Goal: Information Seeking & Learning: Compare options

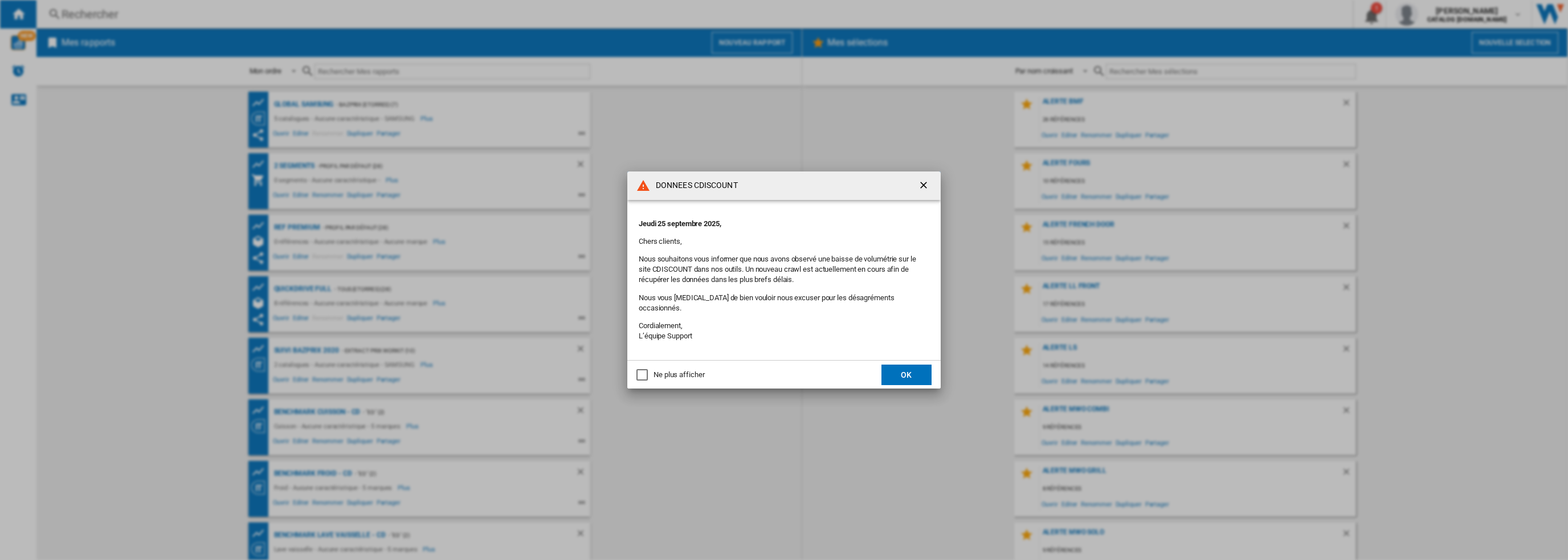
click at [898, 369] on button "OK" at bounding box center [906, 375] width 50 height 20
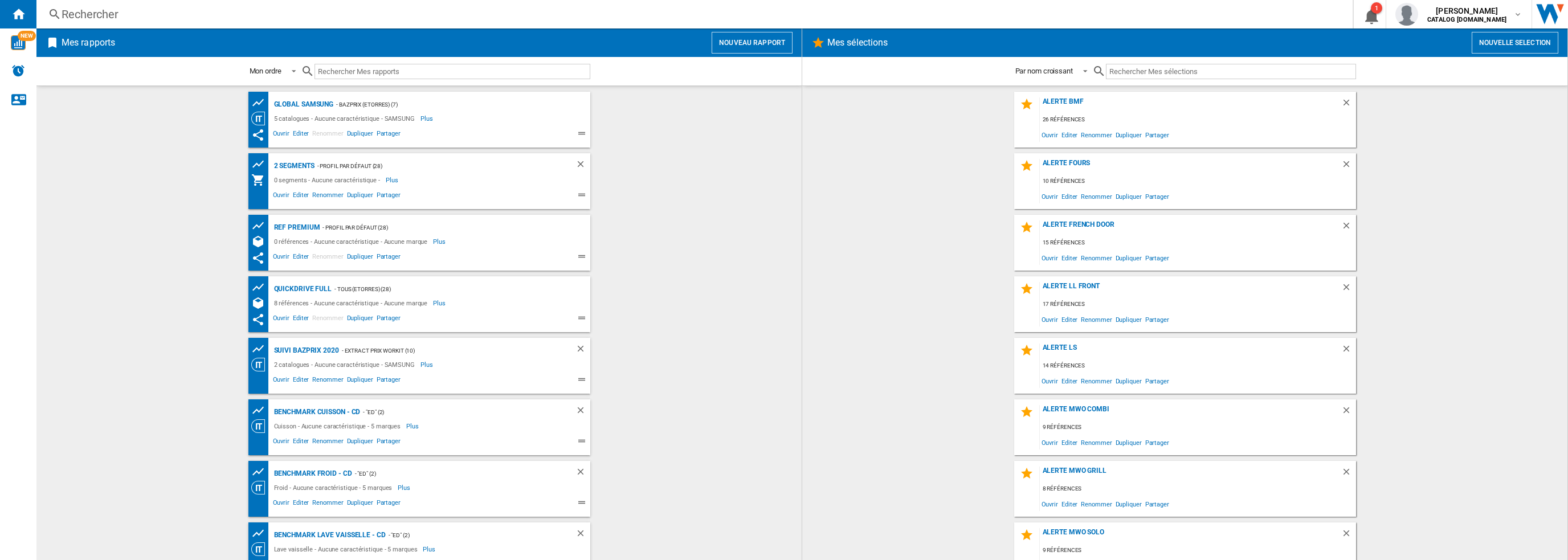
click at [342, 14] on div "Rechercher" at bounding box center [692, 15] width 1262 height 16
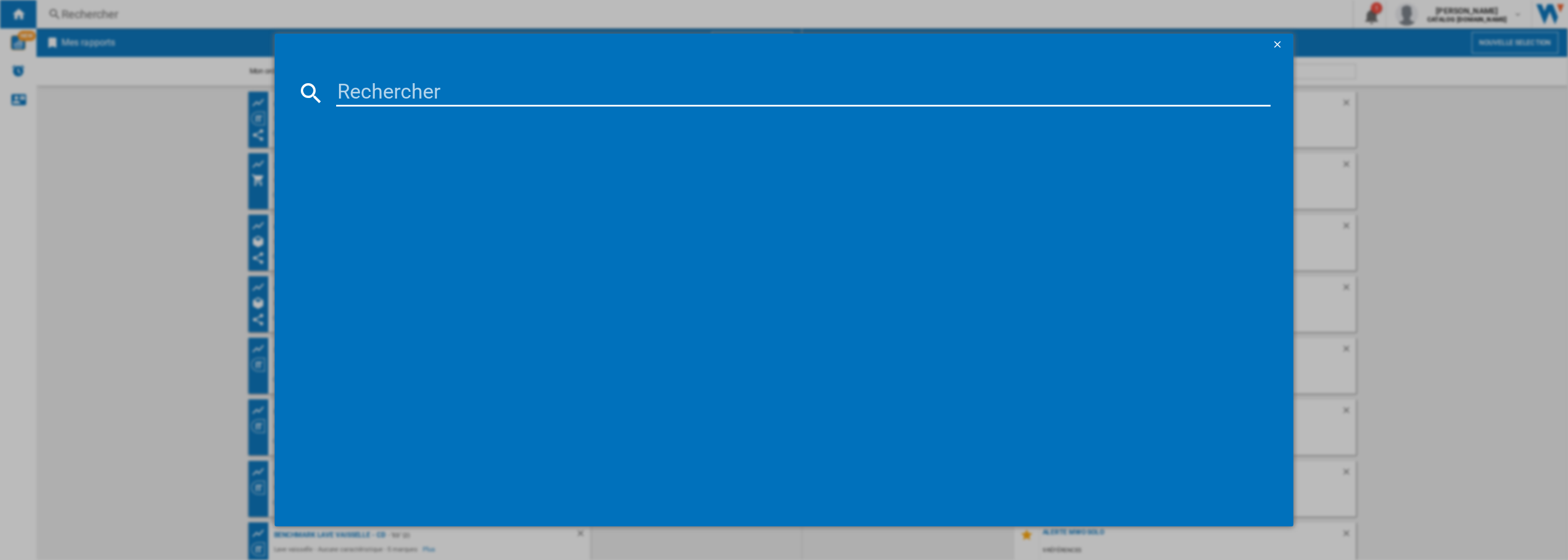
click at [476, 91] on input at bounding box center [803, 93] width 935 height 28
paste input "IRe1780-PB"
click at [417, 95] on input "IRe1780-PB" at bounding box center [803, 93] width 935 height 28
click at [440, 94] on input "IRe1780-PB" at bounding box center [803, 93] width 935 height 28
drag, startPoint x: 364, startPoint y: 90, endPoint x: 387, endPoint y: 94, distance: 23.3
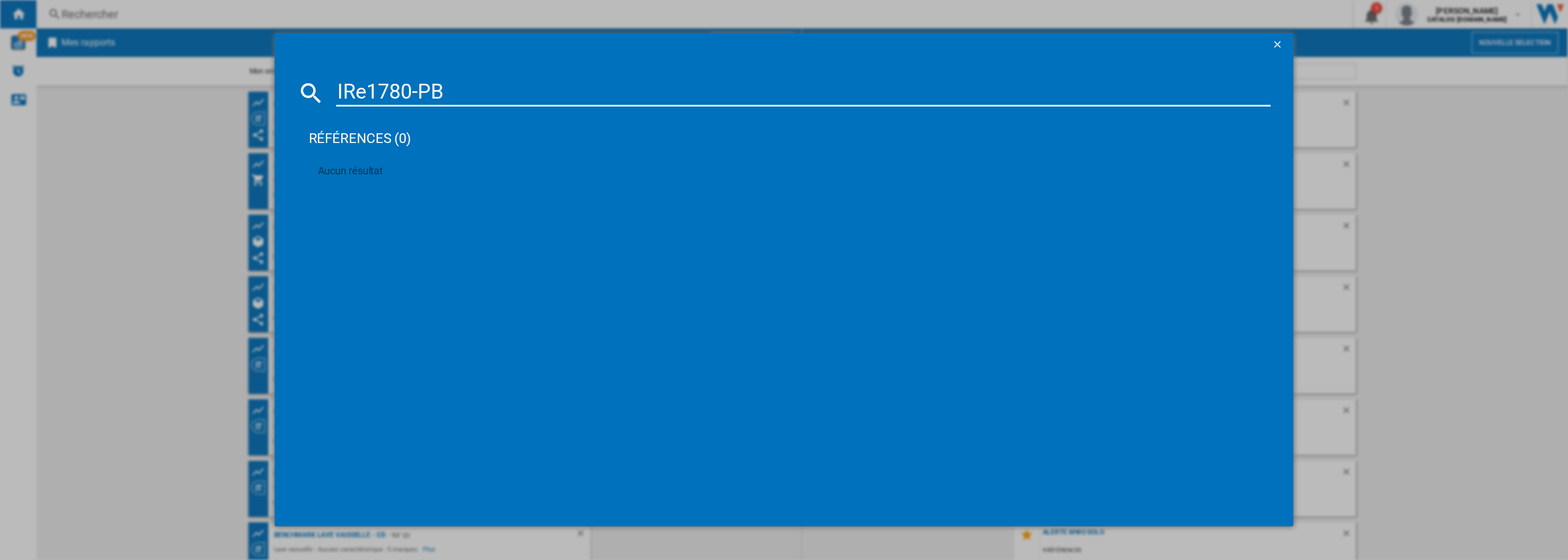
click at [364, 90] on input "IRe1780-PB" at bounding box center [803, 93] width 935 height 28
type input "IRe1780"
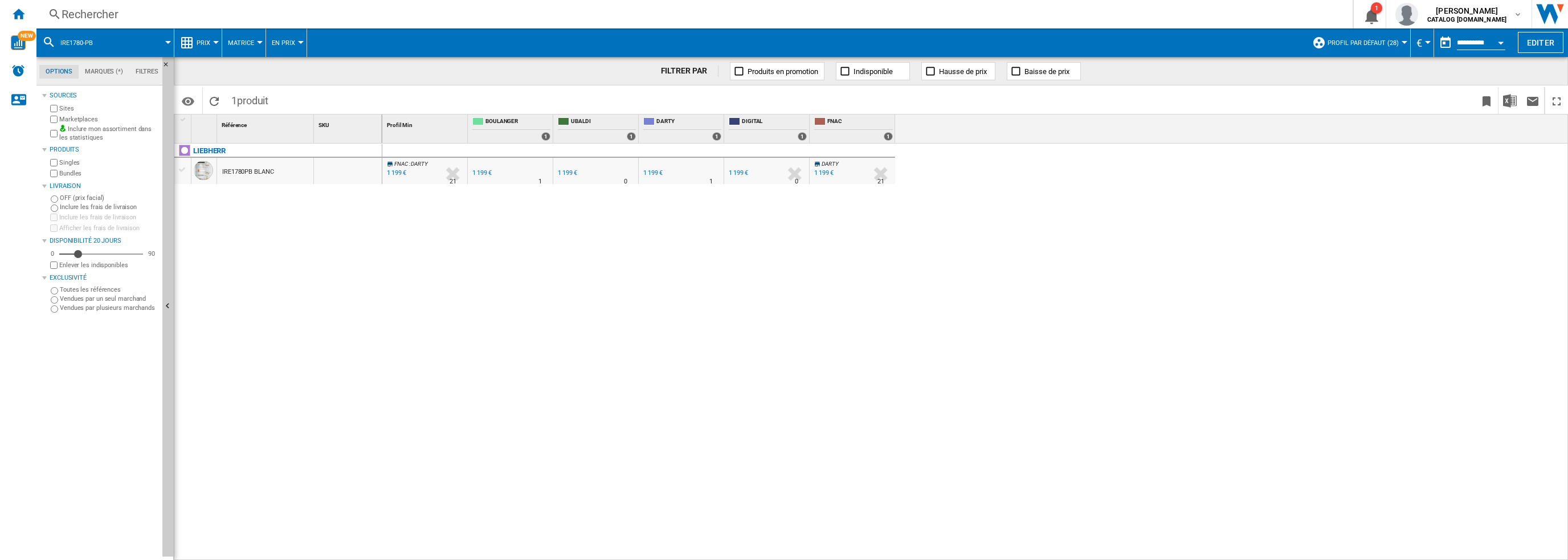
click at [255, 171] on div "IRE1780PB BLANC" at bounding box center [248, 172] width 52 height 26
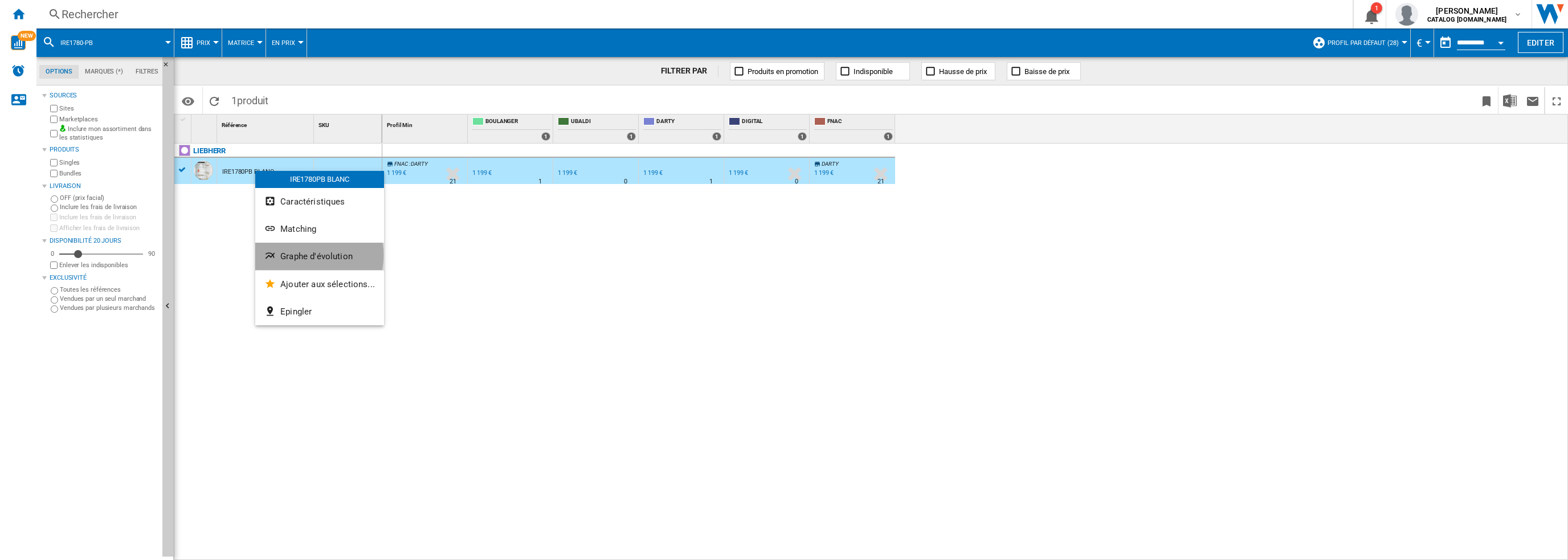
click at [310, 255] on span "Graphe d'évolution" at bounding box center [317, 256] width 73 height 10
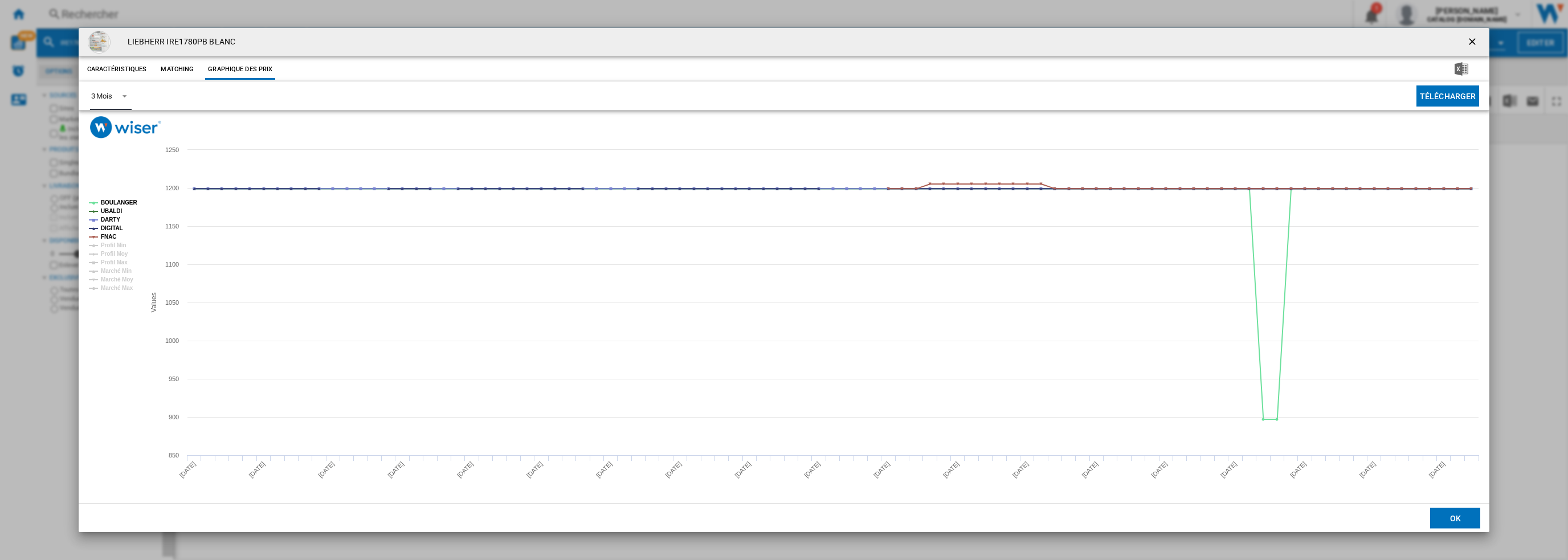
click at [110, 97] on div "3 Mois" at bounding box center [102, 96] width 21 height 9
click at [112, 123] on div "6 Mois" at bounding box center [101, 123] width 21 height 10
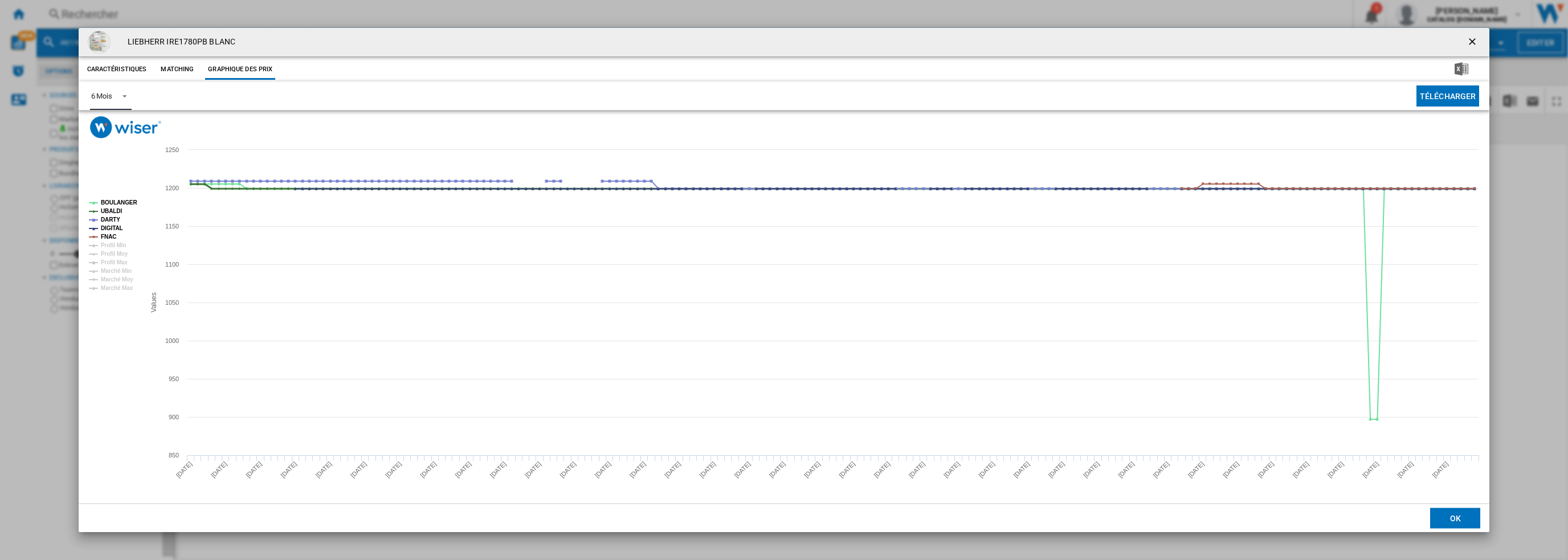
click at [115, 212] on tspan "UBALDI" at bounding box center [111, 211] width 21 height 7
click at [113, 230] on tspan "DIGITAL" at bounding box center [112, 228] width 23 height 7
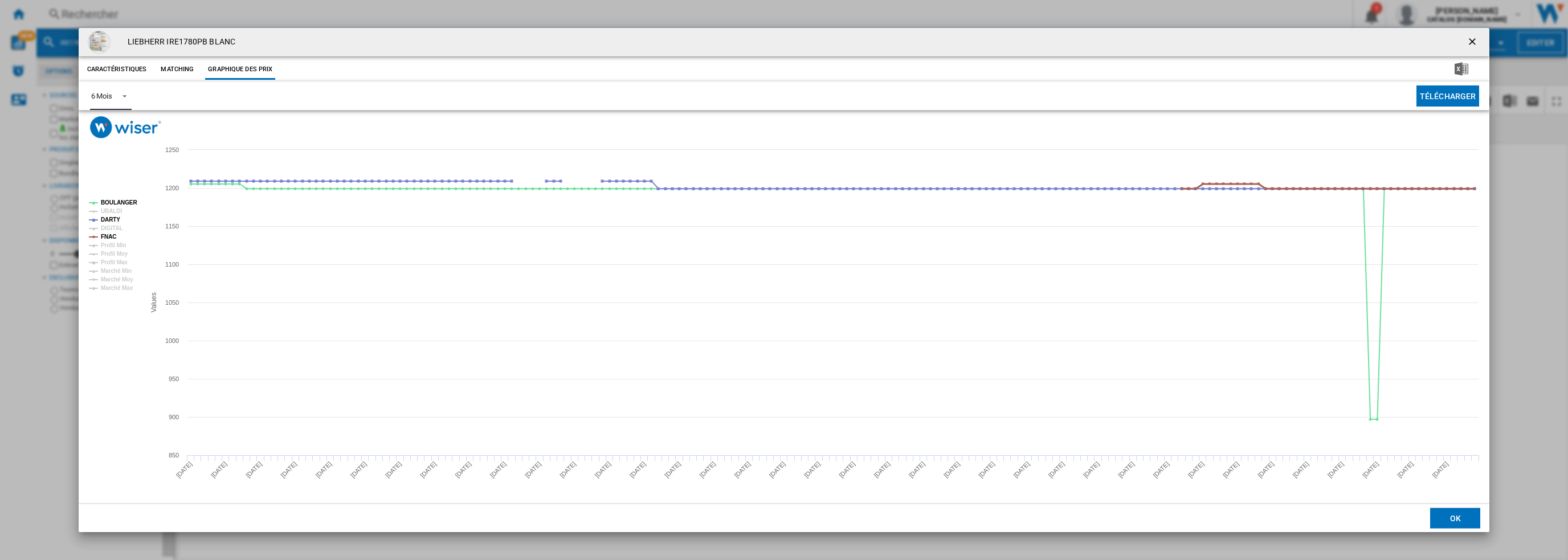
click at [110, 234] on tspan "FNAC" at bounding box center [108, 237] width 15 height 7
click at [1471, 43] on ng-md-icon "getI18NText('BUTTONS.CLOSE_DIALOG')" at bounding box center [1473, 42] width 14 height 14
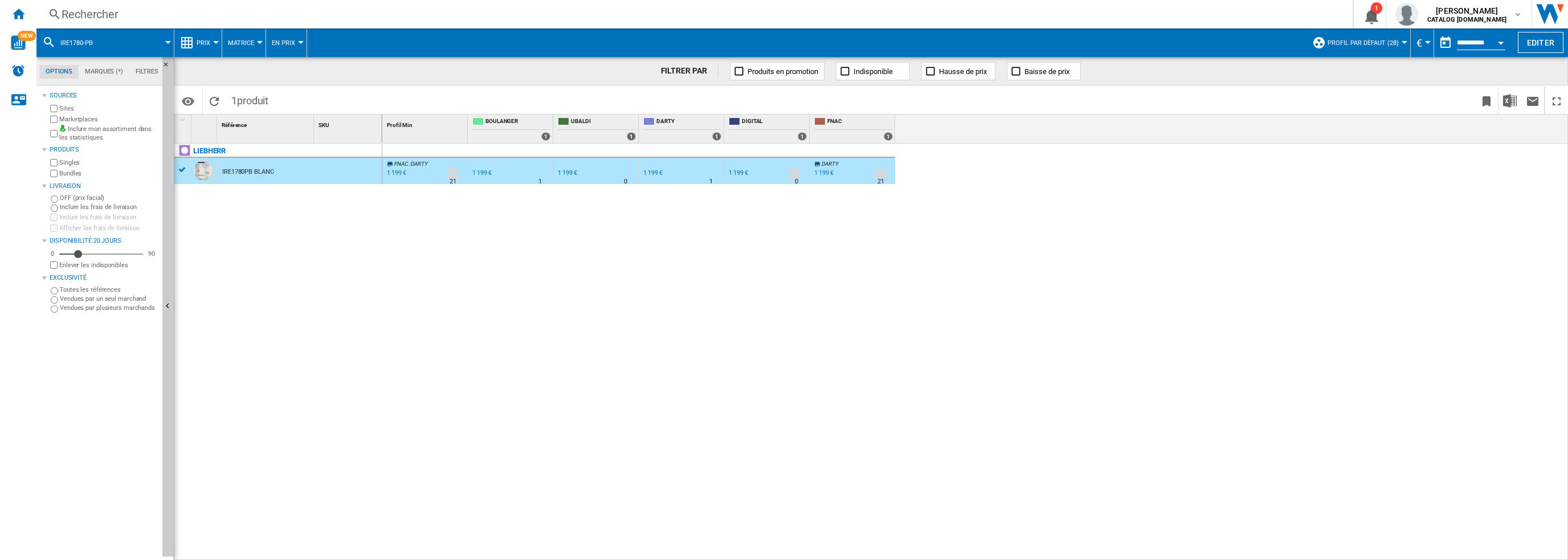
click at [492, 13] on div "Rechercher" at bounding box center [692, 15] width 1262 height 16
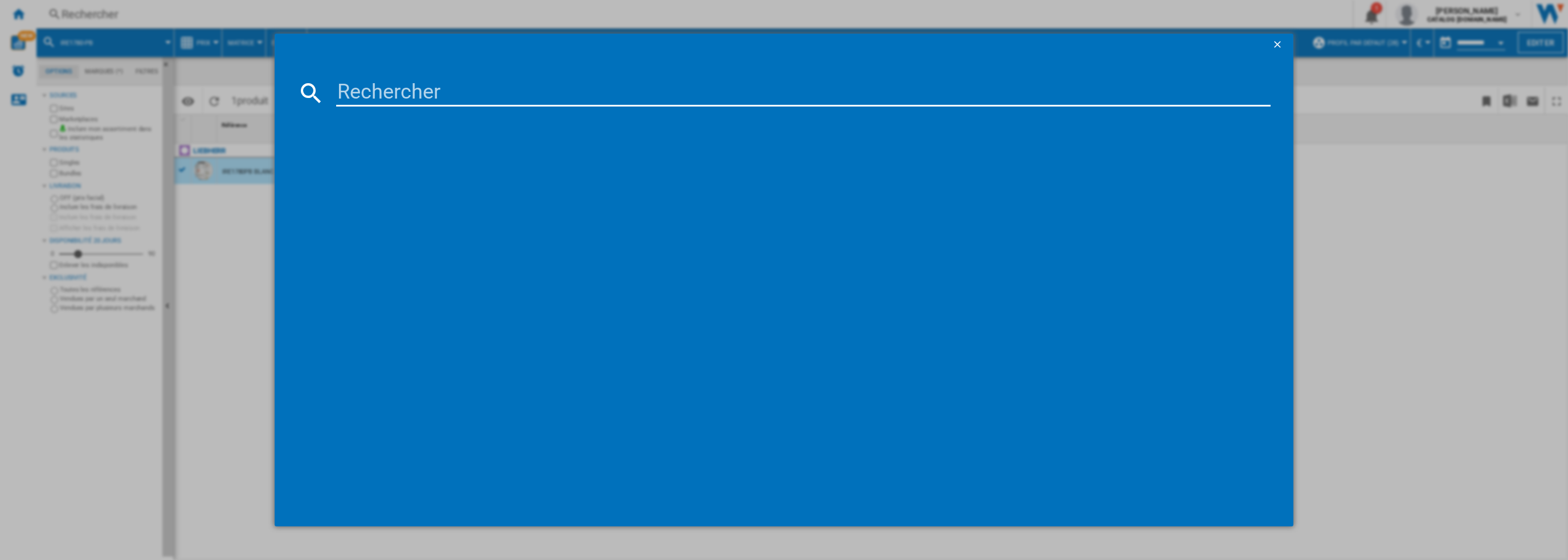
click at [432, 89] on input at bounding box center [803, 93] width 935 height 28
type input "RB372N4ADE"
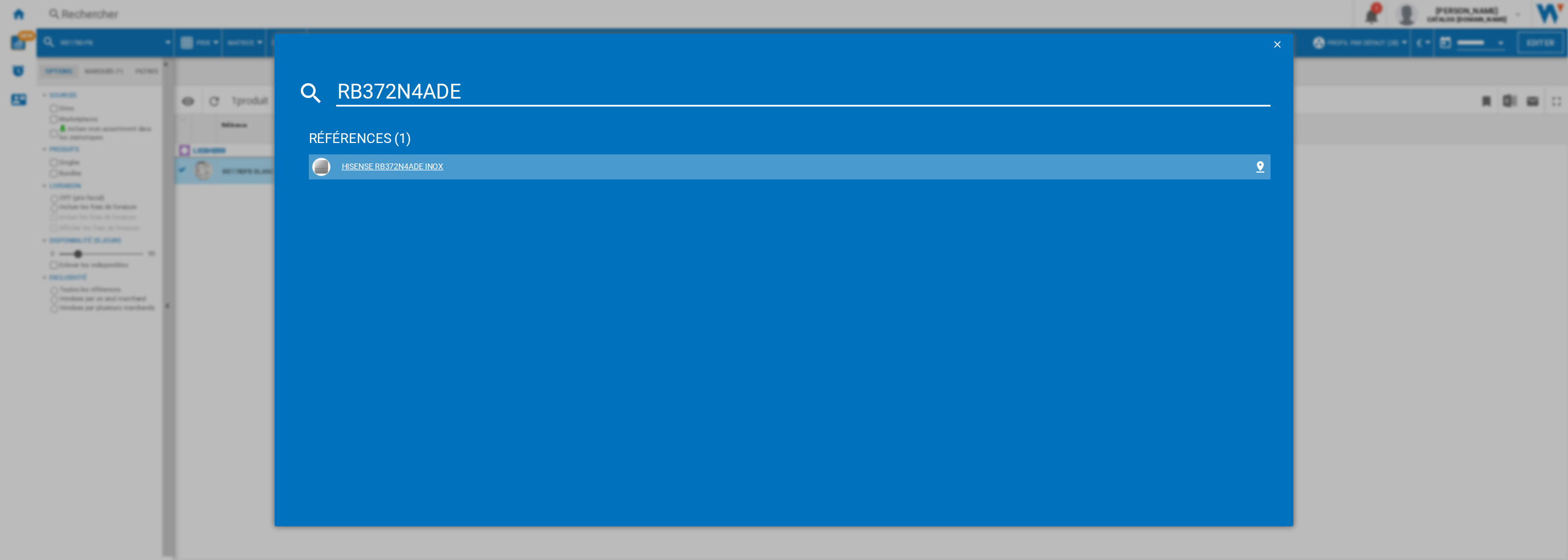
click at [369, 162] on div "HISENSE RB372N4ADE INOX" at bounding box center [792, 167] width 924 height 12
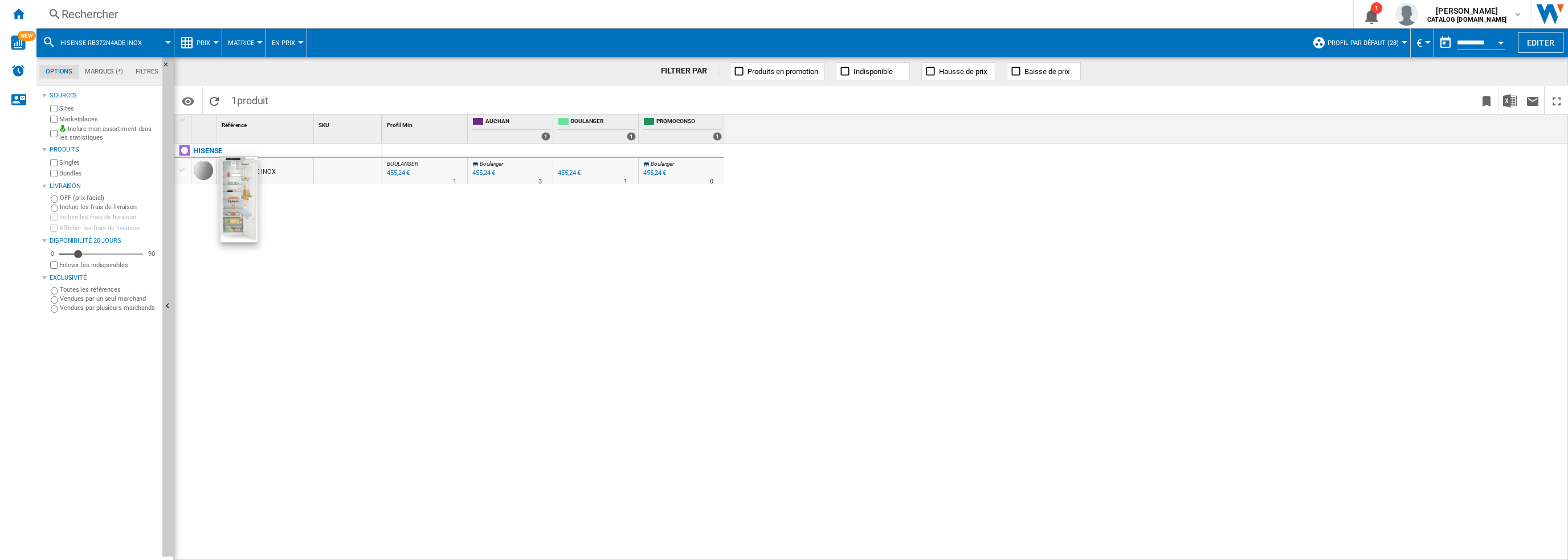
click at [280, 168] on div "RB372N4ADE INOX" at bounding box center [265, 171] width 97 height 26
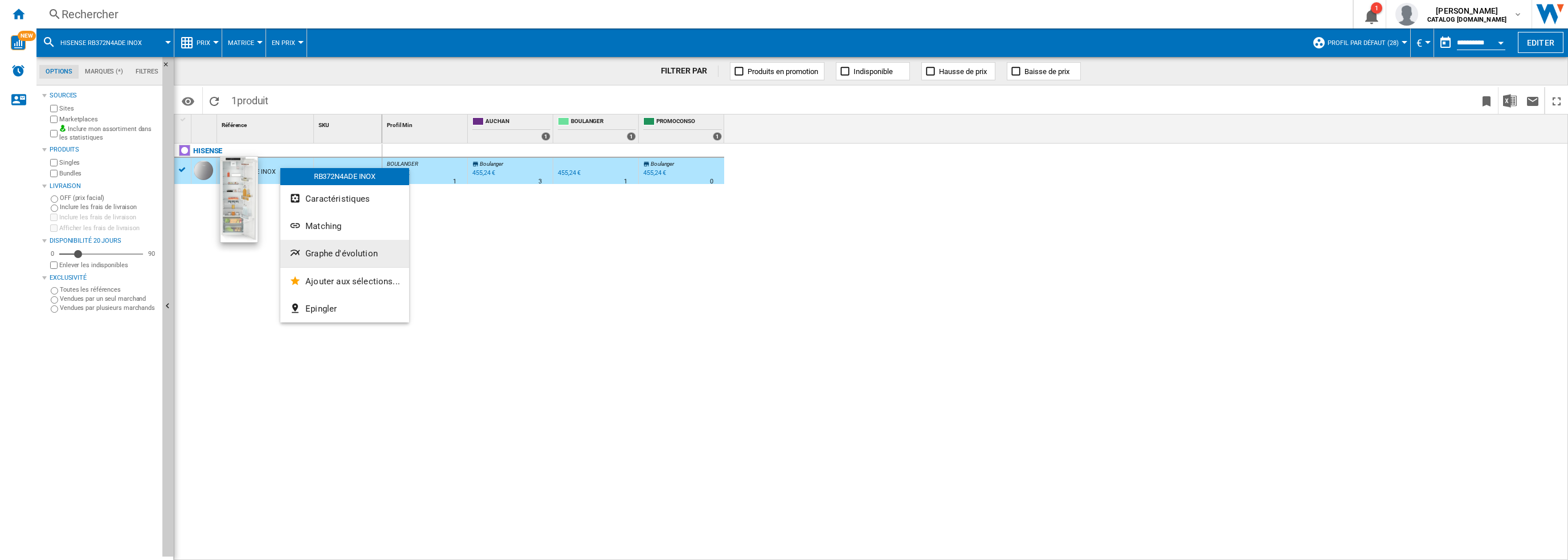
click at [340, 247] on button "Graphe d'évolution" at bounding box center [344, 253] width 129 height 28
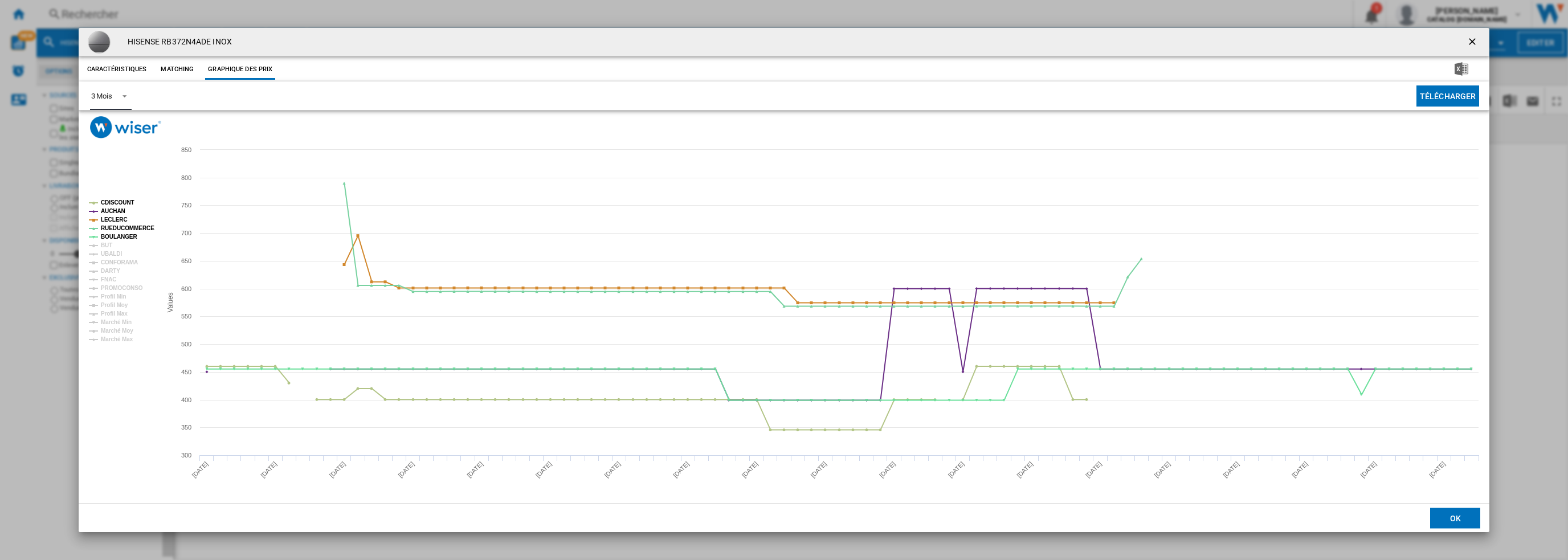
click at [107, 97] on div "3 Mois" at bounding box center [102, 96] width 21 height 9
click at [113, 123] on md-option "6 Mois" at bounding box center [120, 123] width 78 height 28
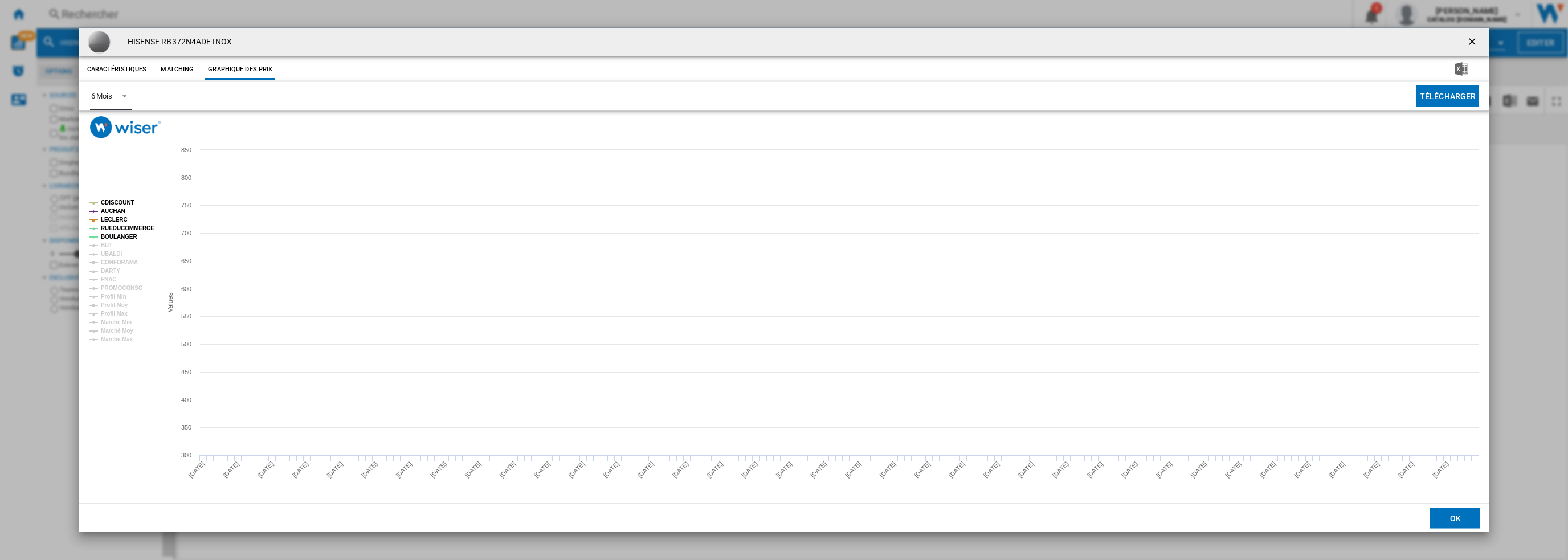
click at [123, 202] on tspan "CDISCOUNT" at bounding box center [118, 203] width 33 height 7
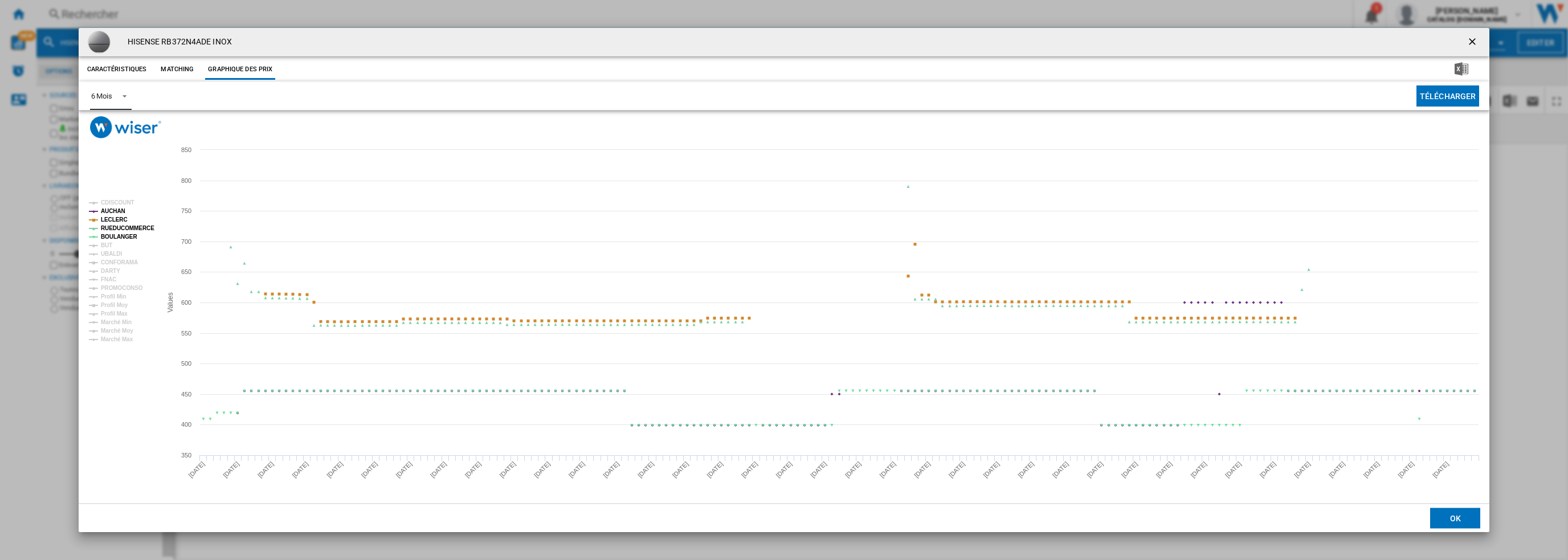
click at [115, 210] on tspan "AUCHAN" at bounding box center [113, 211] width 25 height 7
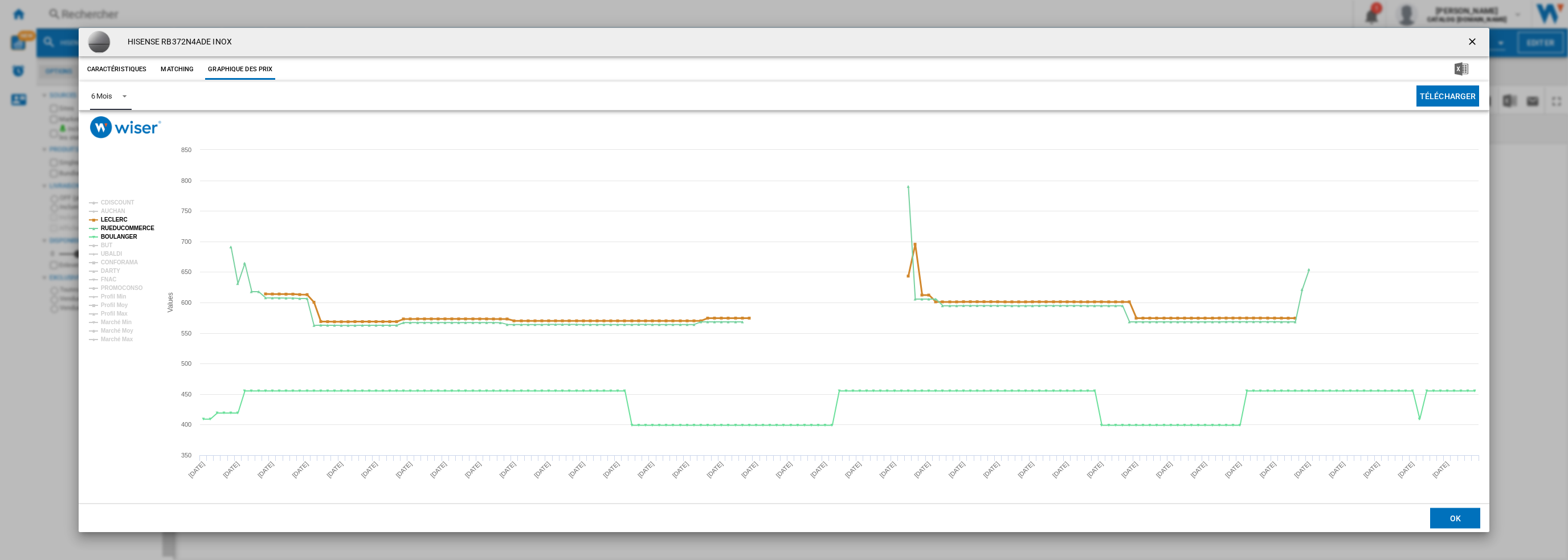
drag, startPoint x: 114, startPoint y: 221, endPoint x: 118, endPoint y: 225, distance: 5.7
click at [114, 221] on tspan "LECLERC" at bounding box center [114, 219] width 27 height 7
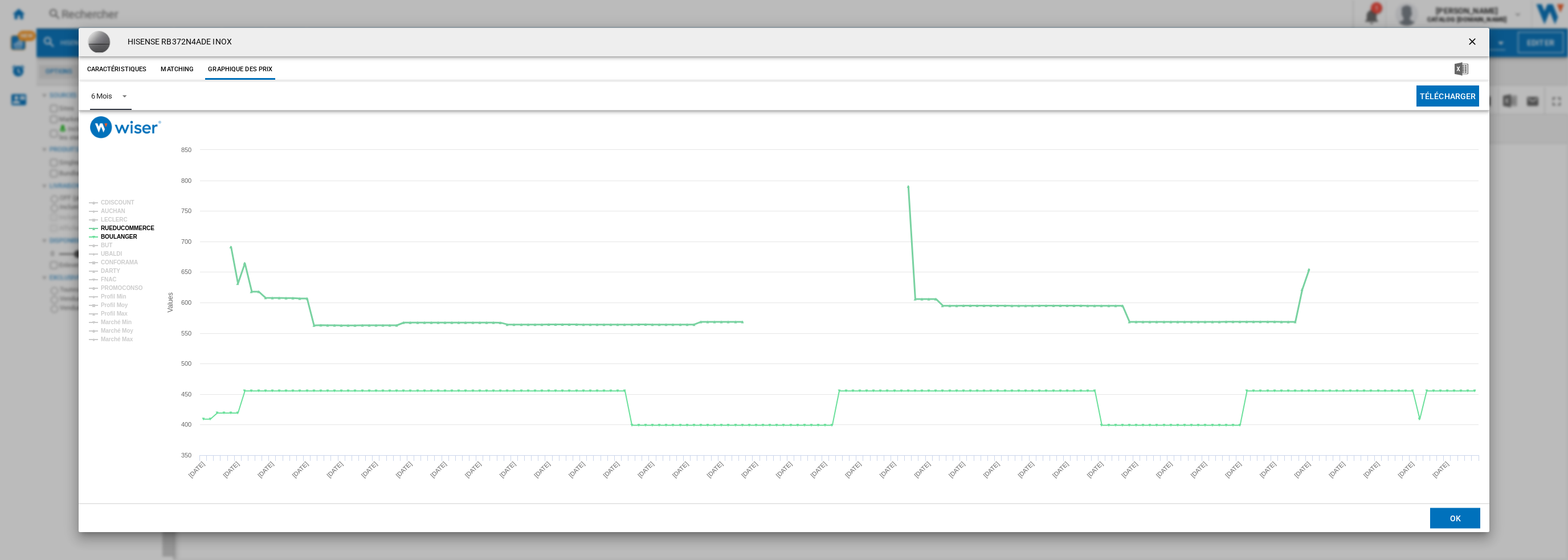
click at [122, 227] on tspan "RUEDUCOMMERCE" at bounding box center [128, 228] width 54 height 7
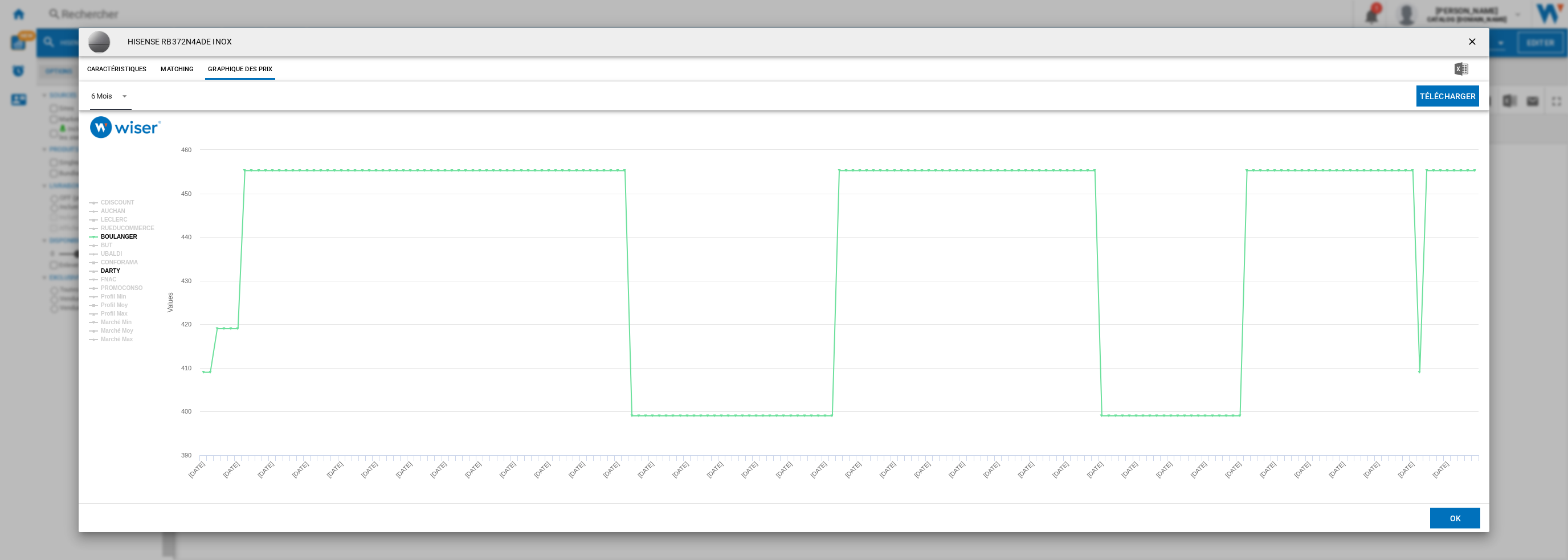
click at [113, 269] on tspan "DARTY" at bounding box center [110, 271] width 20 height 7
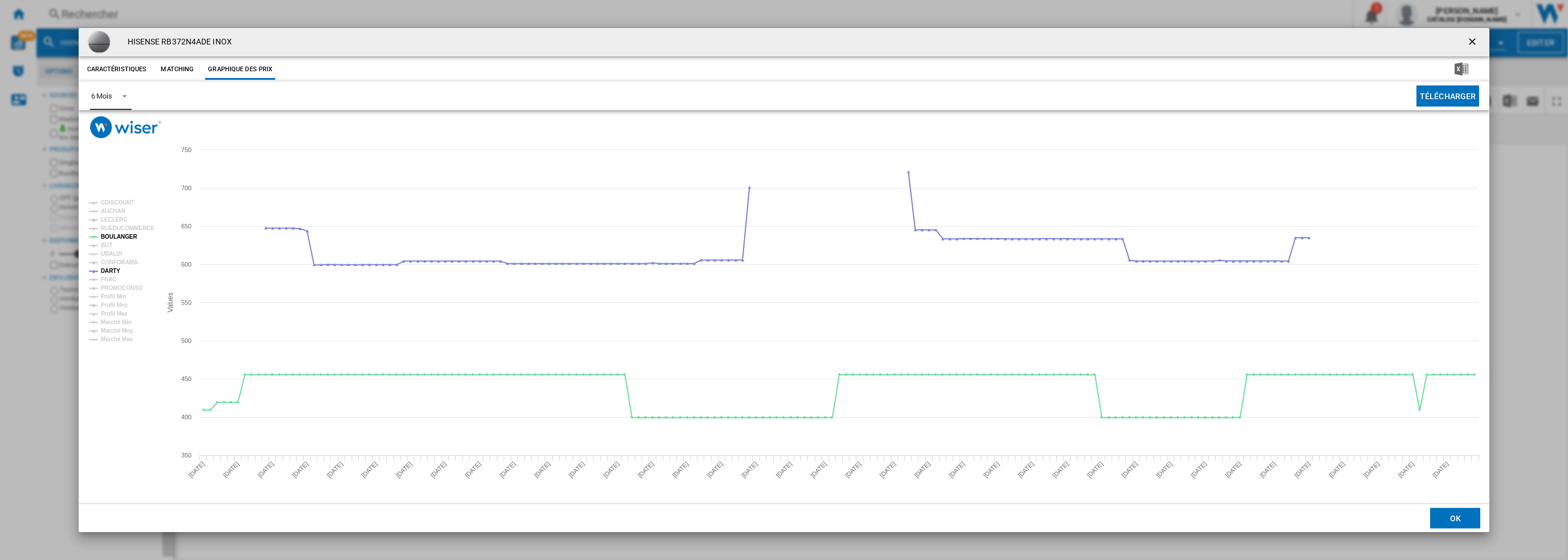
click at [113, 272] on tspan "DARTY" at bounding box center [110, 271] width 20 height 7
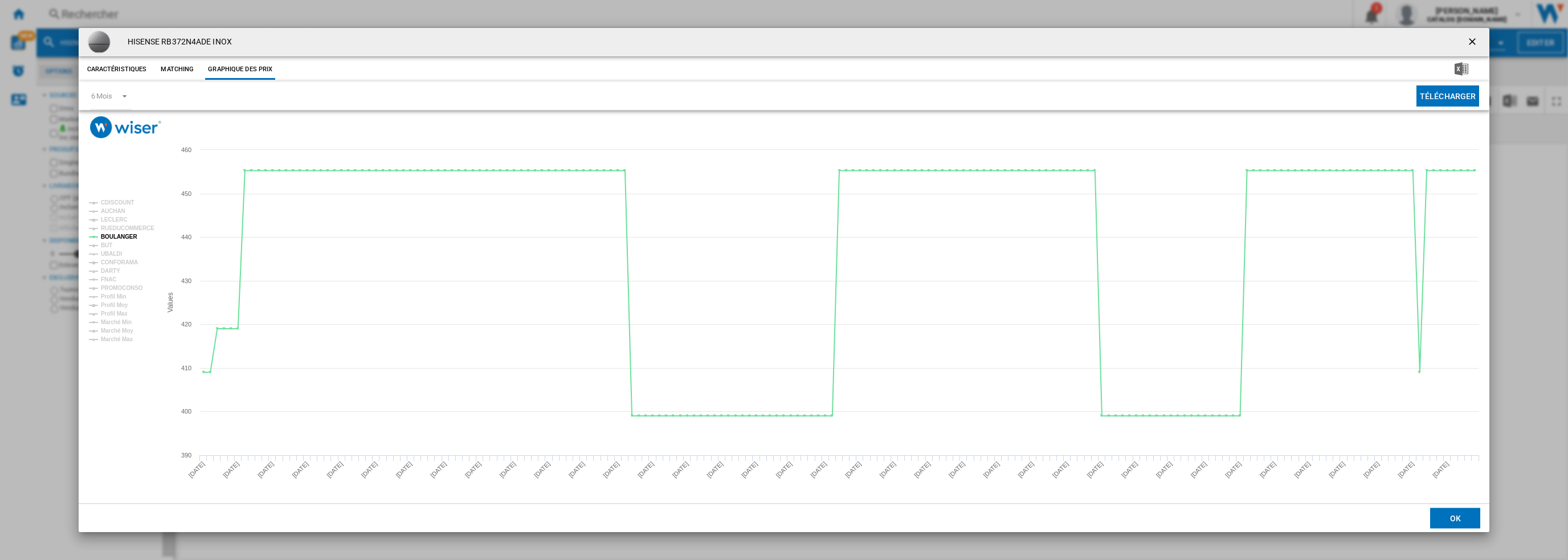
click at [1469, 44] on ng-md-icon "getI18NText('BUTTONS.CLOSE_DIALOG')" at bounding box center [1473, 42] width 14 height 14
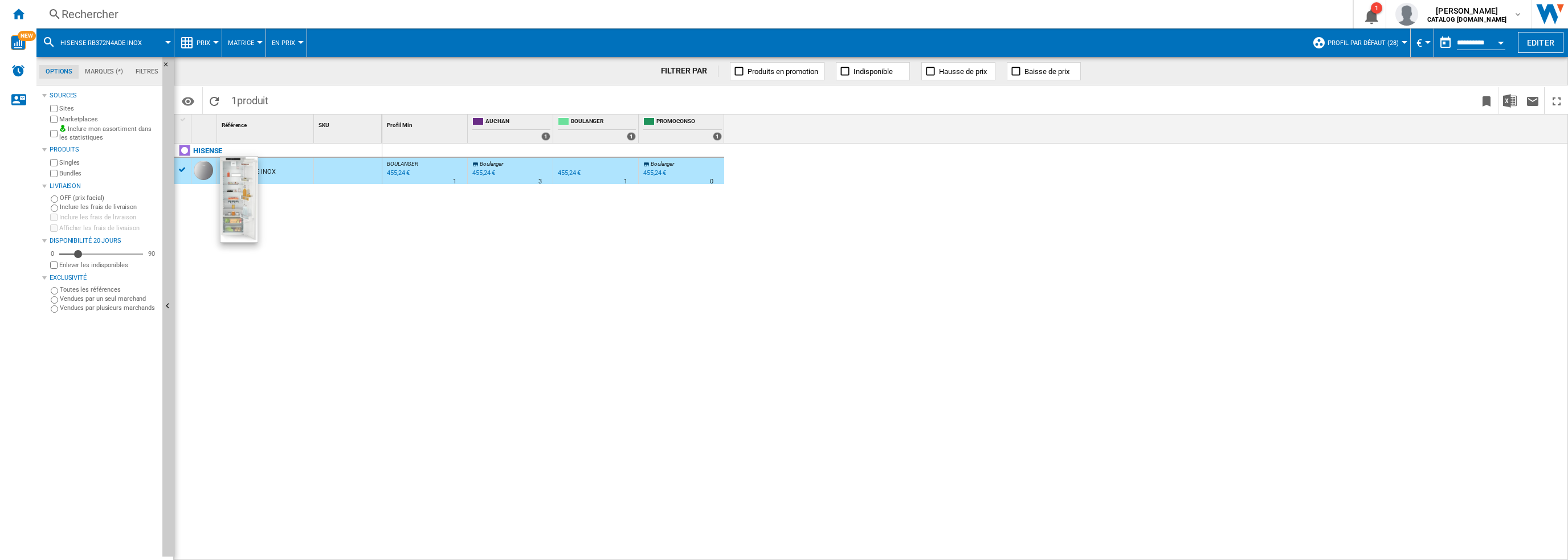
click at [316, 15] on div "Rechercher" at bounding box center [692, 15] width 1262 height 16
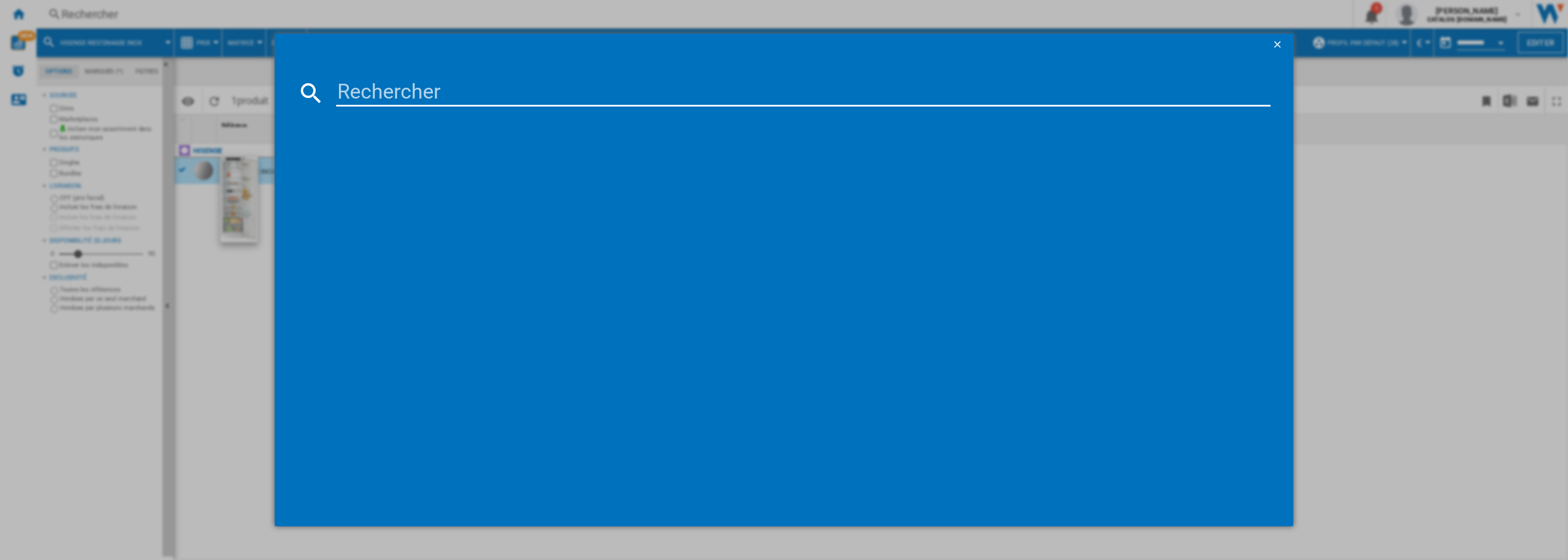
click at [389, 94] on input at bounding box center [803, 93] width 935 height 28
type input "GBV3110EPY"
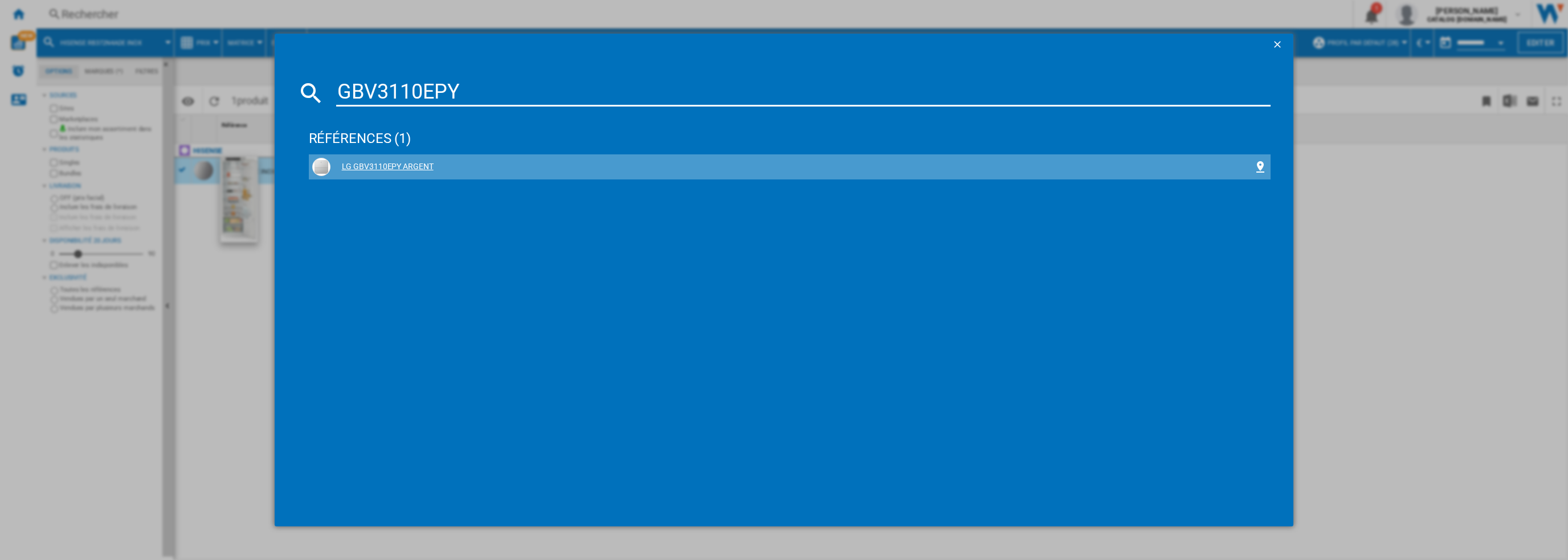
click at [383, 163] on div "LG GBV3110EPY ARGENT" at bounding box center [792, 167] width 924 height 12
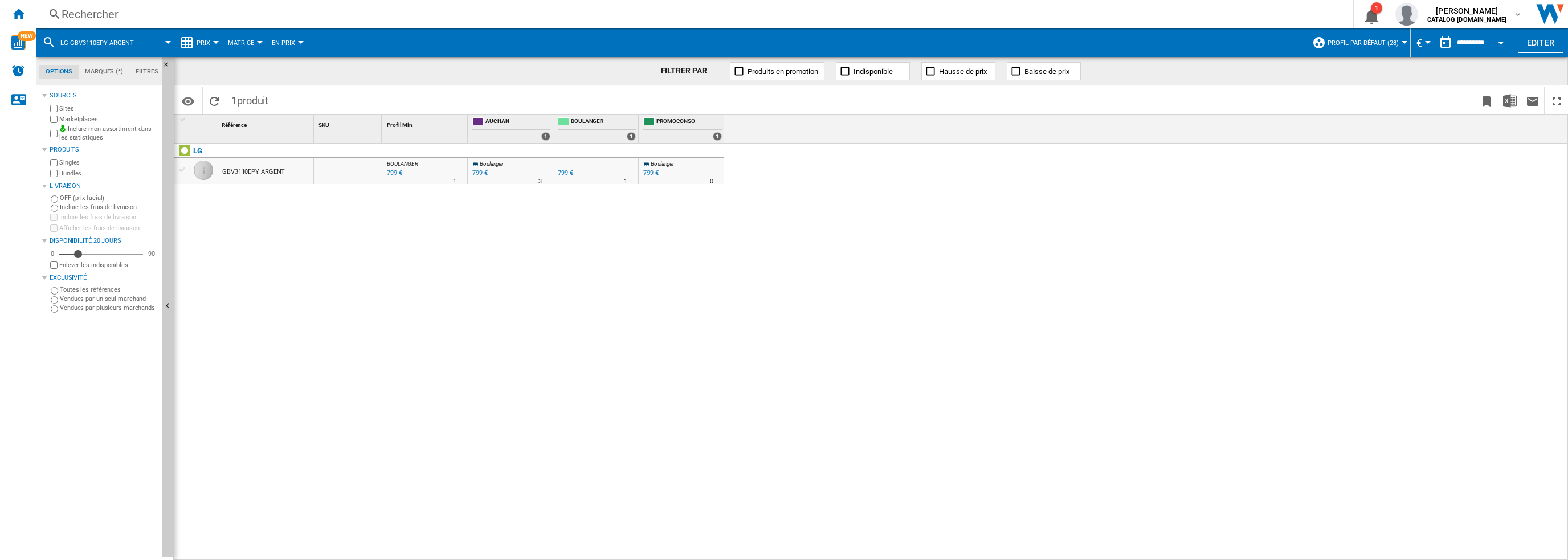
click at [248, 171] on div "GBV3110EPY ARGENT" at bounding box center [253, 172] width 62 height 26
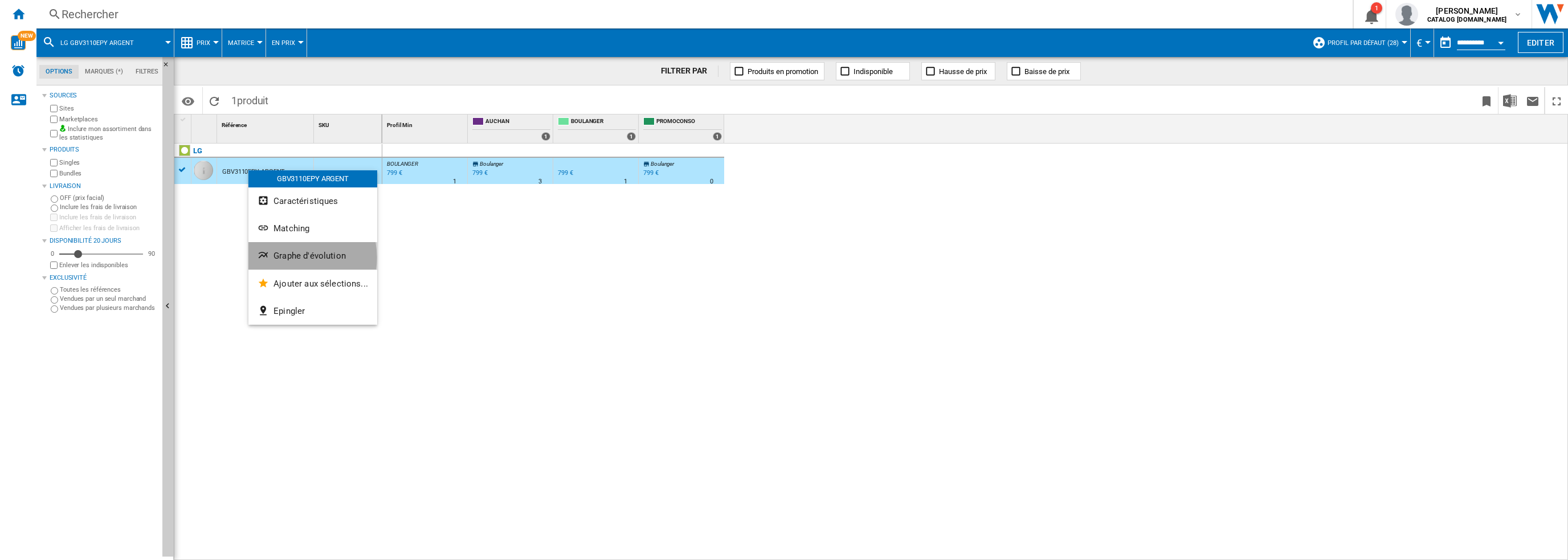
click at [290, 258] on span "Graphe d'évolution" at bounding box center [310, 256] width 73 height 10
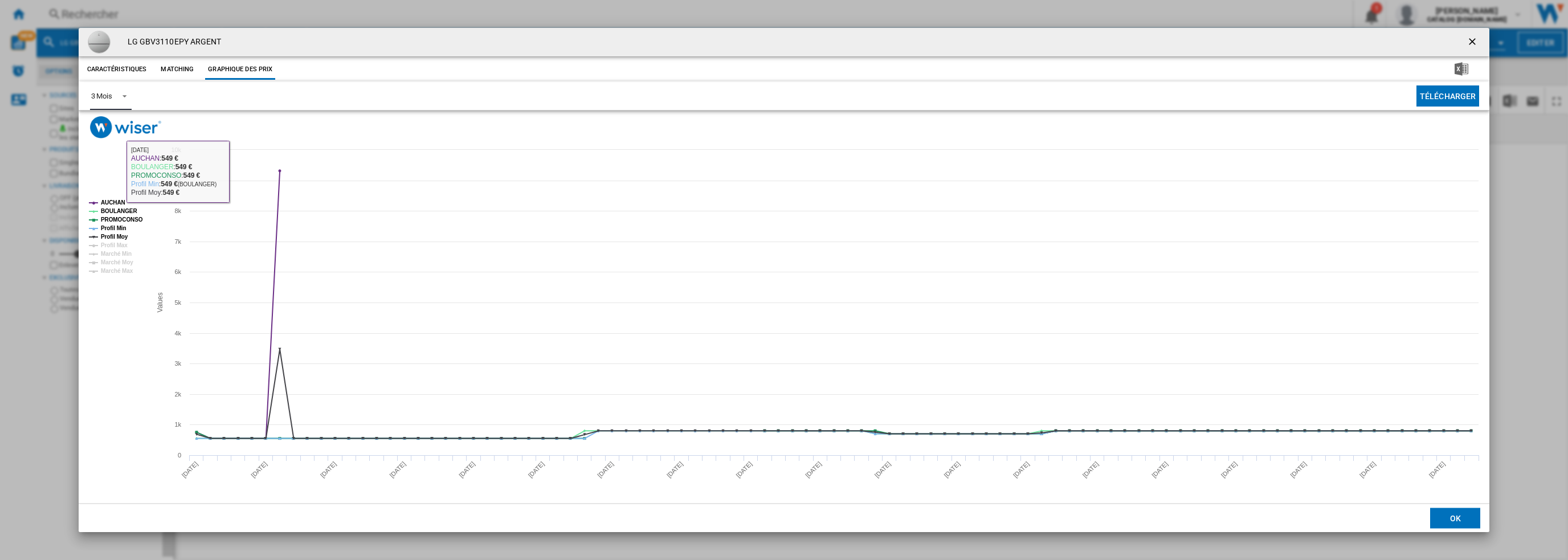
click at [113, 97] on div "3 Mois" at bounding box center [102, 96] width 21 height 9
click at [107, 129] on md-option "6 Mois" at bounding box center [120, 123] width 78 height 28
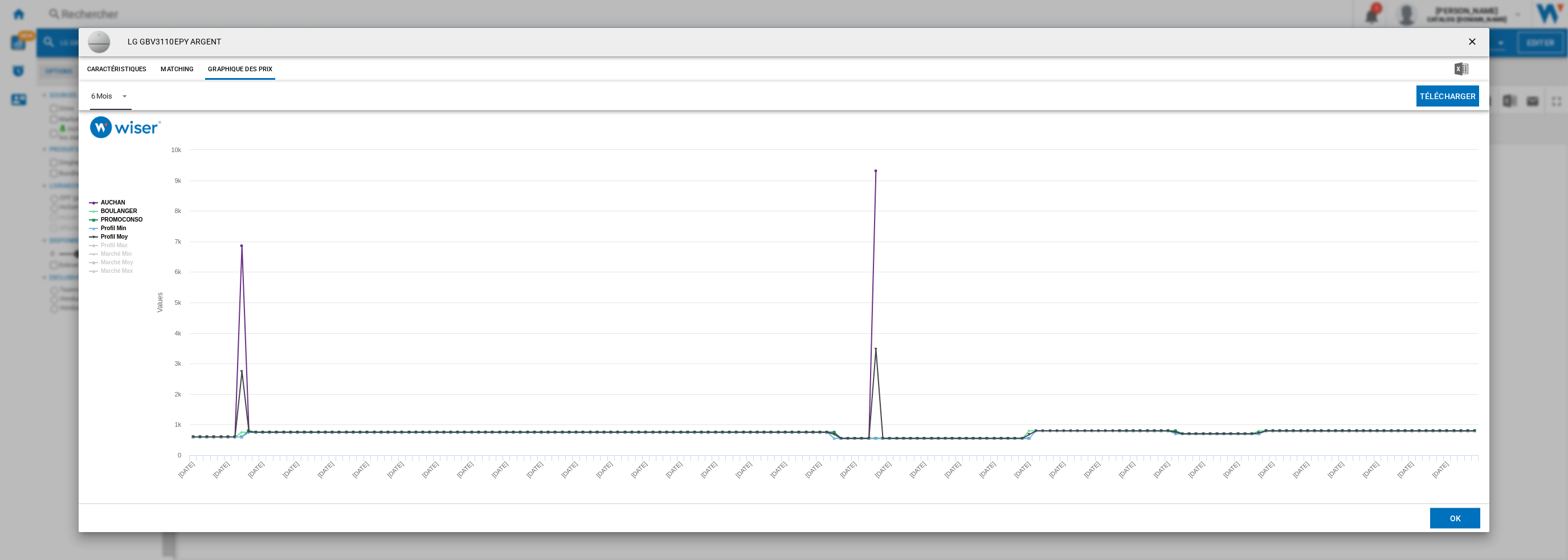
click at [113, 198] on rect "Product popup" at bounding box center [115, 237] width 62 height 84
click at [118, 203] on tspan "AUCHAN" at bounding box center [113, 203] width 25 height 7
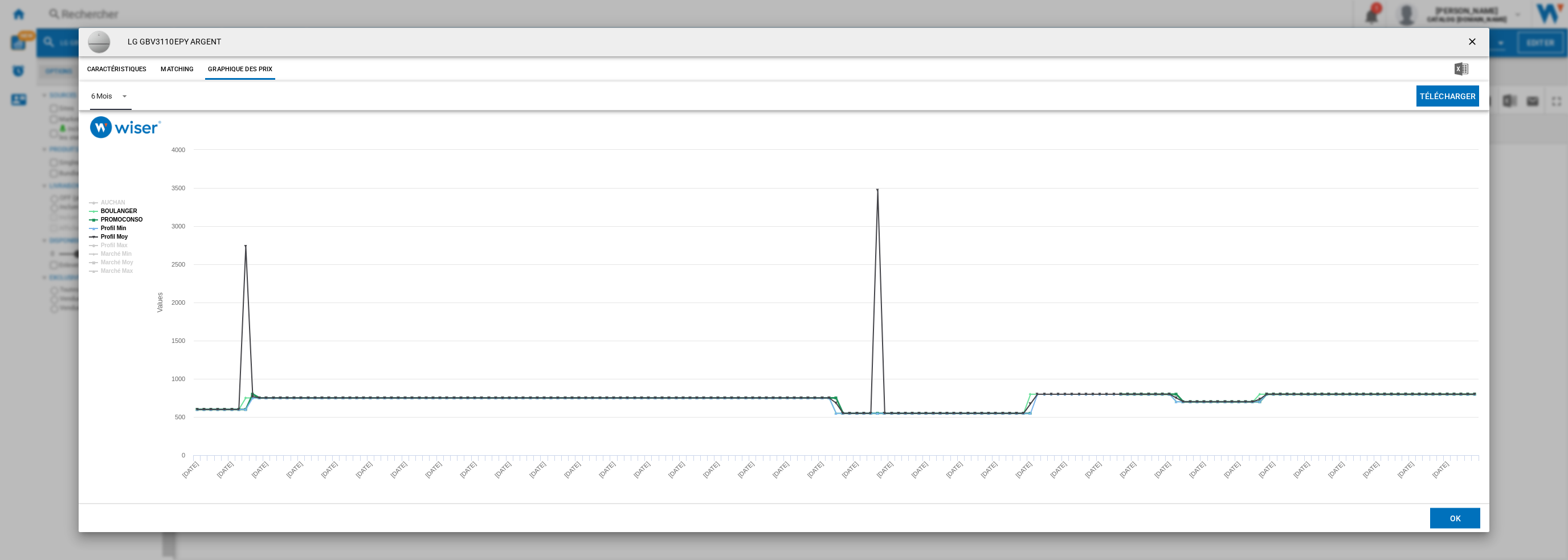
click at [118, 218] on tspan "PROMOCONSO" at bounding box center [122, 219] width 42 height 7
click at [118, 227] on tspan "Profil Min" at bounding box center [113, 228] width 25 height 7
click at [115, 235] on tspan "Profil Moy" at bounding box center [115, 237] width 28 height 7
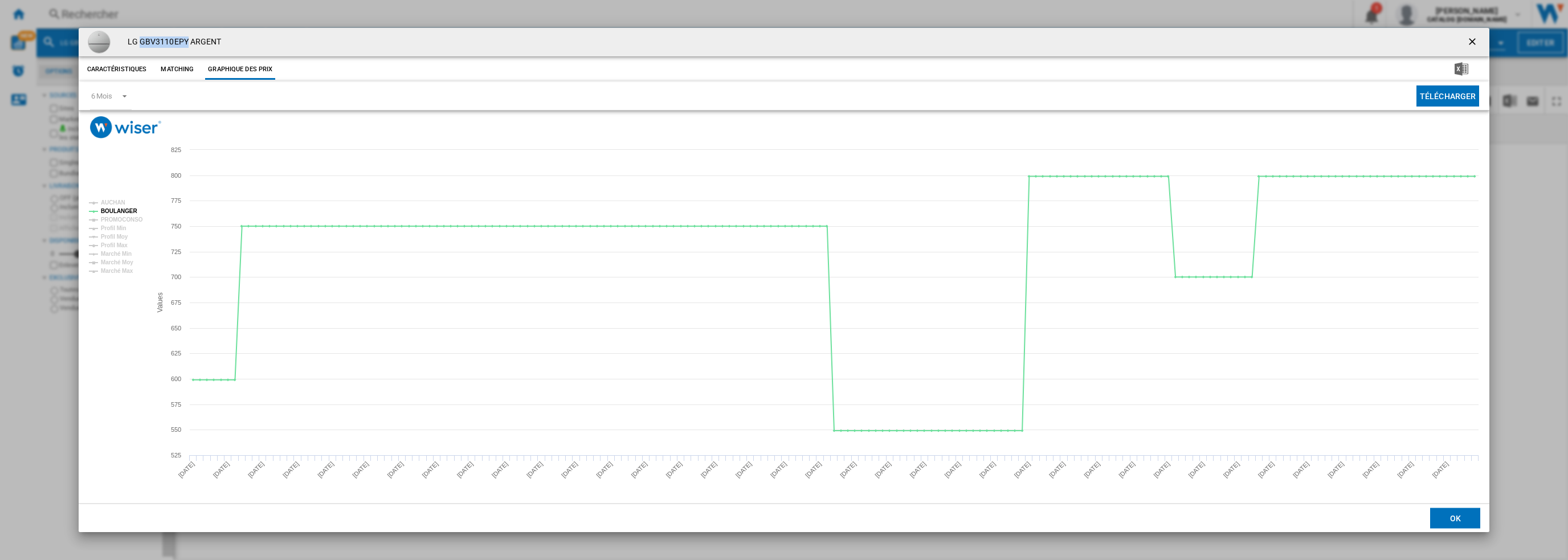
drag, startPoint x: 139, startPoint y: 41, endPoint x: 187, endPoint y: 41, distance: 48.0
click at [187, 41] on h4 "LG GBV3110EPY ARGENT" at bounding box center [171, 42] width 99 height 12
copy h4 "GBV3110EPY"
click at [1474, 41] on ng-md-icon "getI18NText('BUTTONS.CLOSE_DIALOG')" at bounding box center [1473, 42] width 14 height 14
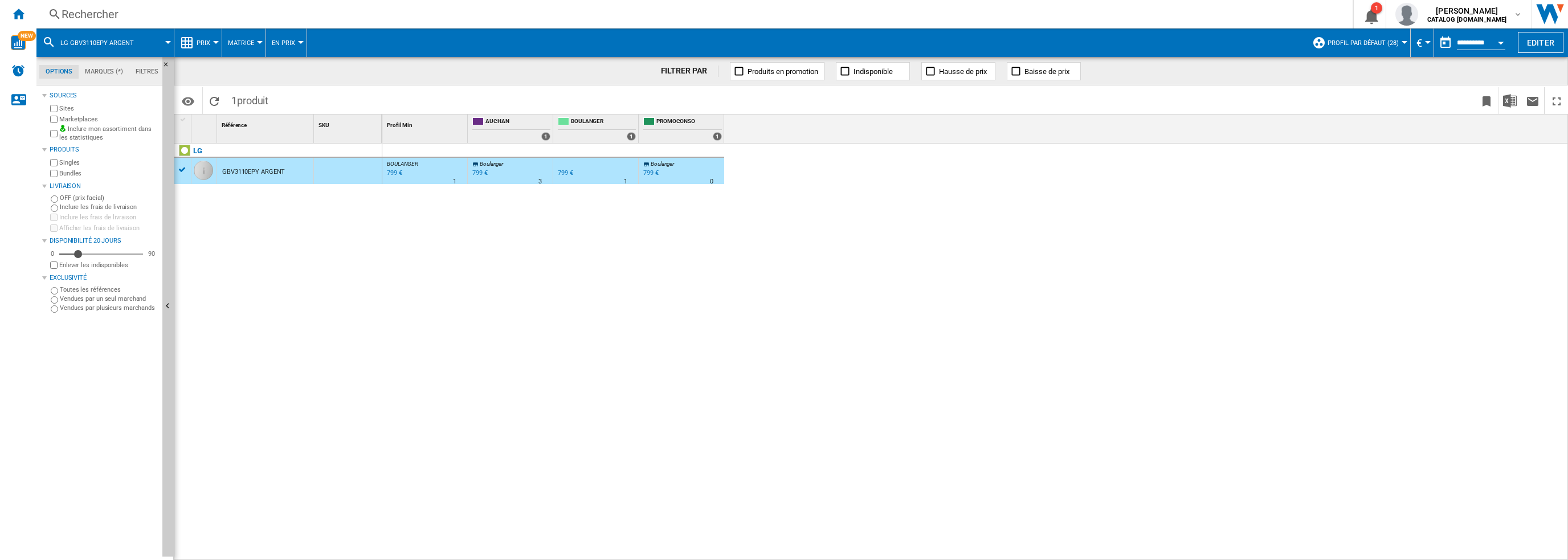
click at [340, 9] on div "Rechercher" at bounding box center [692, 15] width 1262 height 16
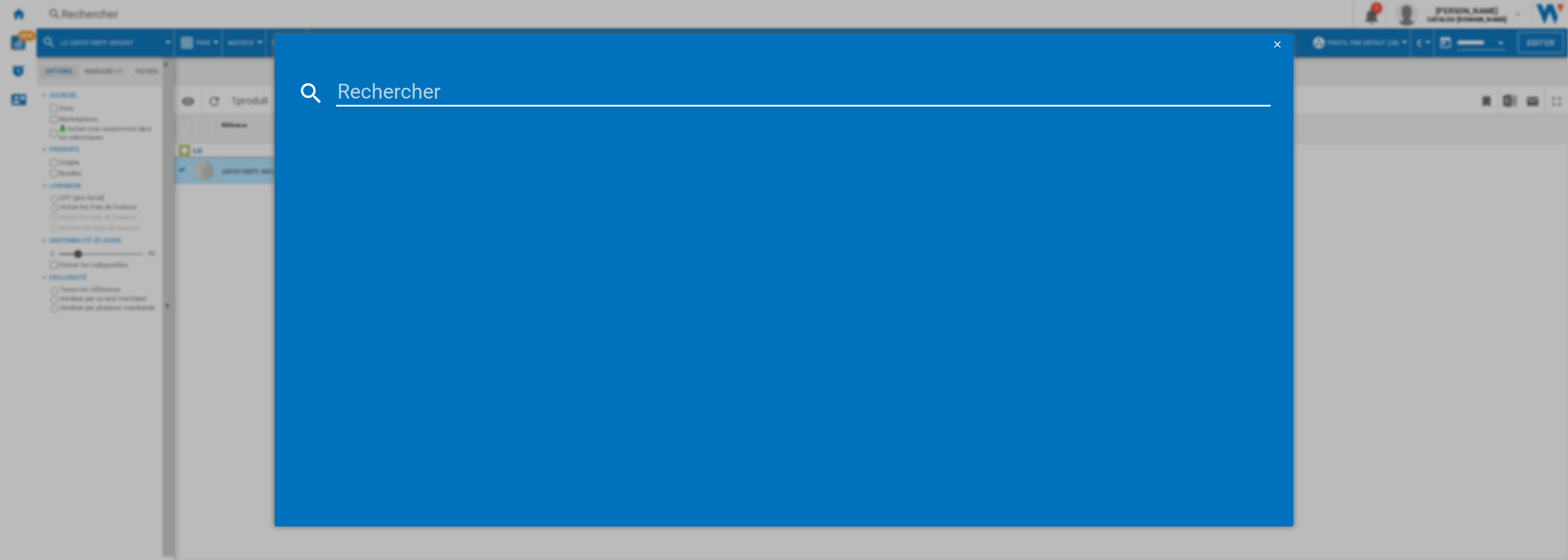
click at [427, 95] on input at bounding box center [803, 93] width 935 height 28
type input "RH8P12BS"
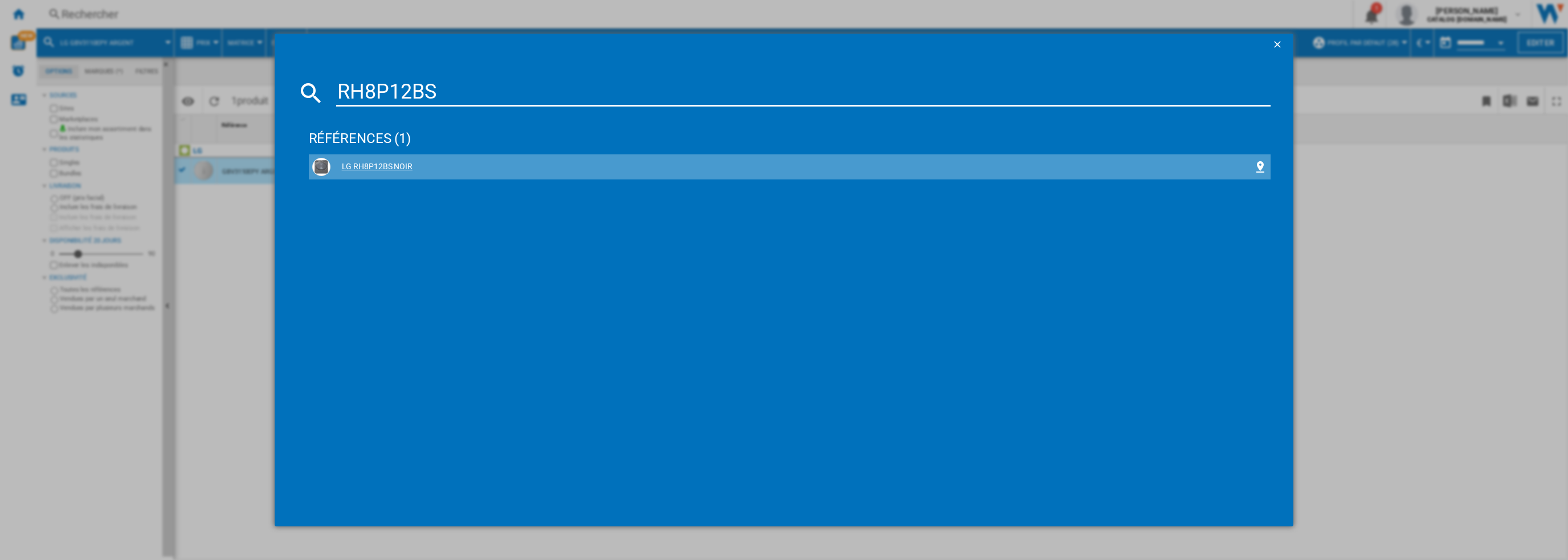
click at [370, 162] on div "LG RH8P12BS NOIR" at bounding box center [792, 167] width 924 height 12
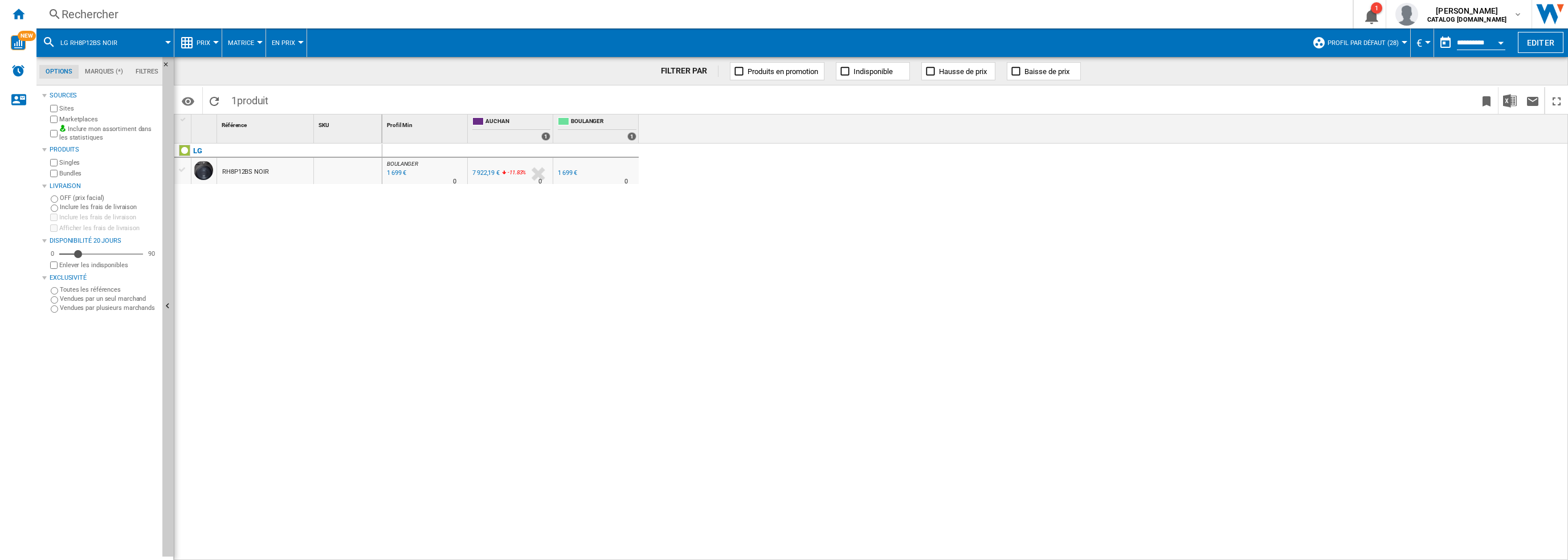
click at [219, 171] on div "RH8P12BS NOIR" at bounding box center [265, 171] width 97 height 26
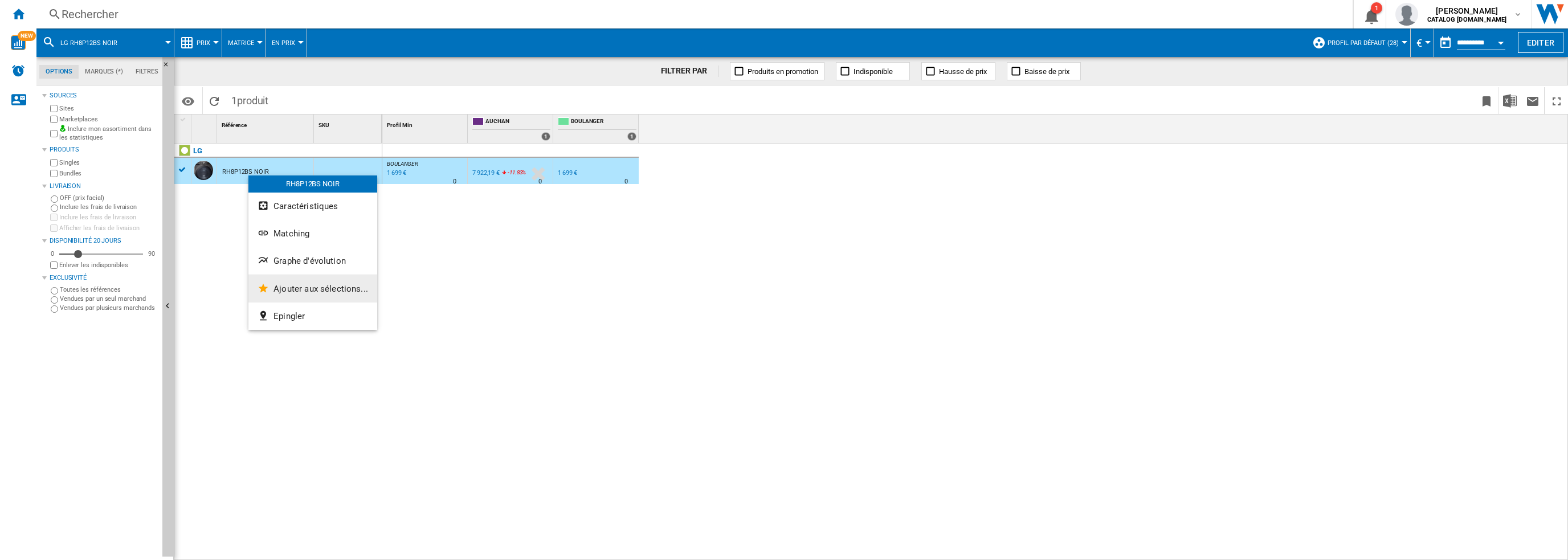
click at [294, 277] on button "Ajouter aux sélections..." at bounding box center [312, 289] width 129 height 28
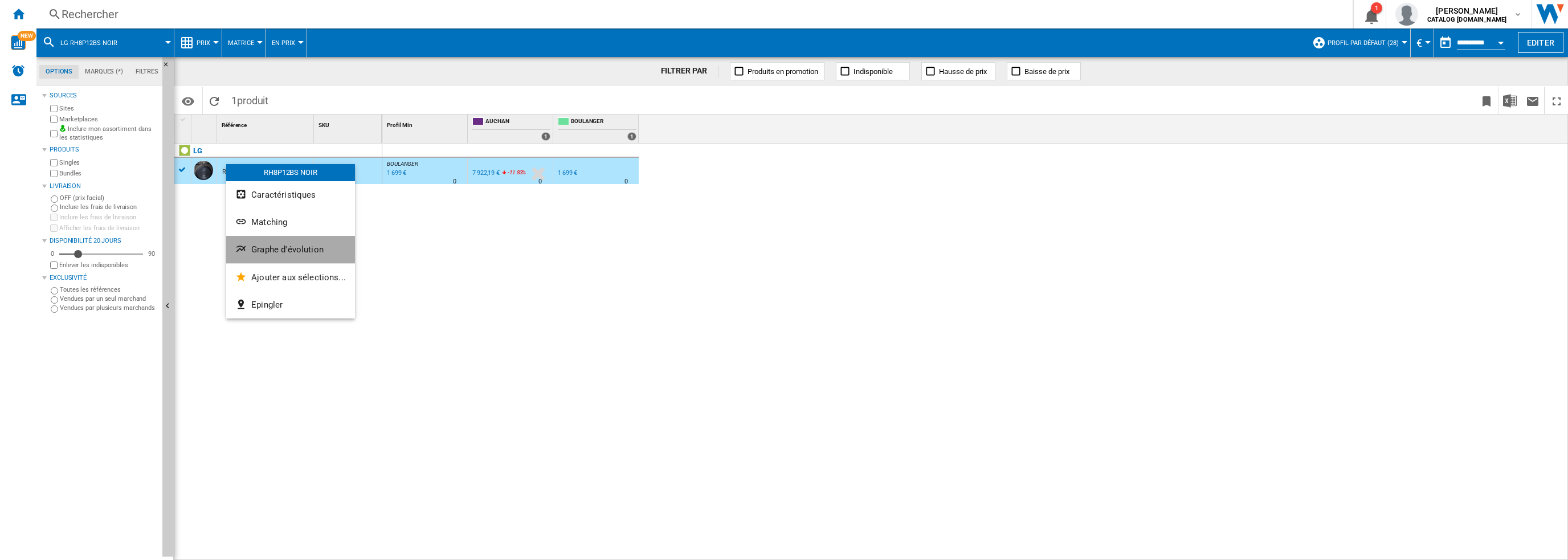
click at [296, 242] on button "Graphe d'évolution" at bounding box center [290, 250] width 129 height 28
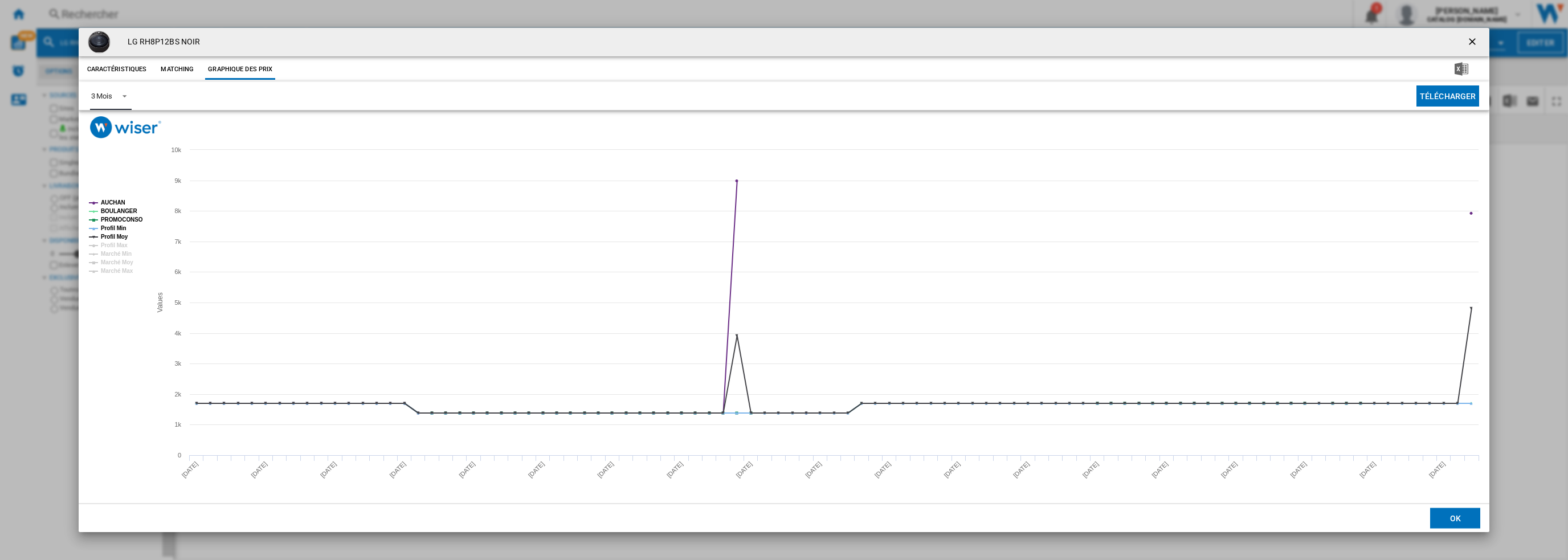
click at [113, 89] on md-select-value "3 Mois" at bounding box center [110, 96] width 41 height 28
click at [114, 126] on md-option "6 Mois" at bounding box center [120, 123] width 78 height 28
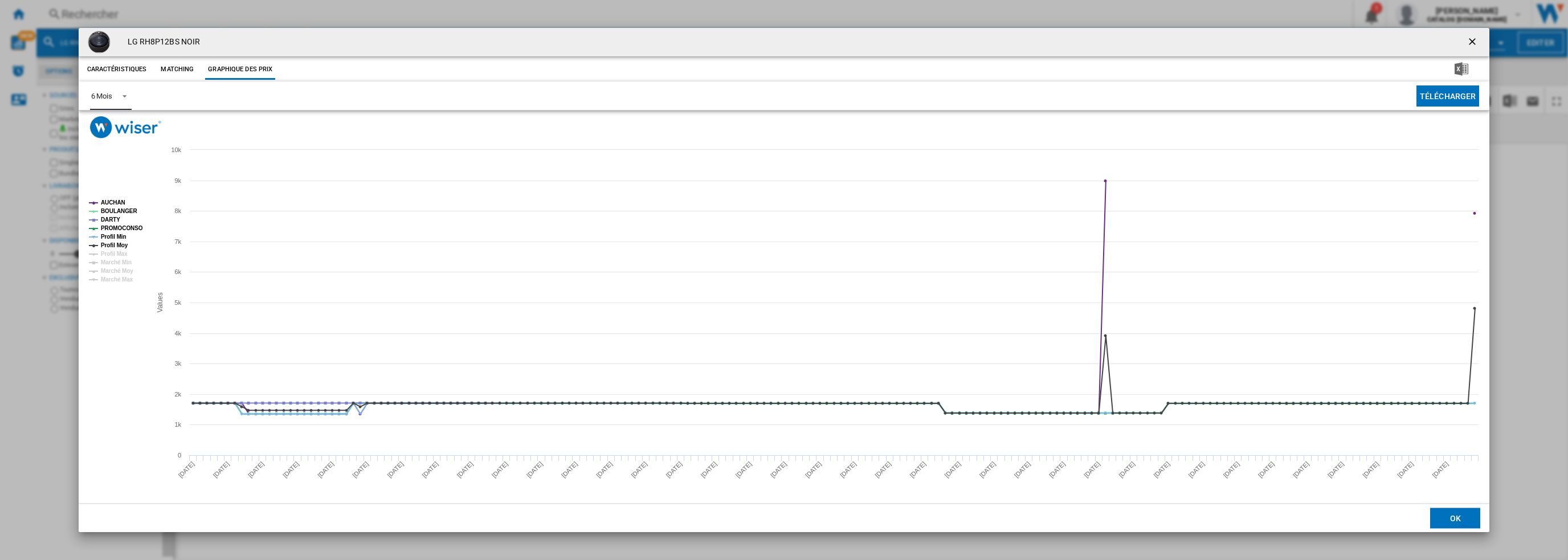
click at [113, 202] on tspan "AUCHAN" at bounding box center [113, 203] width 25 height 7
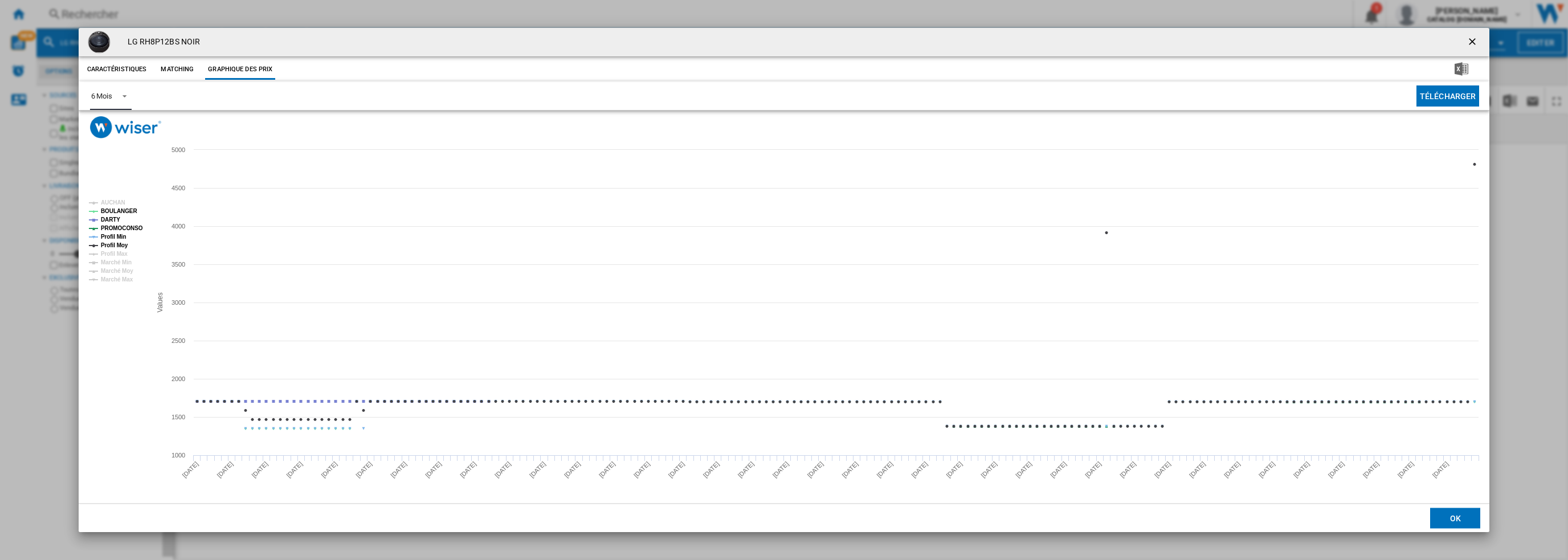
click at [115, 229] on tspan "PROMOCONSO" at bounding box center [122, 228] width 42 height 7
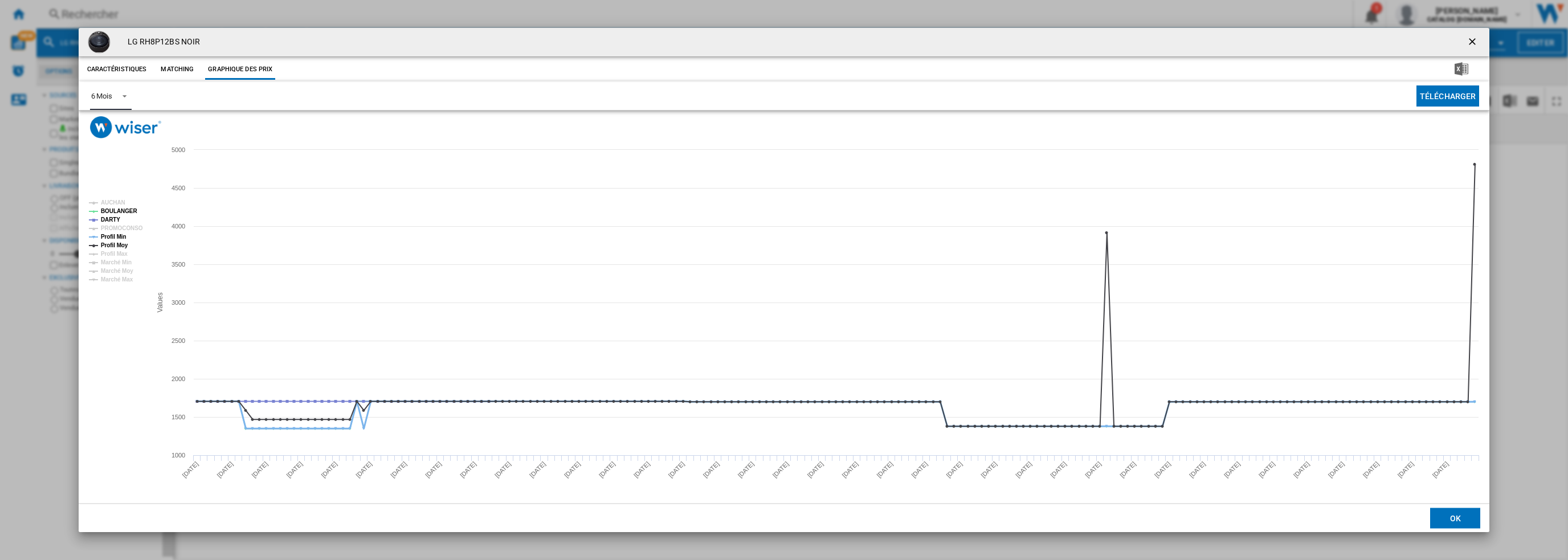
click at [113, 237] on tspan "Profil Min" at bounding box center [113, 237] width 25 height 7
click at [114, 245] on tspan "Profil Moy" at bounding box center [115, 245] width 28 height 7
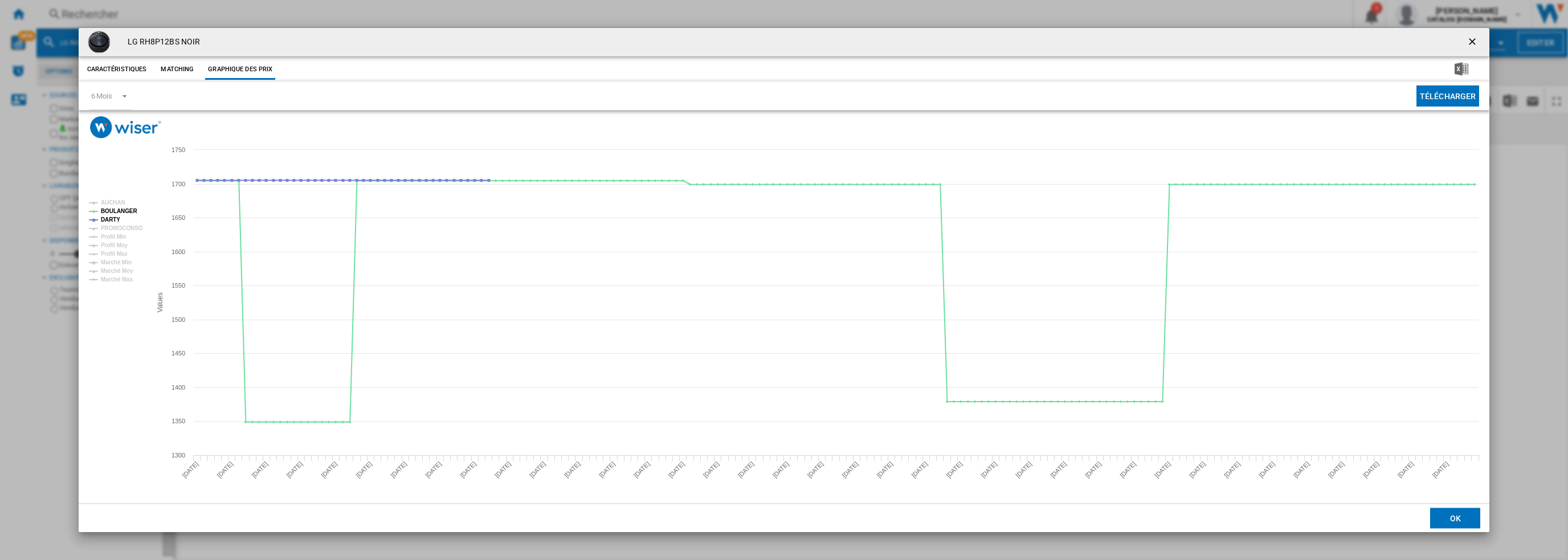
click at [1476, 38] on ng-md-icon "getI18NText('BUTTONS.CLOSE_DIALOG')" at bounding box center [1473, 42] width 14 height 14
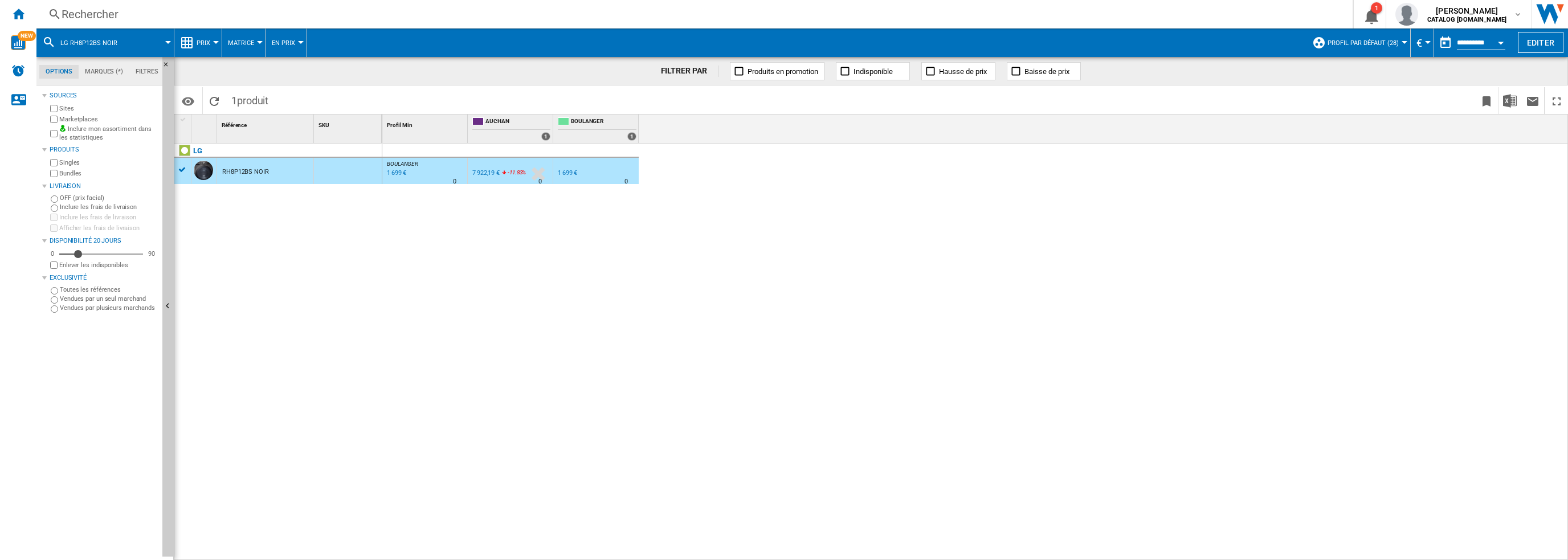
click at [186, 15] on div "Rechercher" at bounding box center [692, 15] width 1262 height 16
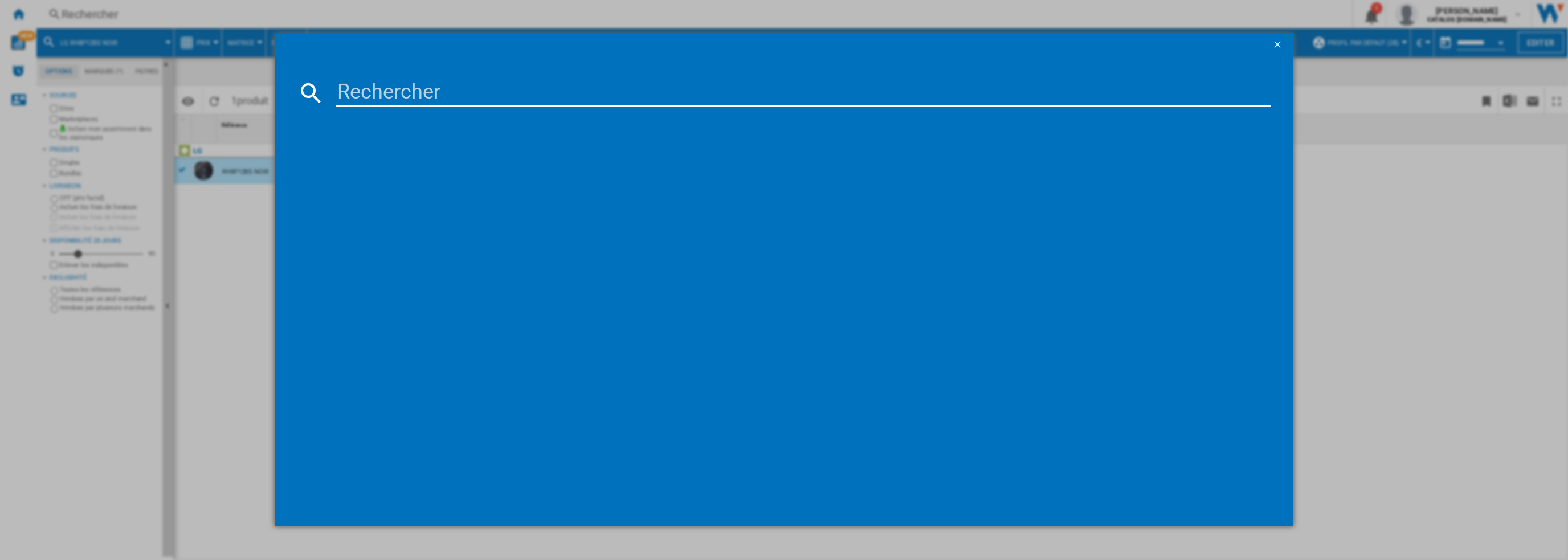
click at [424, 90] on input at bounding box center [803, 93] width 935 height 28
type input "RH9X76WH"
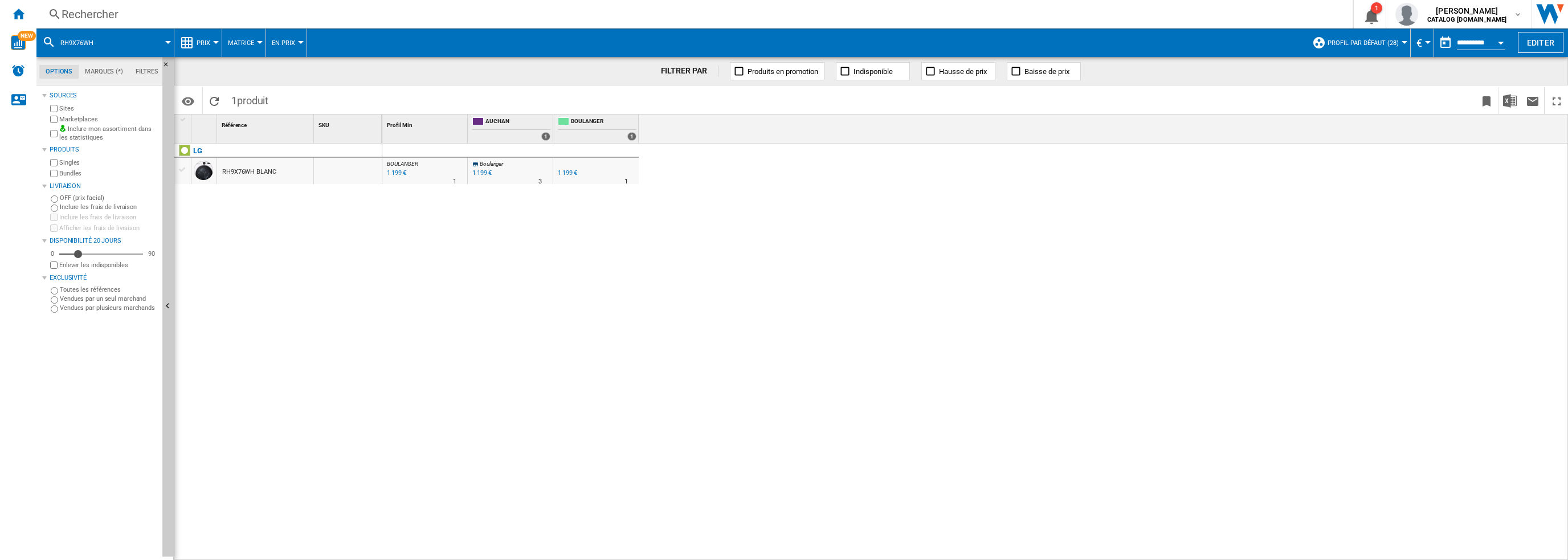
click at [275, 174] on div "RH9X76WH BLANC" at bounding box center [249, 172] width 54 height 26
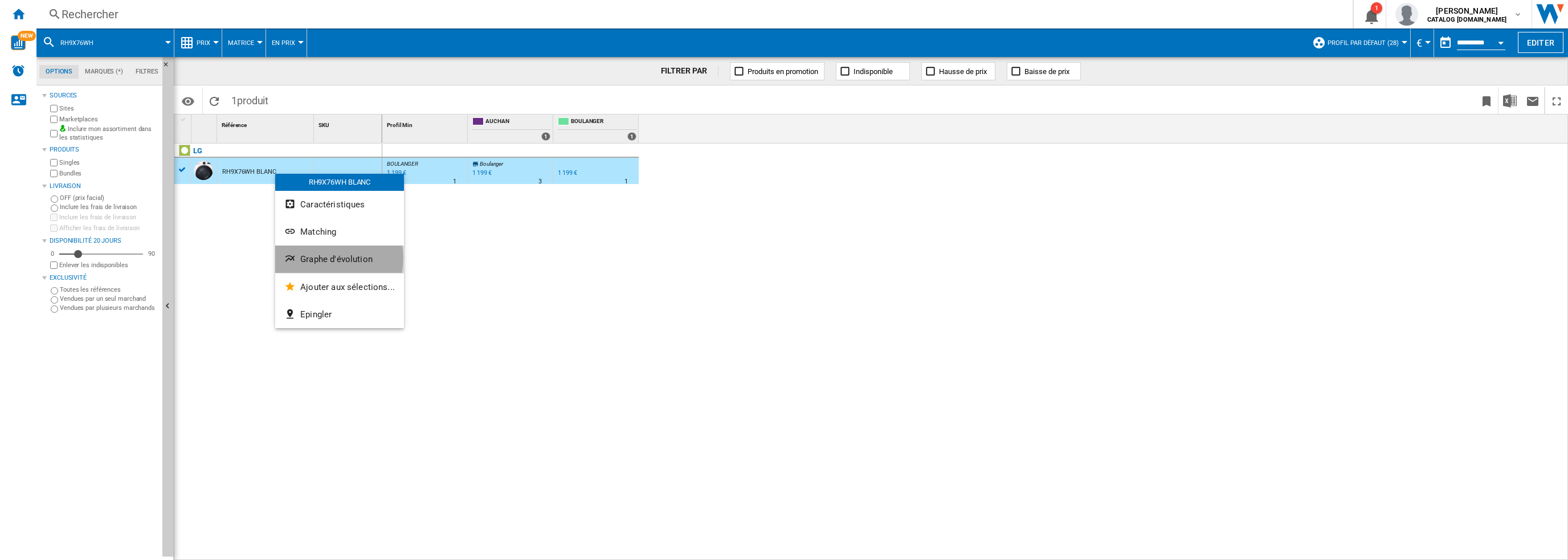
click at [317, 258] on span "Graphe d'évolution" at bounding box center [336, 259] width 73 height 10
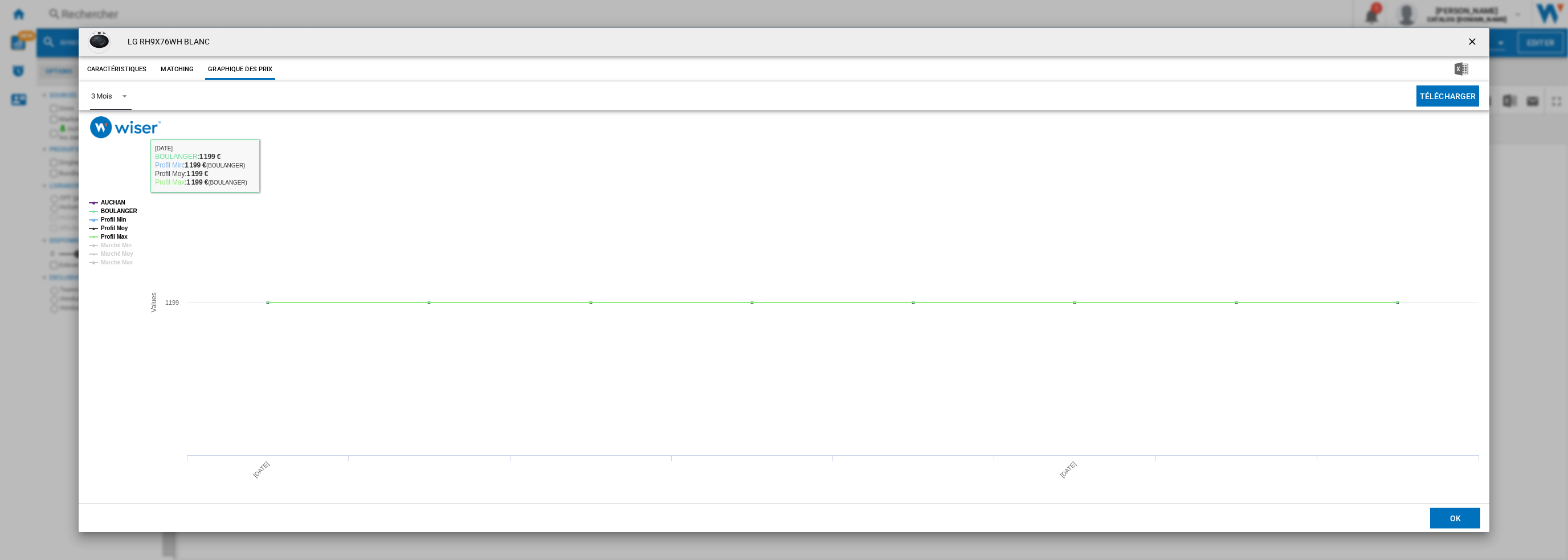
click at [113, 99] on md-select-value "3 Mois" at bounding box center [110, 96] width 41 height 28
click at [113, 128] on md-option "6 Mois" at bounding box center [120, 123] width 78 height 28
click at [110, 203] on tspan "AUCHAN" at bounding box center [113, 203] width 25 height 7
click at [115, 222] on tspan "Profil Min" at bounding box center [113, 219] width 25 height 7
click at [116, 227] on tspan "Profil Moy" at bounding box center [115, 228] width 28 height 7
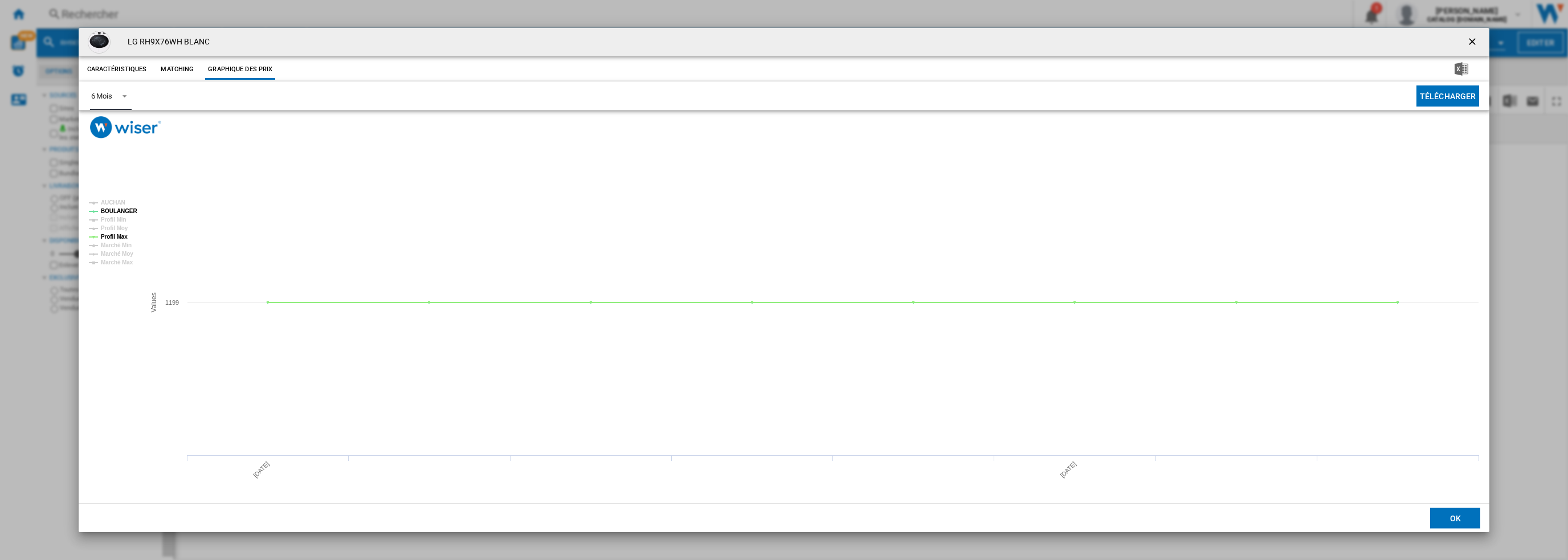
click at [116, 234] on tspan "Profil Max" at bounding box center [114, 237] width 27 height 7
click at [1469, 41] on ng-md-icon "getI18NText('BUTTONS.CLOSE_DIALOG')" at bounding box center [1473, 42] width 14 height 14
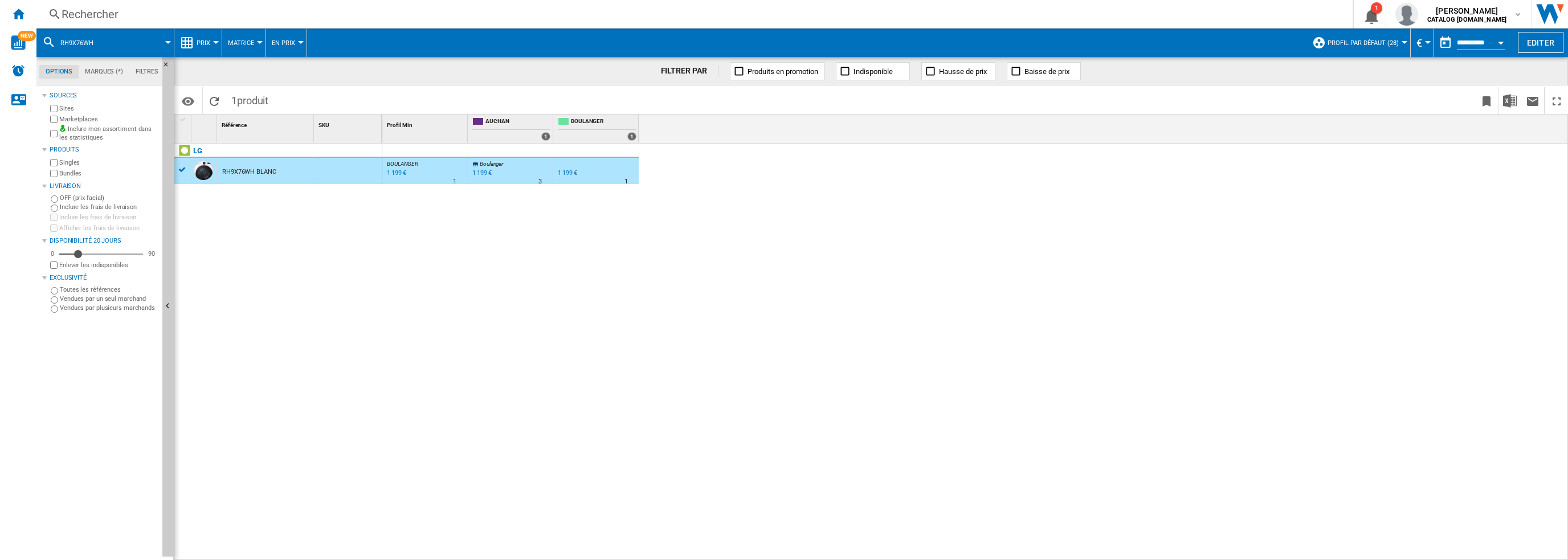
click at [159, 20] on div "Rechercher" at bounding box center [692, 15] width 1262 height 16
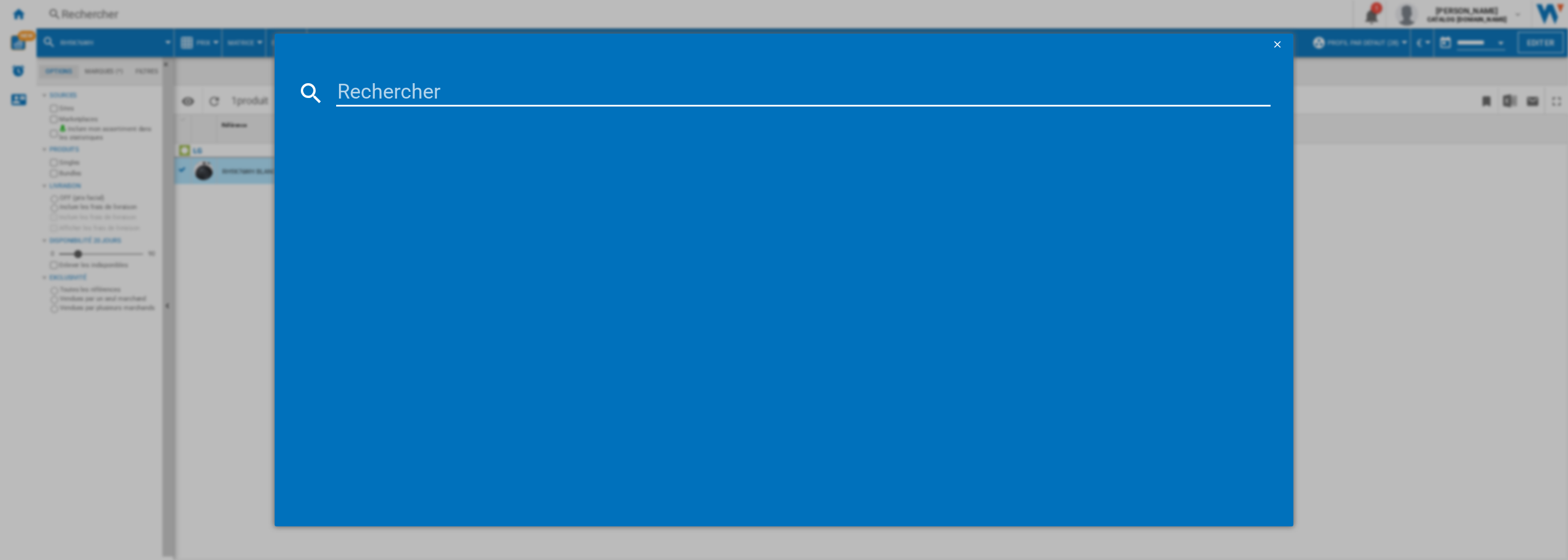
click at [365, 92] on input at bounding box center [803, 93] width 935 height 28
click at [437, 94] on input "RHX7009TWB" at bounding box center [803, 93] width 935 height 28
click at [456, 95] on input "RHX7009TWB" at bounding box center [803, 93] width 935 height 28
type input "RHX7009"
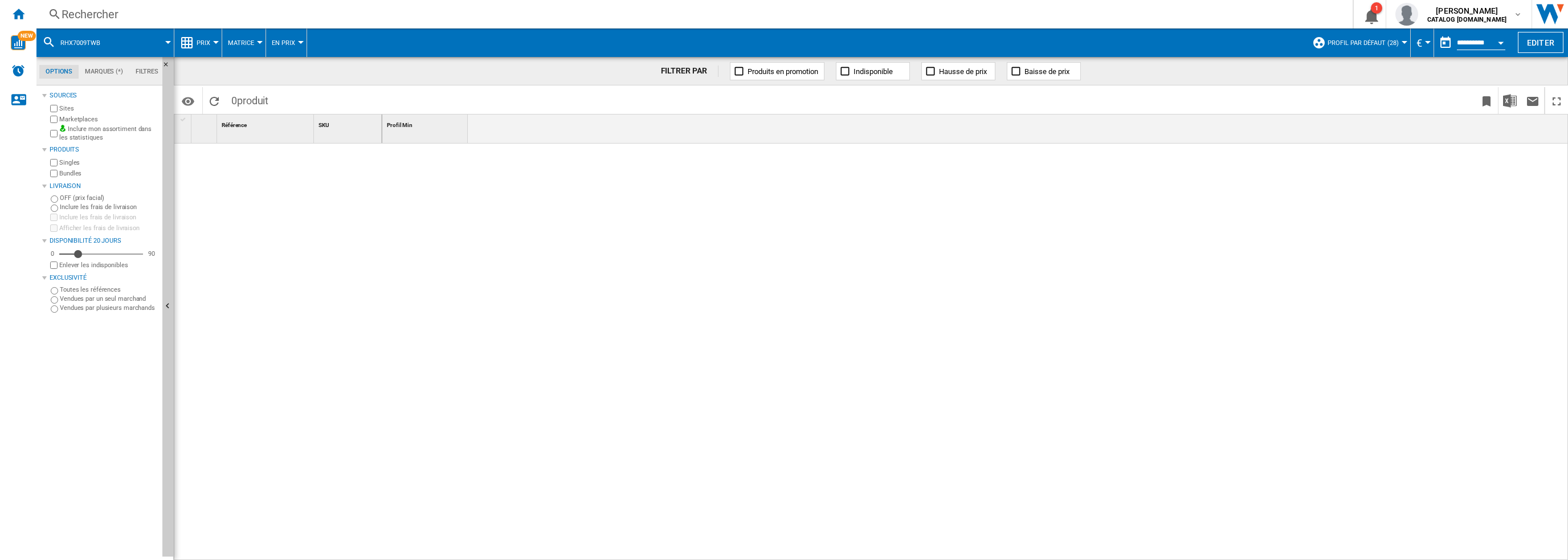
click at [215, 12] on div "Rechercher" at bounding box center [692, 15] width 1262 height 16
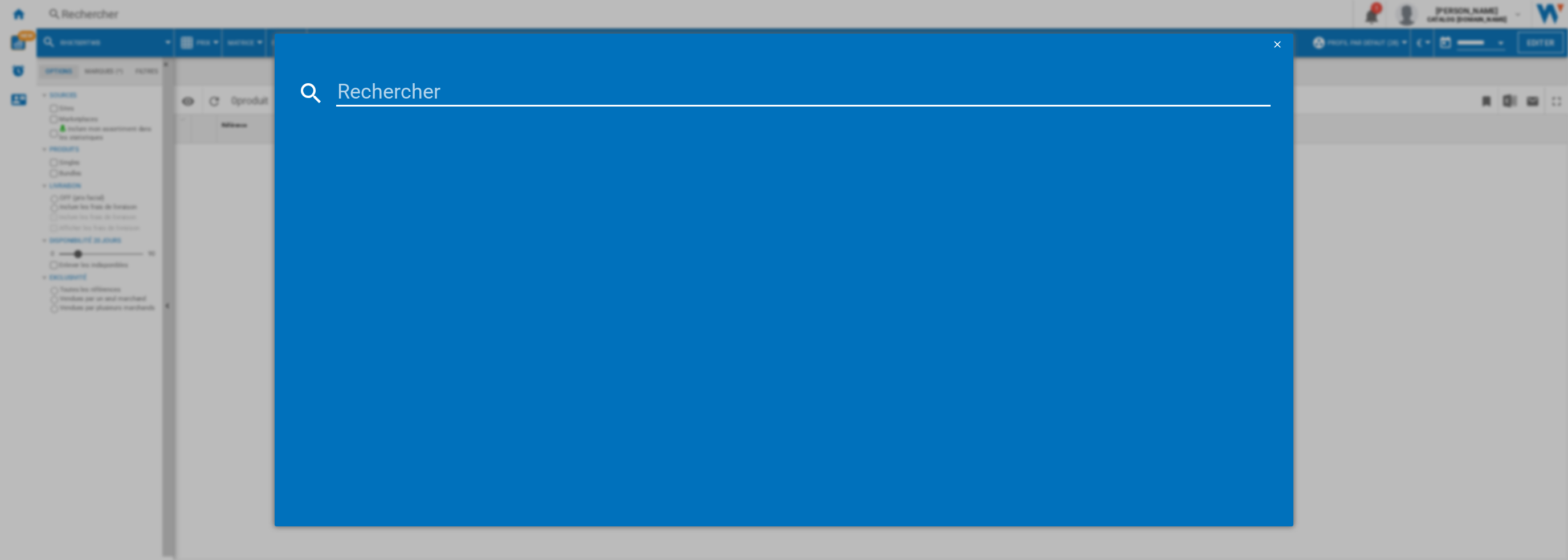
click at [368, 96] on input at bounding box center [803, 93] width 935 height 28
drag, startPoint x: 373, startPoint y: 92, endPoint x: 336, endPoint y: 86, distance: 37.5
click at [336, 86] on input "RHX70" at bounding box center [803, 93] width 935 height 28
paste input "9X76WH"
type input "RH9X76WH"
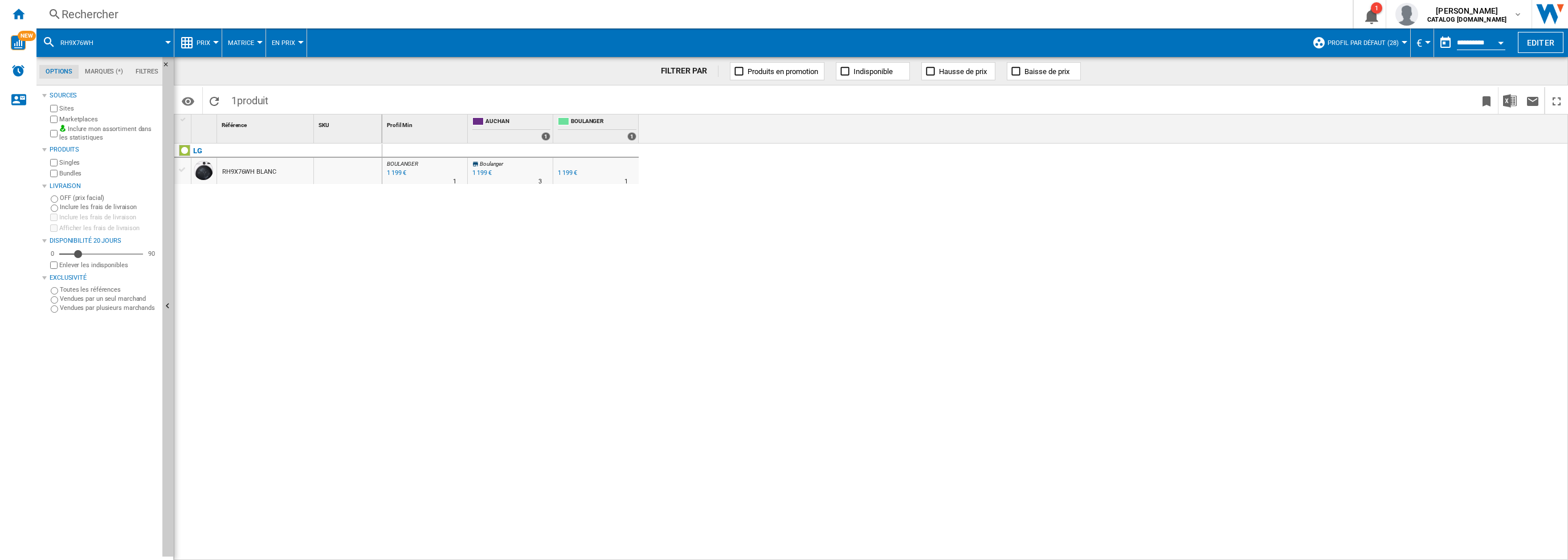
click at [264, 175] on div "RH9X76WH BLANC" at bounding box center [249, 172] width 54 height 26
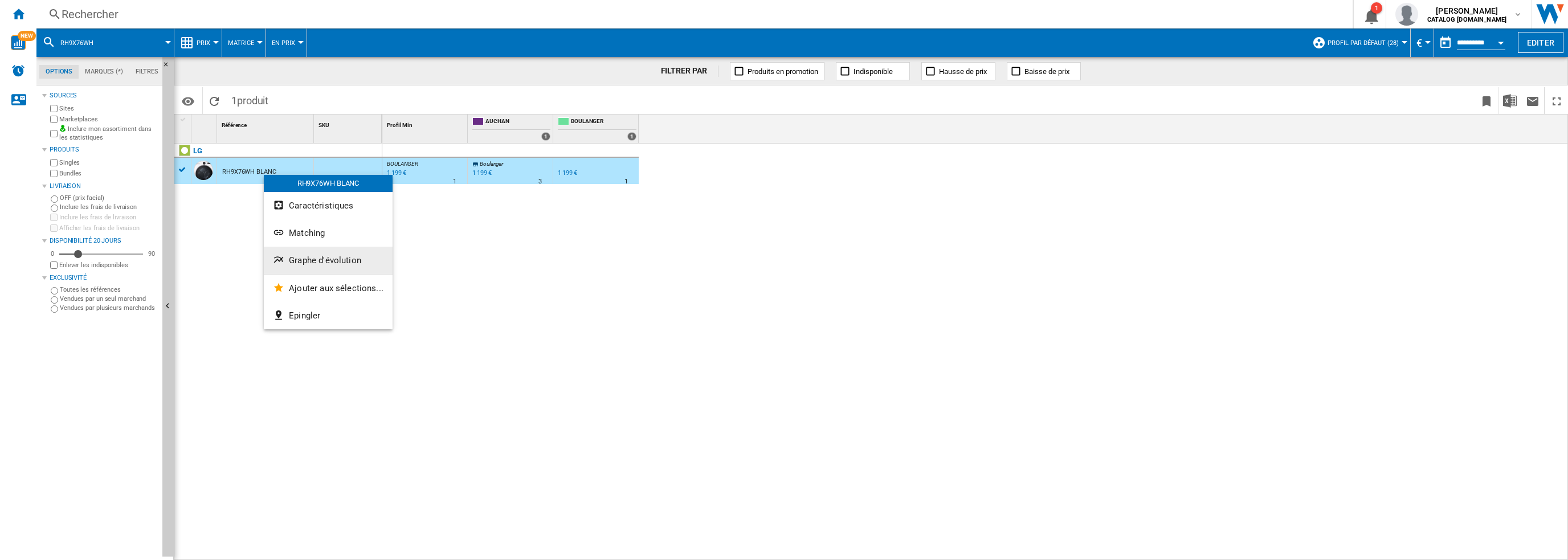
click at [348, 261] on span "Graphe d'évolution" at bounding box center [325, 260] width 73 height 10
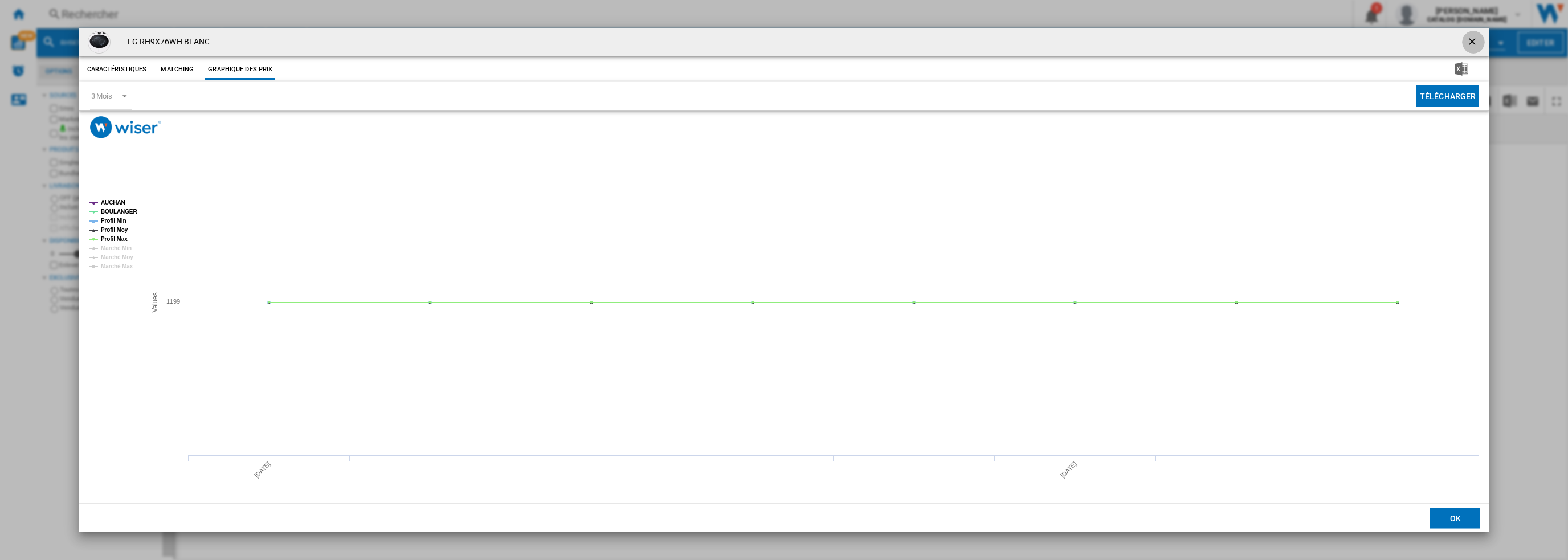
click at [1474, 41] on ng-md-icon "getI18NText('BUTTONS.CLOSE_DIALOG')" at bounding box center [1473, 42] width 14 height 14
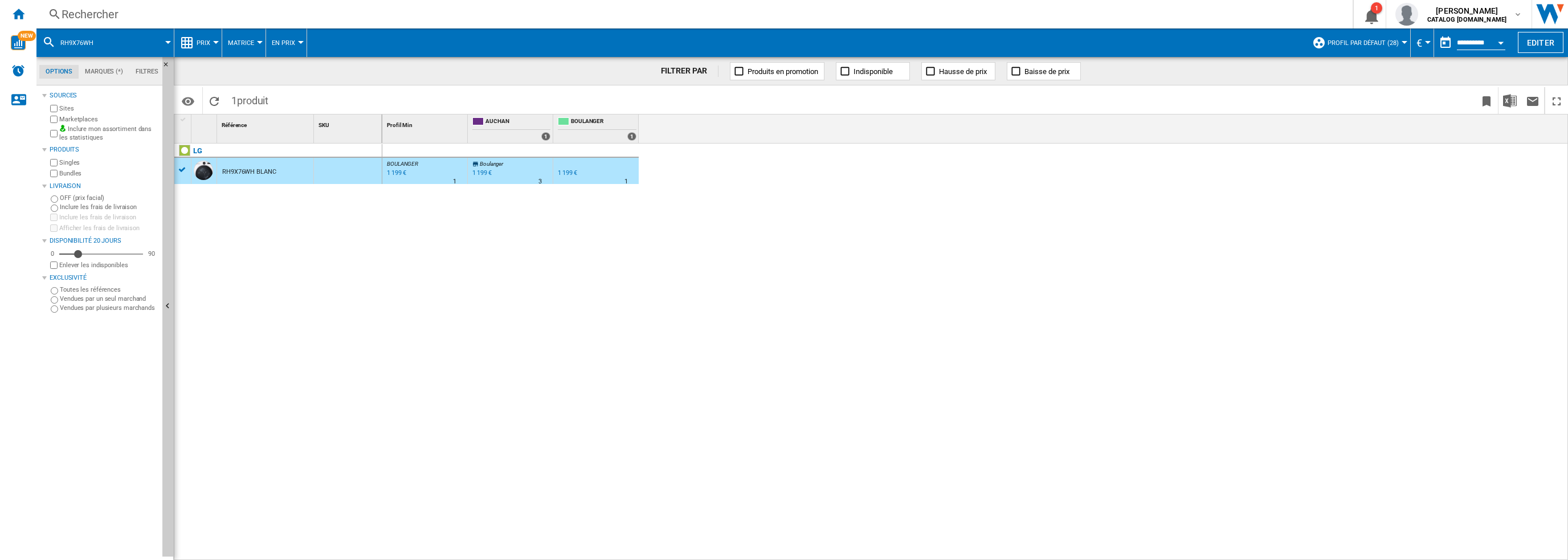
click at [327, 13] on div "Rechercher" at bounding box center [692, 15] width 1262 height 16
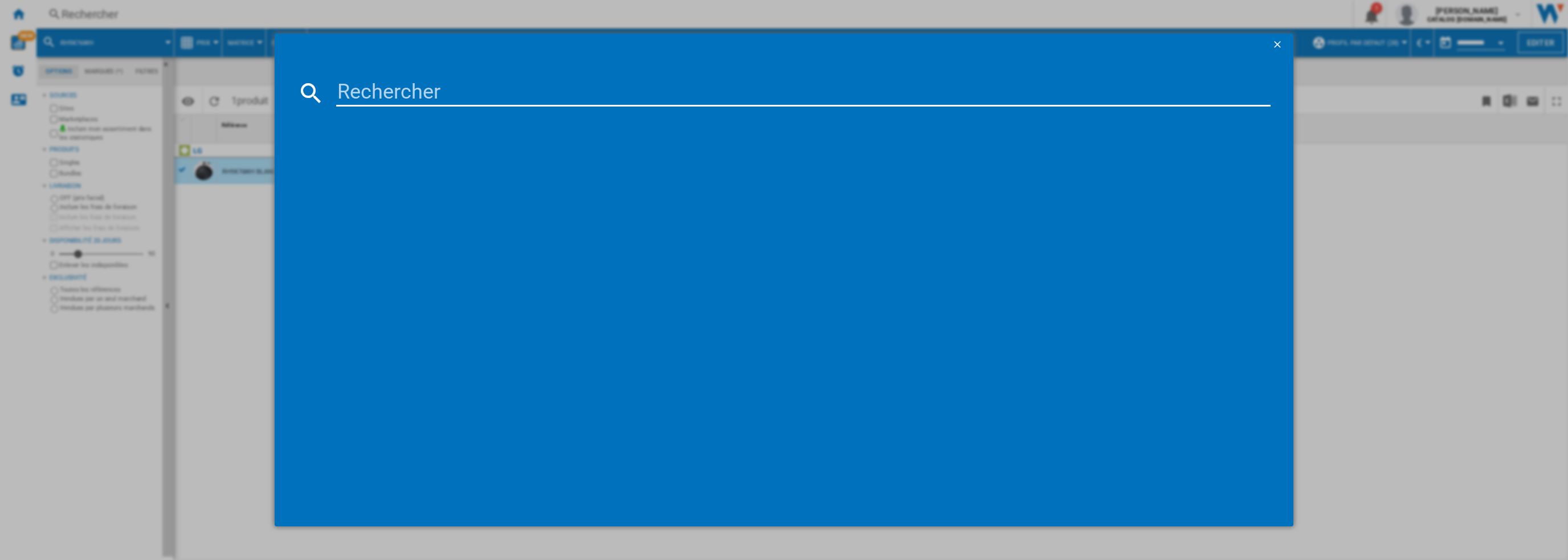
click at [409, 96] on input at bounding box center [803, 93] width 935 height 28
drag, startPoint x: 450, startPoint y: 94, endPoint x: 263, endPoint y: 75, distance: 188.0
click at [293, 78] on md-dialog-content "GBV3100EPY références (1) LG GBV3100EPY ARGENT" at bounding box center [784, 291] width 1020 height 470
paste input "F164R33WRS"
type input "F164R33WRS"
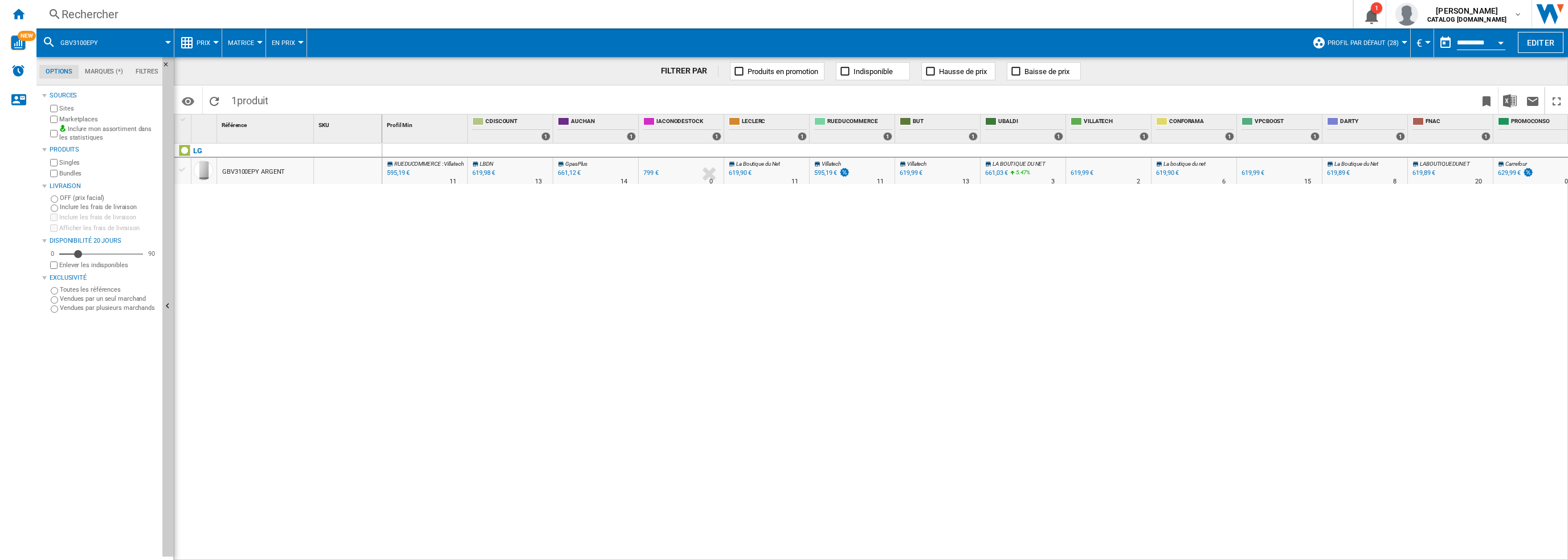
click at [269, 177] on div "GBV3100EPY ARGENT" at bounding box center [253, 172] width 62 height 26
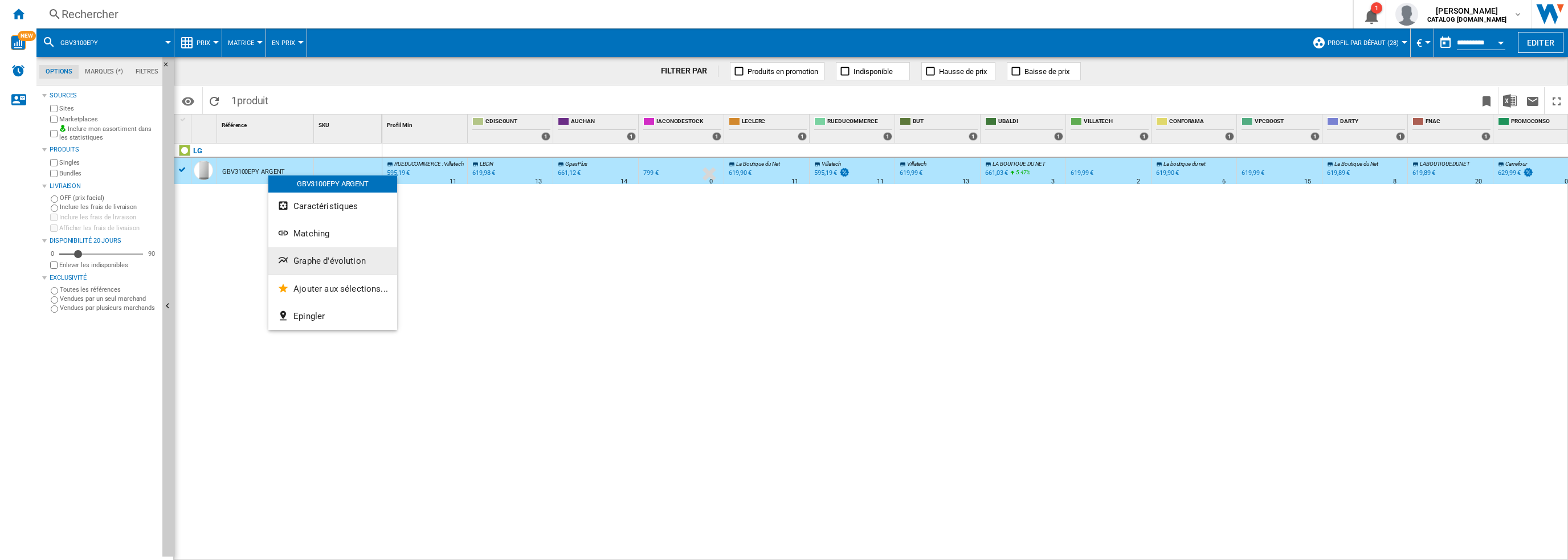
click at [305, 261] on span "Graphe d'évolution" at bounding box center [330, 261] width 73 height 10
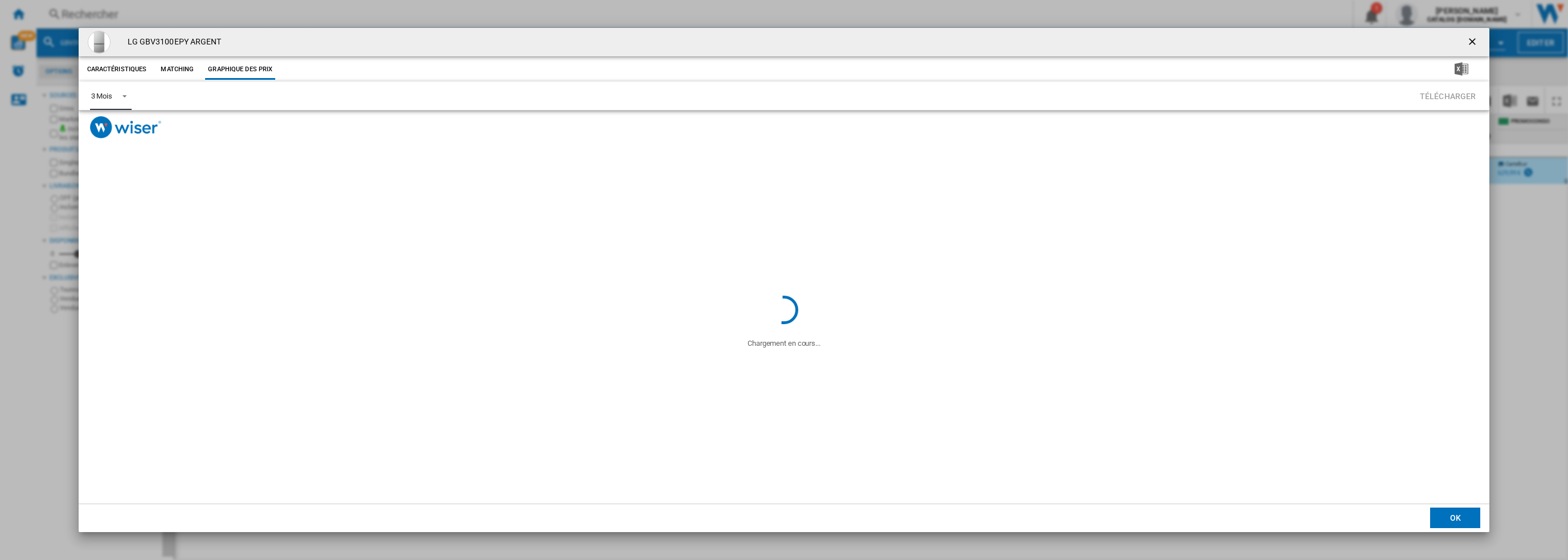
click at [112, 100] on md-select-value "3 Mois" at bounding box center [110, 96] width 41 height 28
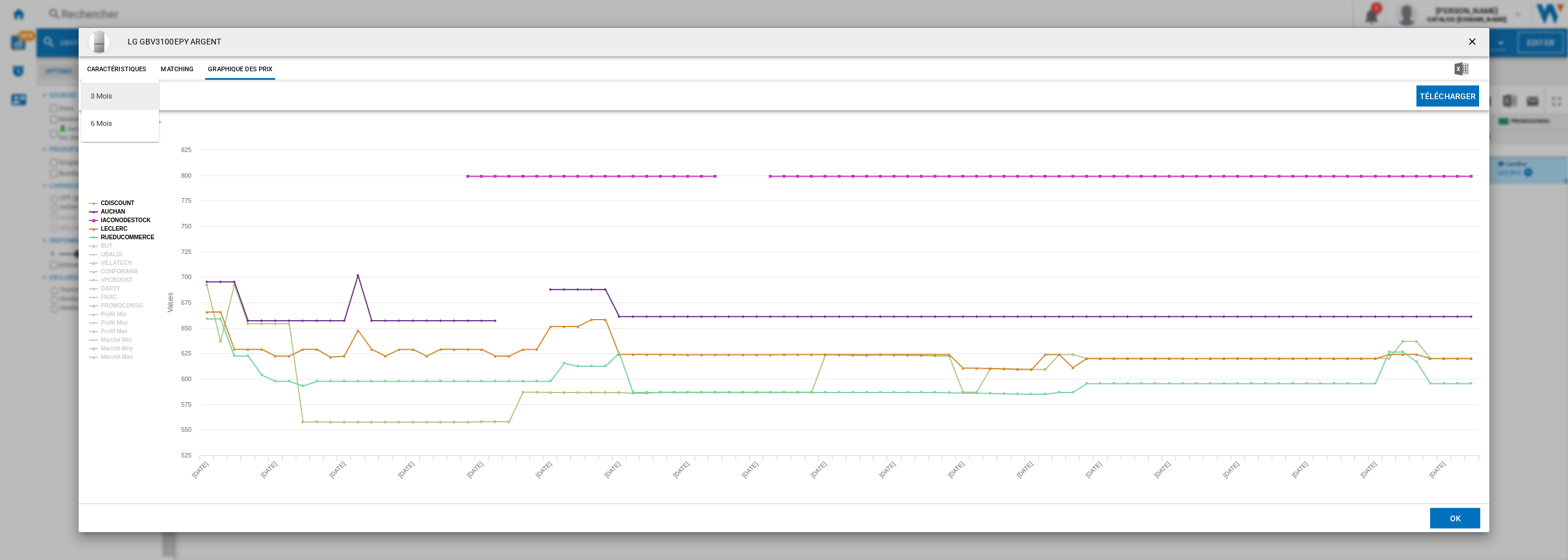
click at [106, 102] on md-option "3 Mois" at bounding box center [120, 97] width 78 height 28
click at [111, 129] on img "Product popup" at bounding box center [126, 127] width 71 height 23
click at [110, 100] on span "3 Mois" at bounding box center [102, 97] width 21 height 10
click at [105, 123] on div "6 Mois" at bounding box center [101, 123] width 21 height 10
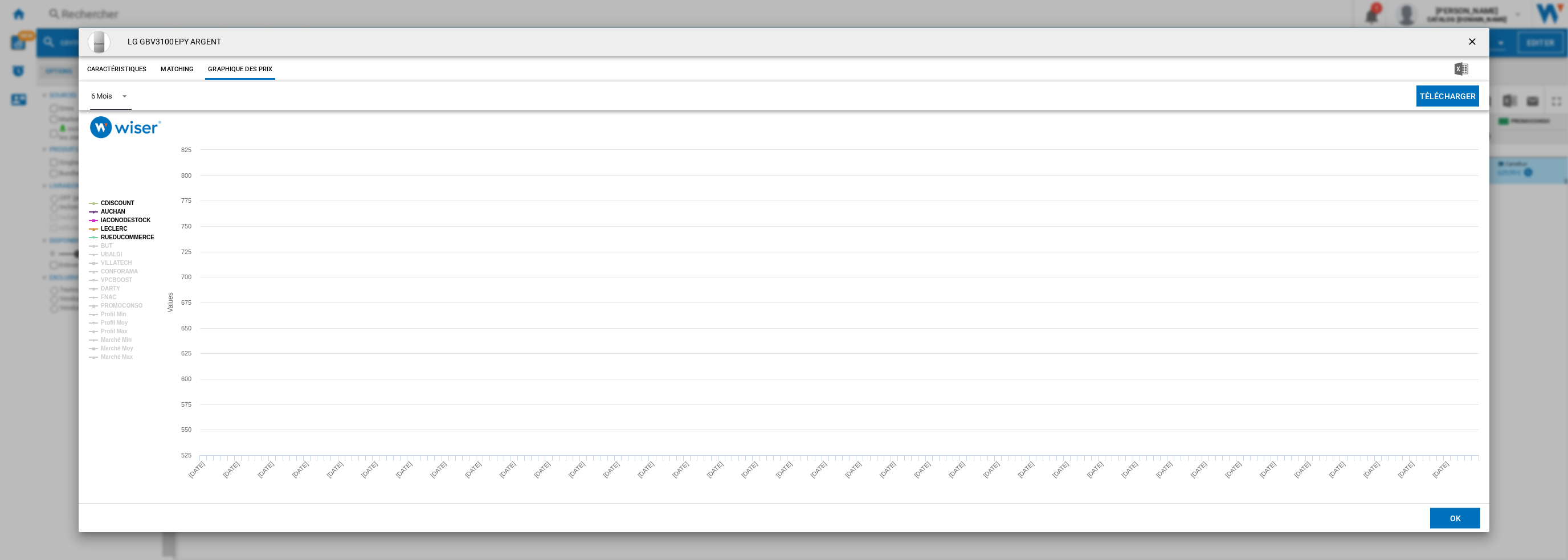
click at [118, 203] on tspan "CDISCOUNT" at bounding box center [118, 203] width 33 height 7
click at [115, 214] on tspan "AUCHAN" at bounding box center [113, 211] width 25 height 7
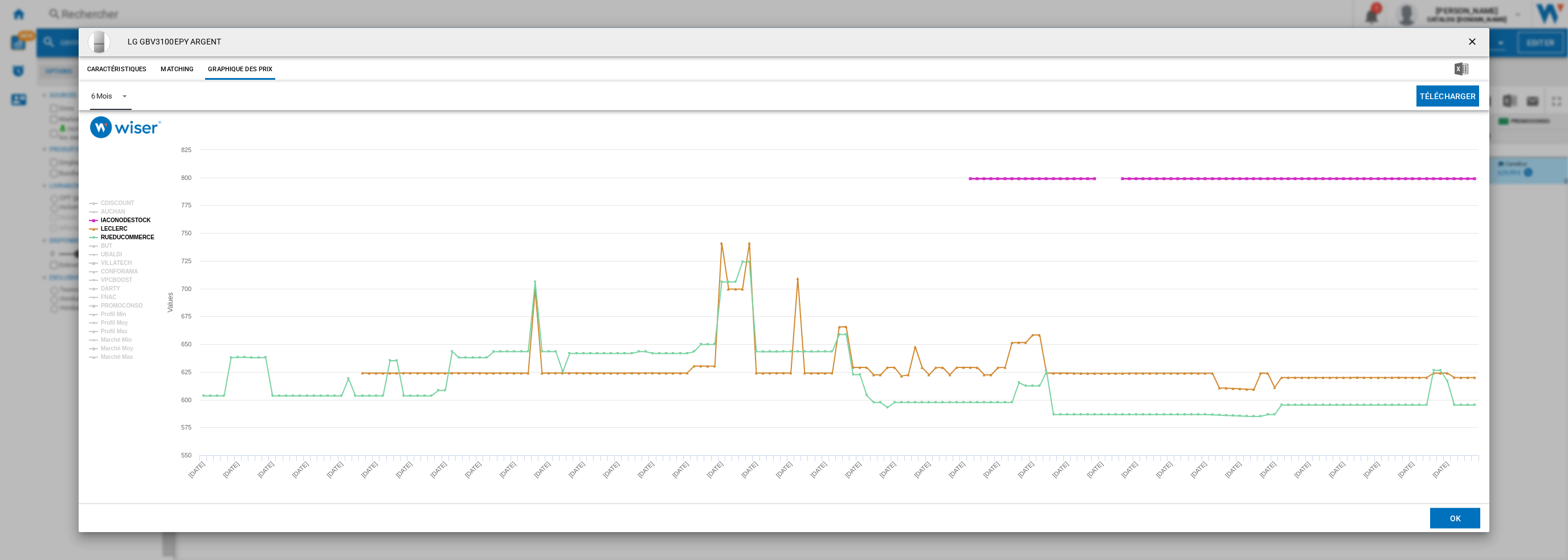
click at [120, 221] on tspan "IACONODESTOCK" at bounding box center [126, 220] width 50 height 7
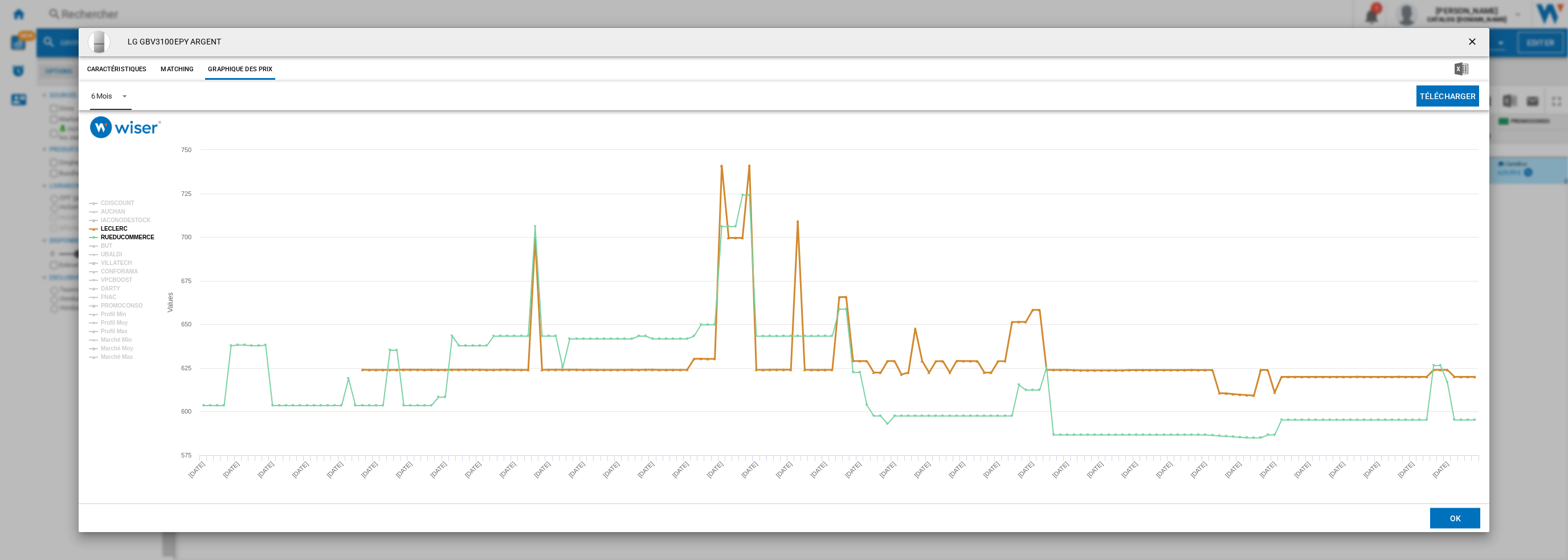
click at [115, 228] on tspan "LECLERC" at bounding box center [114, 229] width 27 height 7
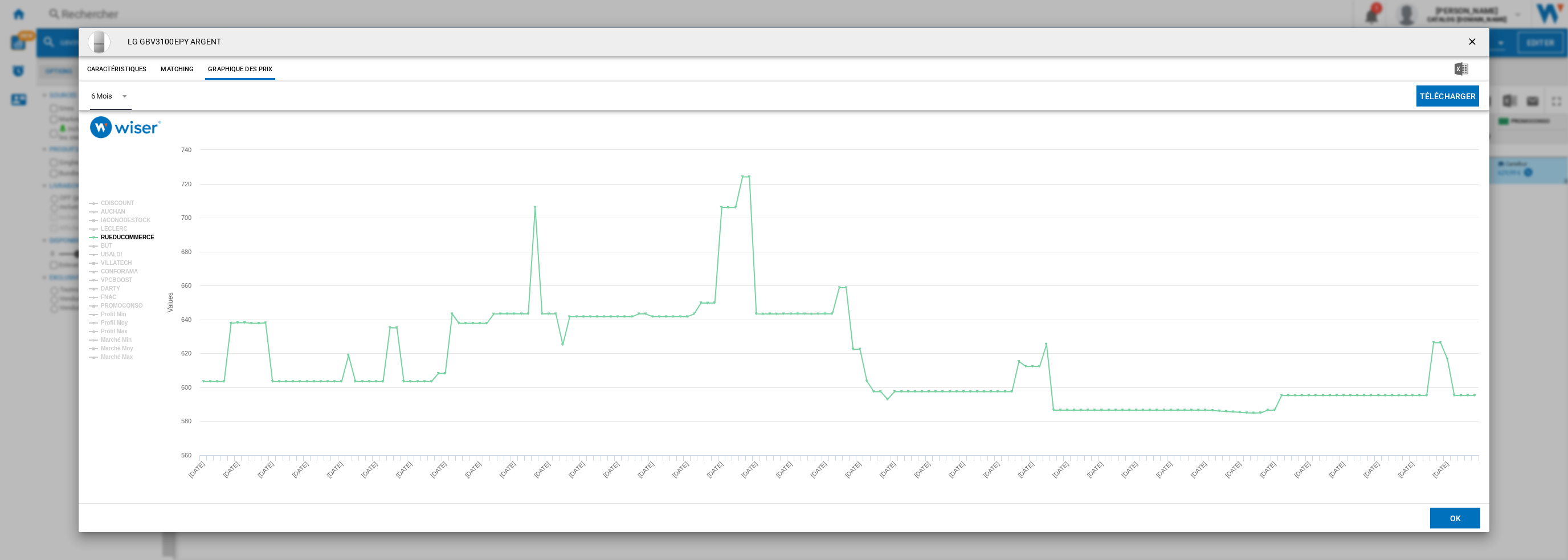
click at [118, 236] on tspan "RUEDUCOMMERCE" at bounding box center [128, 237] width 54 height 7
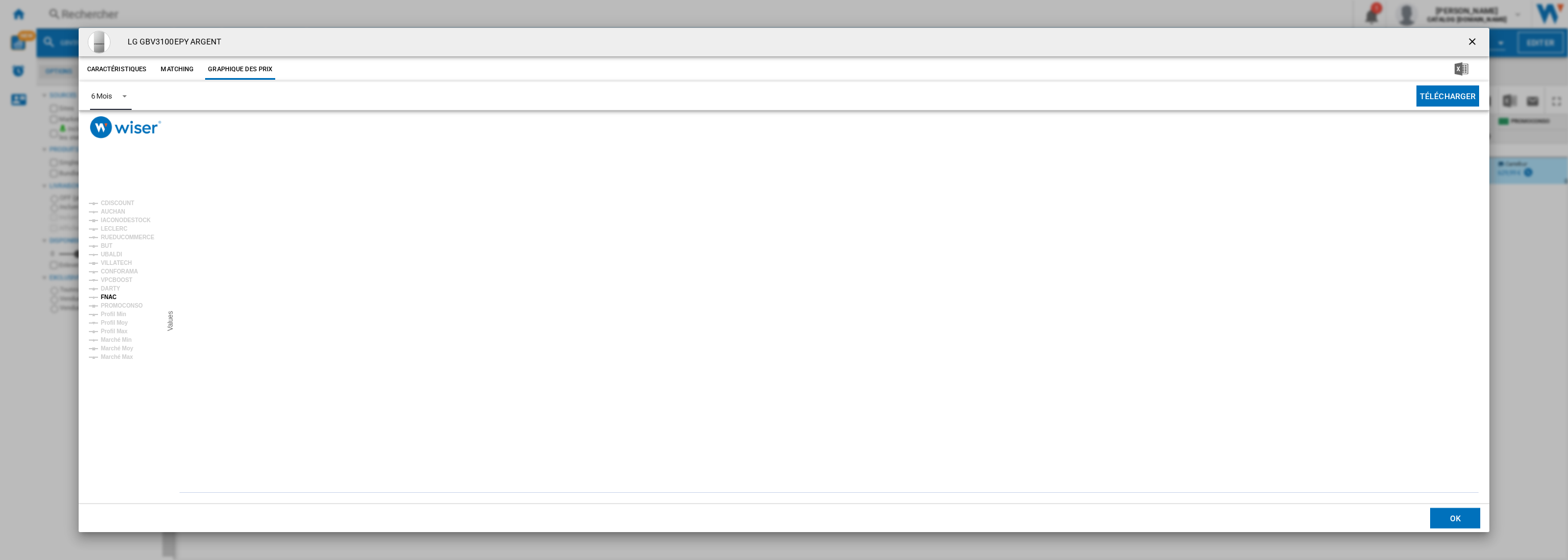
click at [113, 289] on tspan "DARTY" at bounding box center [110, 288] width 20 height 7
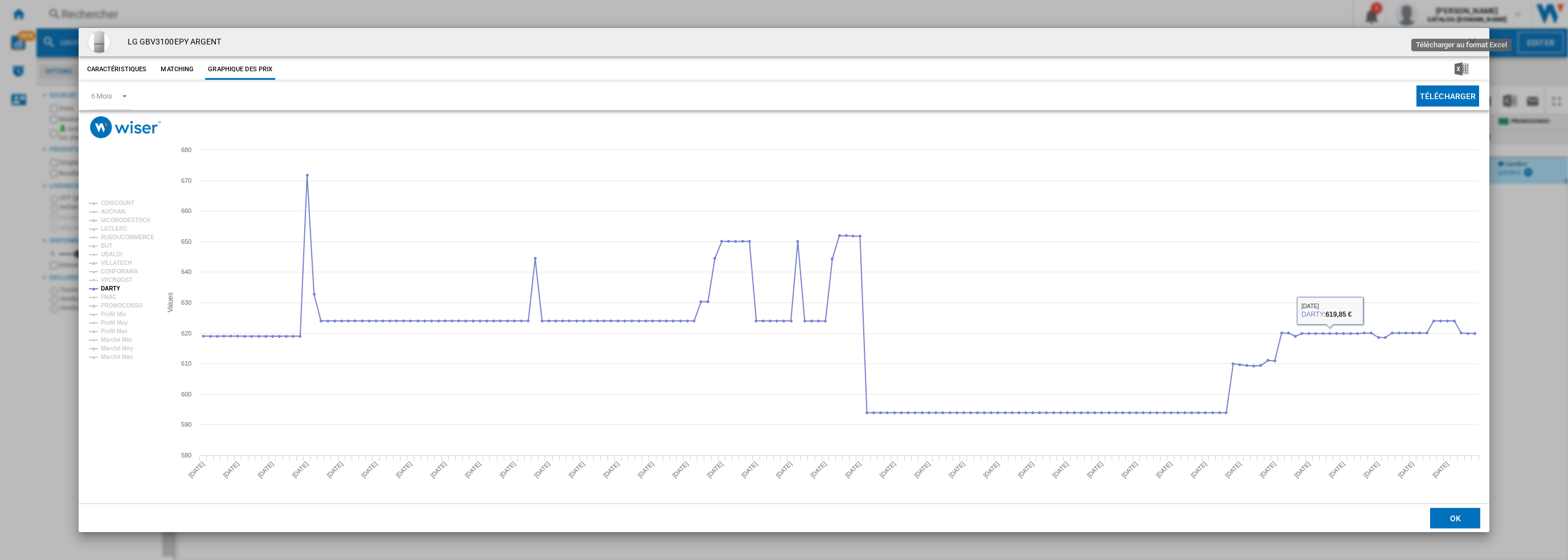
click at [1472, 43] on ng-md-icon "getI18NText('BUTTONS.CLOSE_DIALOG')" at bounding box center [1473, 42] width 14 height 14
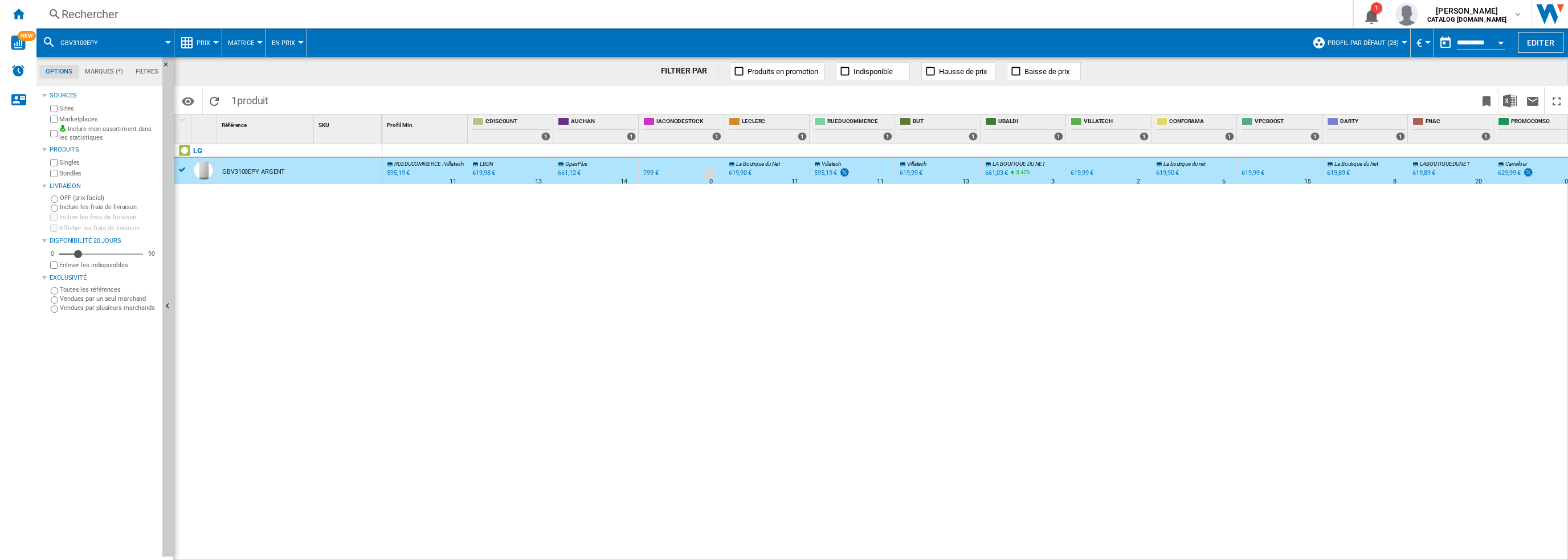
click at [242, 18] on div "Rechercher" at bounding box center [692, 15] width 1262 height 16
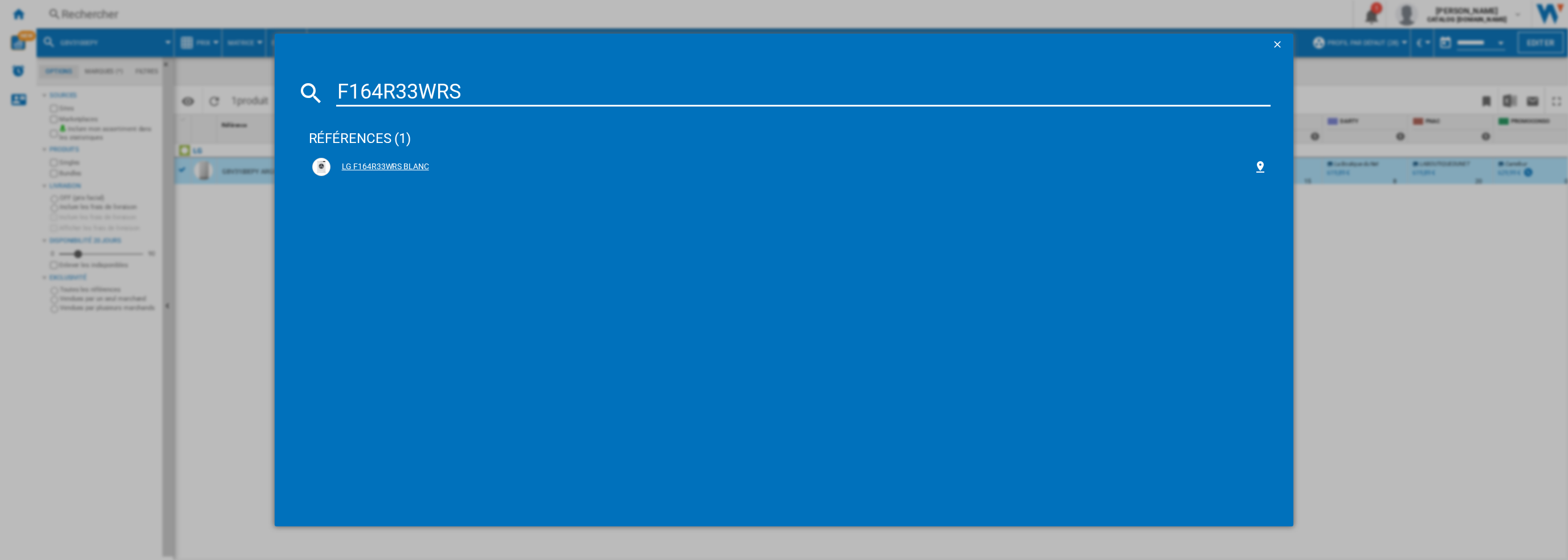
type input "F164R33WRS"
drag, startPoint x: 393, startPoint y: 160, endPoint x: 391, endPoint y: 166, distance: 6.3
click at [393, 161] on div "LG F164R33WRS BLANC" at bounding box center [790, 166] width 956 height 18
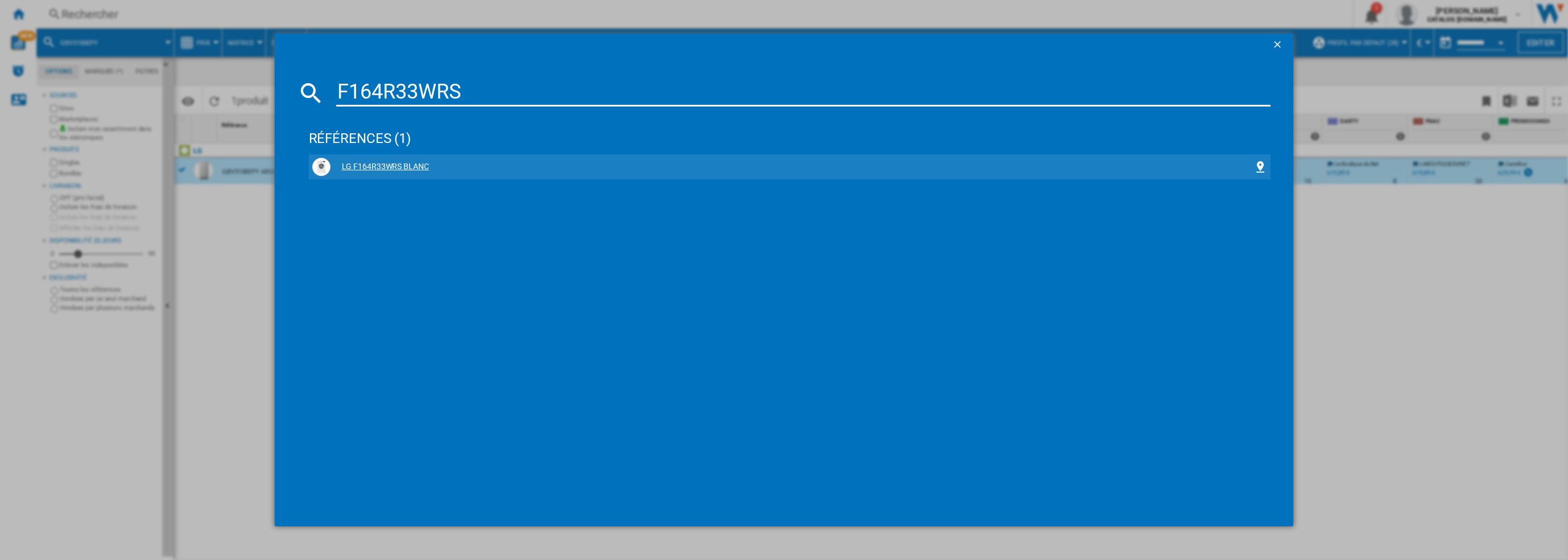
click at [391, 166] on div "LG F164R33WRS BLANC" at bounding box center [792, 167] width 924 height 12
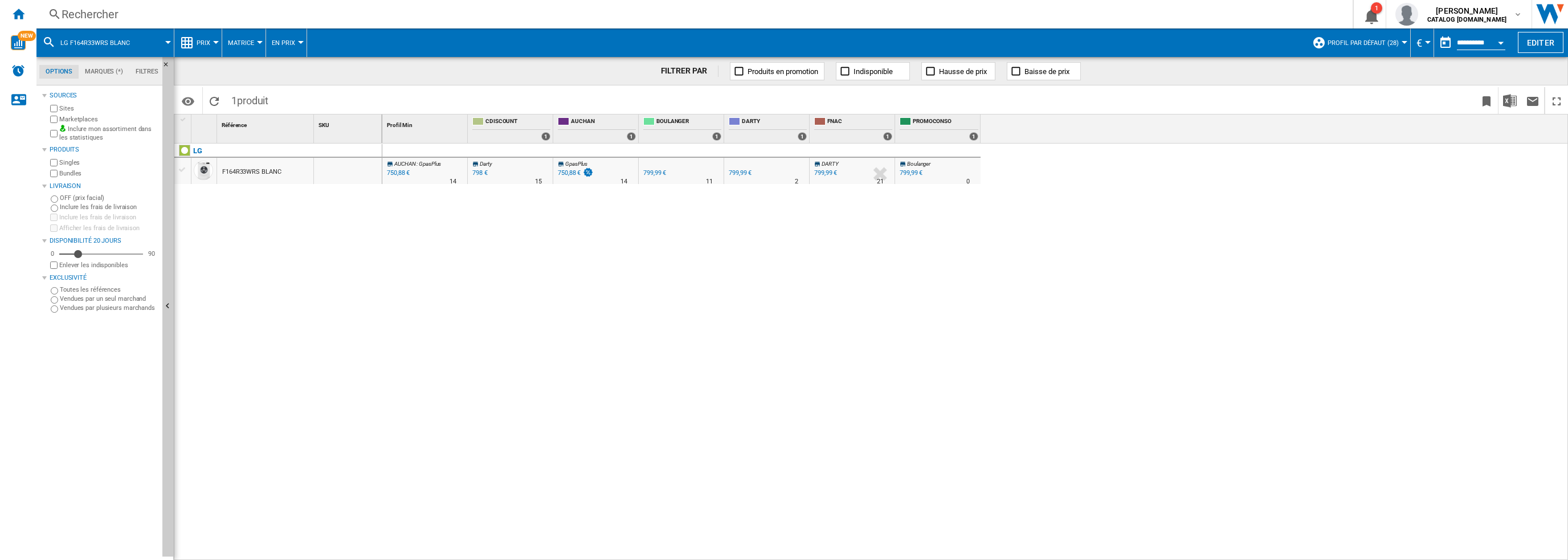
click at [249, 173] on div "F164R33WRS BLANC" at bounding box center [251, 172] width 59 height 26
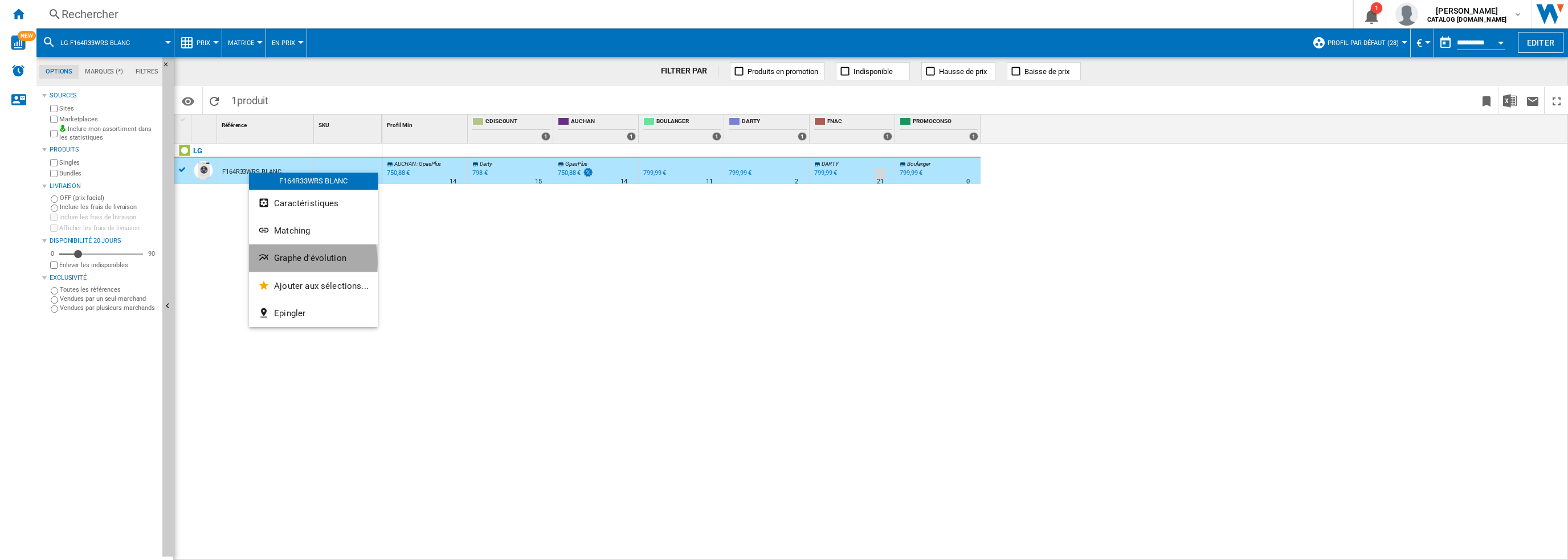
click at [294, 261] on span "Graphe d'évolution" at bounding box center [310, 258] width 73 height 10
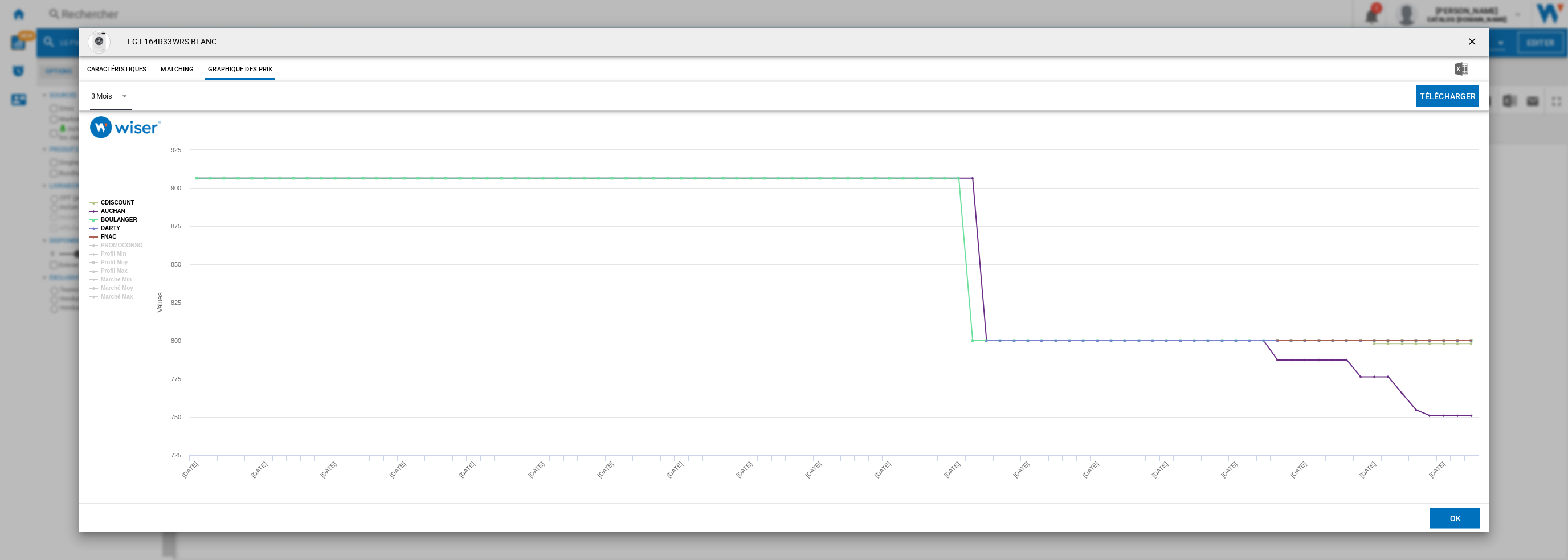
click at [103, 93] on div "3 Mois" at bounding box center [102, 96] width 21 height 9
click at [102, 125] on div "6 Mois" at bounding box center [101, 123] width 21 height 10
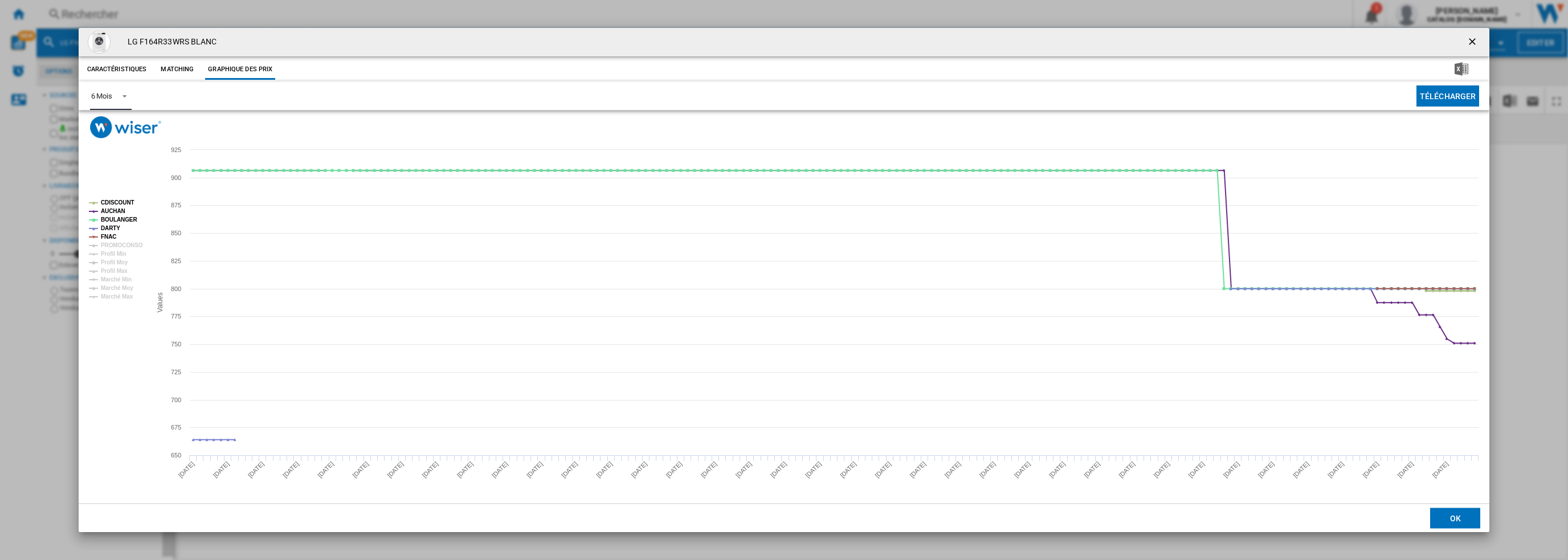
click at [116, 200] on tspan "CDISCOUNT" at bounding box center [118, 203] width 33 height 7
click at [111, 213] on tspan "AUCHAN" at bounding box center [113, 211] width 25 height 7
click at [1469, 42] on ng-md-icon "getI18NText('BUTTONS.CLOSE_DIALOG')" at bounding box center [1473, 42] width 14 height 14
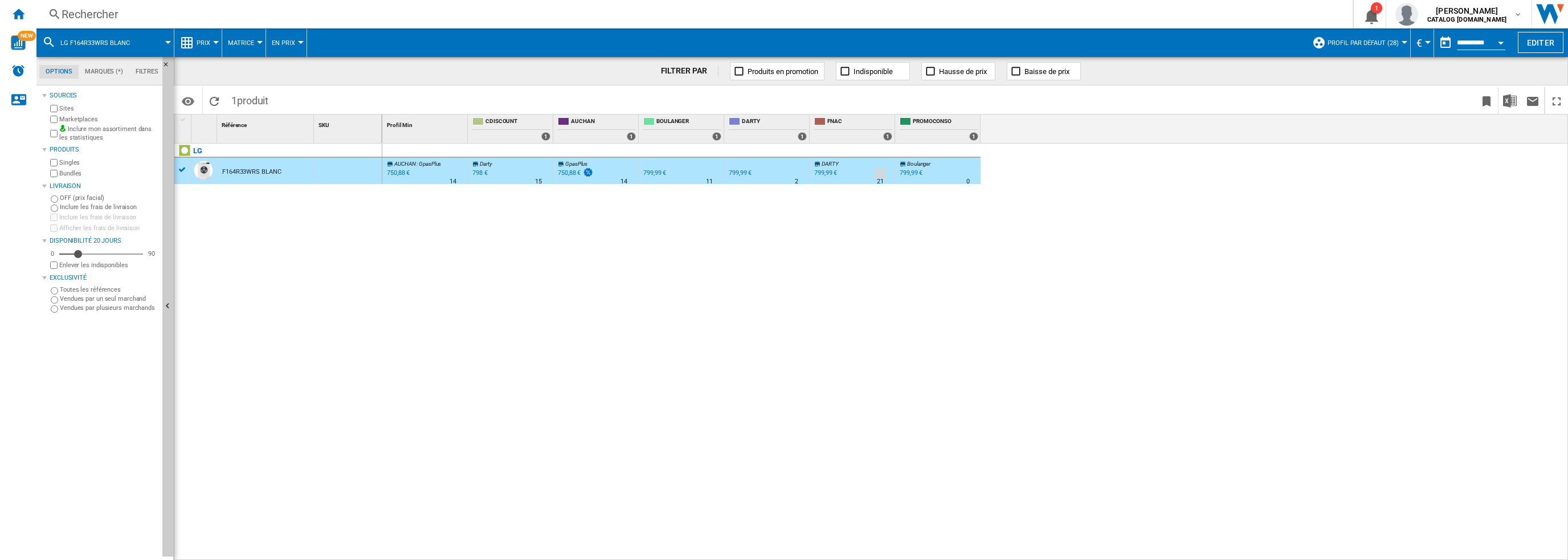
click at [292, 17] on div "Rechercher" at bounding box center [692, 15] width 1262 height 16
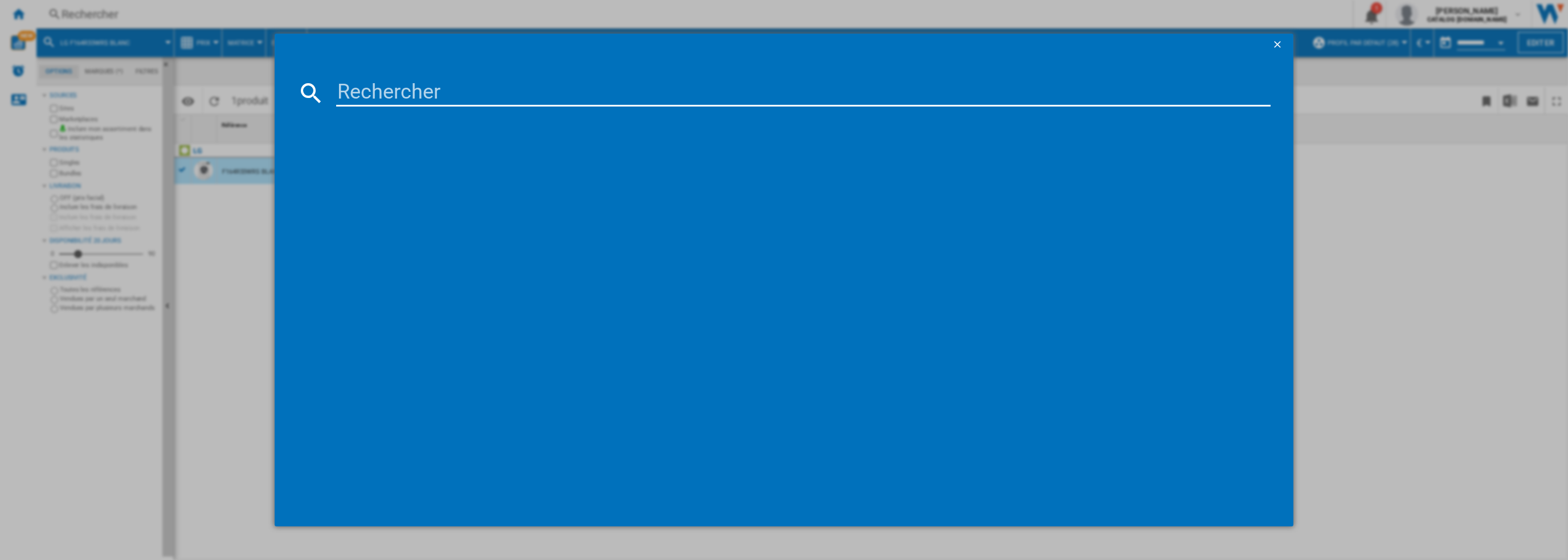
click at [422, 100] on input at bounding box center [803, 93] width 935 height 28
type input "F14X71WHST"
click at [393, 166] on div "LG F14X71WHST BLANC" at bounding box center [792, 167] width 924 height 12
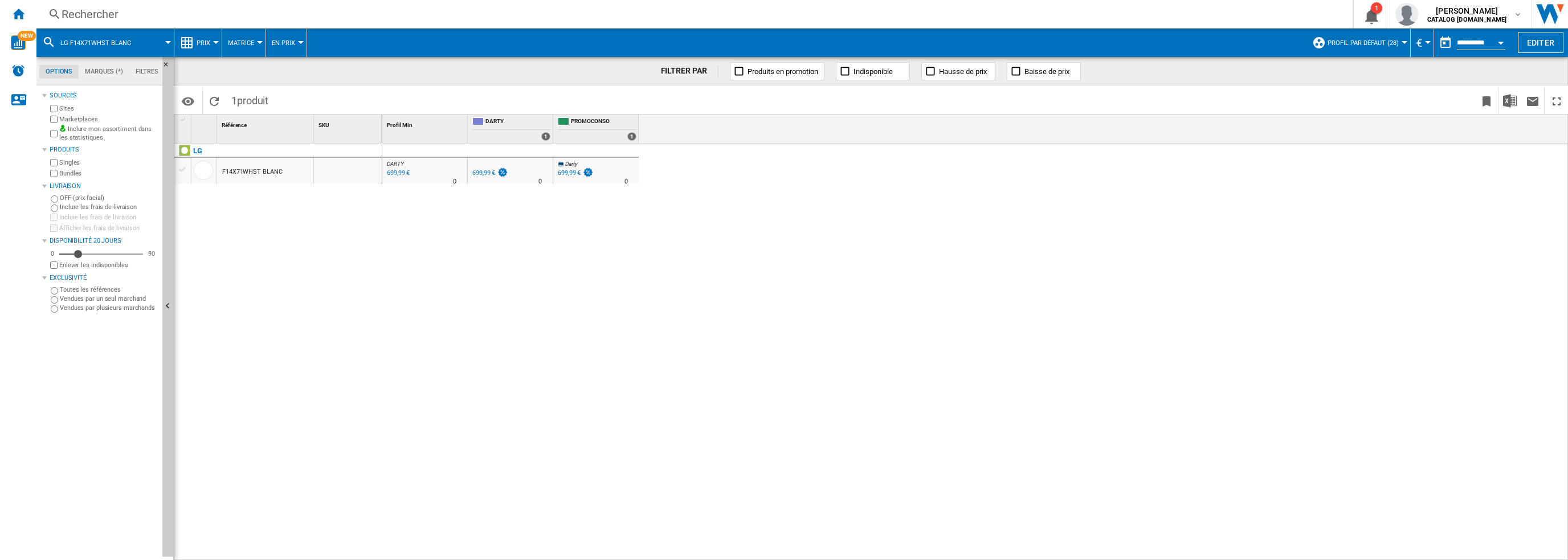
click at [263, 175] on div "F14X71WHST BLANC" at bounding box center [252, 172] width 60 height 26
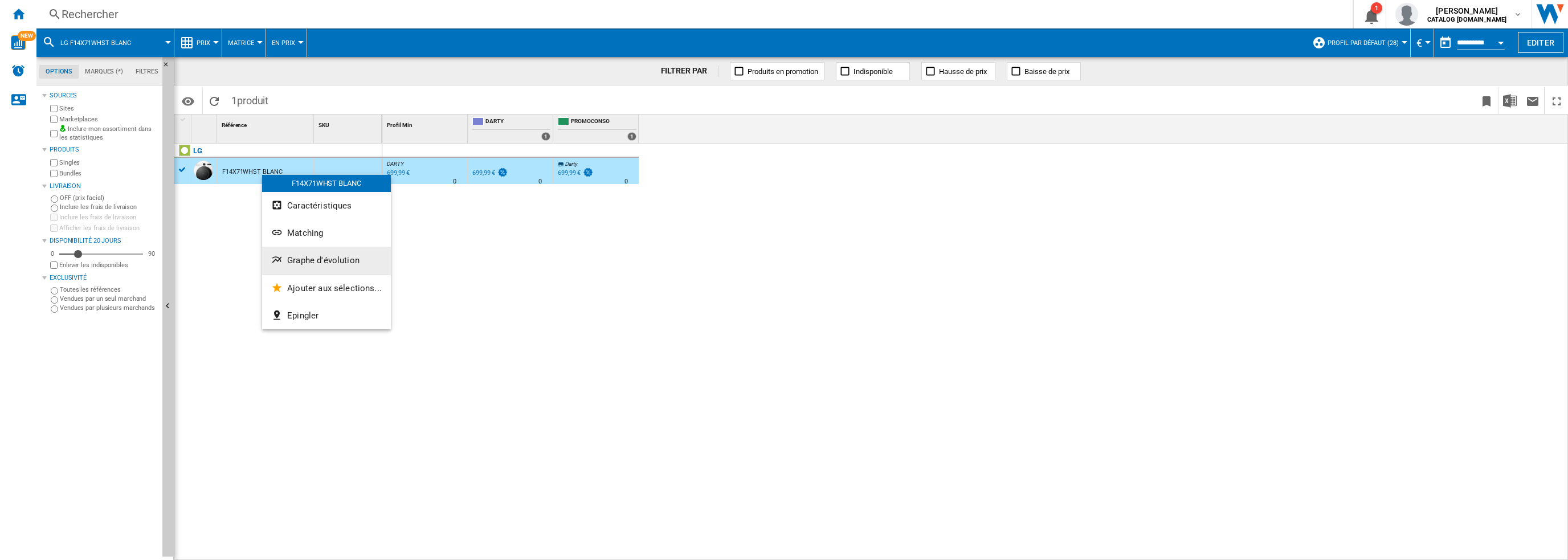
click at [308, 259] on span "Graphe d'évolution" at bounding box center [323, 260] width 73 height 10
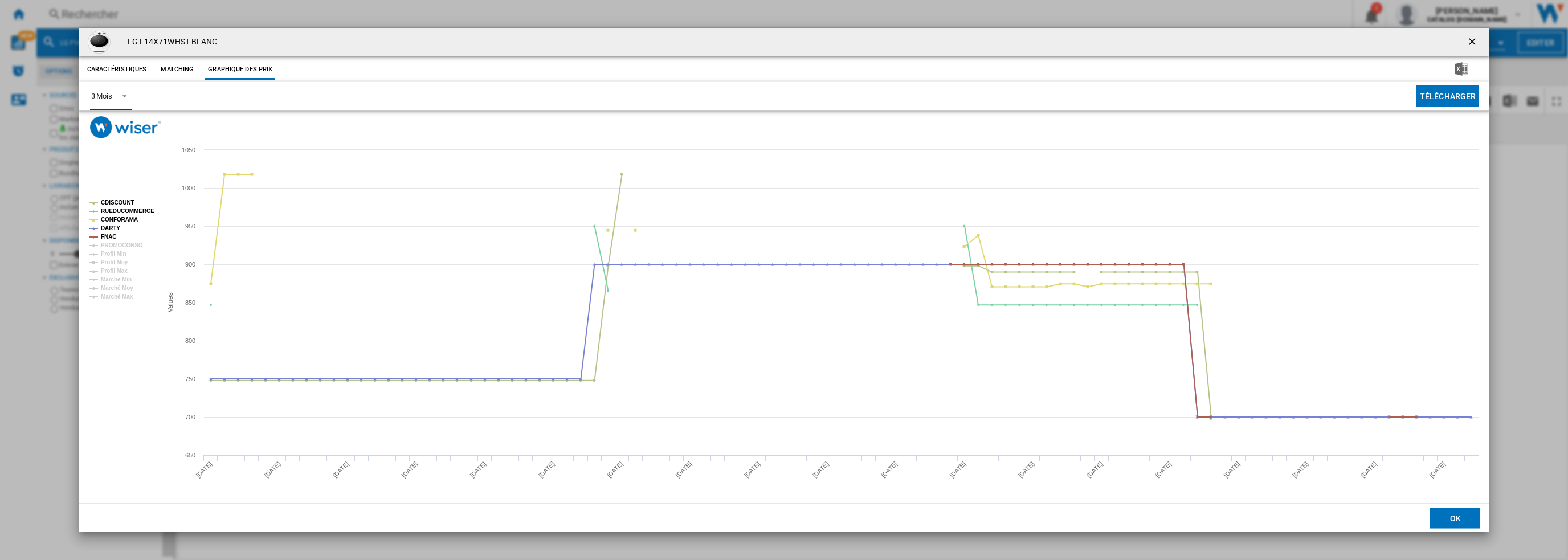
click at [110, 97] on div "3 Mois" at bounding box center [102, 96] width 21 height 9
click at [107, 125] on div "6 Mois" at bounding box center [101, 123] width 21 height 10
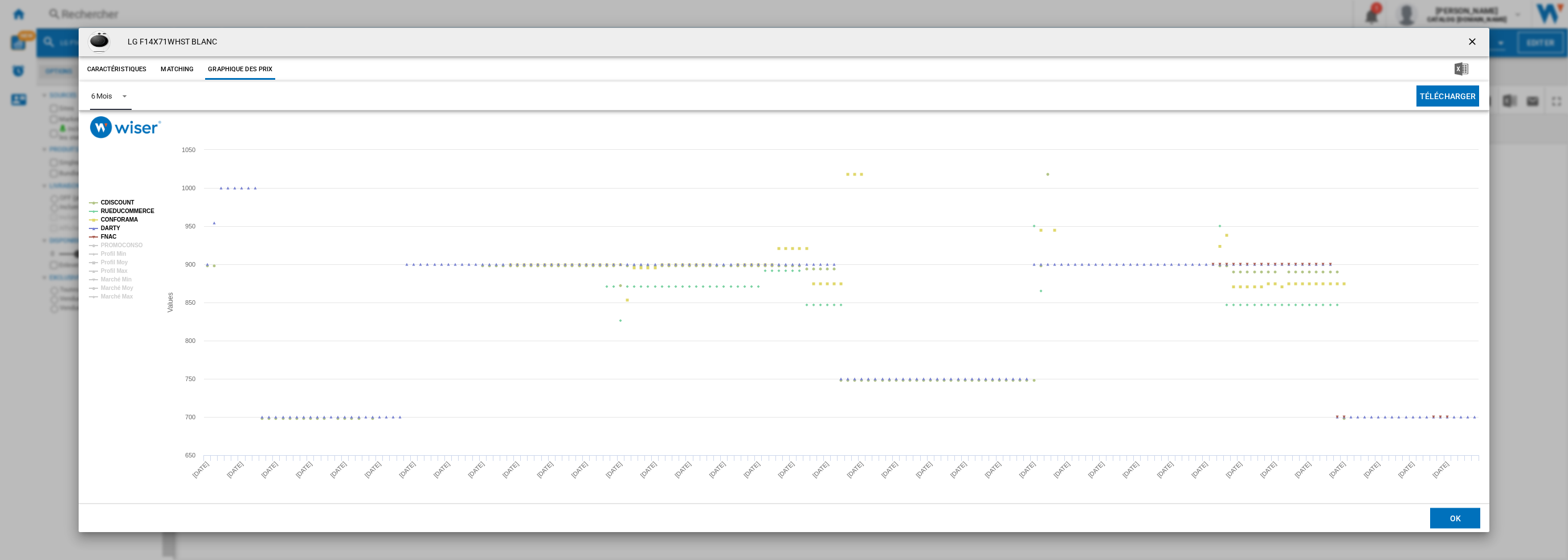
click at [114, 203] on tspan "CDISCOUNT" at bounding box center [118, 203] width 33 height 7
click at [116, 211] on tspan "RUEDUCOMMERCE" at bounding box center [128, 211] width 54 height 7
click at [117, 221] on tspan "CONFORAMA" at bounding box center [119, 219] width 37 height 7
click at [1472, 44] on ng-md-icon "getI18NText('BUTTONS.CLOSE_DIALOG')" at bounding box center [1473, 42] width 14 height 14
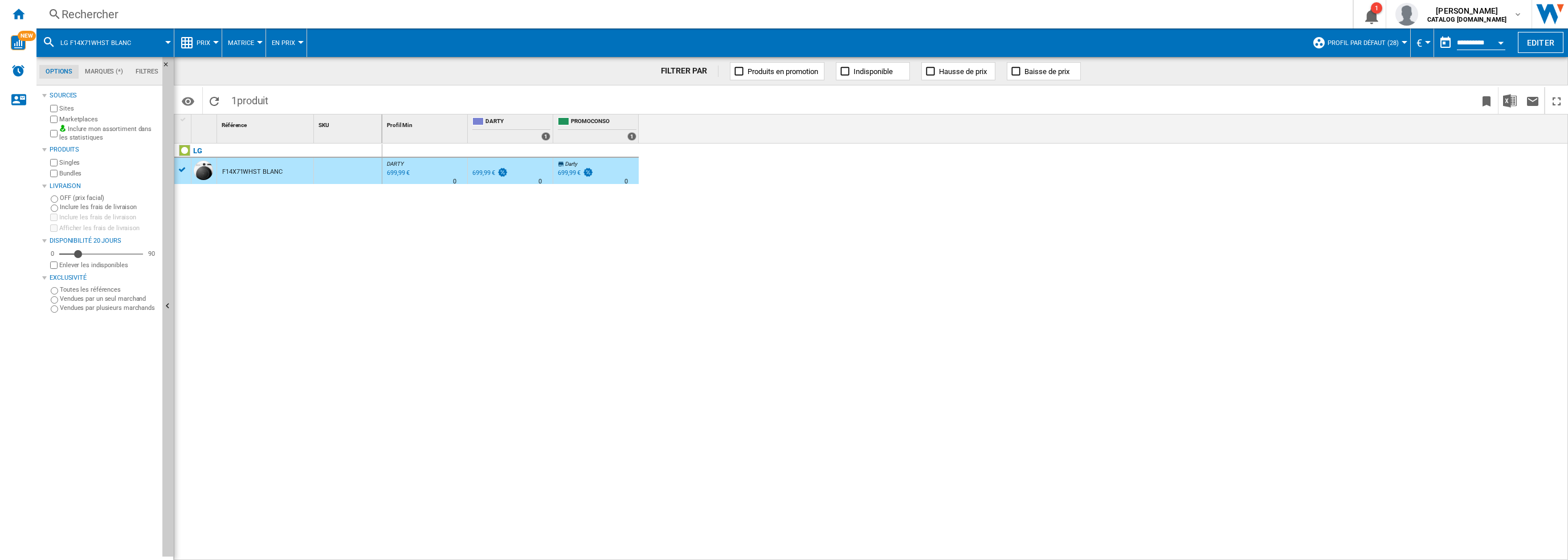
click at [277, 7] on div "Rechercher" at bounding box center [692, 15] width 1262 height 16
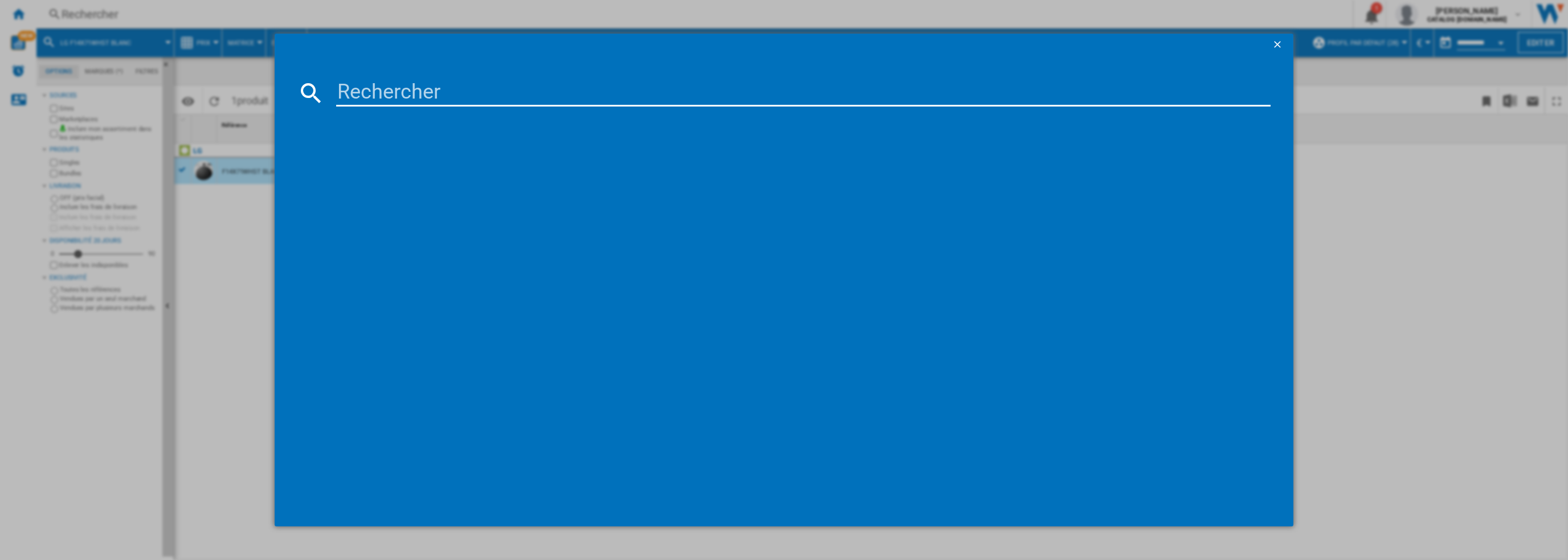
click at [432, 97] on input at bounding box center [803, 93] width 935 height 28
type input "F84N15WHSB"
click at [385, 163] on div "LG F84N15WHSB BLANC" at bounding box center [792, 167] width 924 height 12
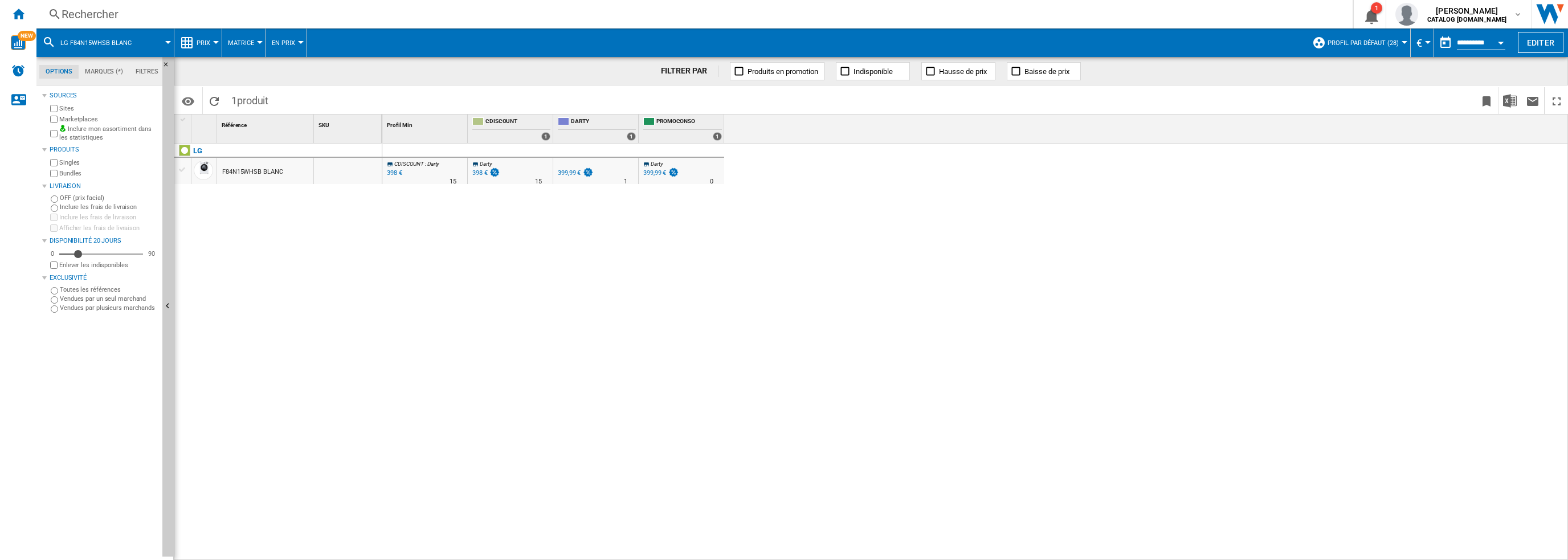
click at [255, 173] on div "F84N15WHSB BLANC" at bounding box center [252, 172] width 60 height 26
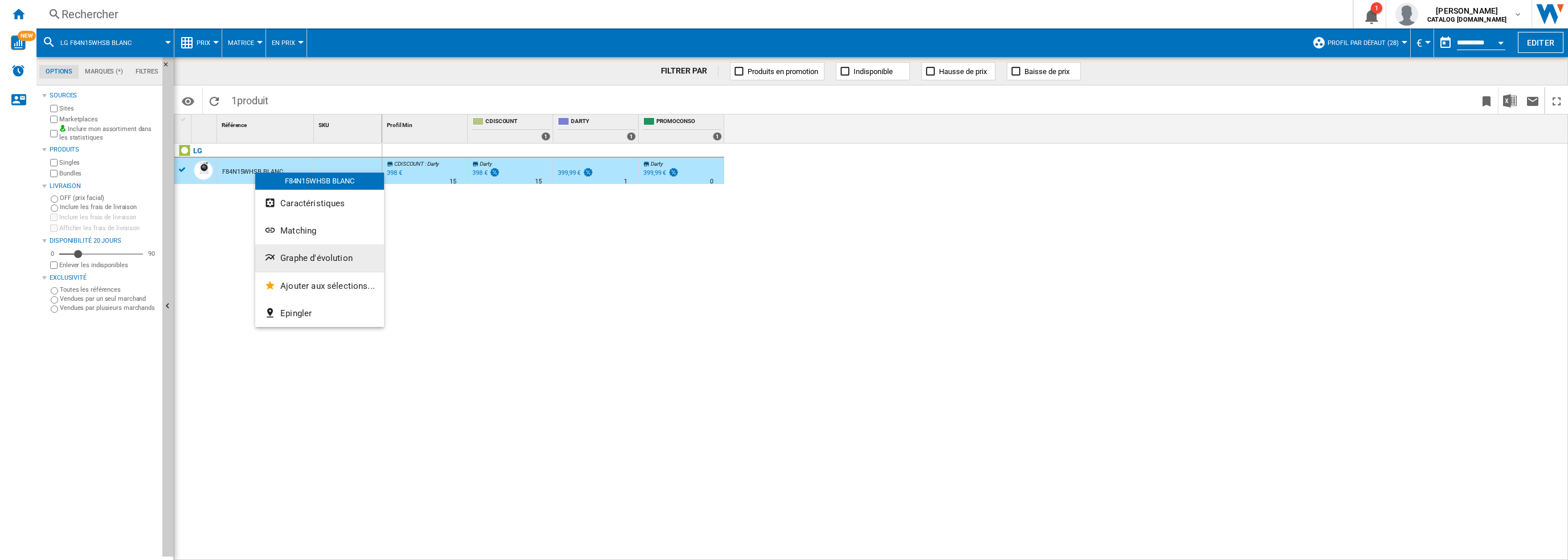
click at [293, 258] on span "Graphe d'évolution" at bounding box center [317, 258] width 73 height 10
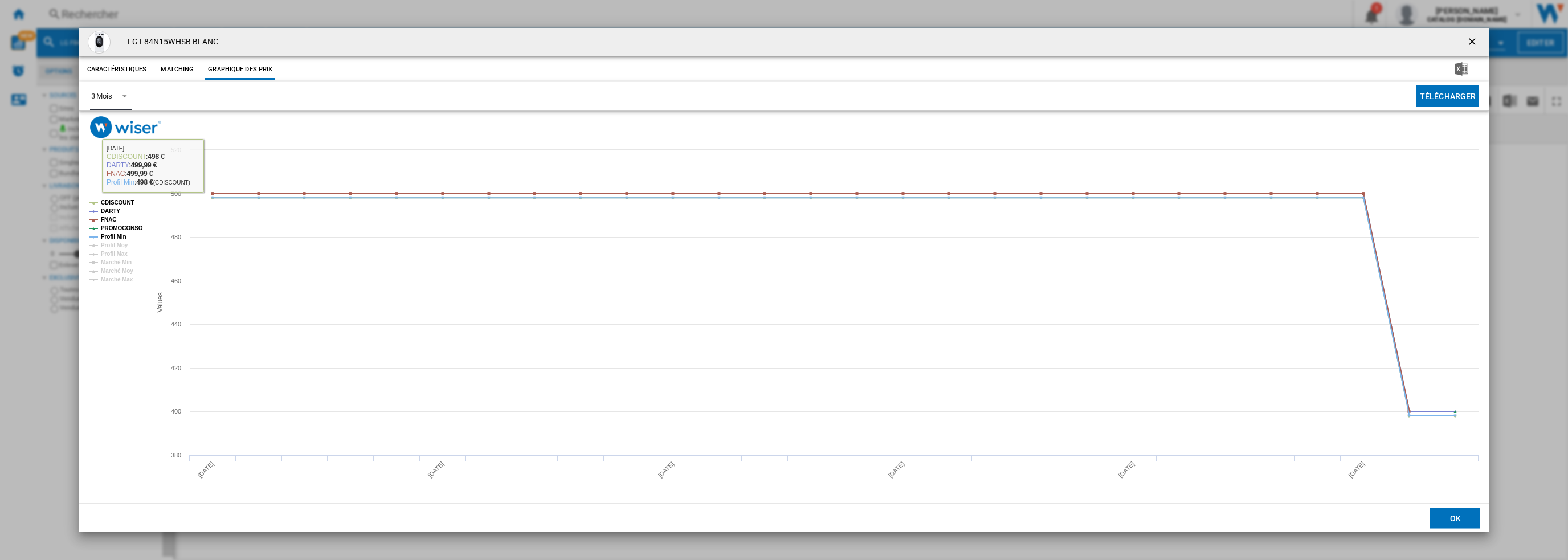
click at [110, 95] on div "3 Mois" at bounding box center [102, 96] width 21 height 9
click at [110, 127] on div "6 Mois" at bounding box center [101, 123] width 21 height 10
click at [114, 208] on tspan "DARTY" at bounding box center [110, 211] width 20 height 7
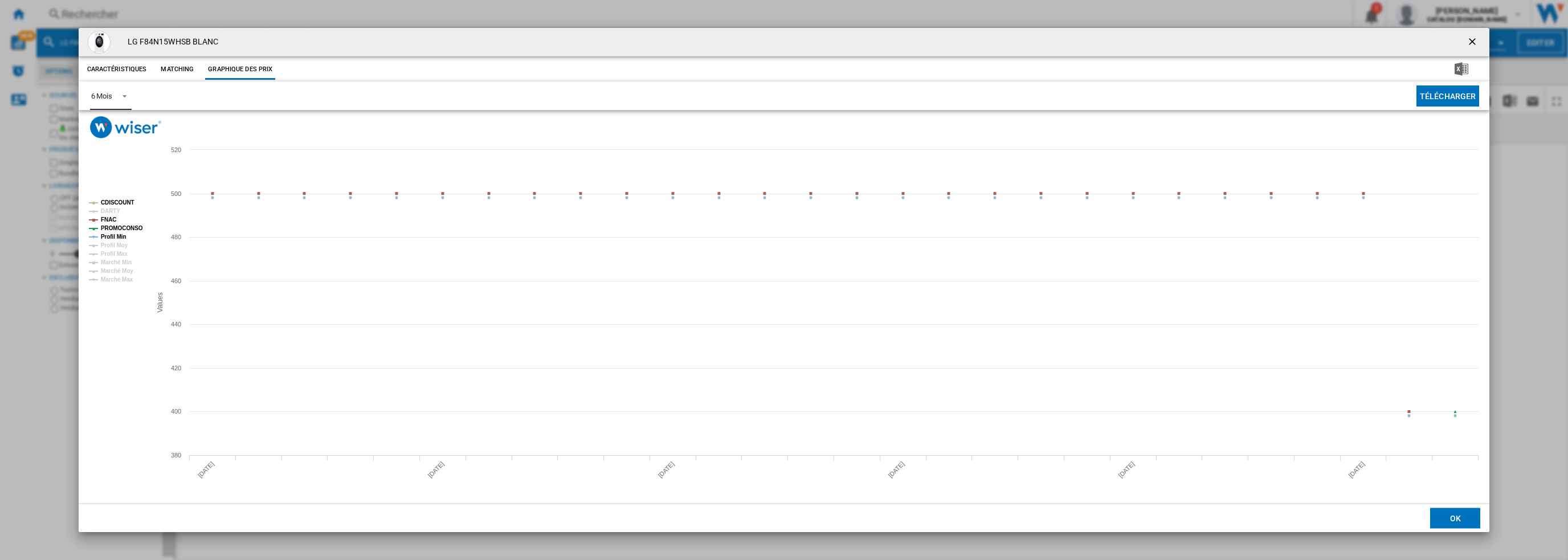
click at [121, 201] on tspan "CDISCOUNT" at bounding box center [118, 203] width 33 height 7
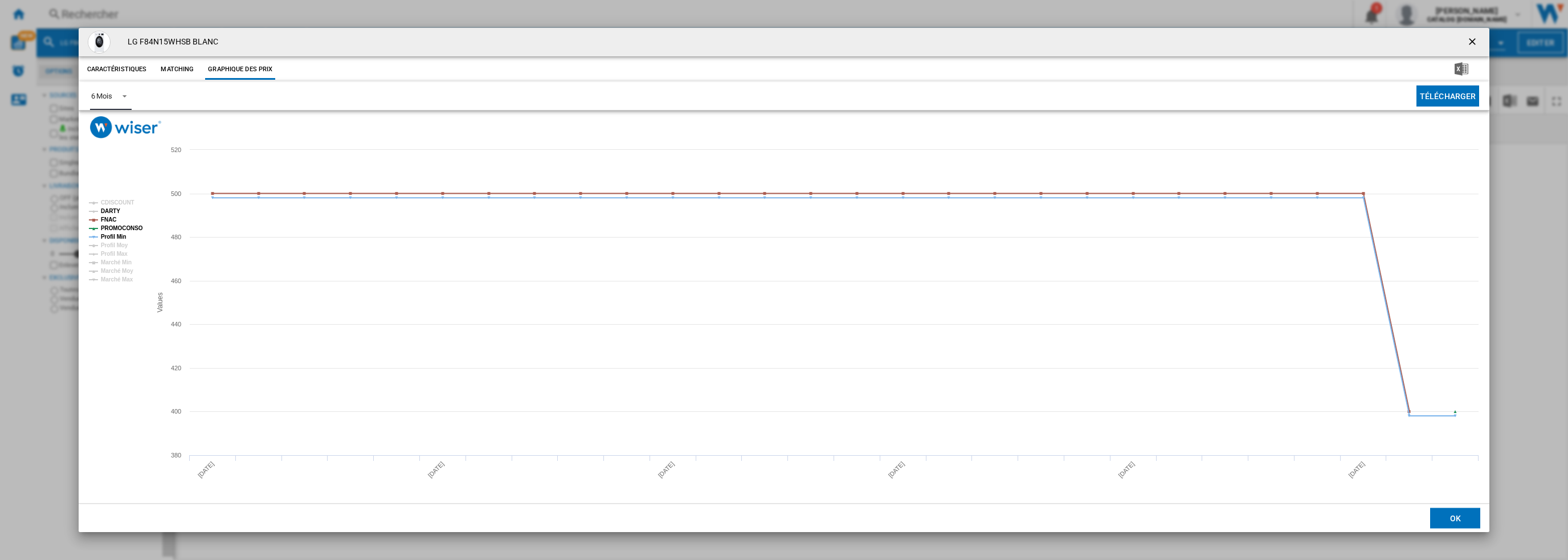
click at [113, 209] on tspan "DARTY" at bounding box center [110, 211] width 20 height 7
click at [121, 226] on tspan "PROMOCONSO" at bounding box center [122, 228] width 42 height 7
click at [113, 234] on tspan "Profil Min" at bounding box center [113, 237] width 25 height 7
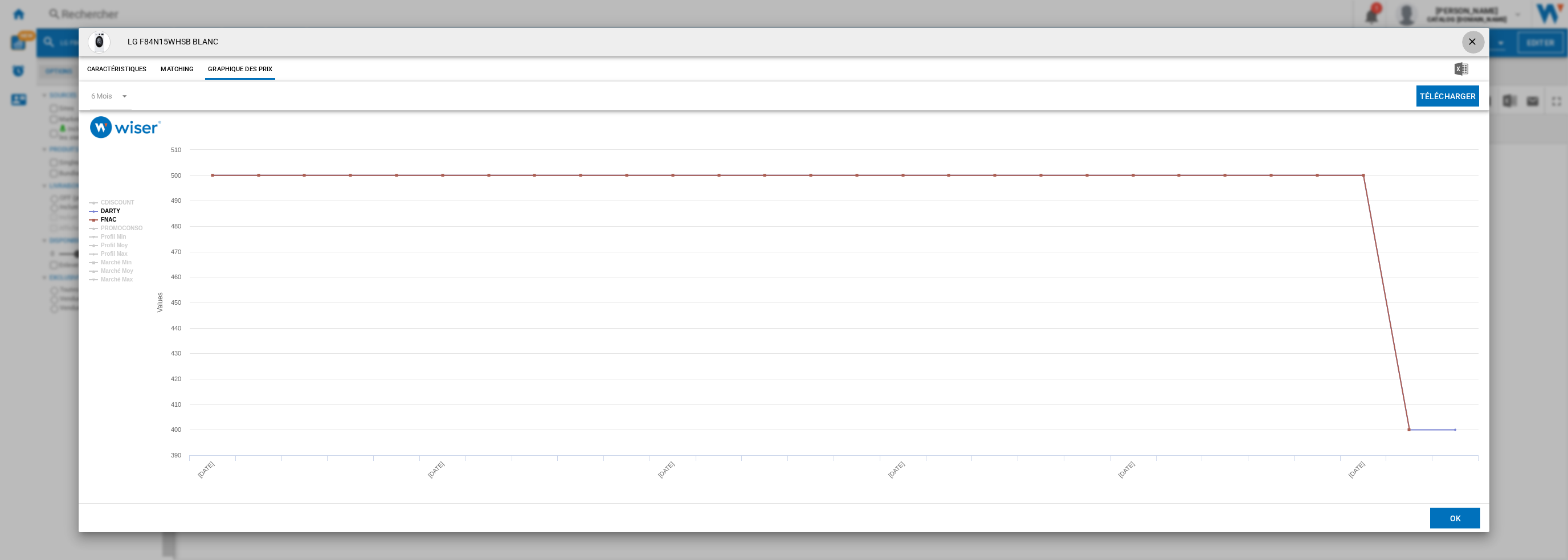
click at [1468, 41] on ng-md-icon "getI18NText('BUTTONS.CLOSE_DIALOG')" at bounding box center [1473, 42] width 14 height 14
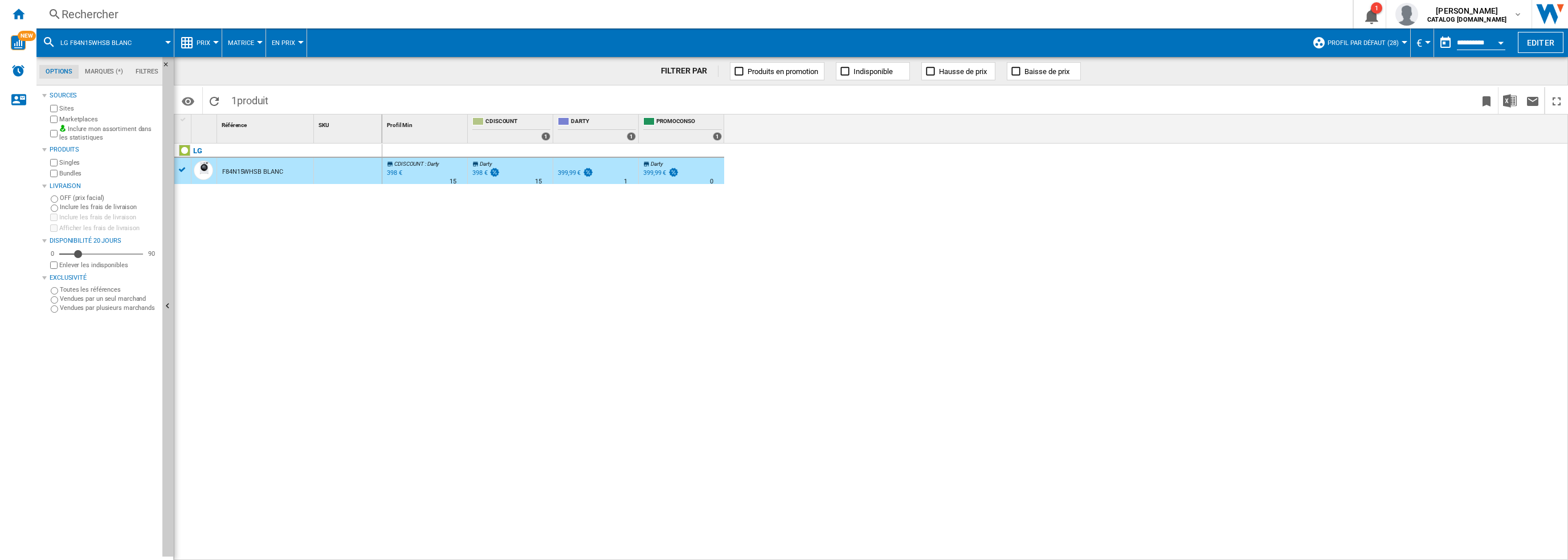
click at [224, 13] on div "Rechercher" at bounding box center [692, 15] width 1262 height 16
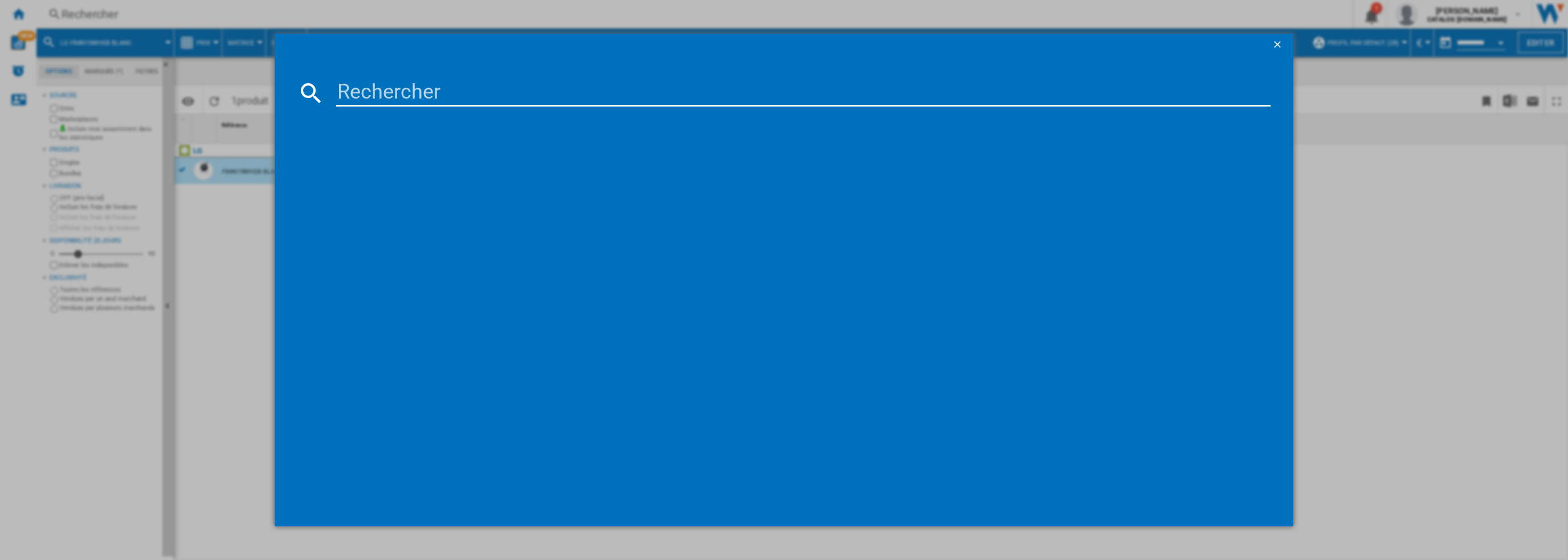
type input "F94B15WH"
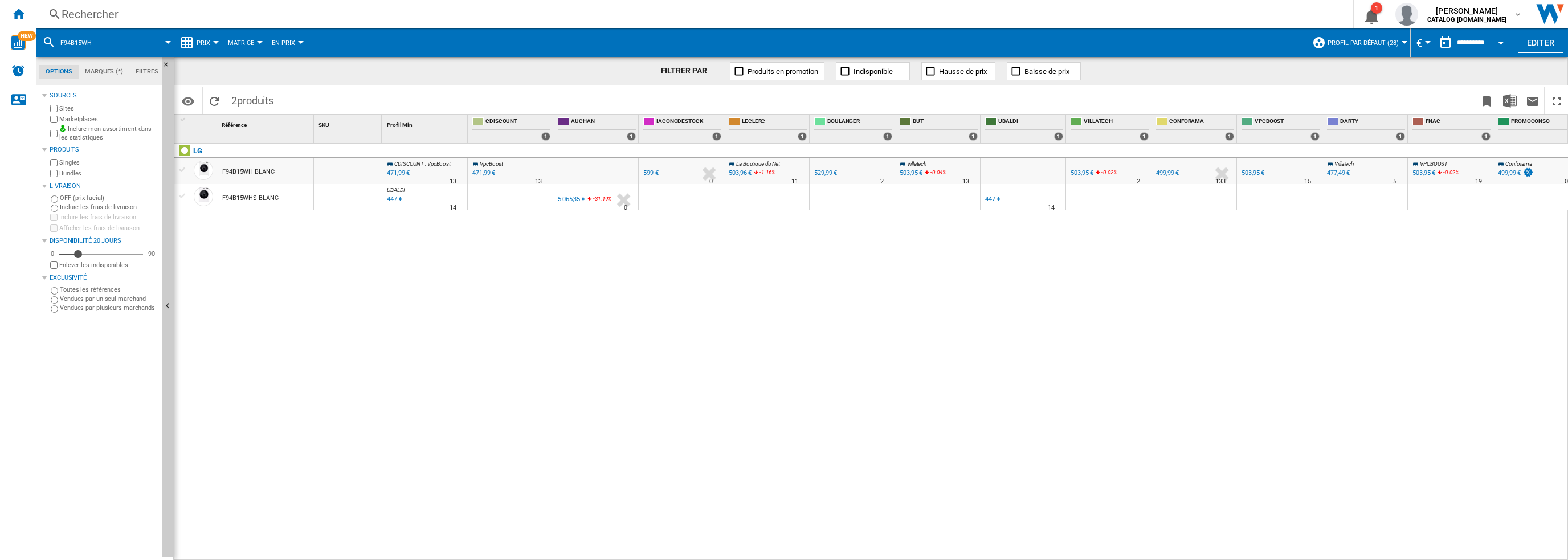
click at [250, 173] on div "F94B15WH BLANC" at bounding box center [248, 172] width 52 height 26
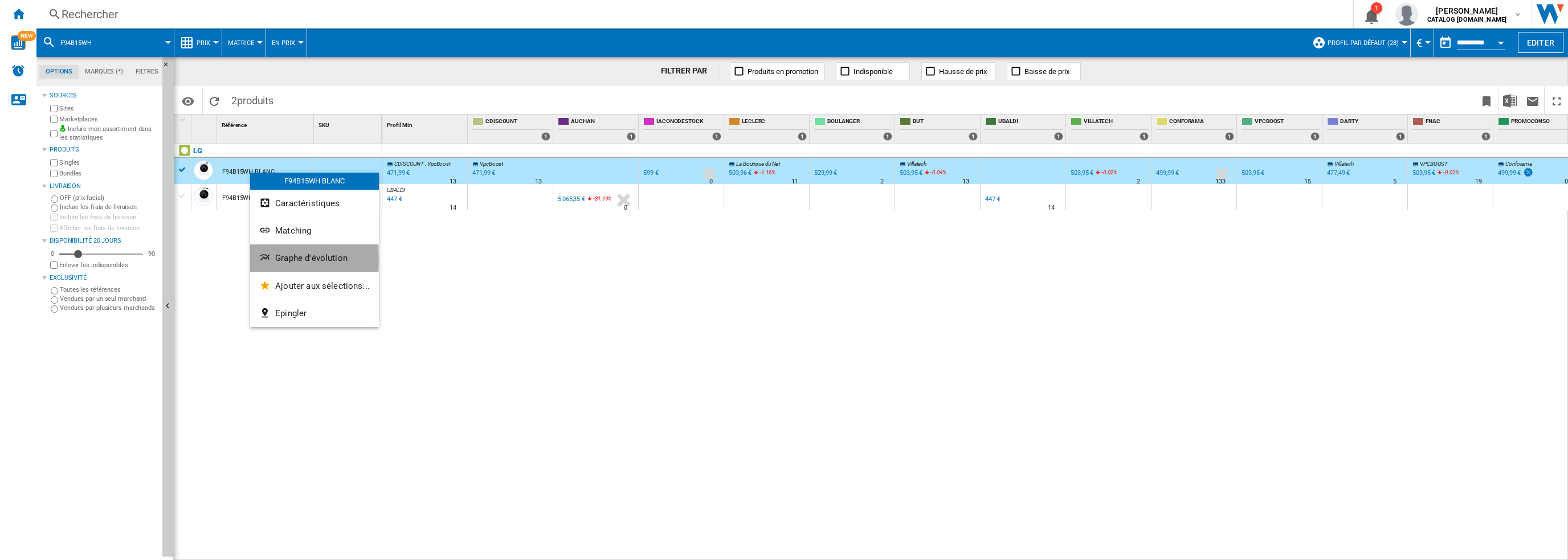
click at [288, 260] on span "Graphe d'évolution" at bounding box center [312, 258] width 73 height 10
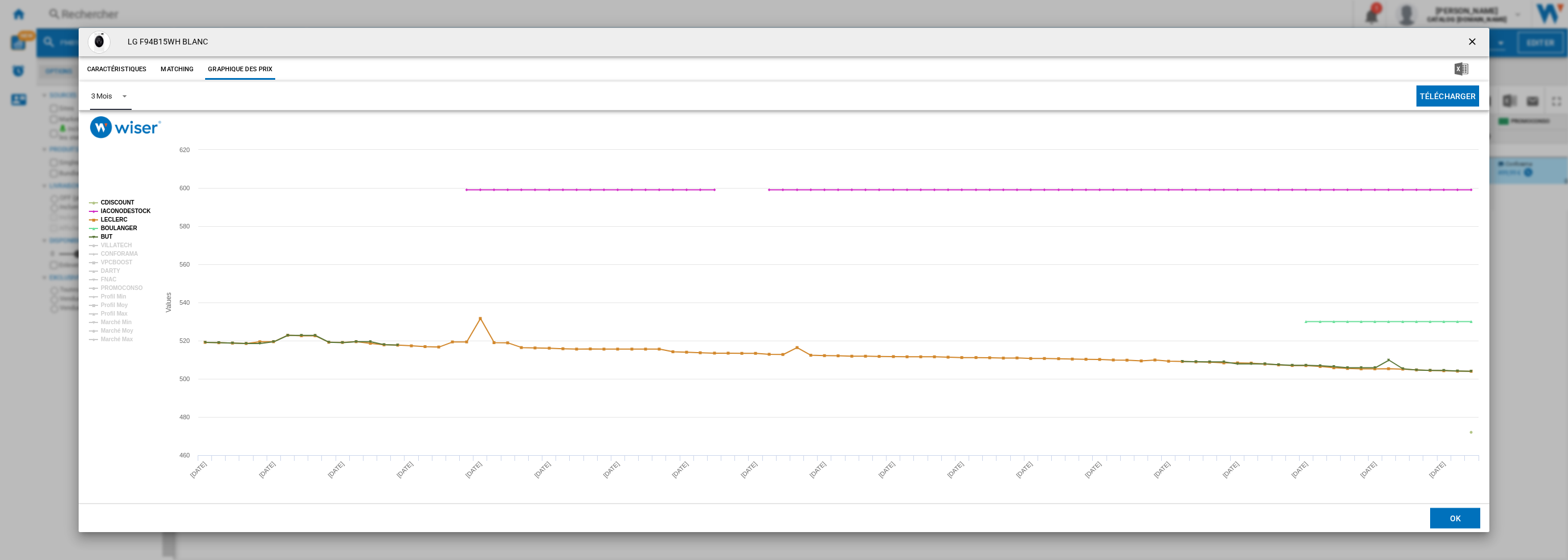
click at [112, 95] on div "3 Mois" at bounding box center [102, 96] width 21 height 9
click at [107, 129] on md-option "6 Mois" at bounding box center [120, 123] width 78 height 28
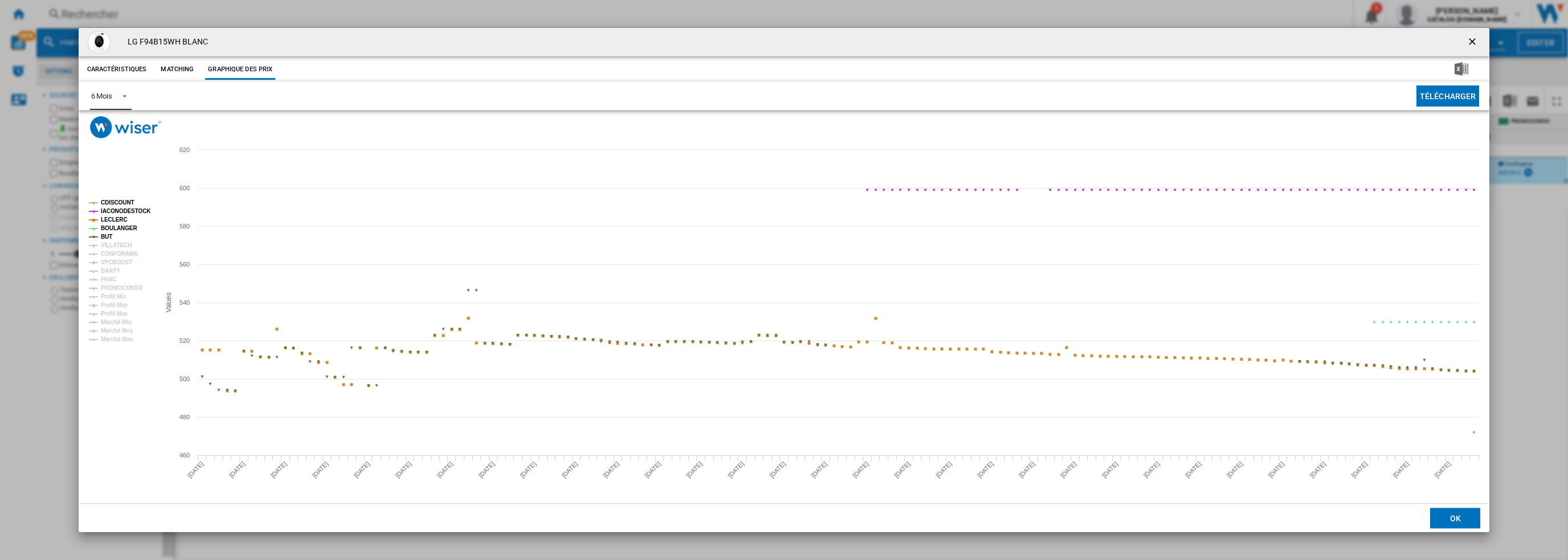
click at [113, 204] on tspan "CDISCOUNT" at bounding box center [118, 203] width 33 height 7
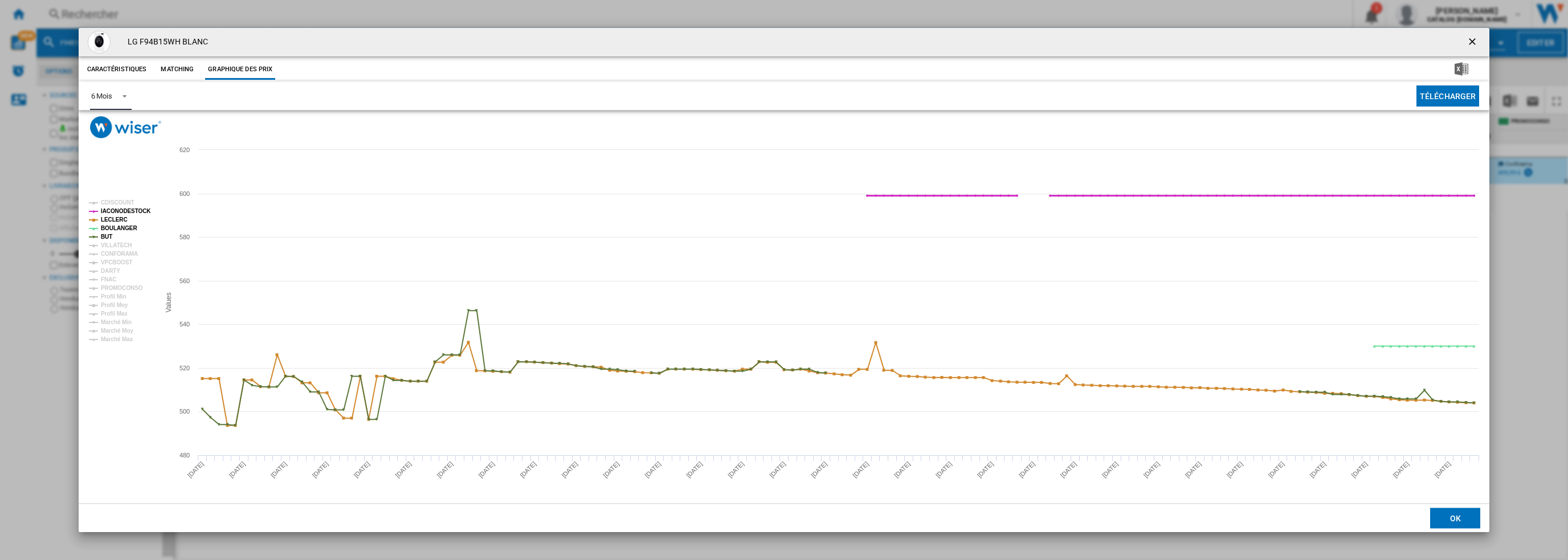
click at [118, 213] on tspan "IACONODESTOCK" at bounding box center [126, 211] width 50 height 7
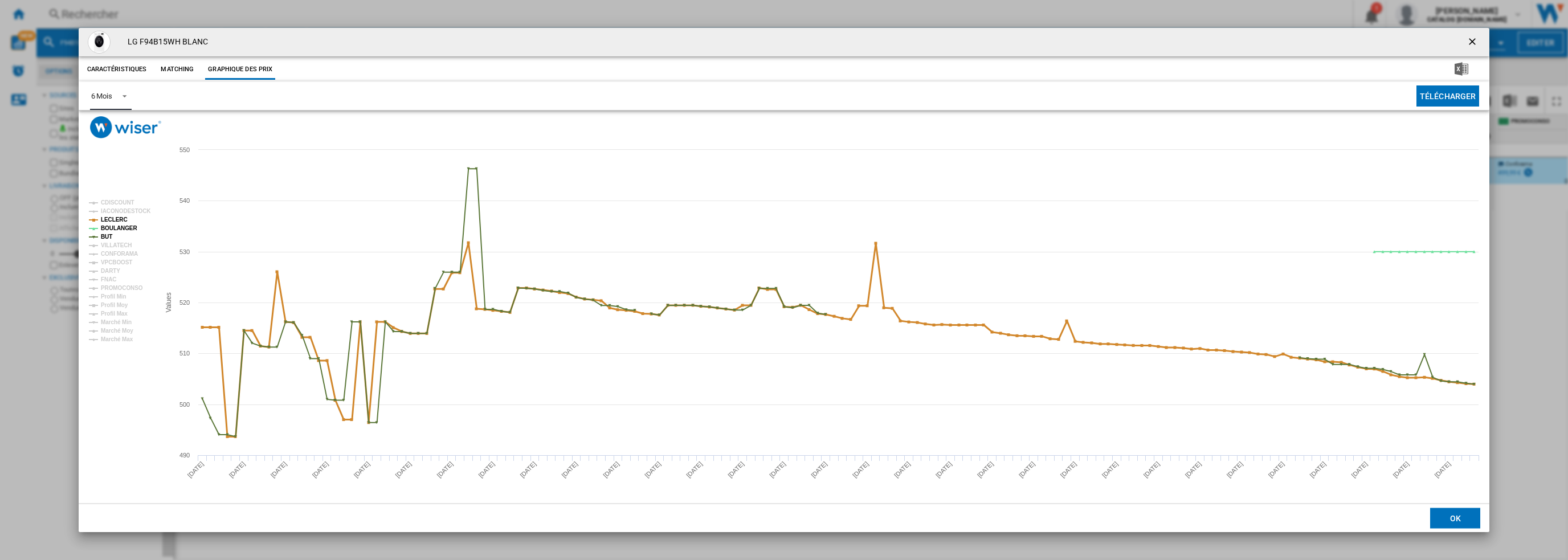
click at [116, 222] on tspan "LECLERC" at bounding box center [114, 219] width 27 height 7
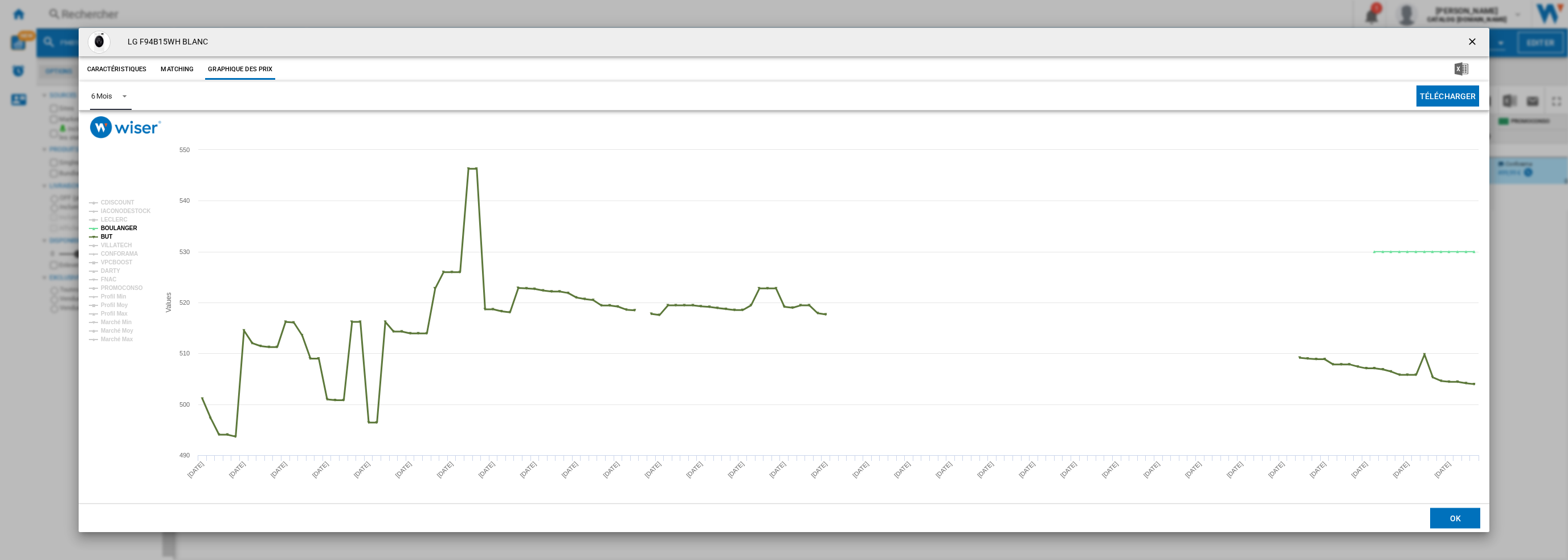
click at [105, 239] on tspan "BUT" at bounding box center [107, 237] width 12 height 7
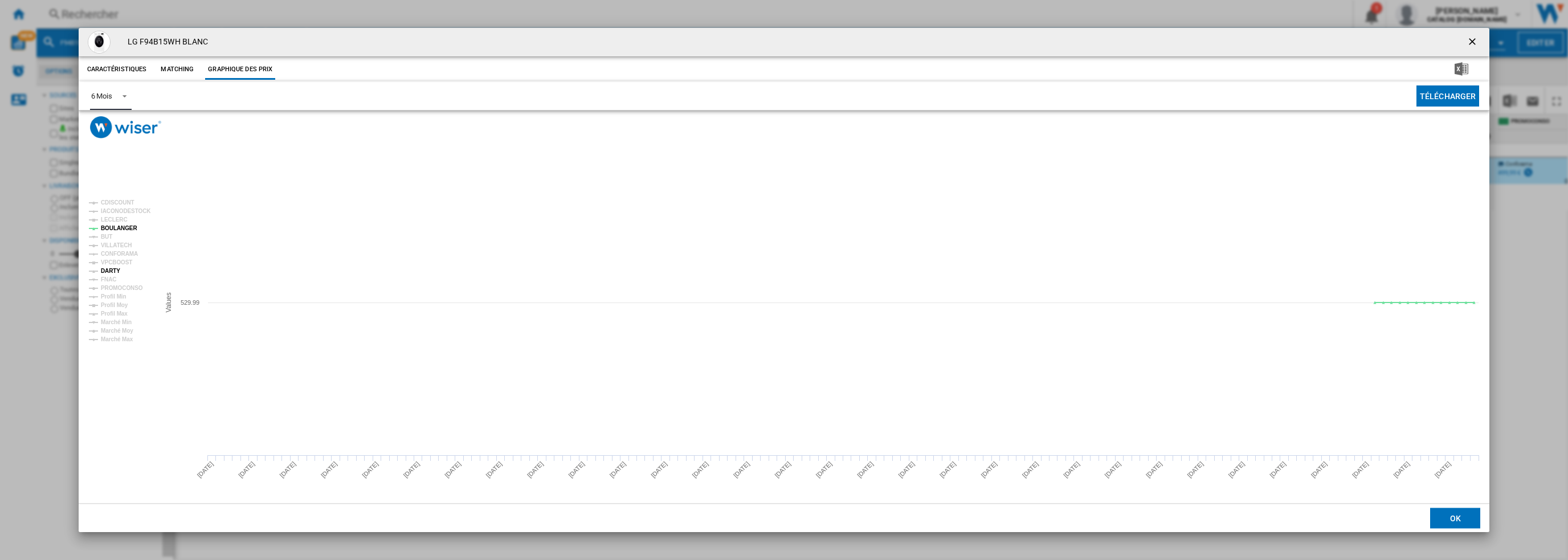
click at [113, 272] on tspan "DARTY" at bounding box center [110, 271] width 20 height 7
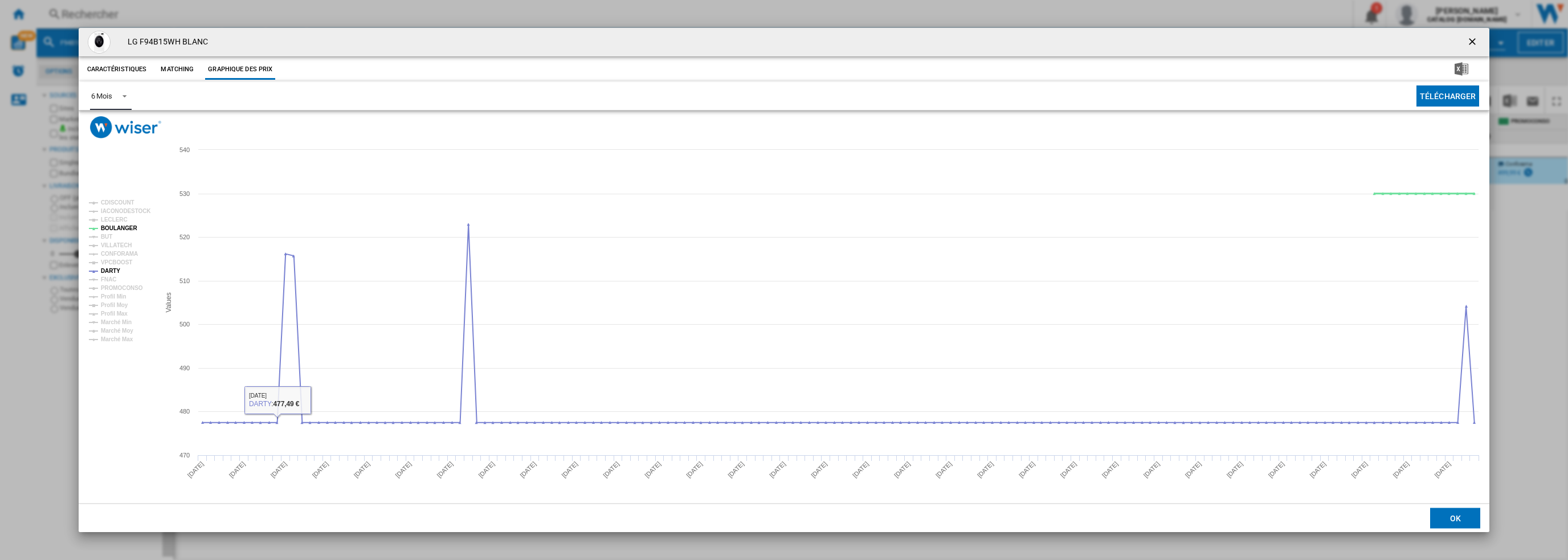
click at [117, 228] on tspan "BOULANGER" at bounding box center [119, 228] width 36 height 7
click at [111, 271] on tspan "DARTY" at bounding box center [110, 271] width 20 height 7
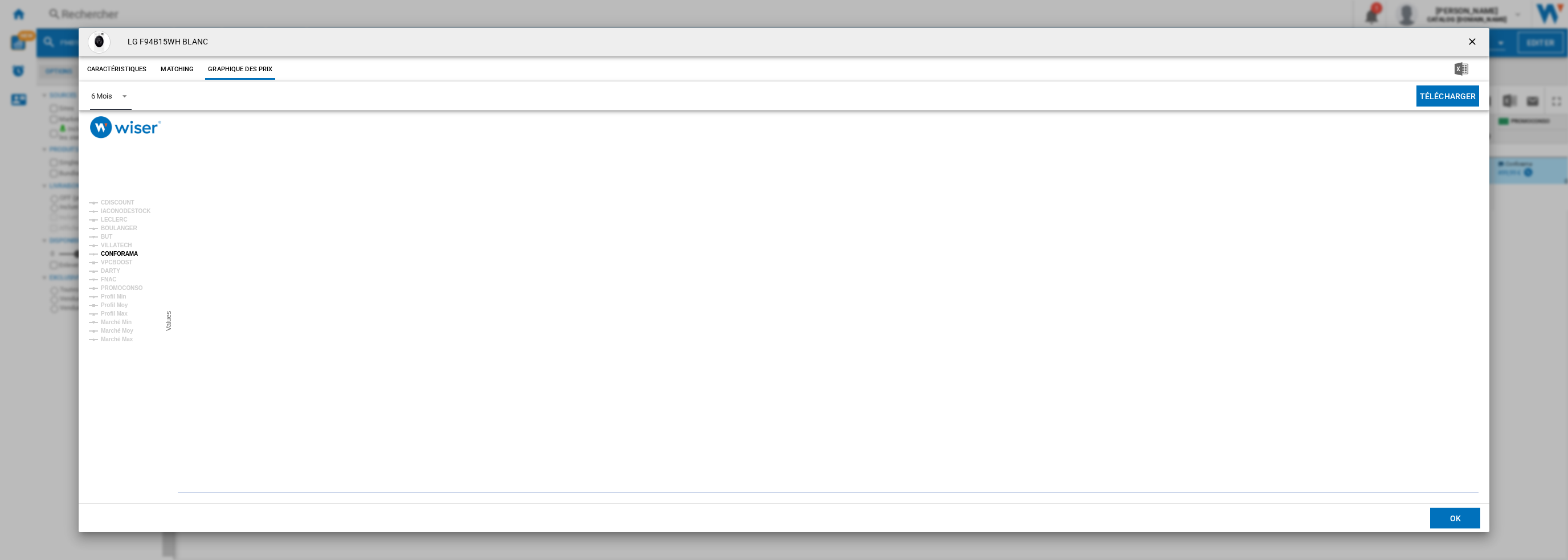
click at [118, 254] on tspan "CONFORAMA" at bounding box center [119, 253] width 37 height 7
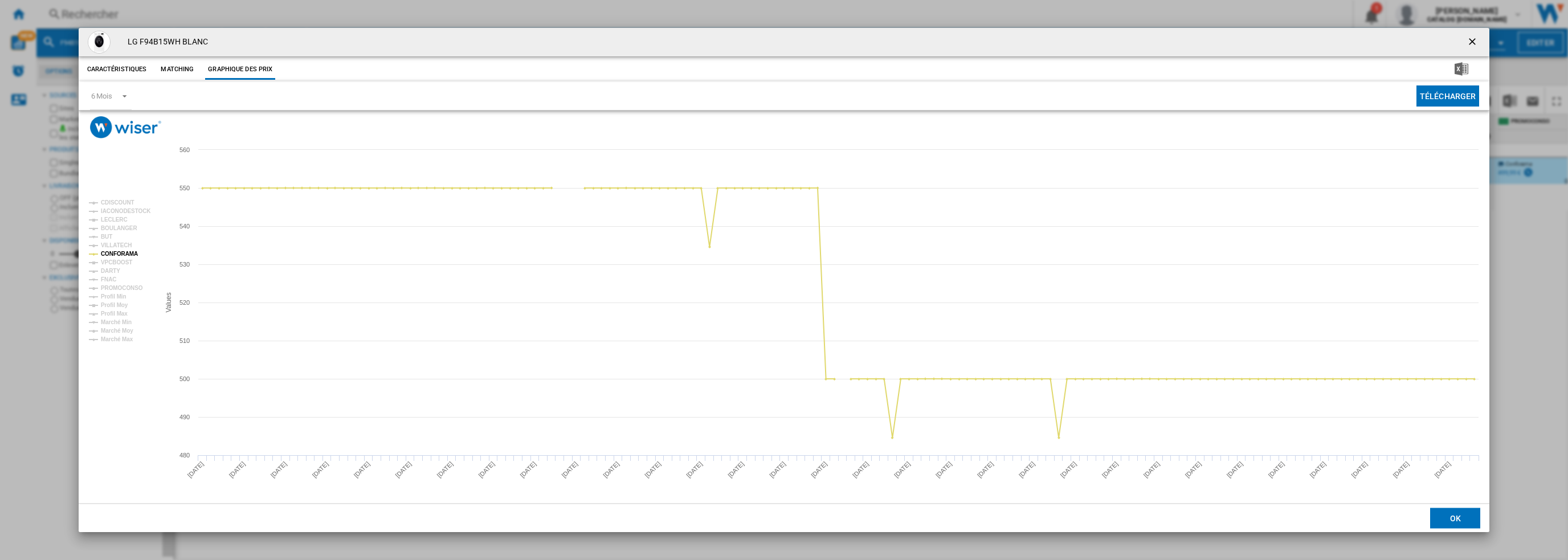
click at [356, 15] on div "LG F94B15WH BLANC Caractéristiques Matching Graphique des prix price N/A delive…" at bounding box center [784, 280] width 1568 height 560
drag, startPoint x: 1471, startPoint y: 43, endPoint x: 1466, endPoint y: 41, distance: 5.4
click at [1471, 43] on ng-md-icon "getI18NText('BUTTONS.CLOSE_DIALOG')" at bounding box center [1473, 42] width 14 height 14
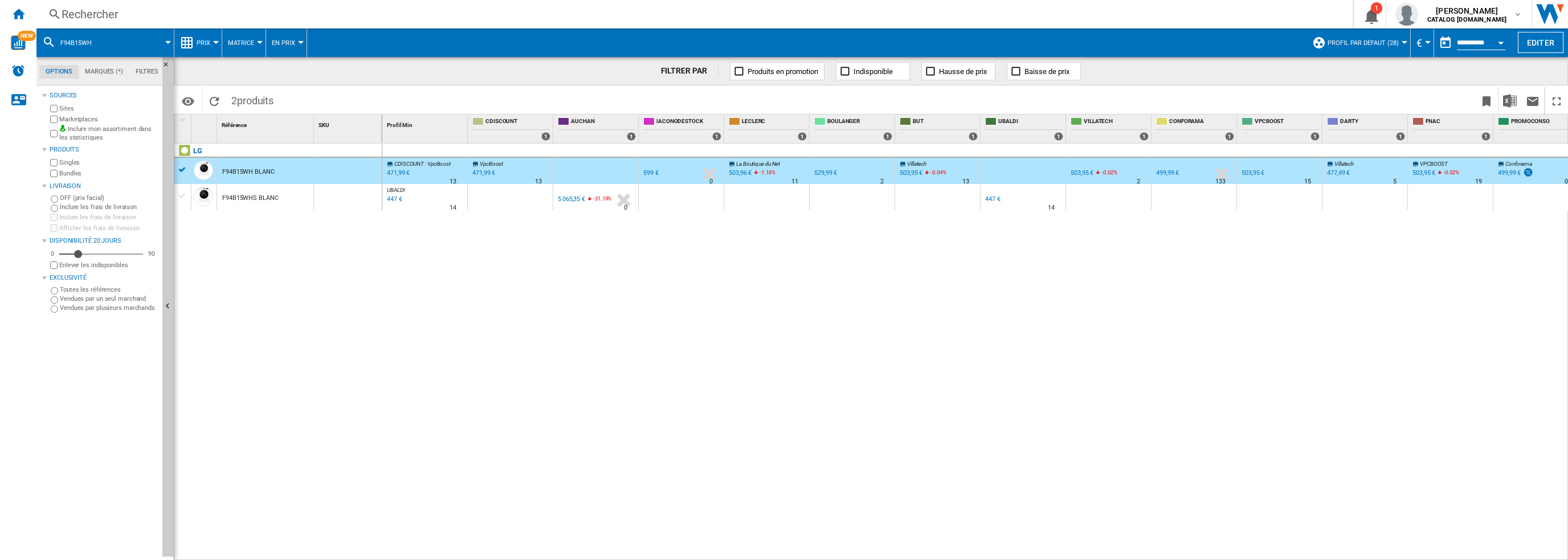
click at [297, 19] on div "Rechercher" at bounding box center [692, 15] width 1262 height 16
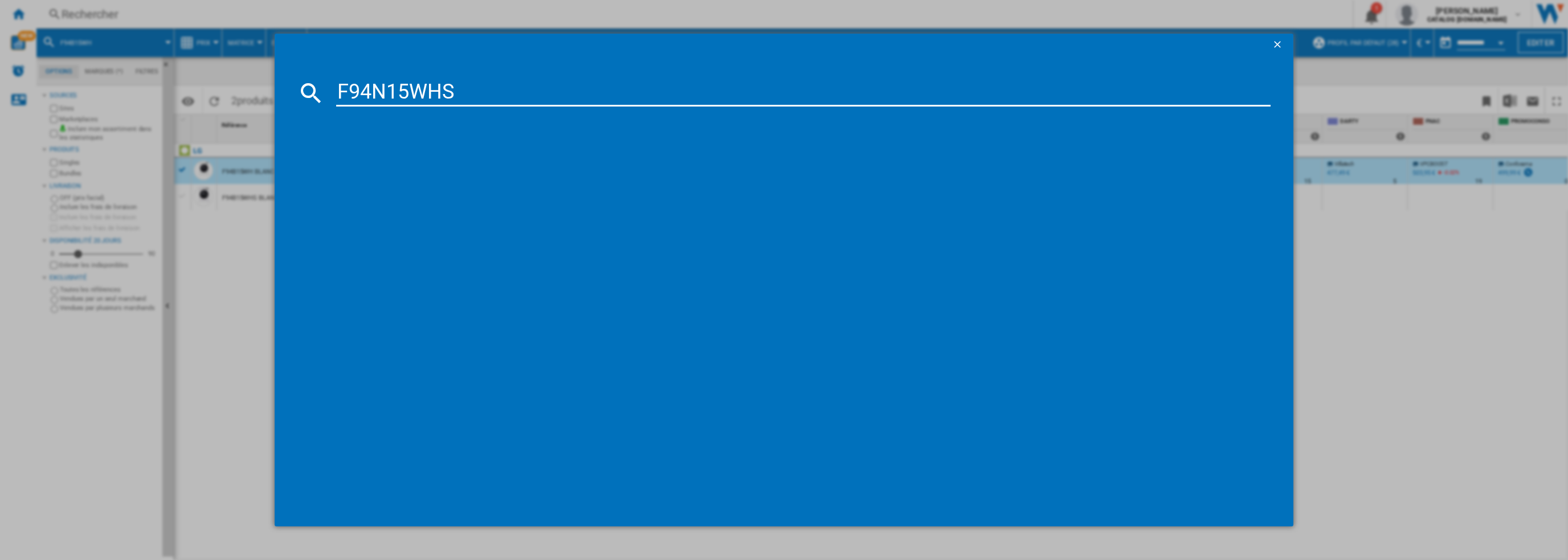
type input "F94N15WHS"
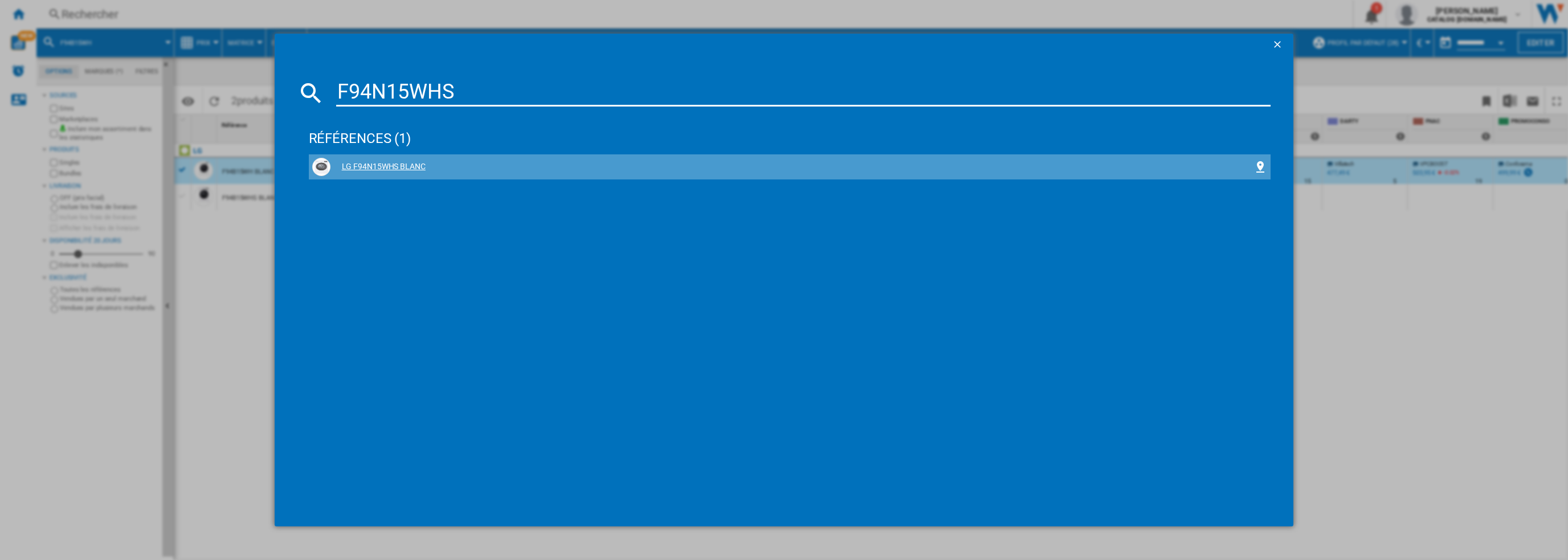
click at [391, 162] on div "LG F94N15WHS BLANC" at bounding box center [792, 167] width 924 height 12
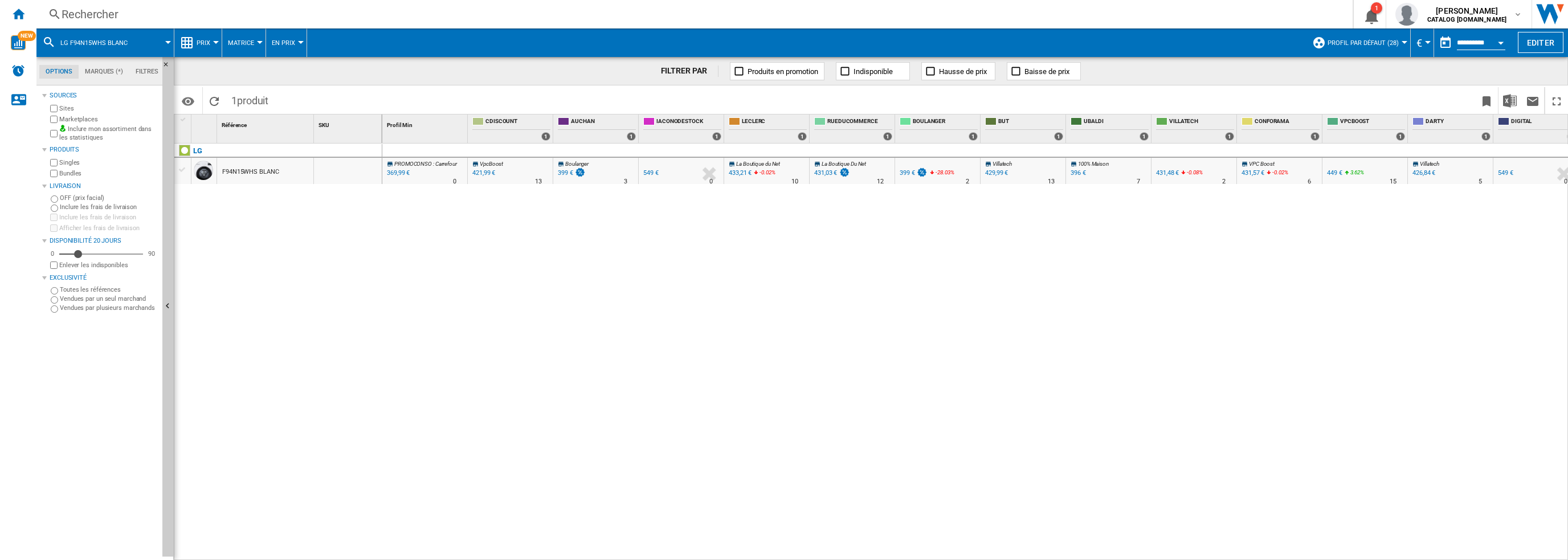
click at [250, 179] on div "F94N15WHS BLANC" at bounding box center [251, 172] width 57 height 26
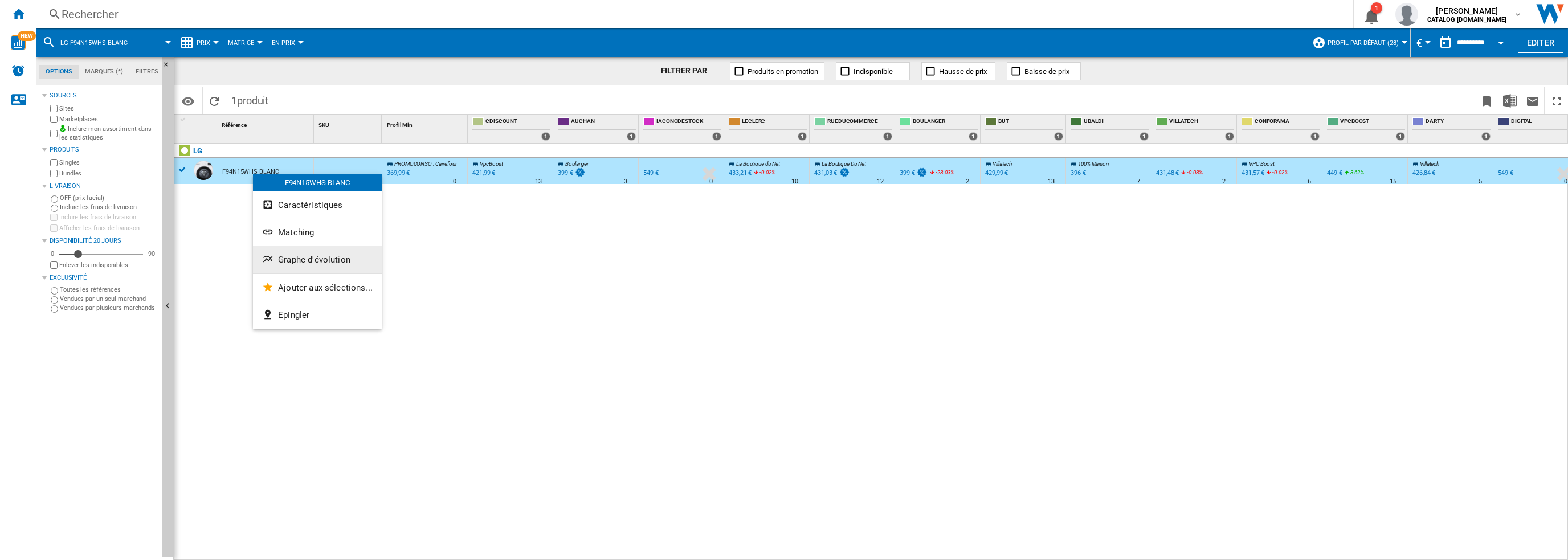
click at [283, 255] on span "Graphe d'évolution" at bounding box center [314, 260] width 73 height 10
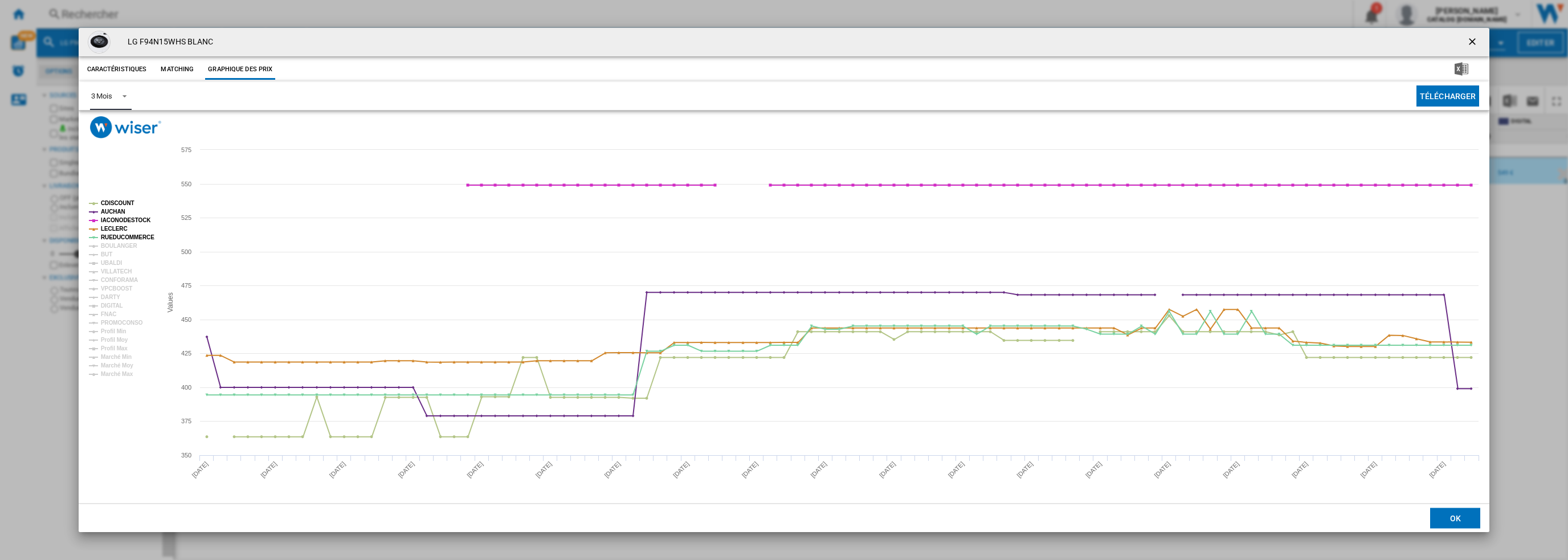
click at [106, 95] on div "3 Mois" at bounding box center [102, 96] width 21 height 9
click at [107, 123] on div "6 Mois" at bounding box center [101, 123] width 21 height 10
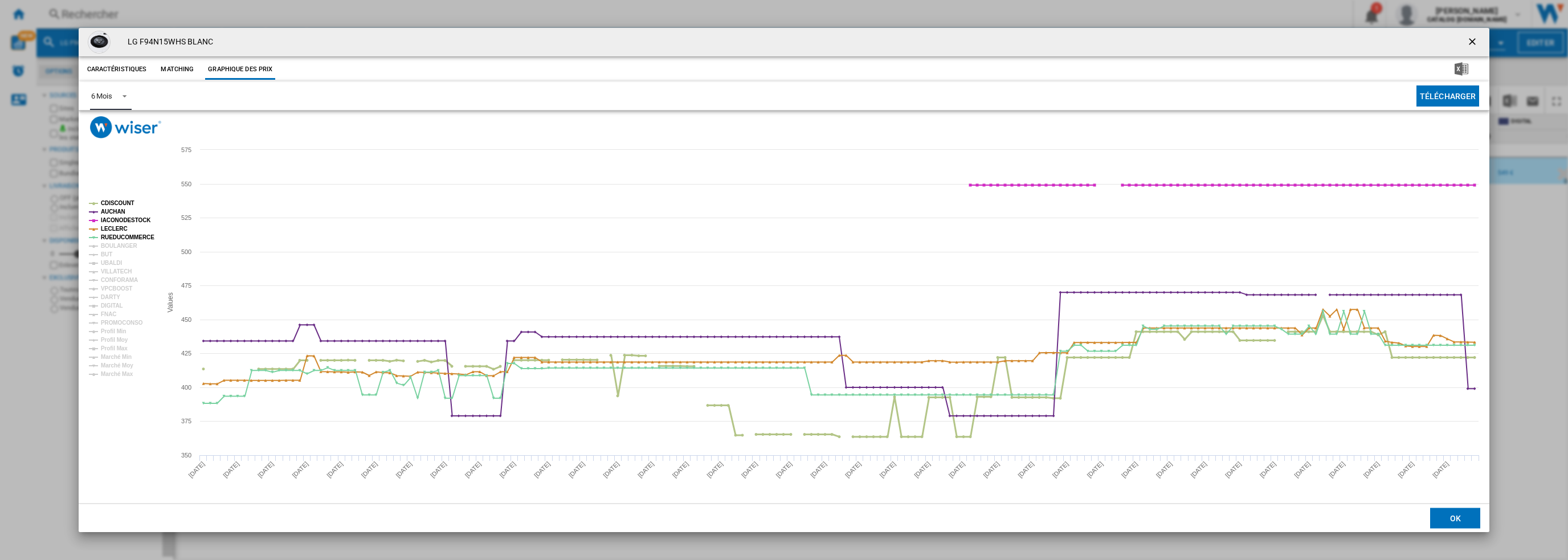
click at [118, 203] on tspan "CDISCOUNT" at bounding box center [118, 203] width 33 height 7
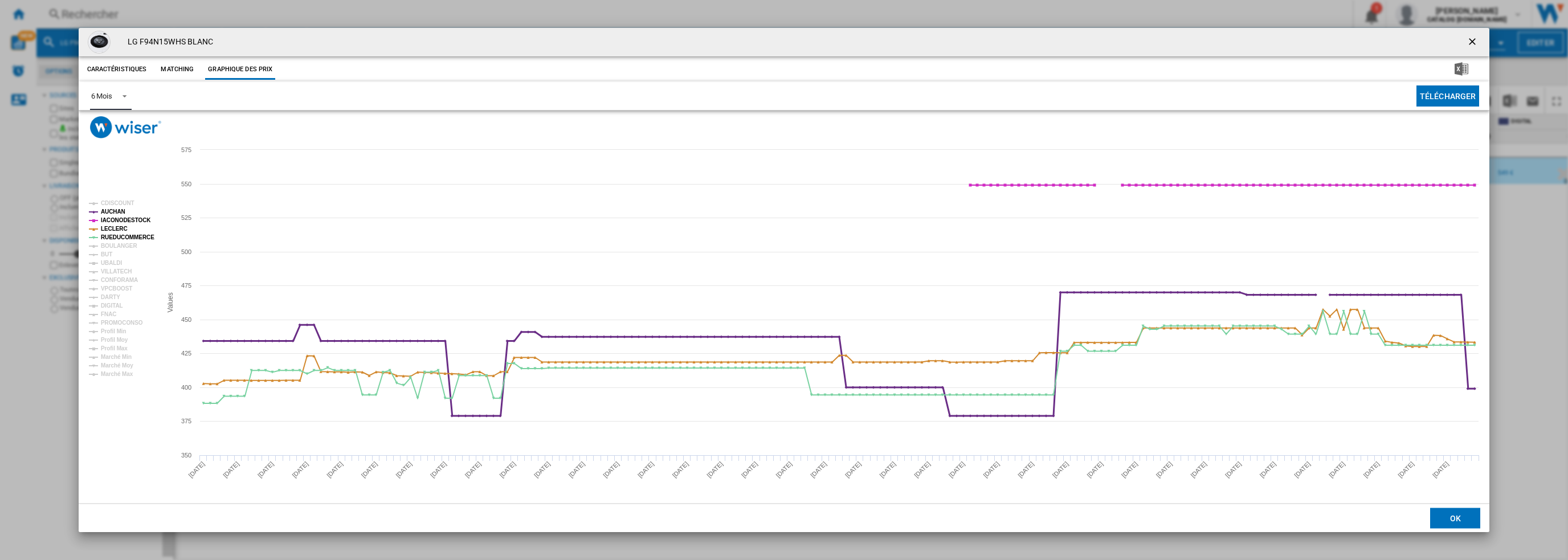
click at [116, 211] on tspan "AUCHAN" at bounding box center [113, 211] width 25 height 7
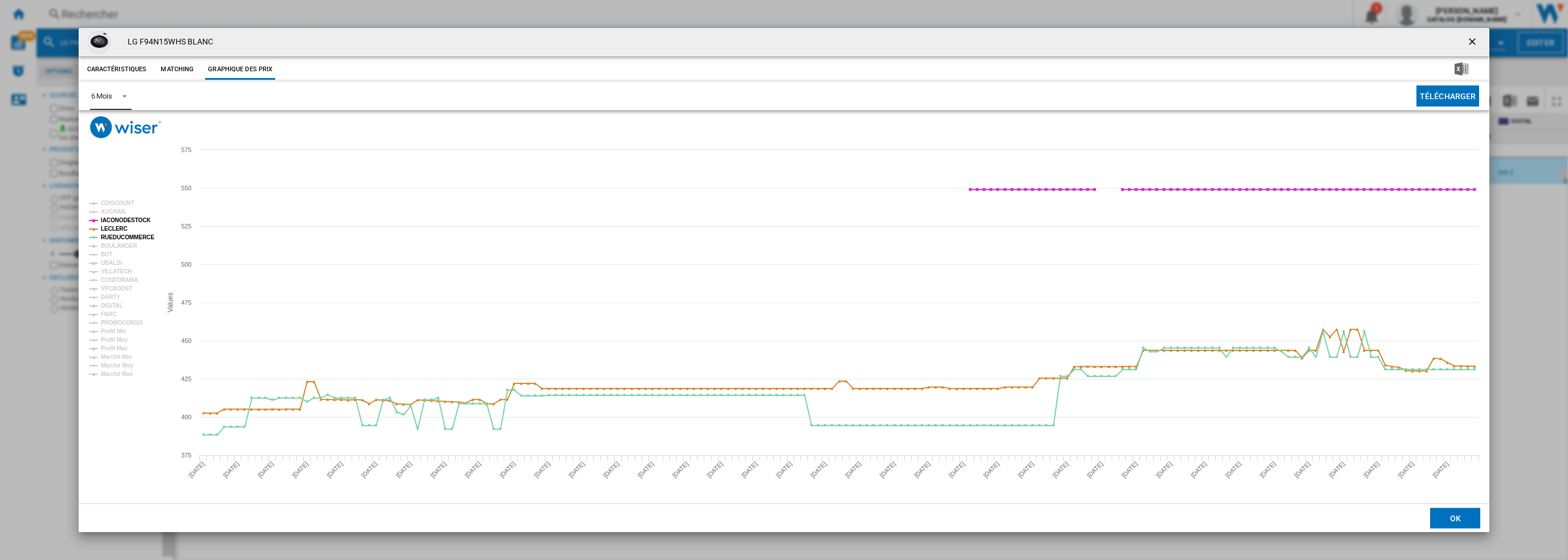
click at [118, 217] on tspan "IACONODESTOCK" at bounding box center [126, 220] width 50 height 7
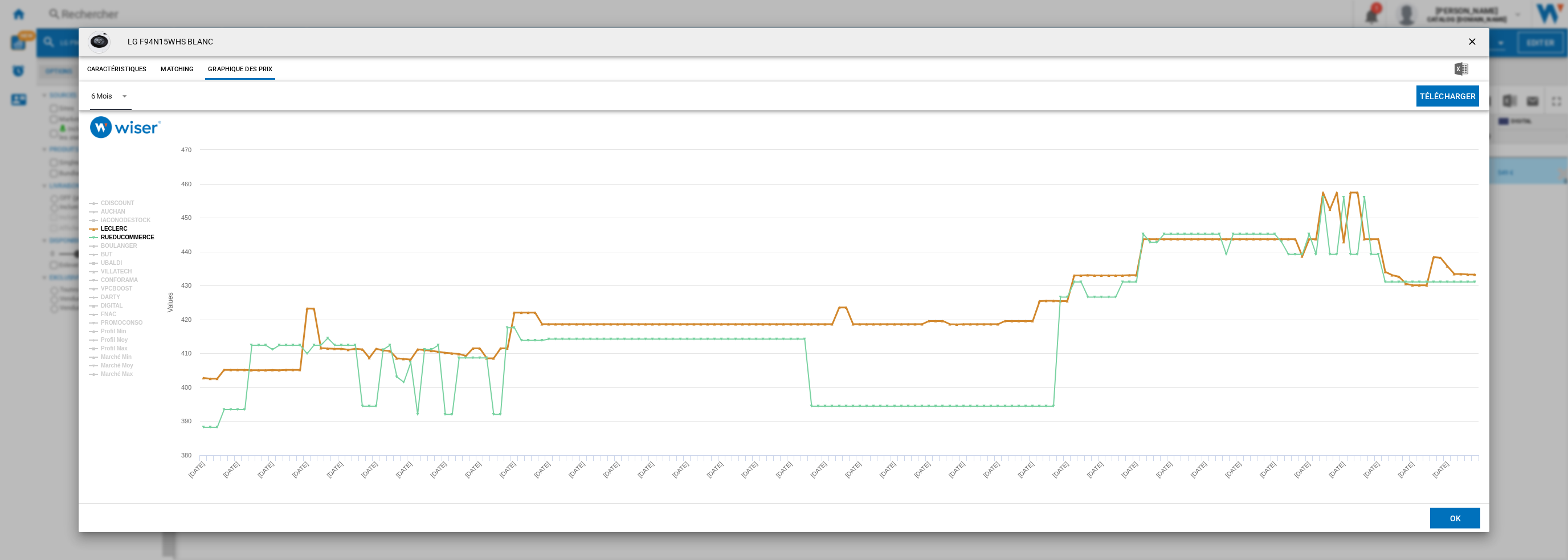
click at [116, 227] on tspan "LECLERC" at bounding box center [114, 229] width 27 height 7
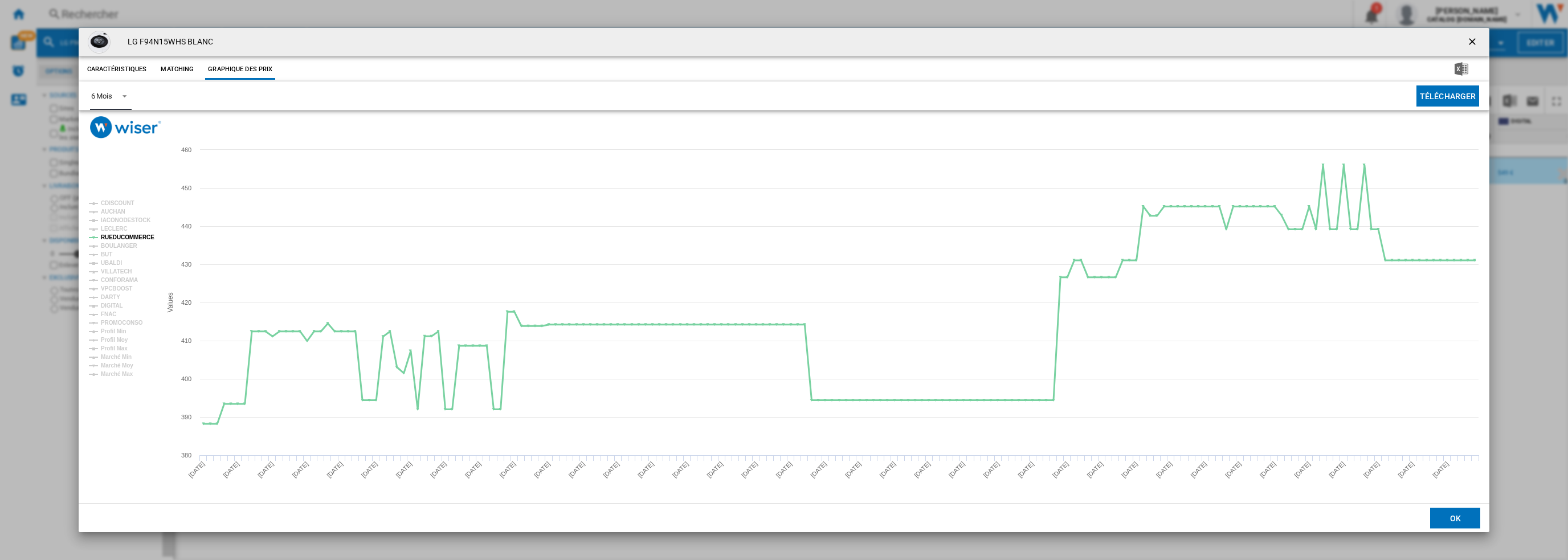
click at [118, 238] on tspan "RUEDUCOMMERCE" at bounding box center [128, 237] width 54 height 7
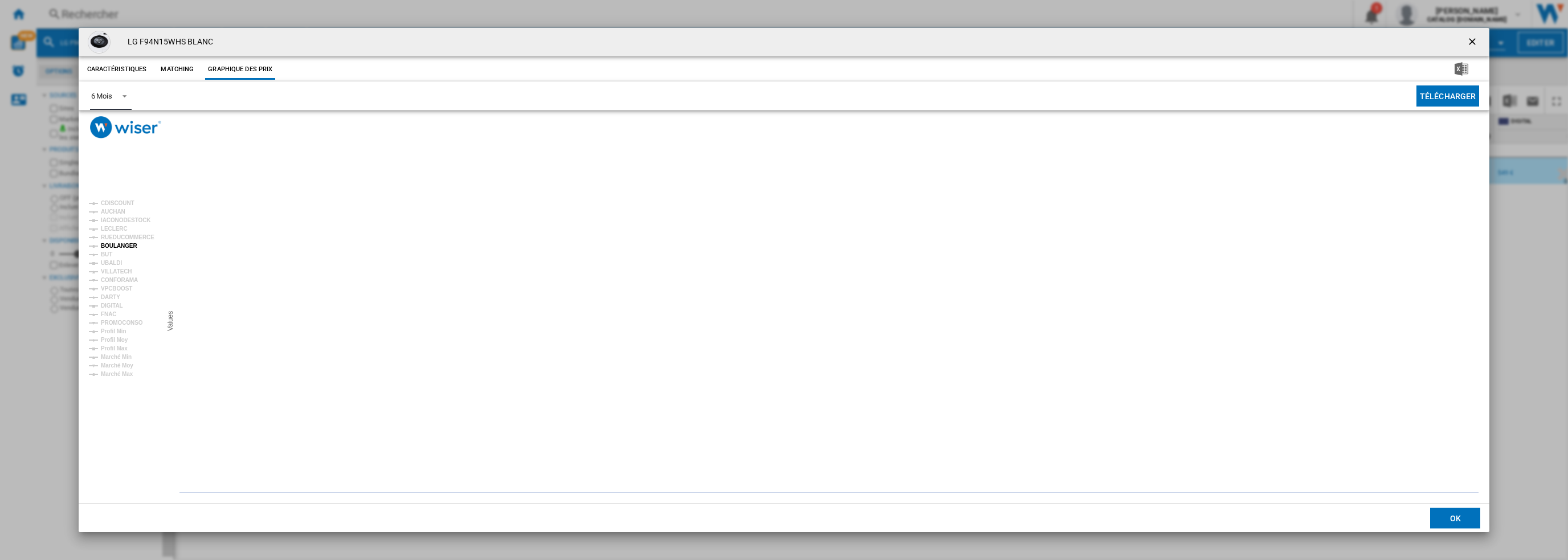
click at [118, 245] on tspan "BOULANGER" at bounding box center [119, 245] width 36 height 7
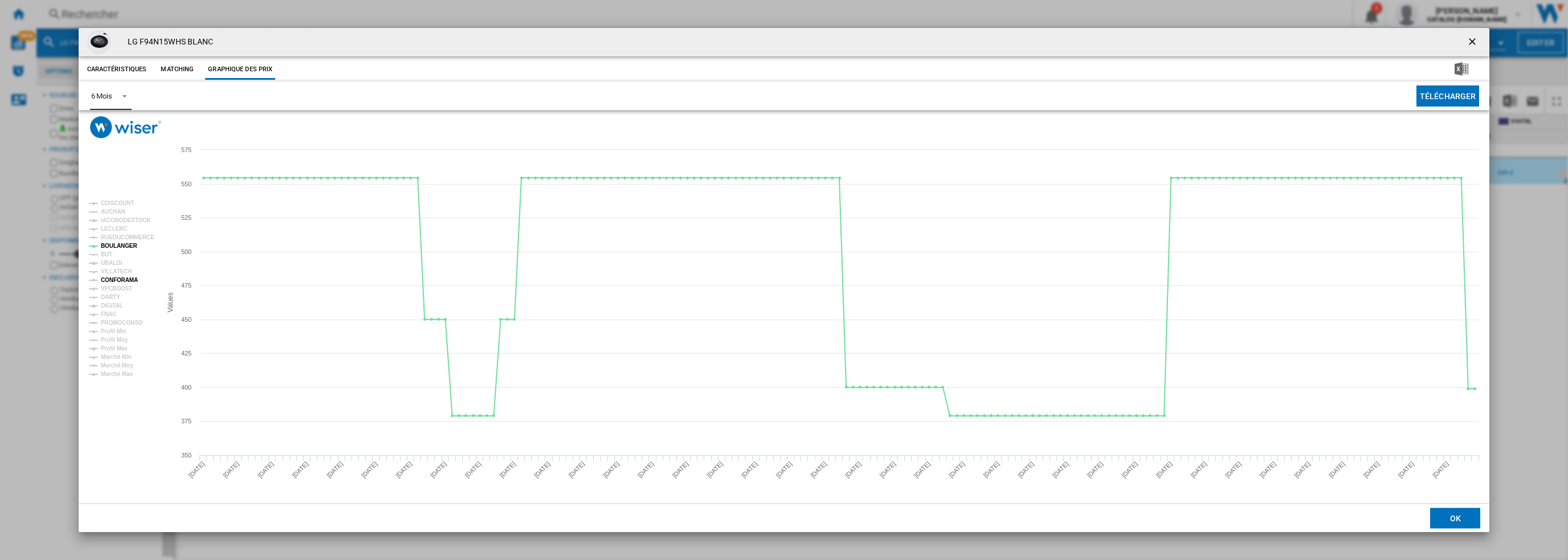
click at [123, 281] on tspan "CONFORAMA" at bounding box center [119, 280] width 37 height 7
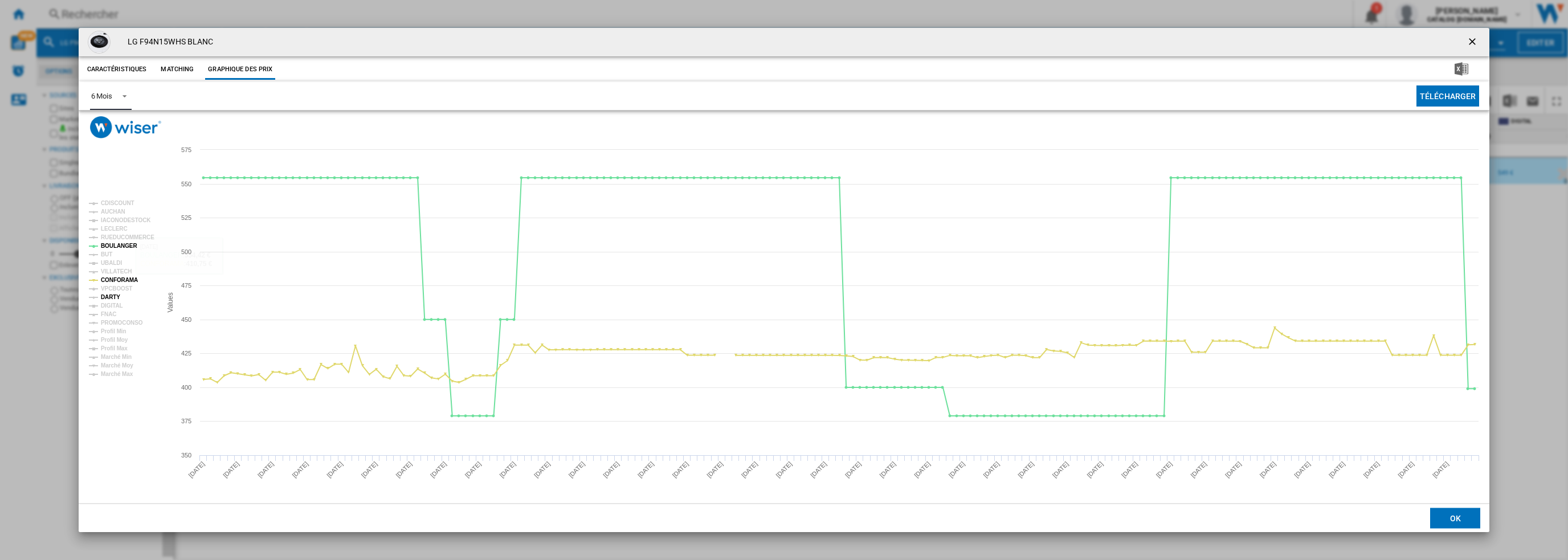
click at [116, 297] on tspan "DARTY" at bounding box center [110, 297] width 20 height 7
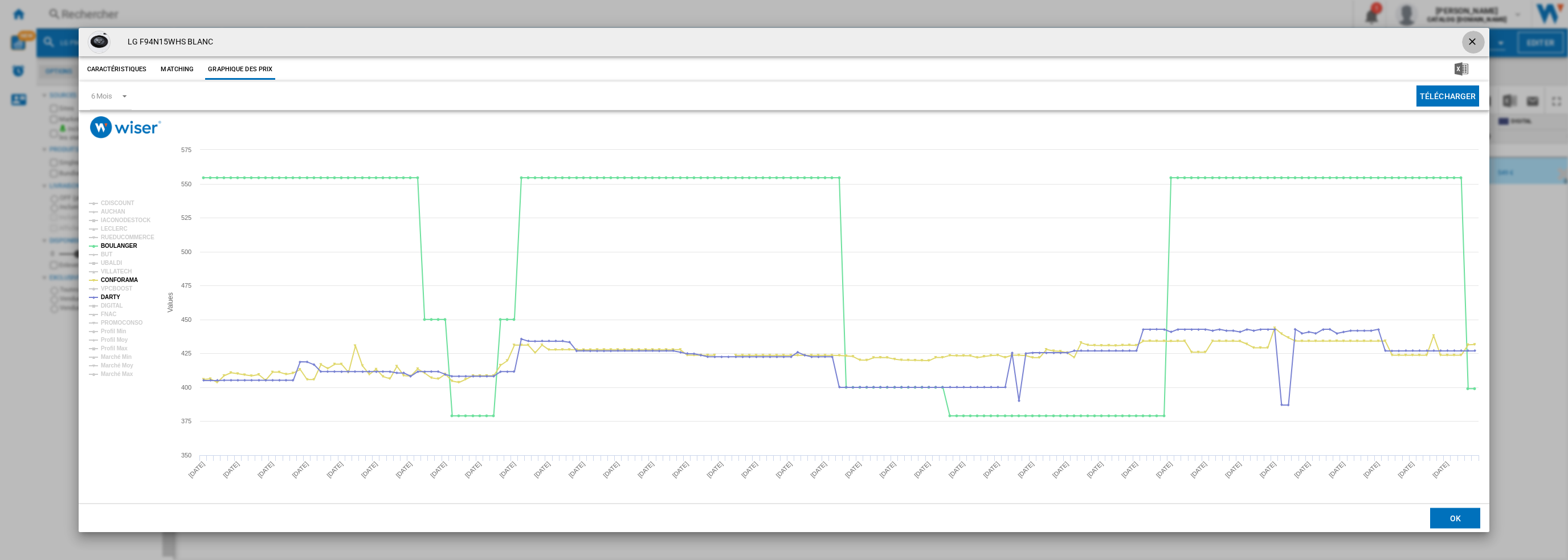
click at [1471, 41] on ng-md-icon "getI18NText('BUTTONS.CLOSE_DIALOG')" at bounding box center [1473, 42] width 14 height 14
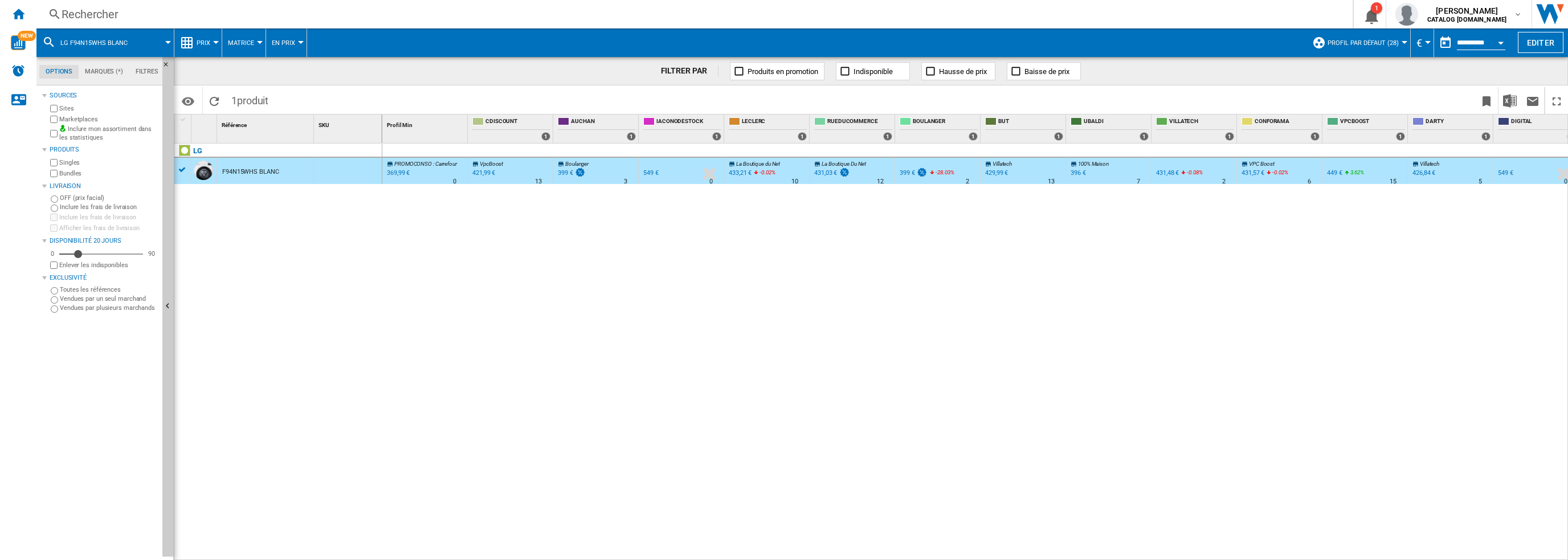
click at [822, 15] on div "Rechercher" at bounding box center [692, 15] width 1262 height 16
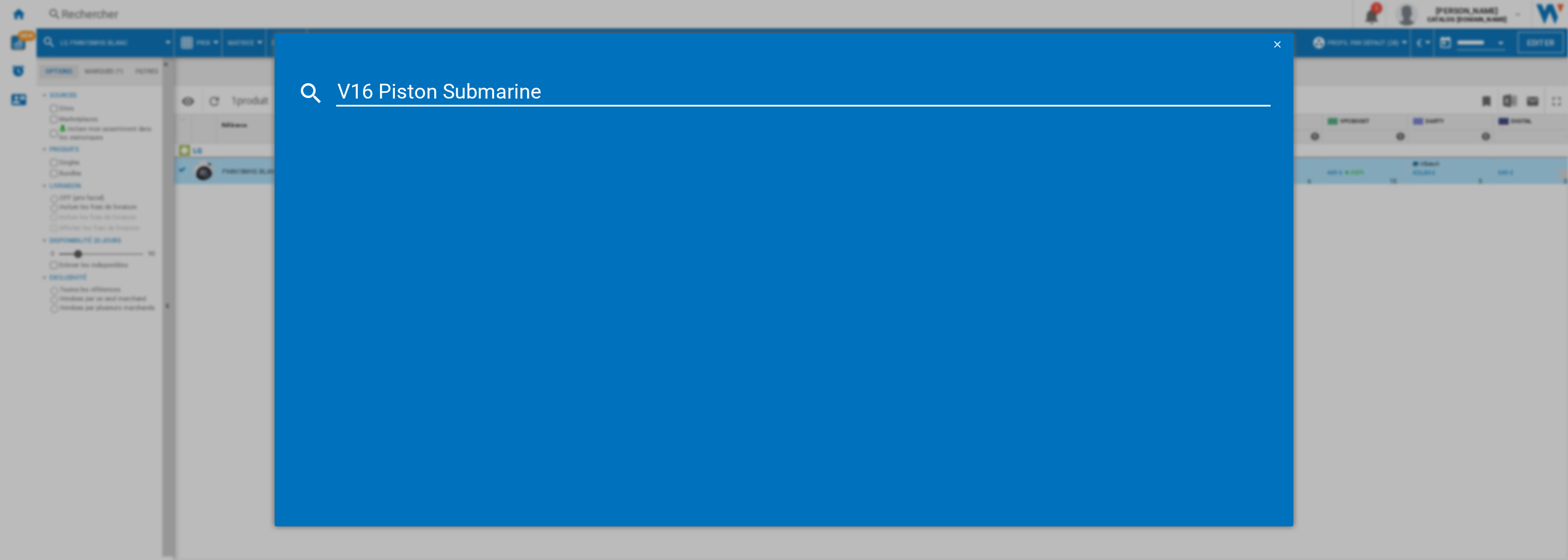
type input "V16 Piston Submarine"
click at [438, 163] on div "DYSON V16 PISTON ANIMAL SUBMARINE NOIR CUIVRE" at bounding box center [792, 167] width 924 height 12
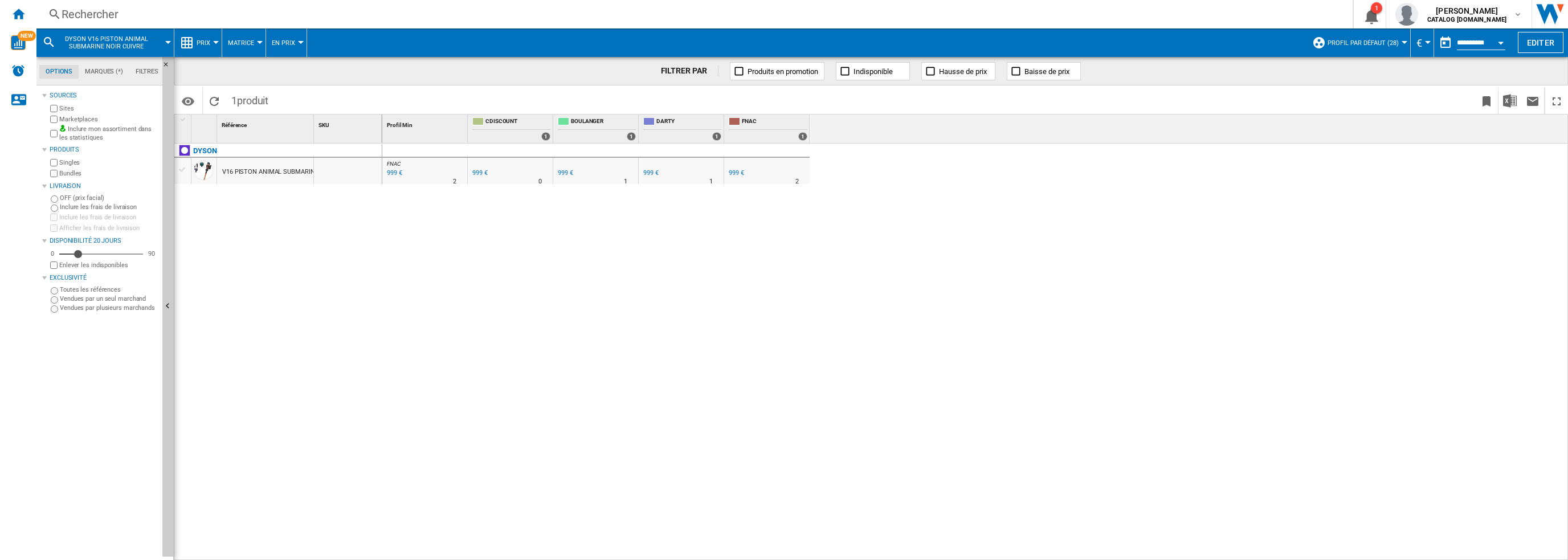
click at [260, 171] on div "V16 PISTON ANIMAL SUBMARINE NOIR CUIVRE" at bounding box center [289, 172] width 134 height 26
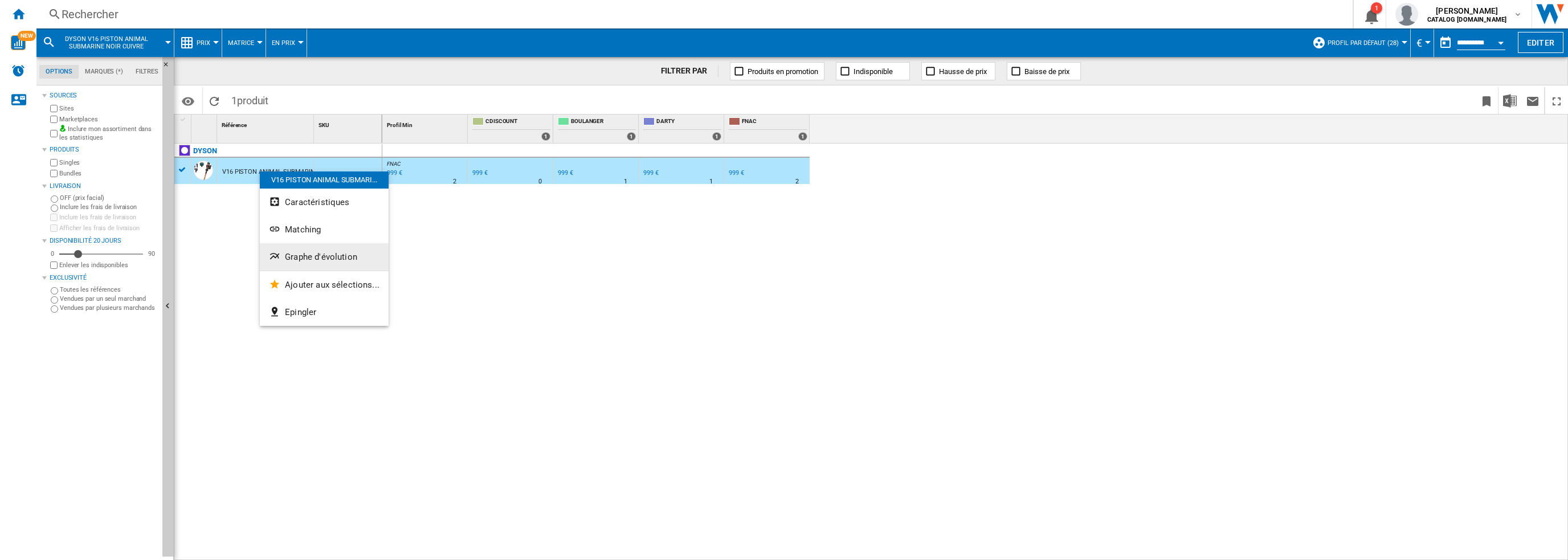
click at [296, 261] on span "Graphe d'évolution" at bounding box center [321, 257] width 73 height 10
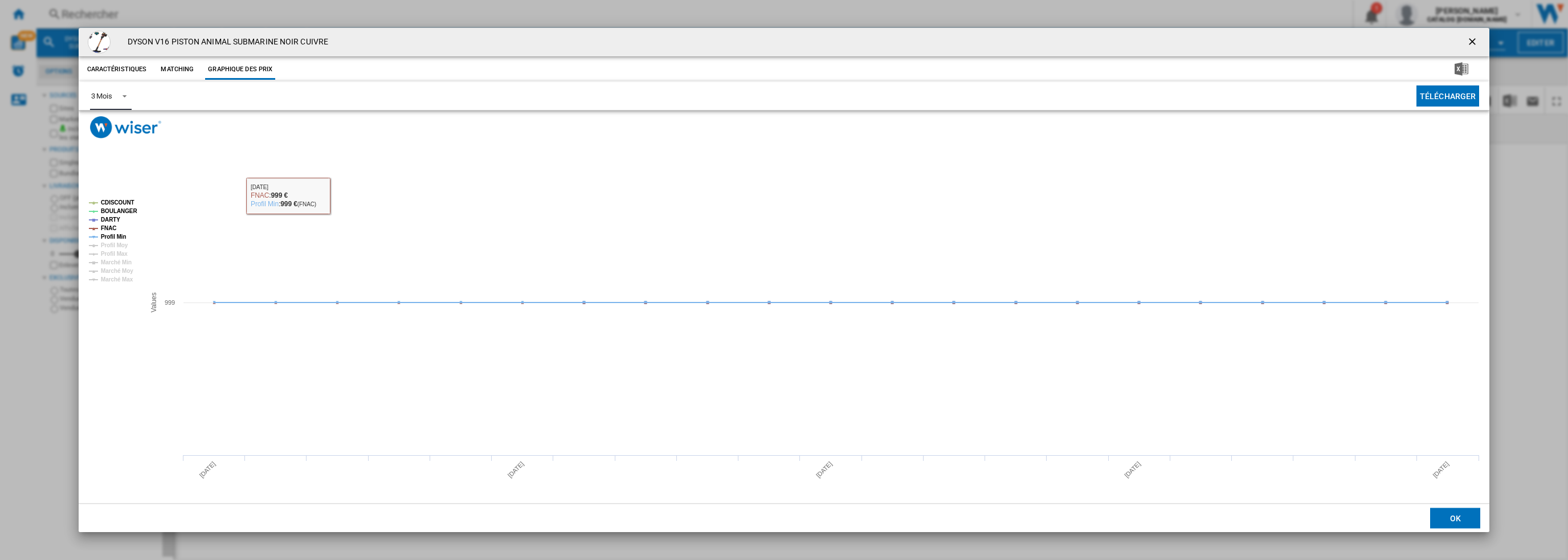
click at [114, 97] on md-select-value "3 Mois" at bounding box center [110, 96] width 41 height 28
click at [107, 118] on md-option "6 Mois" at bounding box center [120, 123] width 78 height 28
drag, startPoint x: 1471, startPoint y: 42, endPoint x: 1211, endPoint y: 31, distance: 260.2
click at [1470, 42] on ng-md-icon "getI18NText('BUTTONS.CLOSE_DIALOG')" at bounding box center [1473, 42] width 14 height 14
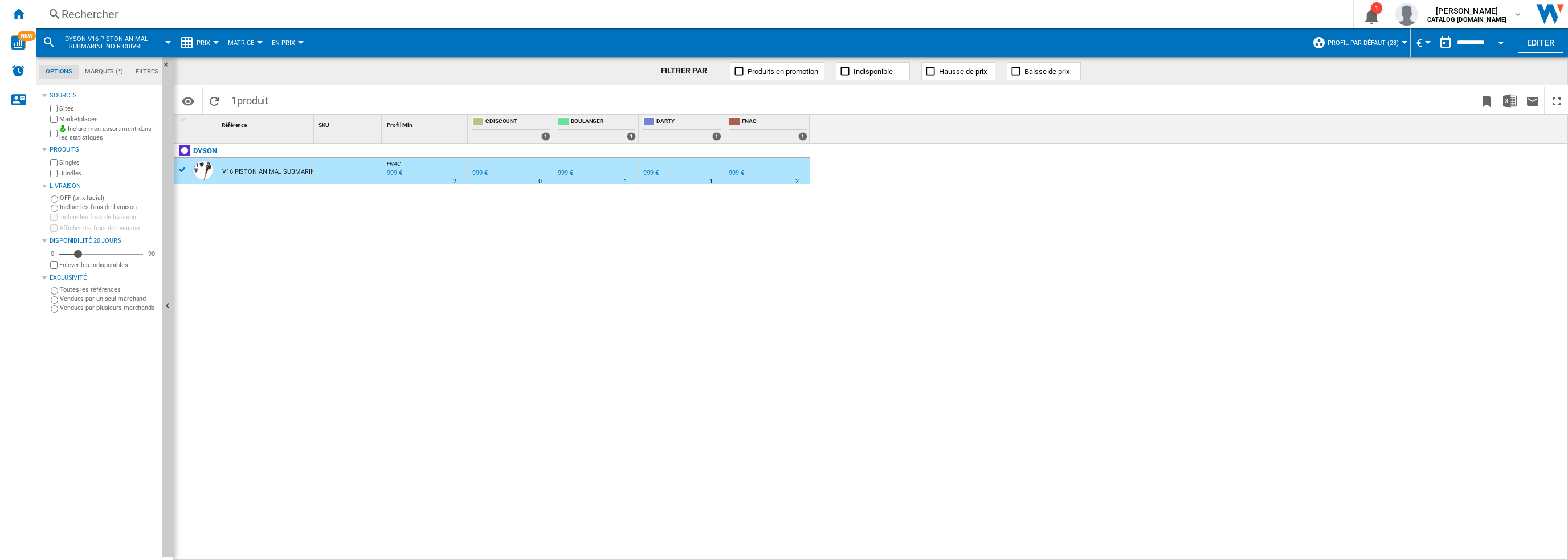
click at [335, 15] on div "Rechercher" at bounding box center [692, 15] width 1262 height 16
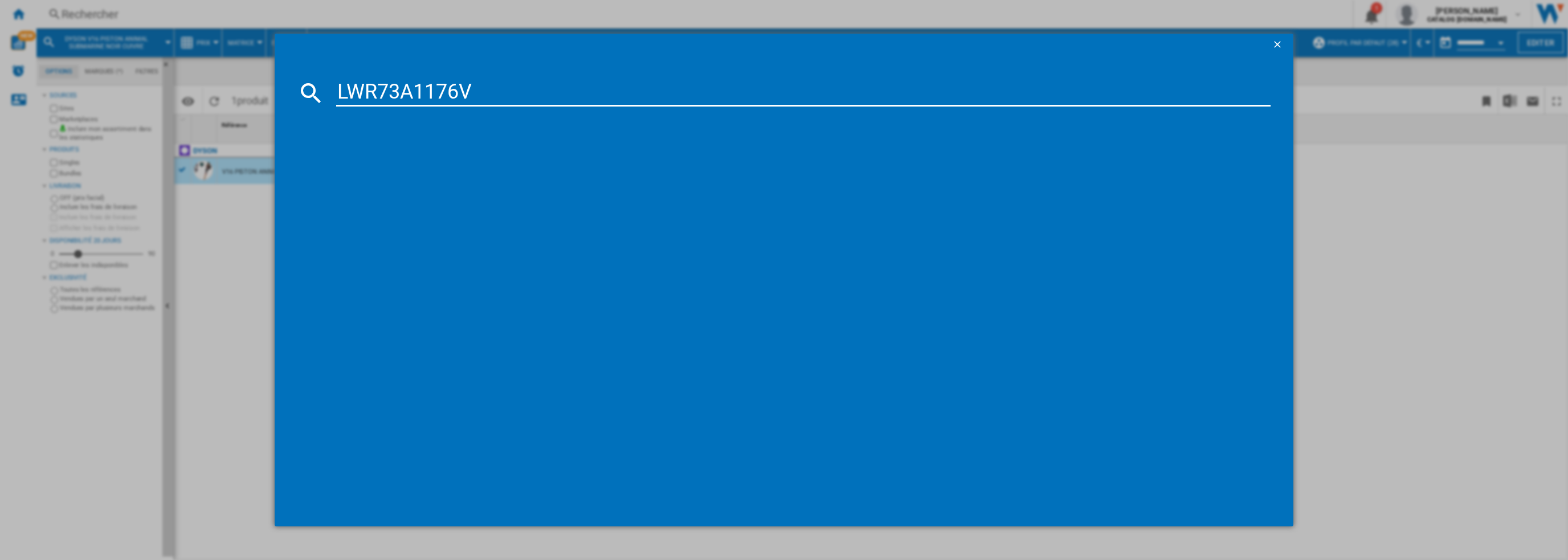
type input "LWR73A1176V"
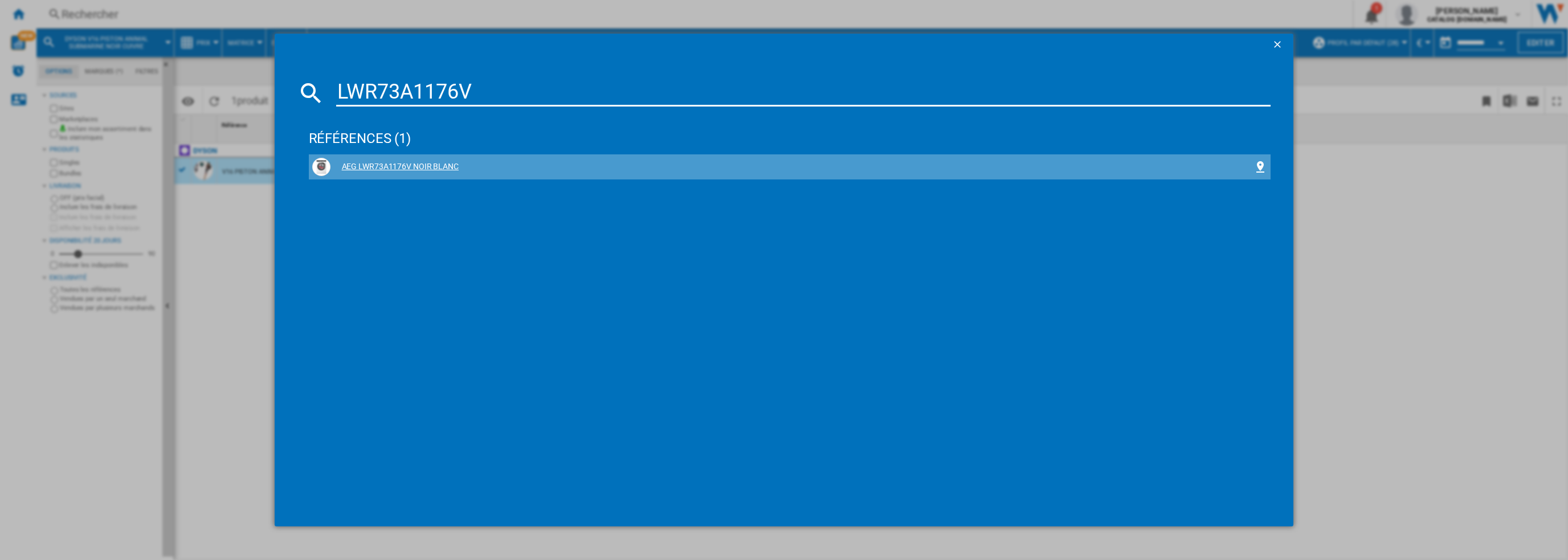
click at [383, 168] on div "AEG LWR73A1176V NOIR BLANC" at bounding box center [792, 167] width 924 height 12
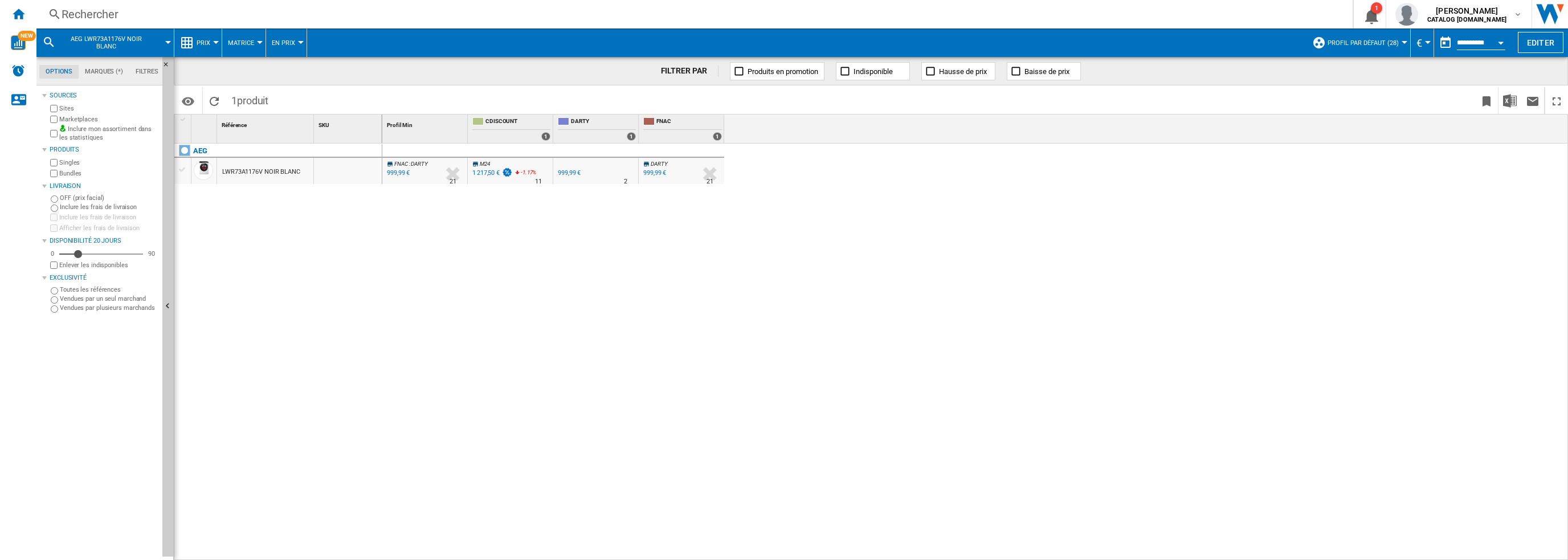
click at [267, 174] on div "LWR73A1176V NOIR BLANC" at bounding box center [261, 172] width 78 height 26
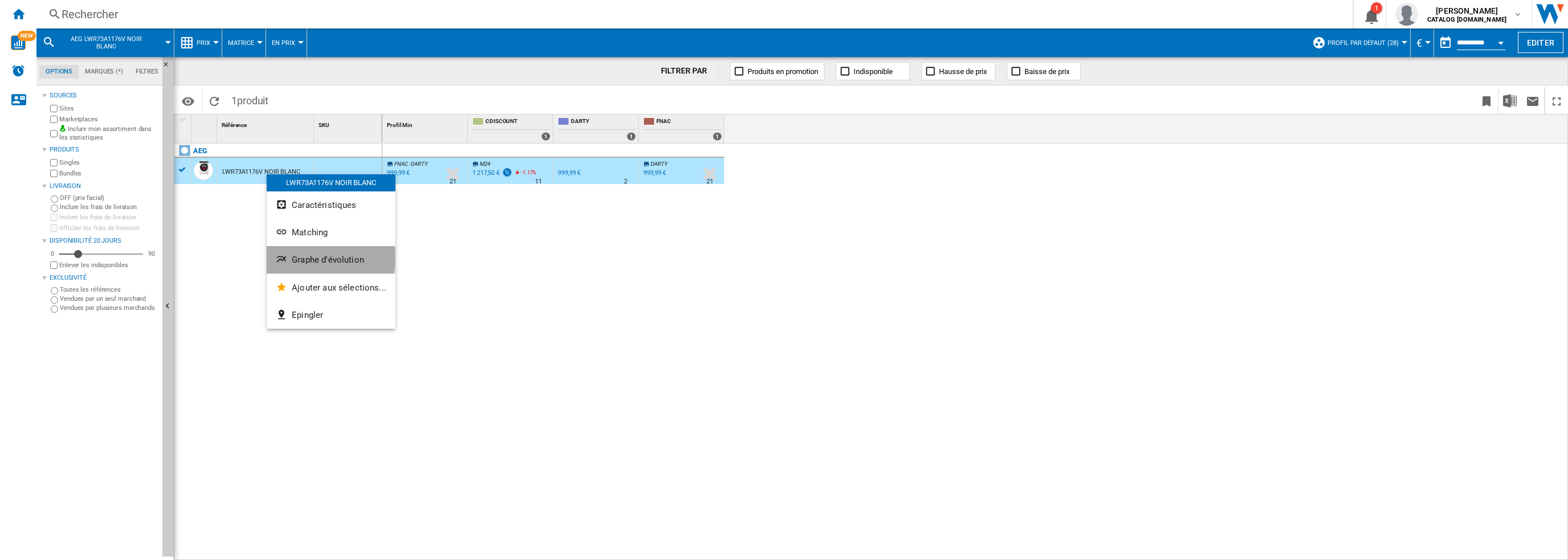
click at [322, 258] on span "Graphe d'évolution" at bounding box center [328, 260] width 73 height 10
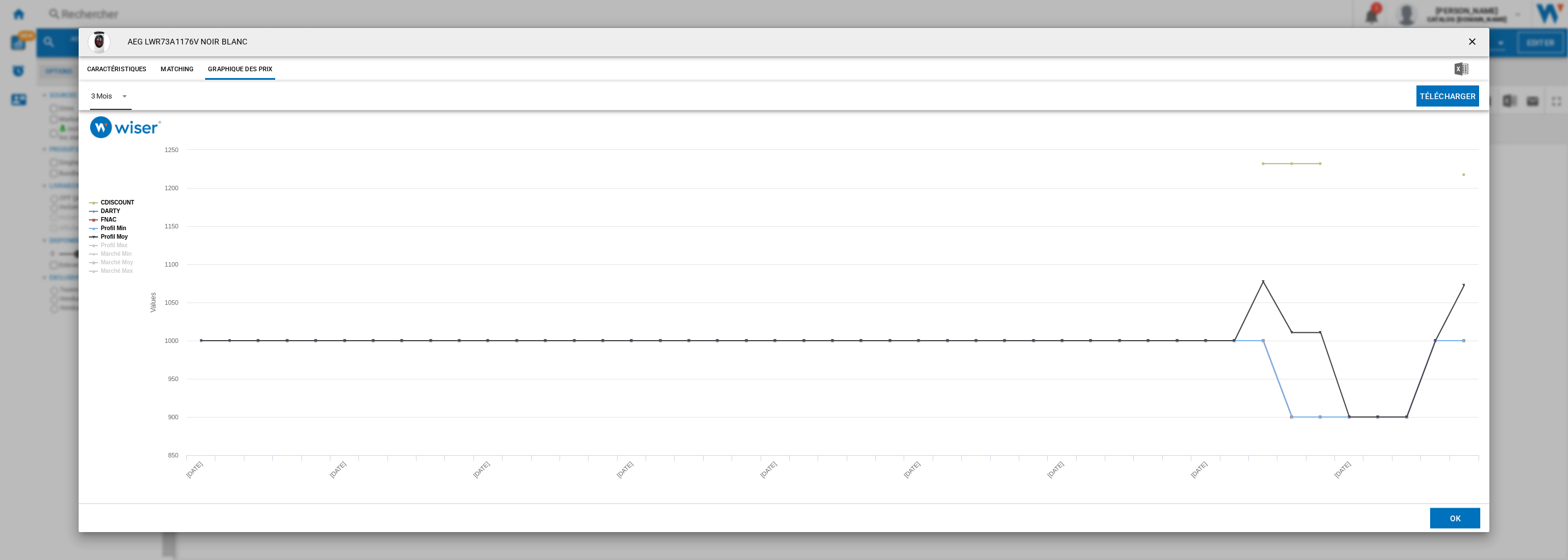
click at [118, 100] on span "Product popup" at bounding box center [121, 95] width 14 height 10
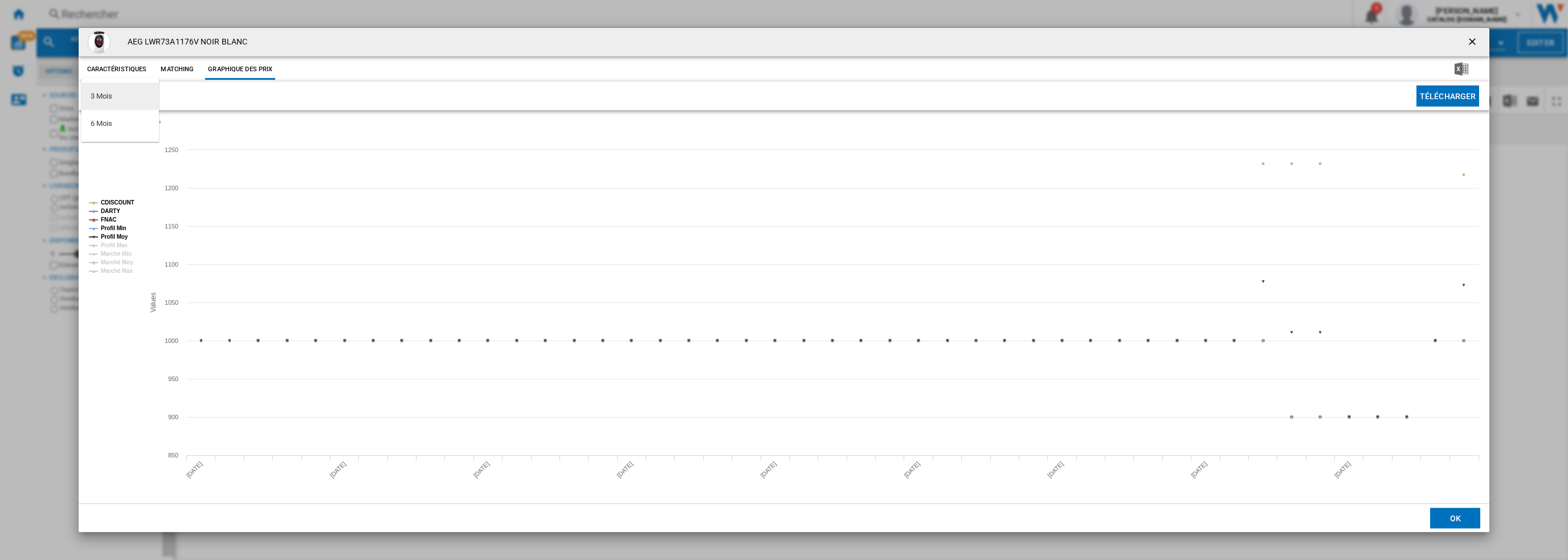
click at [119, 95] on md-option "3 Mois" at bounding box center [120, 97] width 78 height 28
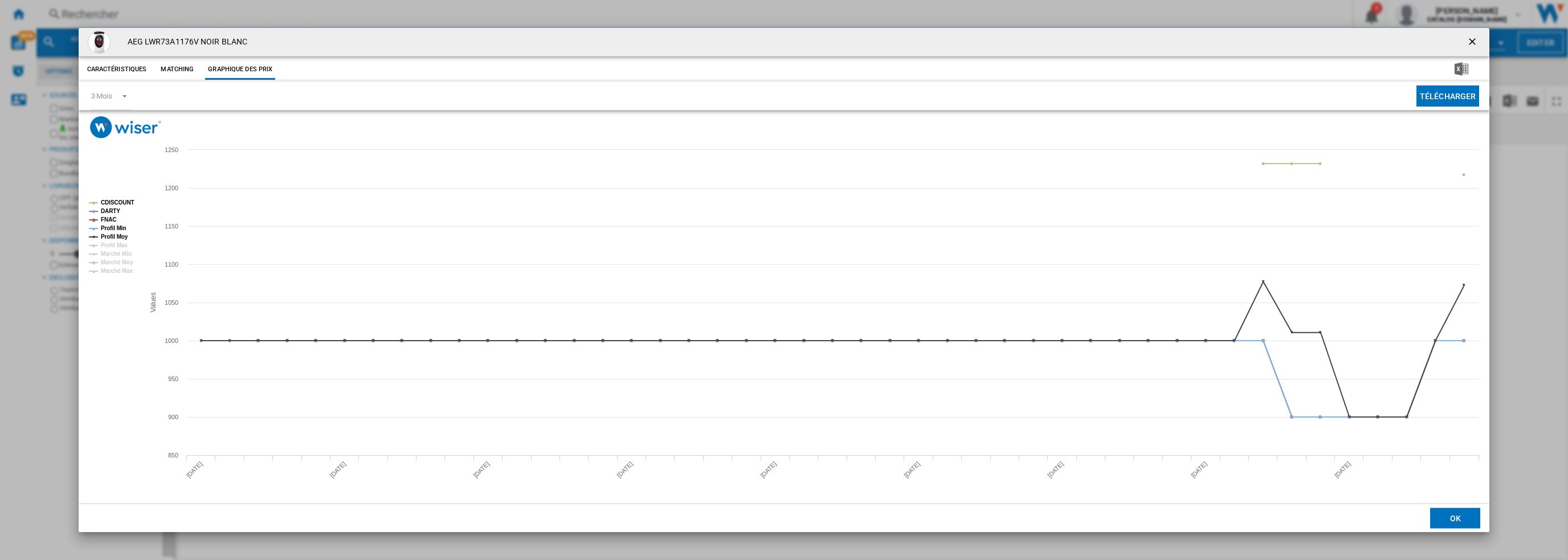
click at [107, 129] on img "Product popup" at bounding box center [126, 127] width 71 height 23
click at [116, 100] on span "Product popup" at bounding box center [121, 95] width 14 height 10
click at [113, 115] on md-option "6 Mois" at bounding box center [120, 123] width 78 height 28
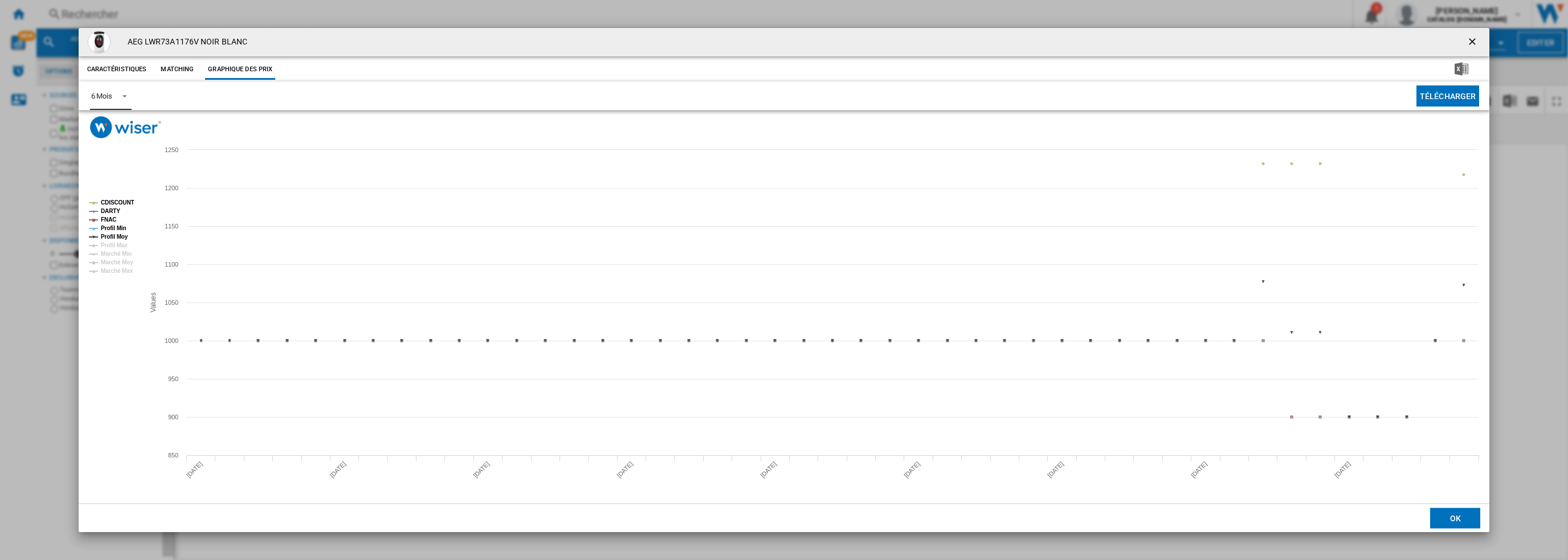
click at [118, 200] on tspan "CDISCOUNT" at bounding box center [118, 203] width 33 height 7
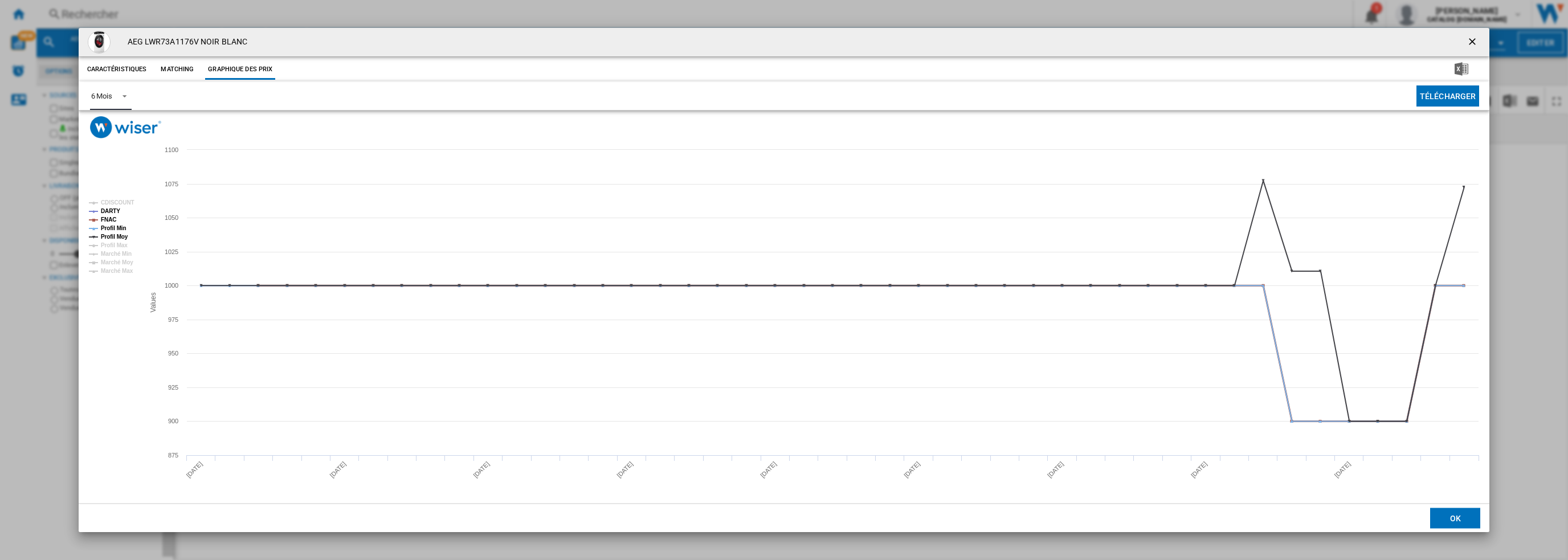
click at [112, 221] on tspan "FNAC" at bounding box center [108, 219] width 15 height 7
click at [113, 226] on tspan "Profil Min" at bounding box center [113, 228] width 25 height 7
click at [113, 237] on tspan "Profil Moy" at bounding box center [115, 237] width 28 height 7
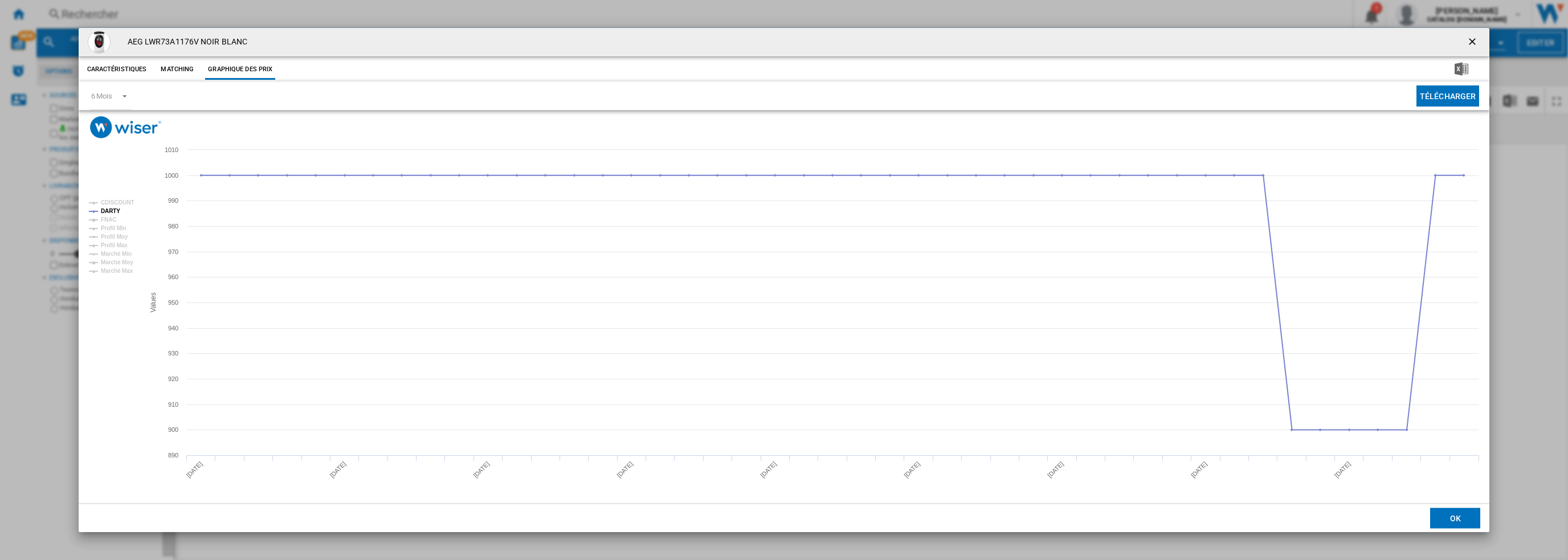
drag, startPoint x: 1470, startPoint y: 44, endPoint x: 1461, endPoint y: 42, distance: 9.2
click at [1469, 44] on ng-md-icon "getI18NText('BUTTONS.CLOSE_DIALOG')" at bounding box center [1473, 42] width 14 height 14
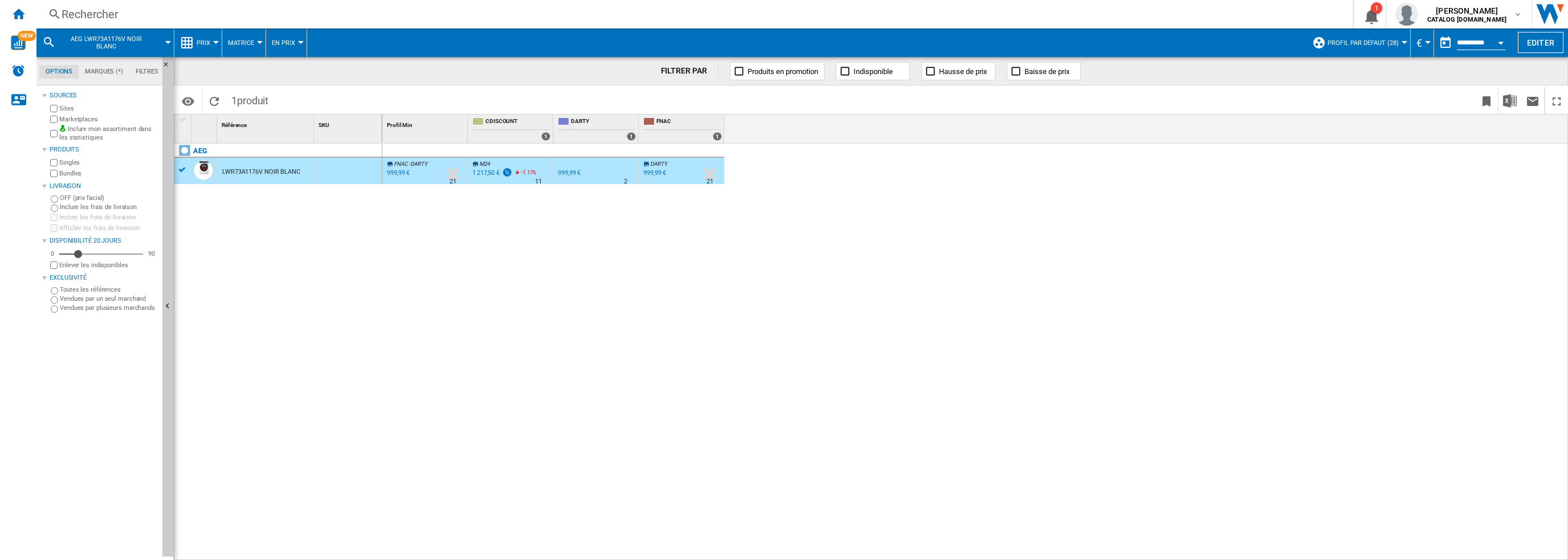
click at [239, 16] on div "Rechercher" at bounding box center [692, 15] width 1262 height 16
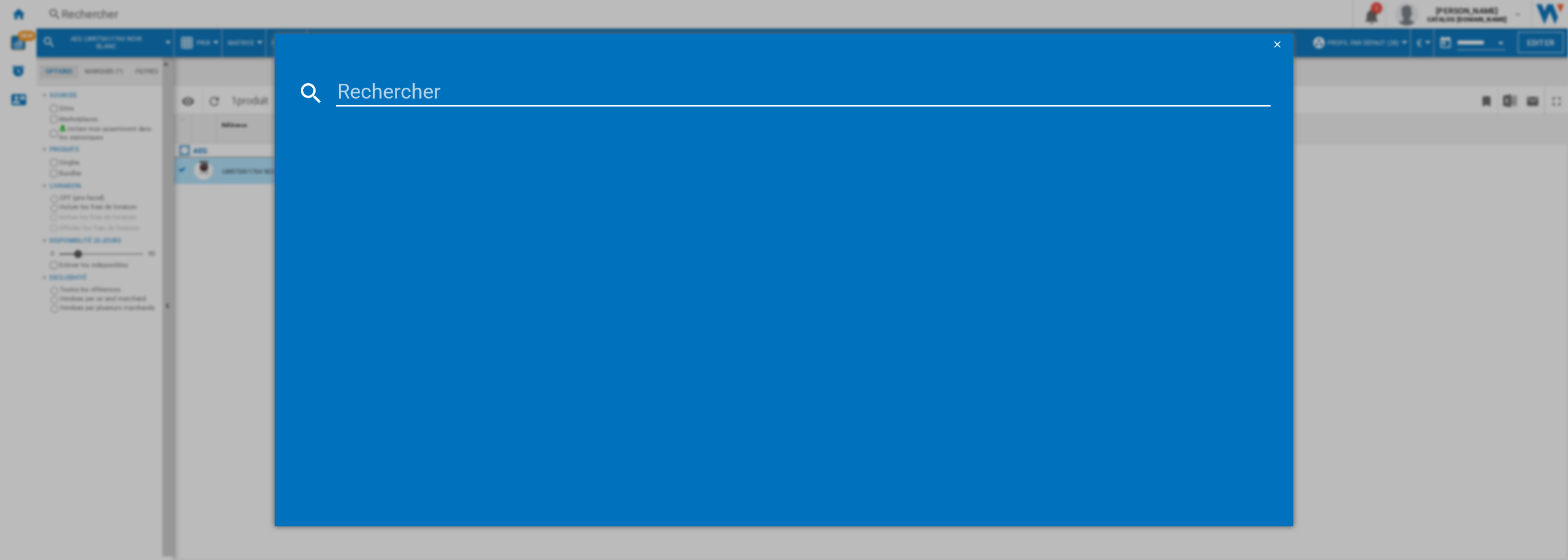
drag, startPoint x: 367, startPoint y: 94, endPoint x: 388, endPoint y: 95, distance: 21.0
click at [367, 94] on input at bounding box center [803, 93] width 935 height 28
type input "V16 Piston Animal"
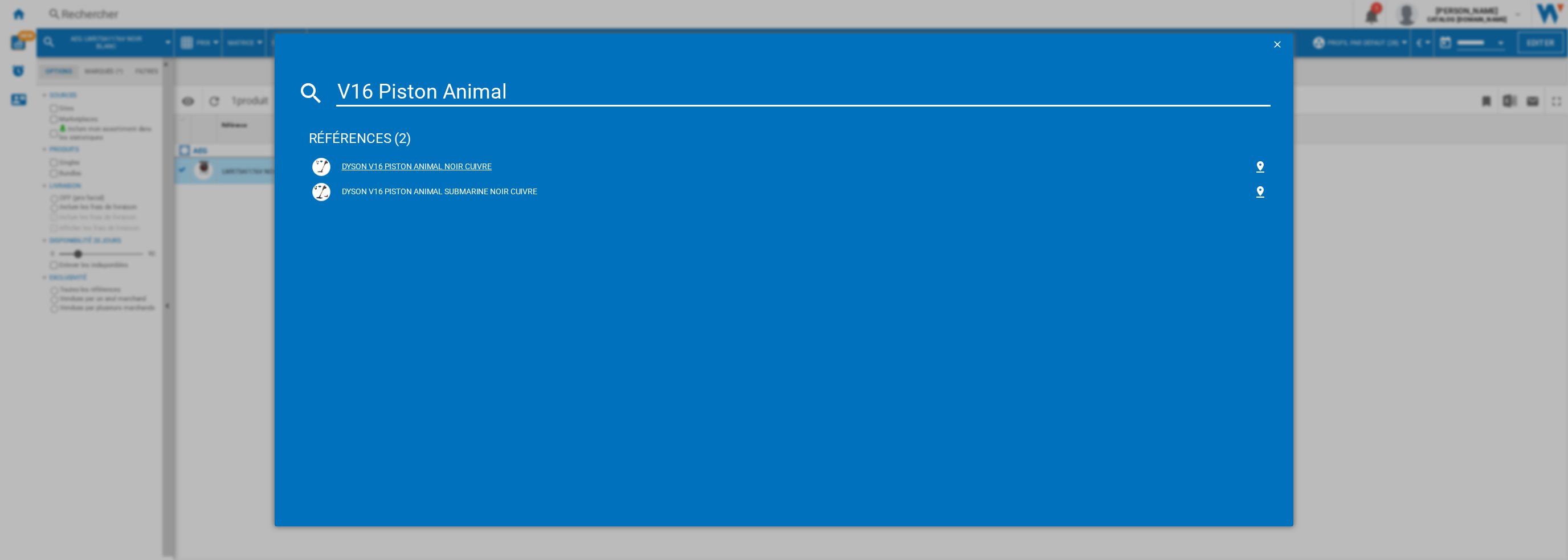
click at [427, 166] on div "DYSON V16 PISTON ANIMAL NOIR CUIVRE" at bounding box center [792, 167] width 924 height 12
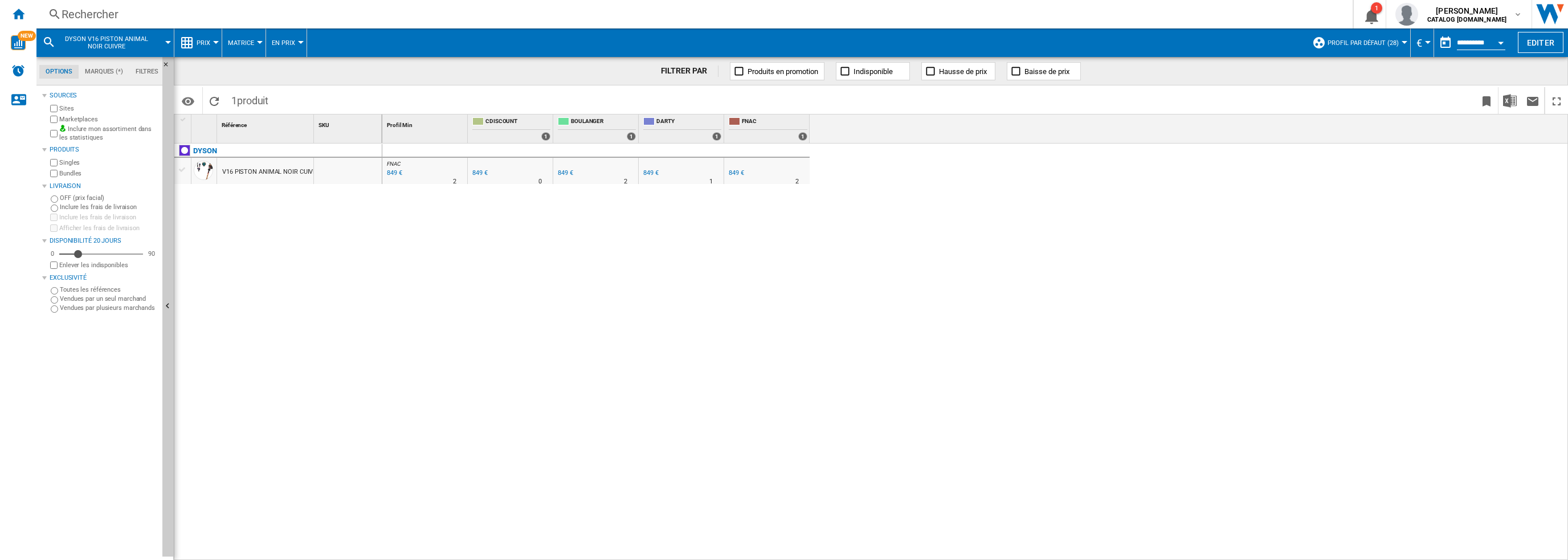
click at [263, 168] on div "V16 PISTON ANIMAL NOIR CUIVRE" at bounding box center [271, 172] width 98 height 26
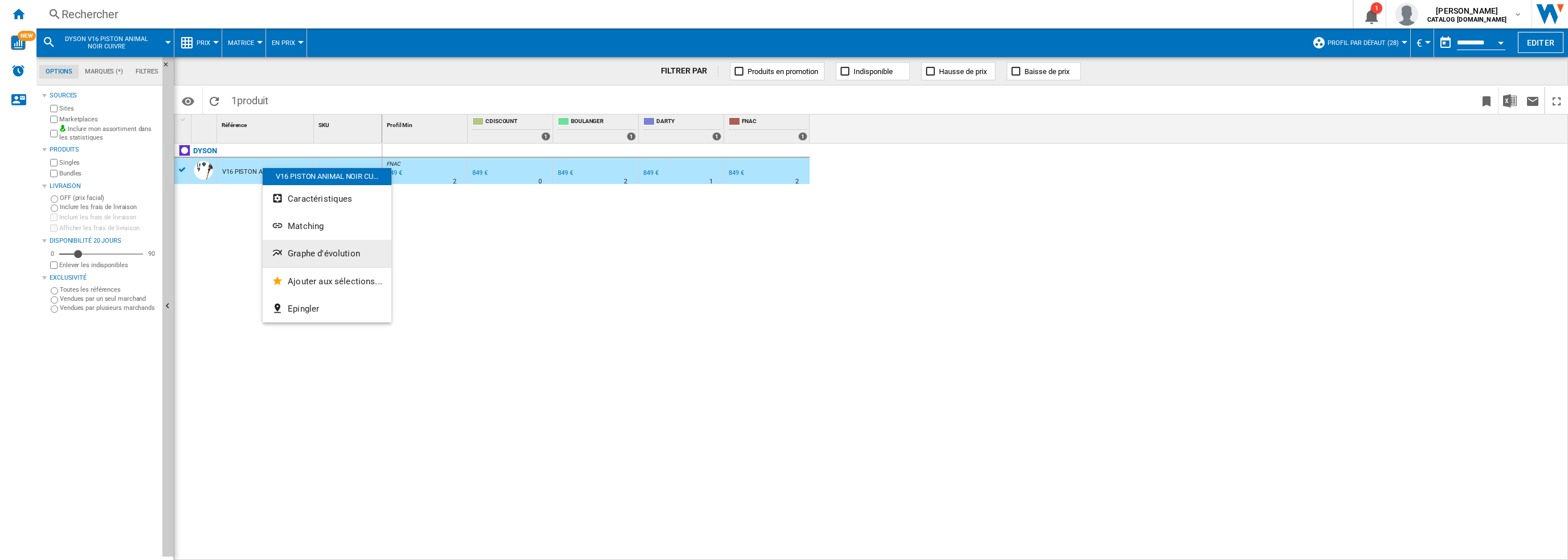
click at [306, 250] on span "Graphe d'évolution" at bounding box center [324, 253] width 73 height 10
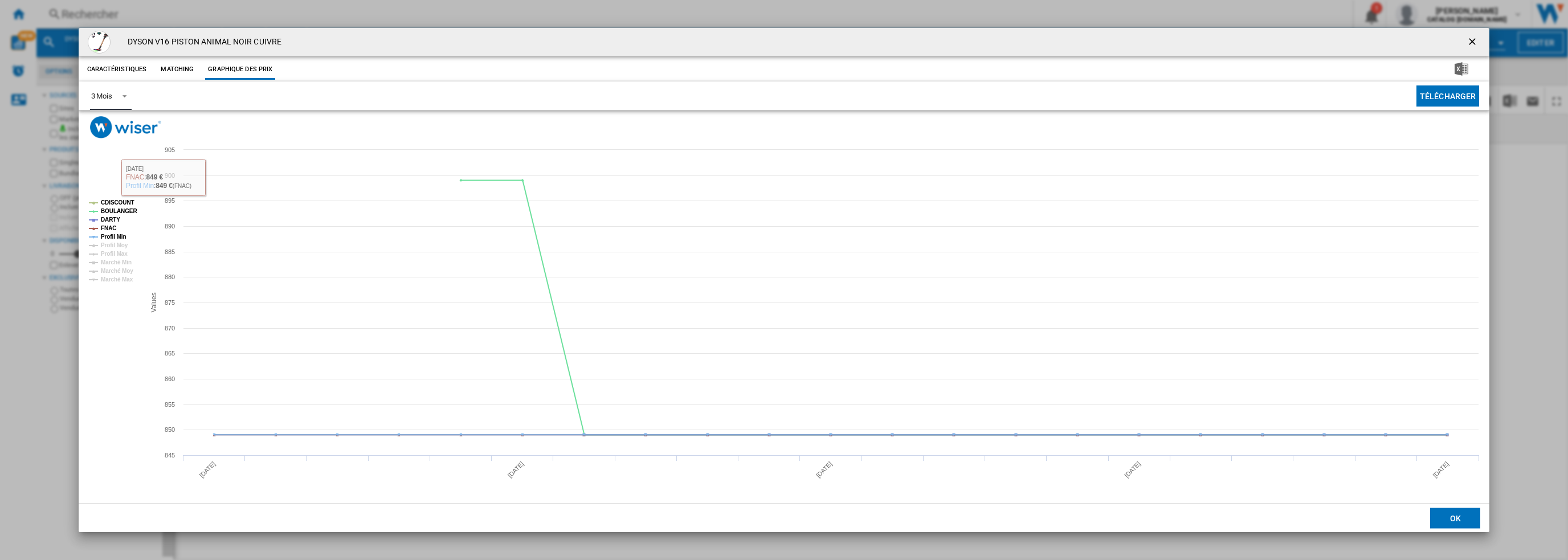
click at [119, 93] on span "Product popup" at bounding box center [121, 95] width 14 height 10
click at [114, 121] on md-option "6 Mois" at bounding box center [120, 123] width 78 height 28
click at [1472, 40] on ng-md-icon "getI18NText('BUTTONS.CLOSE_DIALOG')" at bounding box center [1473, 42] width 14 height 14
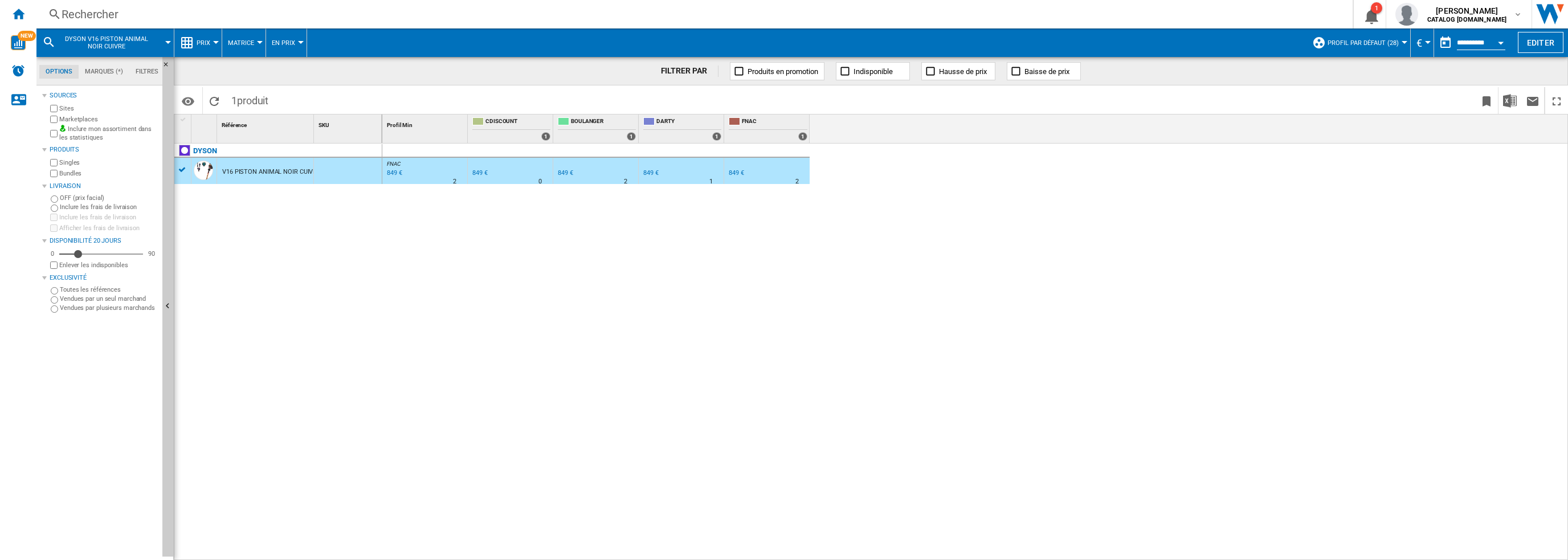
click at [210, 7] on div "Rechercher" at bounding box center [692, 15] width 1262 height 16
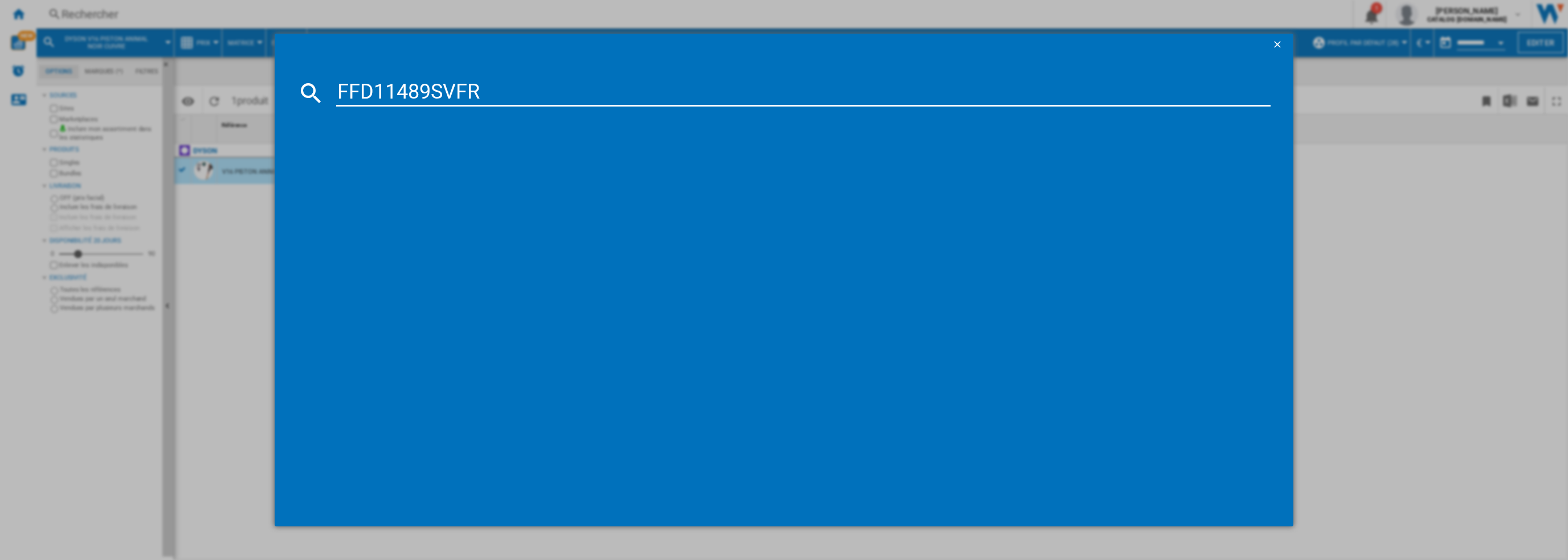
type input "FFD11489SVFR"
click at [377, 168] on div "WHIRLPOOL FFD11489SVFR BLANC" at bounding box center [792, 167] width 924 height 12
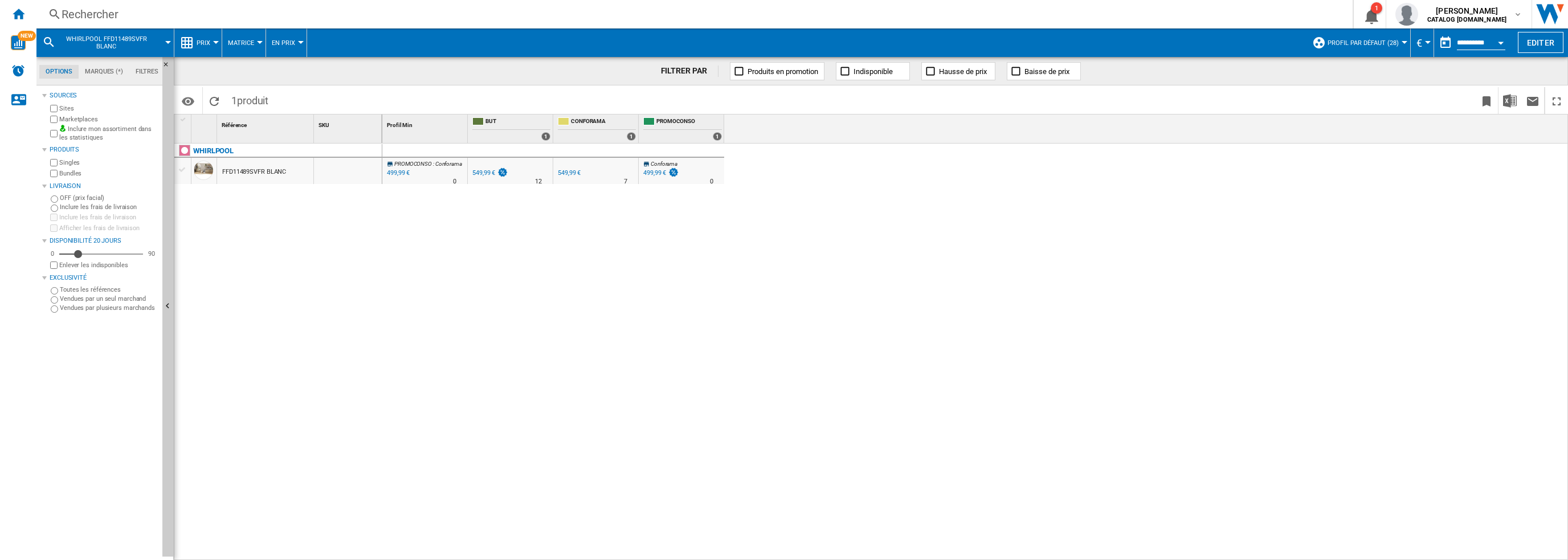
click at [256, 167] on div "FFD11489SVFR BLANC" at bounding box center [254, 172] width 64 height 26
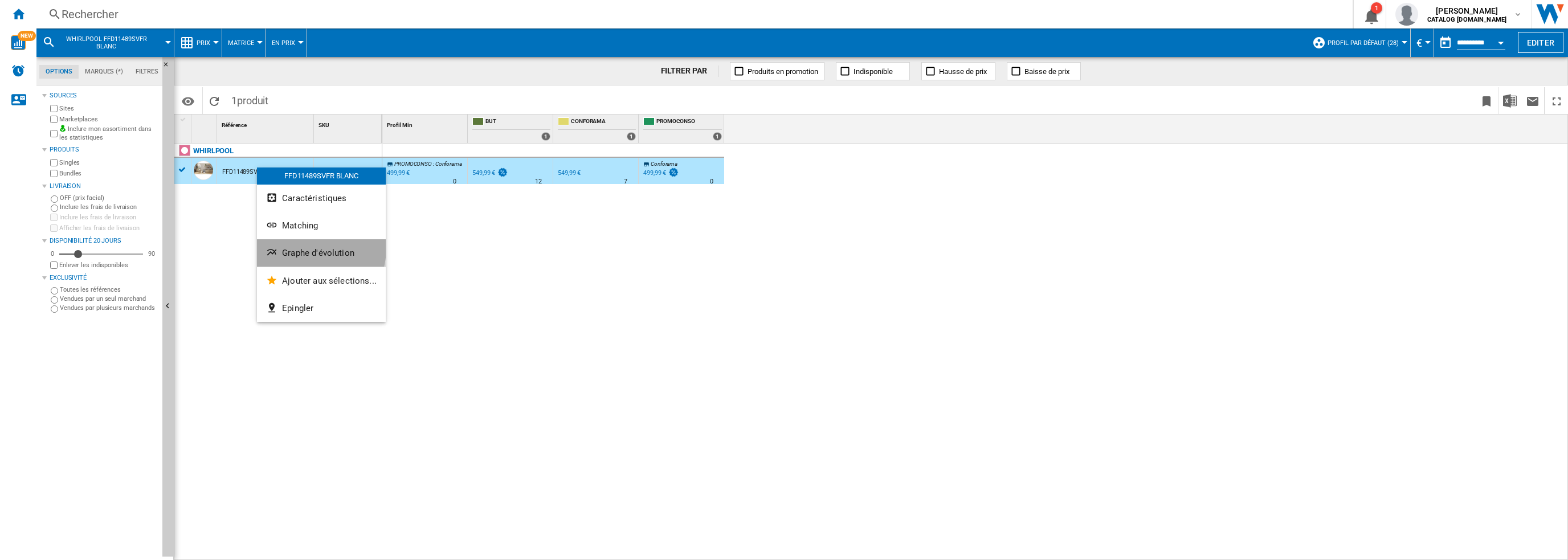
click at [301, 248] on span "Graphe d'évolution" at bounding box center [318, 253] width 73 height 10
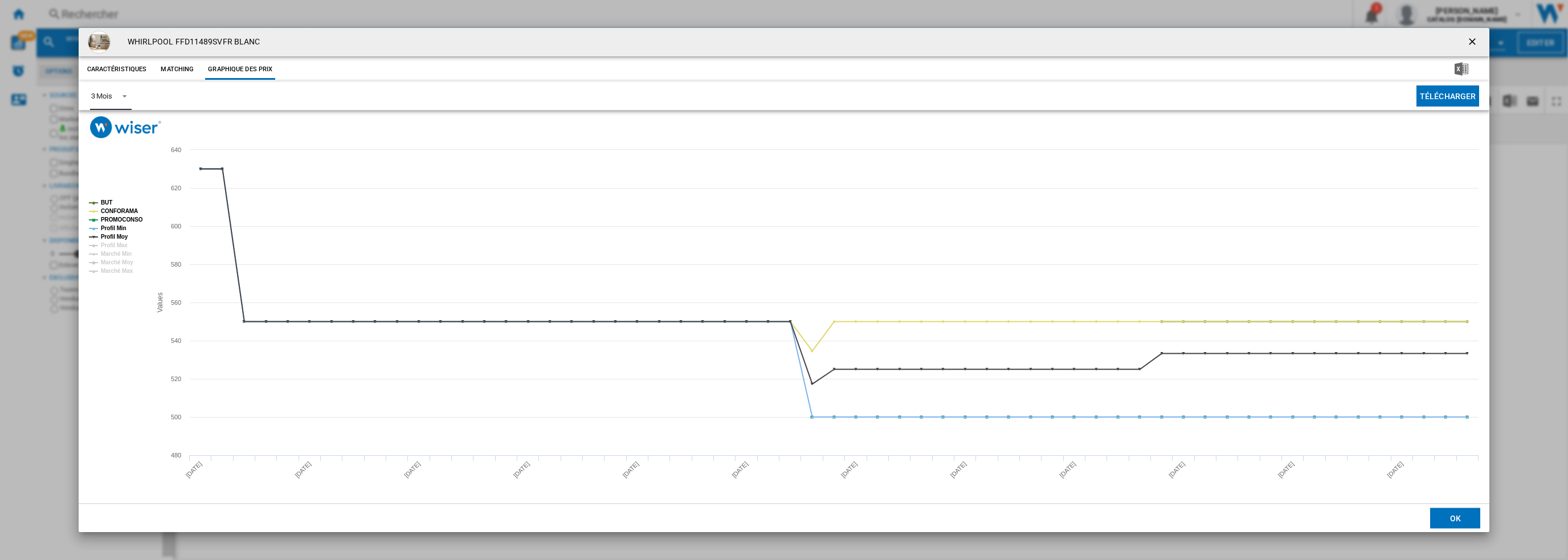
click at [112, 97] on div "3 Mois" at bounding box center [102, 96] width 21 height 9
click at [110, 124] on div "6 Mois" at bounding box center [101, 123] width 21 height 10
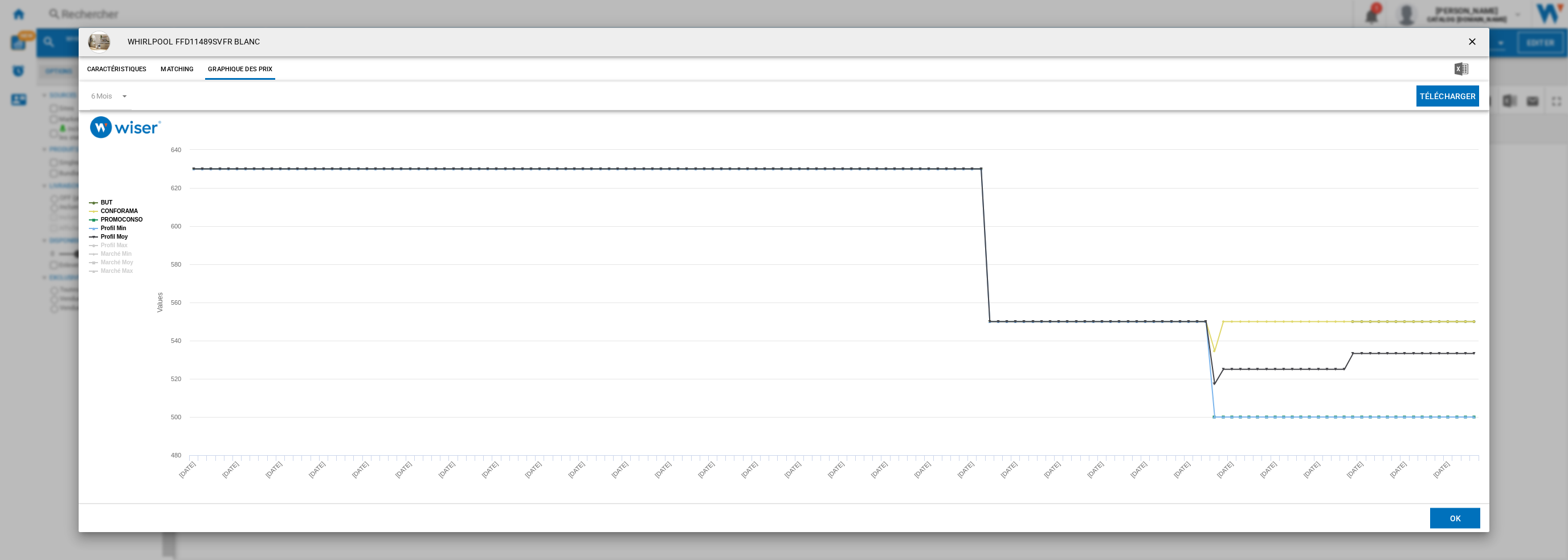
click at [1470, 41] on ng-md-icon "getI18NText('BUTTONS.CLOSE_DIALOG')" at bounding box center [1473, 42] width 14 height 14
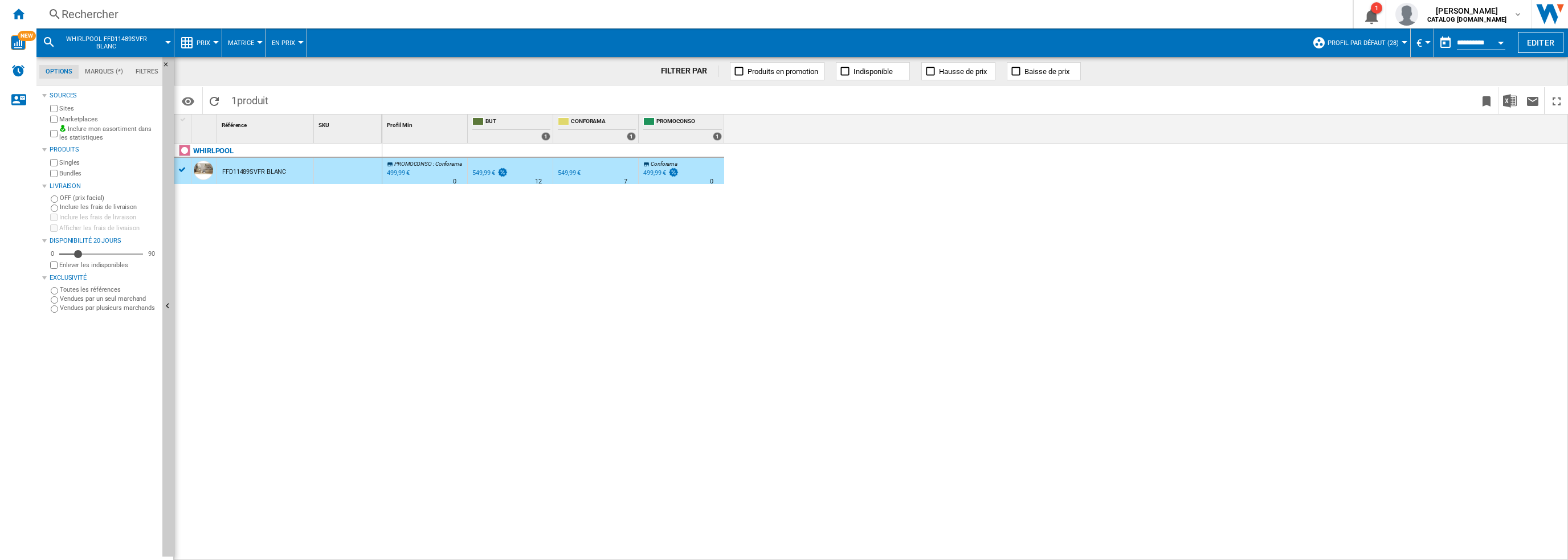
click at [311, 18] on div "Rechercher" at bounding box center [692, 15] width 1262 height 16
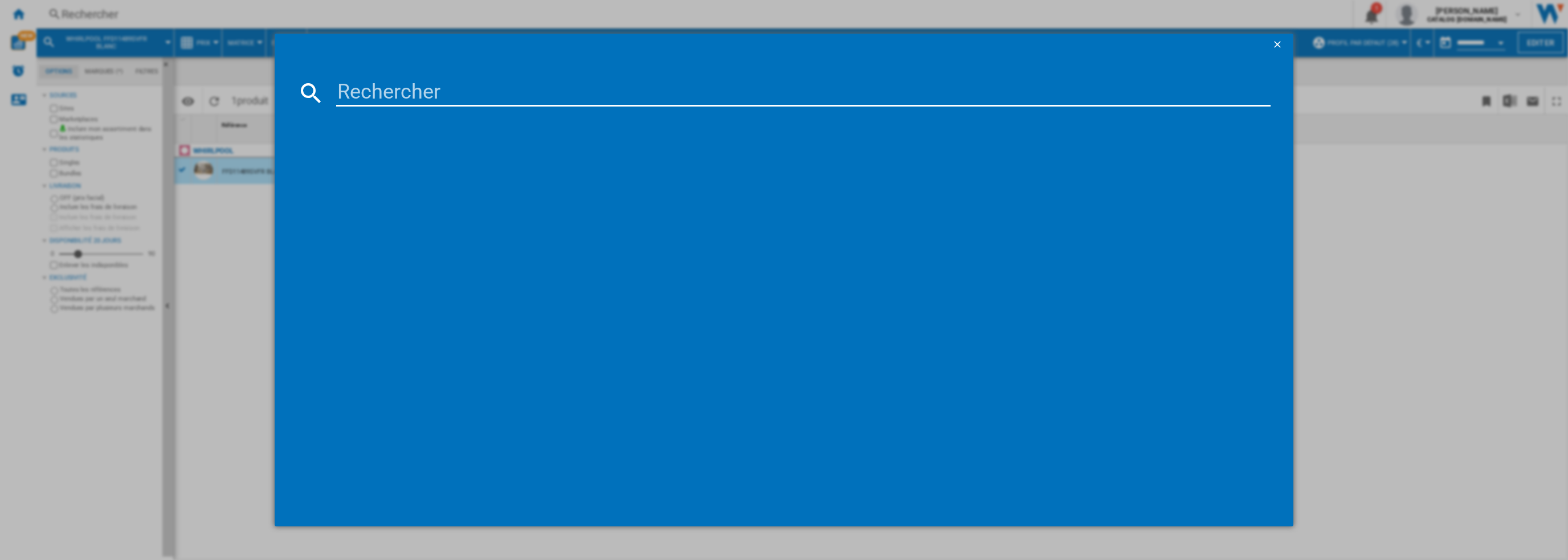
click at [460, 92] on input at bounding box center [803, 93] width 935 height 28
type input "RF24BB620EB1EF"
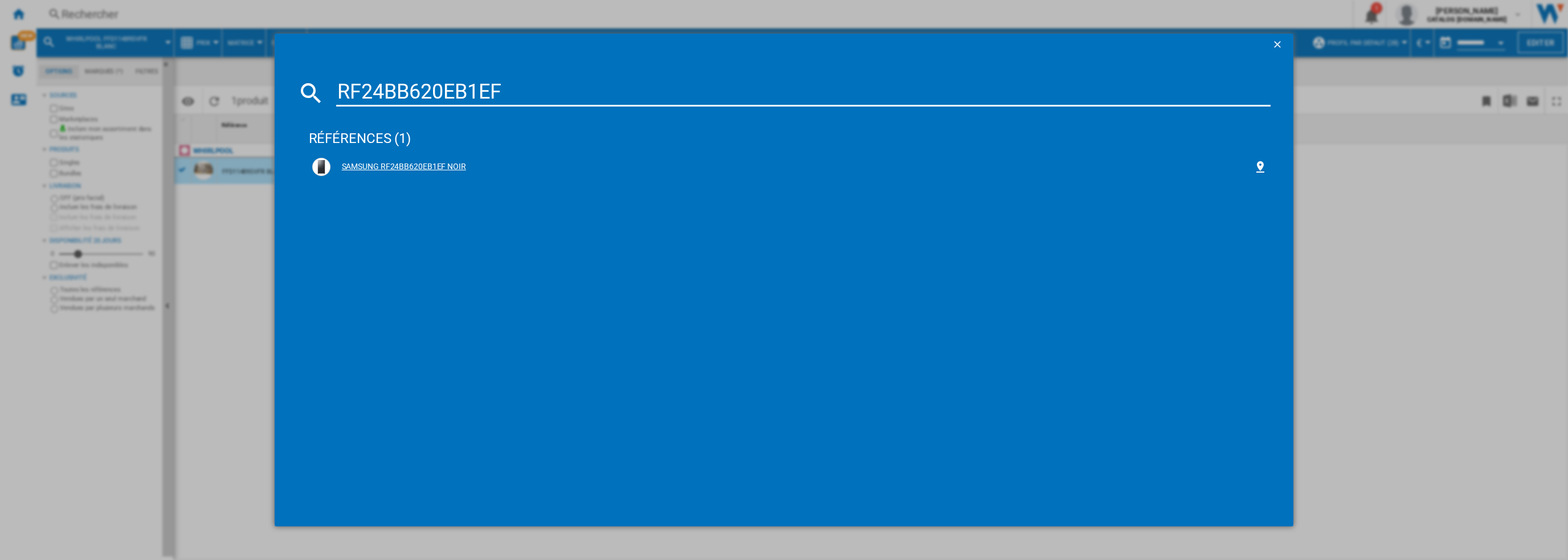
click at [381, 168] on div "SAMSUNG RF24BB620EB1EF NOIR" at bounding box center [792, 167] width 924 height 12
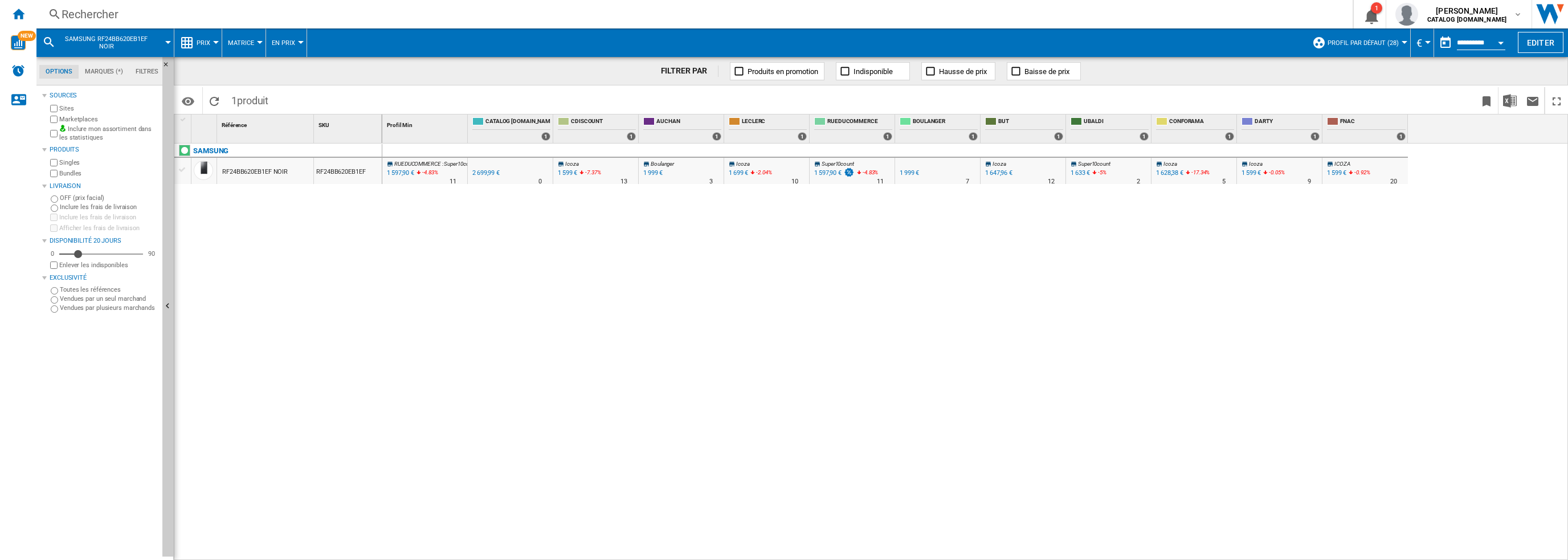
click at [246, 169] on div "RF24BB620EB1EF NOIR" at bounding box center [255, 172] width 65 height 26
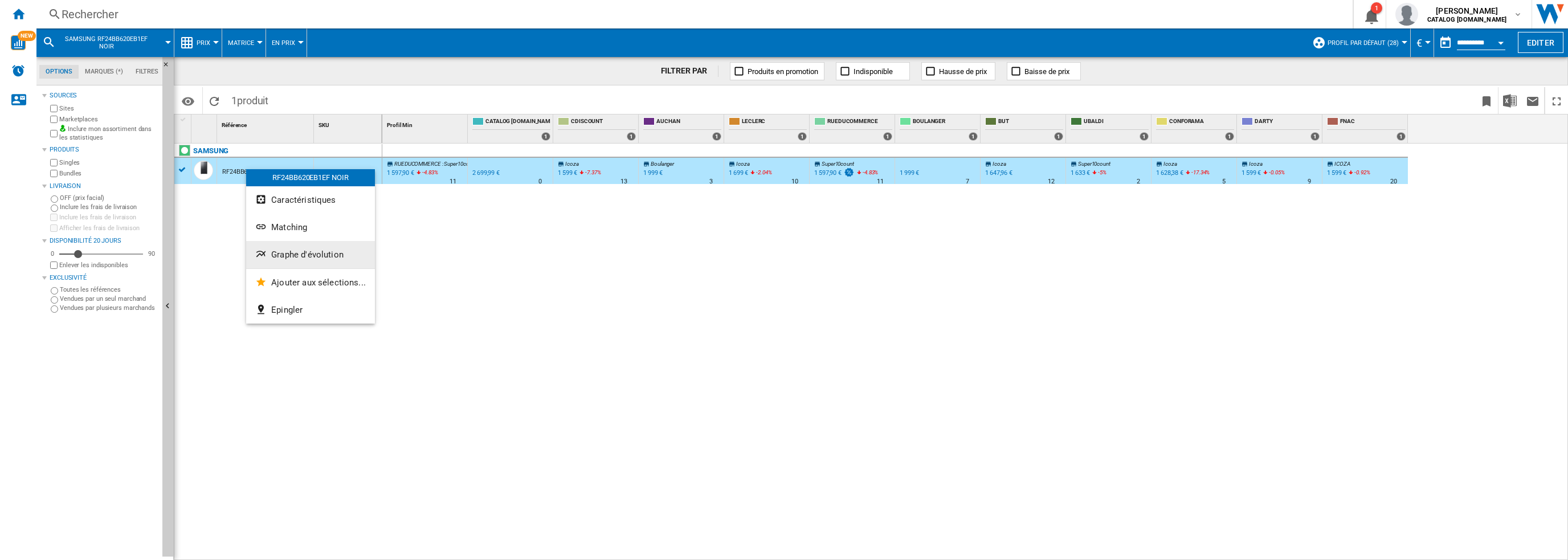
click at [285, 253] on span "Graphe d'évolution" at bounding box center [307, 255] width 73 height 10
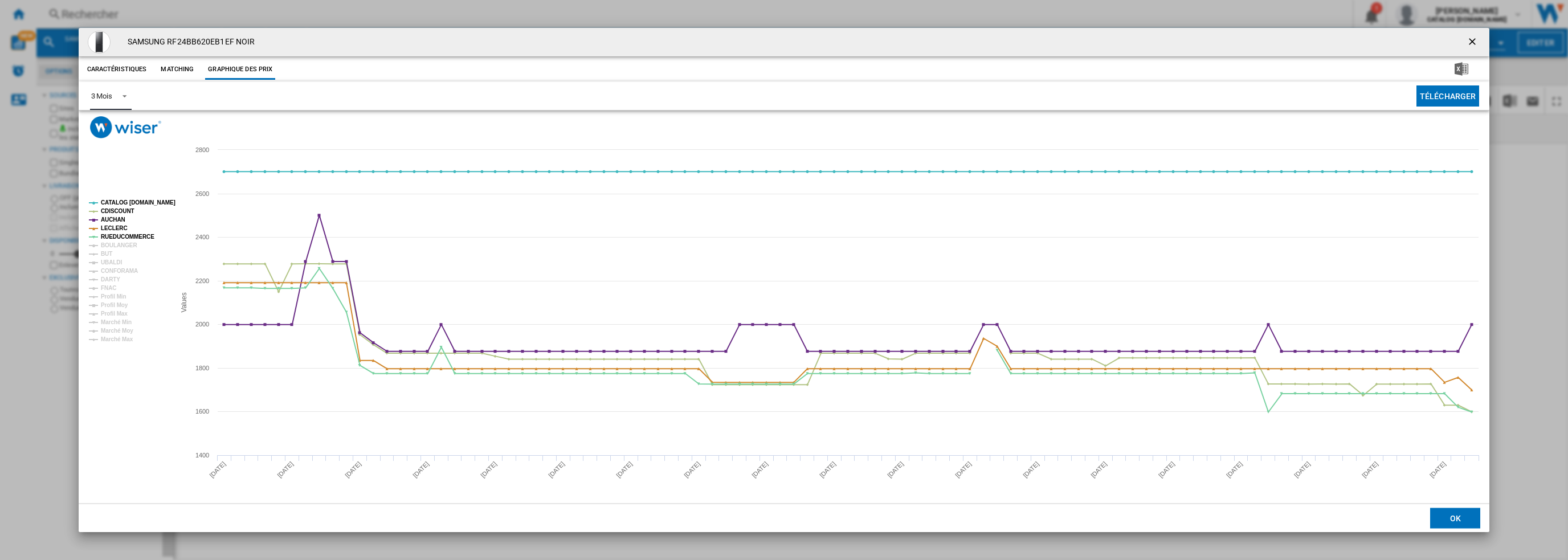
click at [96, 92] on md-select-value "3 Mois" at bounding box center [110, 96] width 41 height 28
click at [100, 126] on div "6 Mois" at bounding box center [101, 123] width 21 height 10
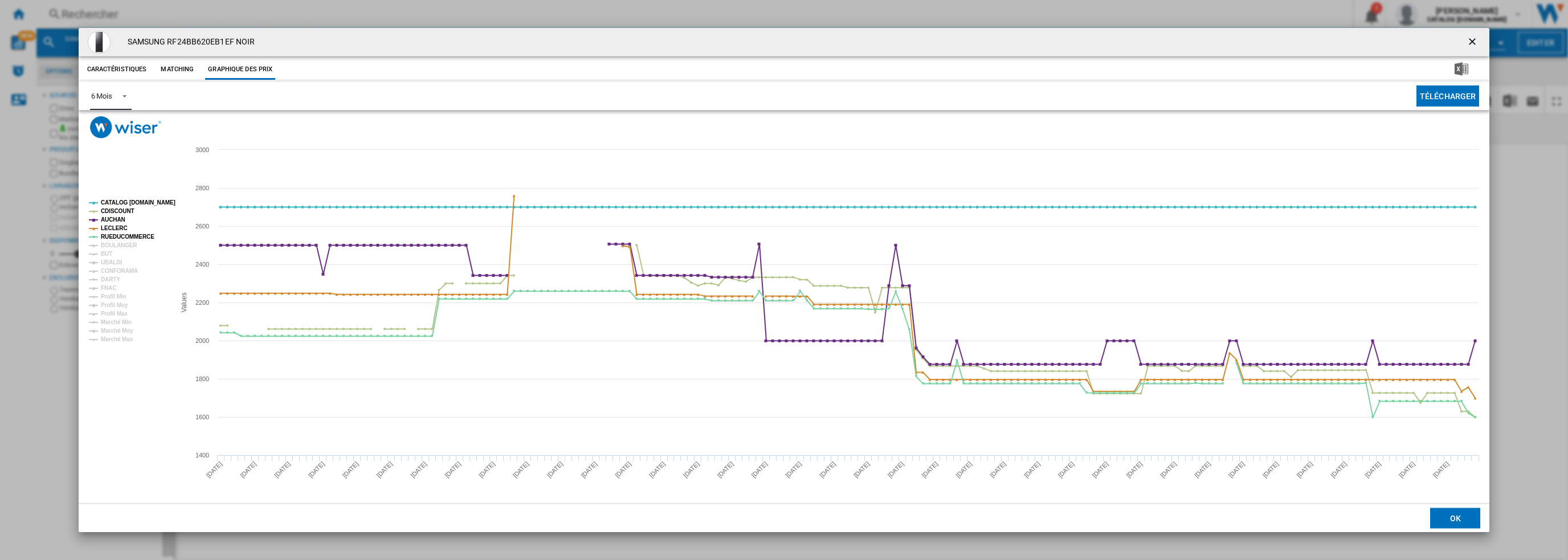
click at [118, 203] on tspan "CATALOG [DOMAIN_NAME]" at bounding box center [138, 203] width 75 height 7
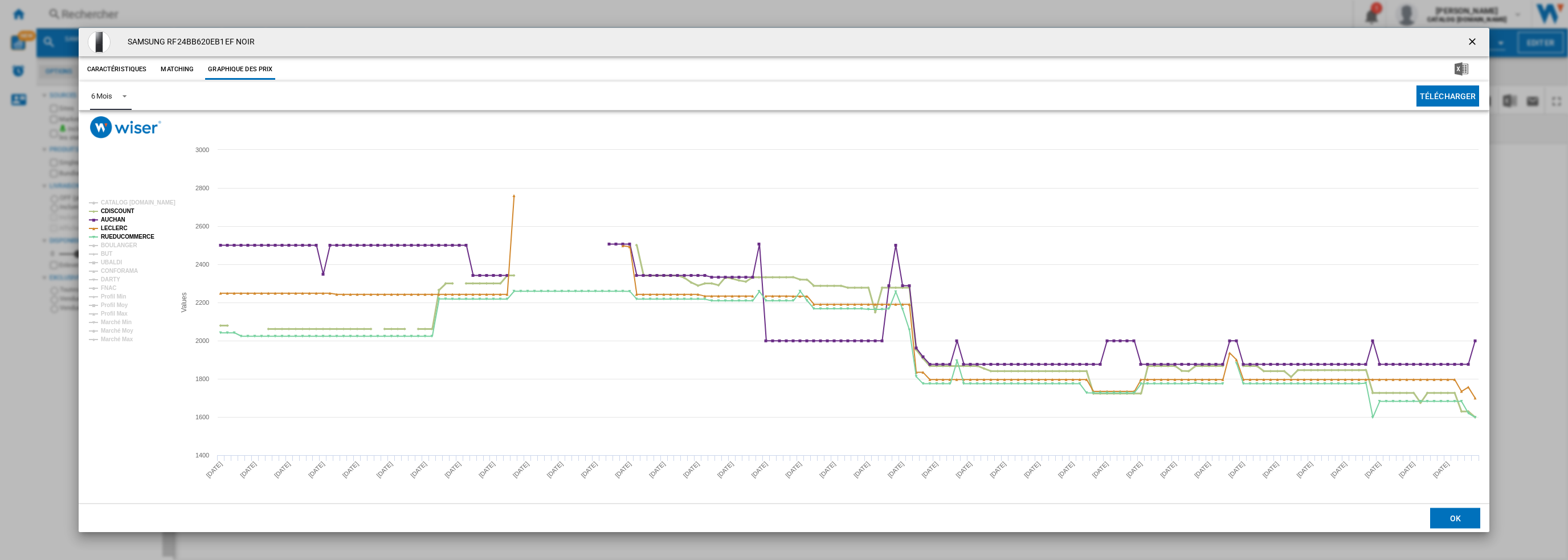
click at [118, 211] on tspan "CDISCOUNT" at bounding box center [118, 211] width 33 height 7
click at [118, 221] on tspan "AUCHAN" at bounding box center [113, 219] width 25 height 7
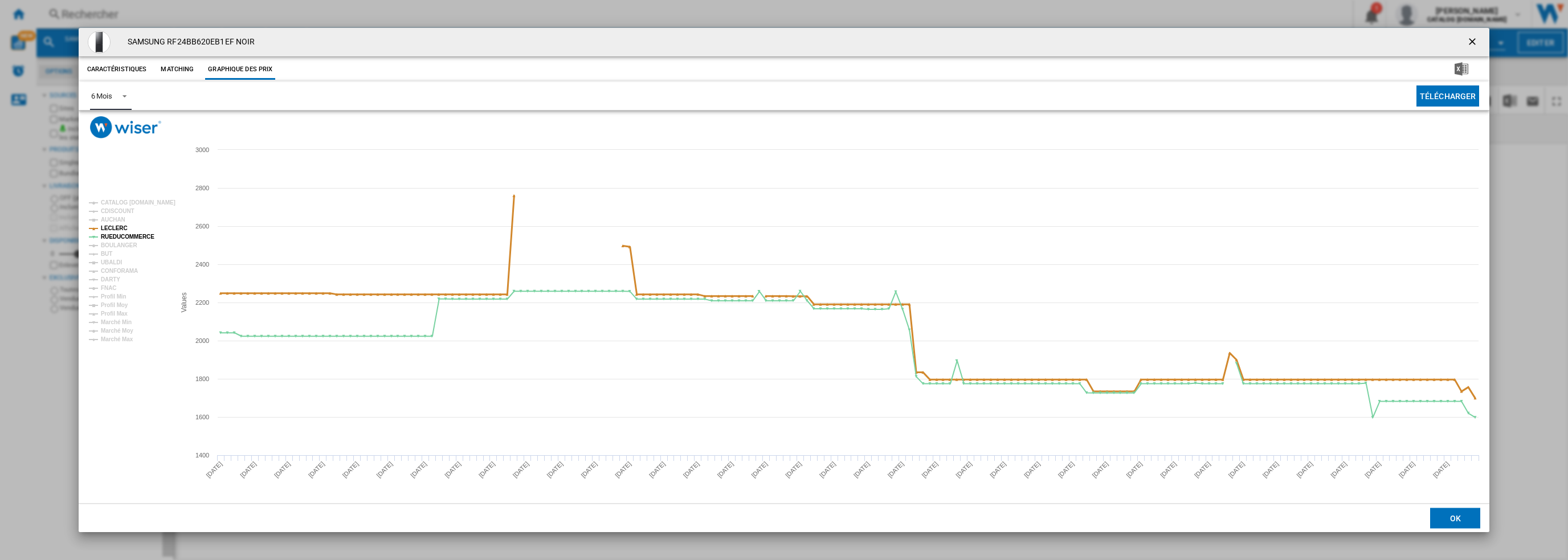
click at [114, 228] on tspan "LECLERC" at bounding box center [114, 228] width 27 height 7
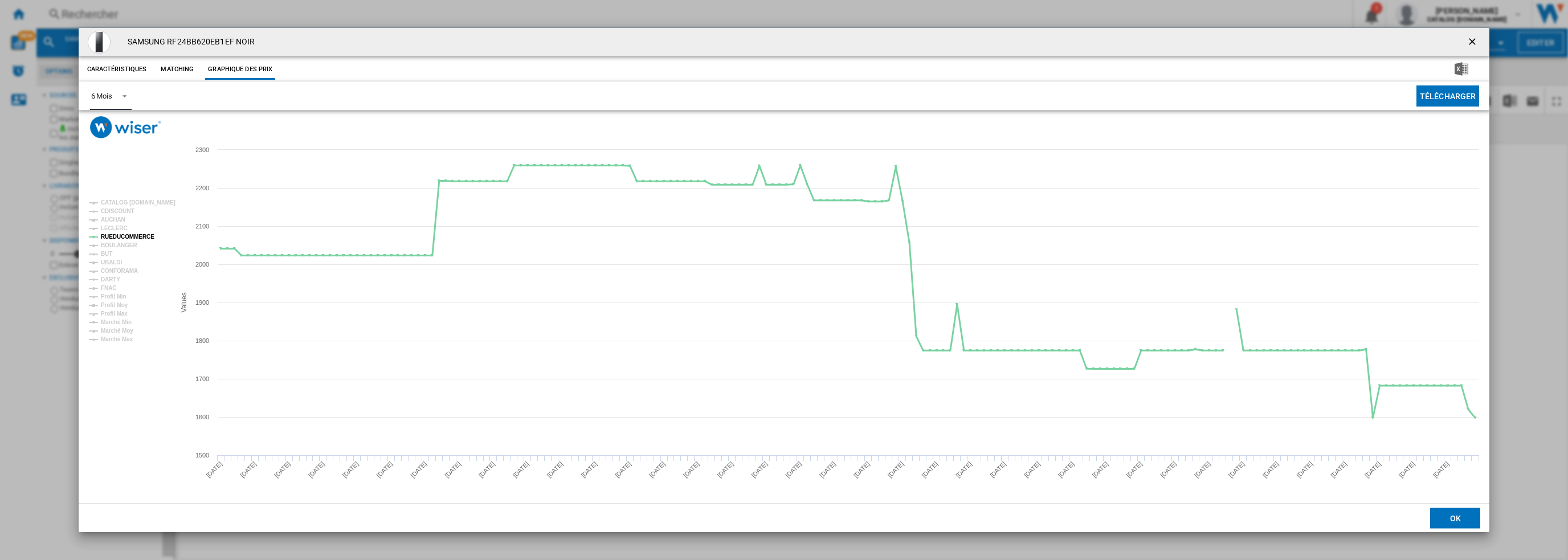
click at [118, 234] on tspan "RUEDUCOMMERCE" at bounding box center [128, 237] width 54 height 7
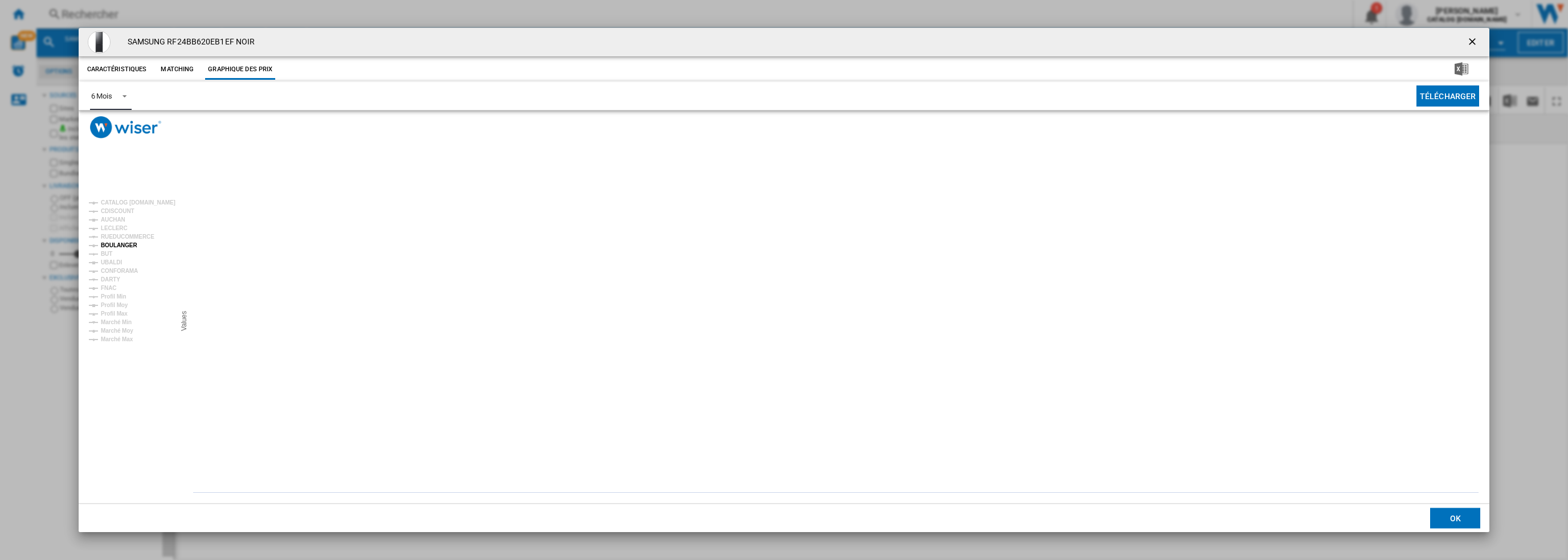
click at [113, 244] on tspan "BOULANGER" at bounding box center [119, 245] width 36 height 7
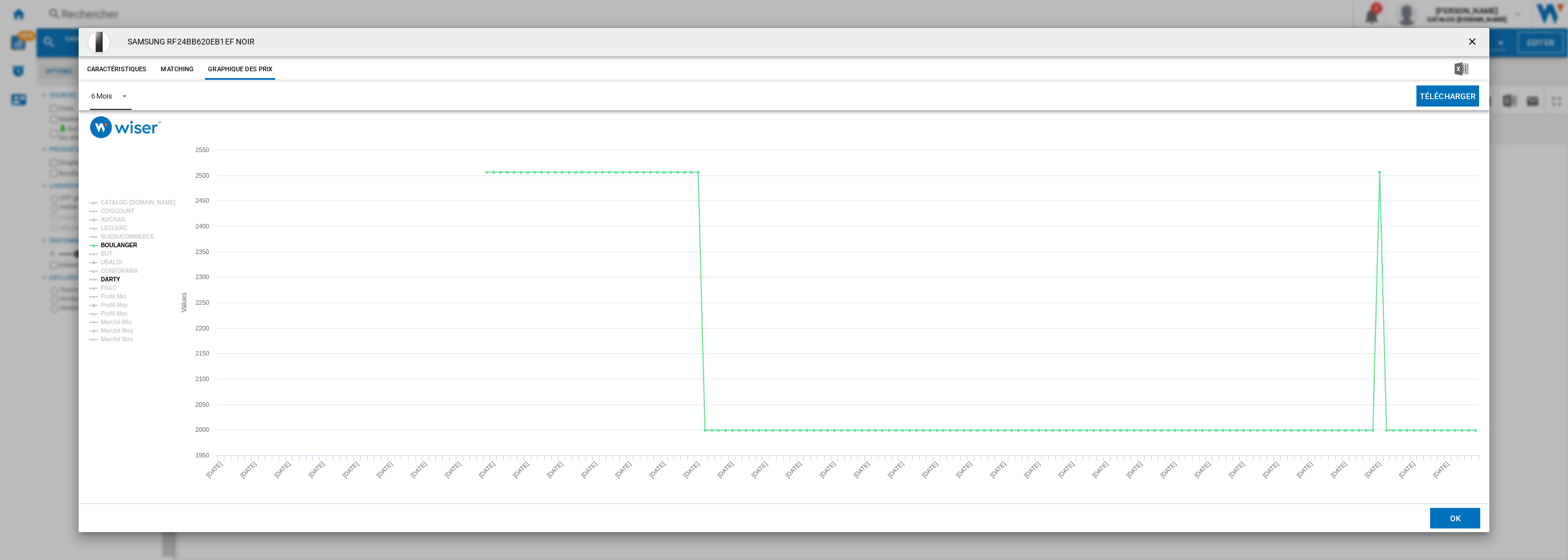
click at [111, 279] on tspan "DARTY" at bounding box center [110, 279] width 20 height 7
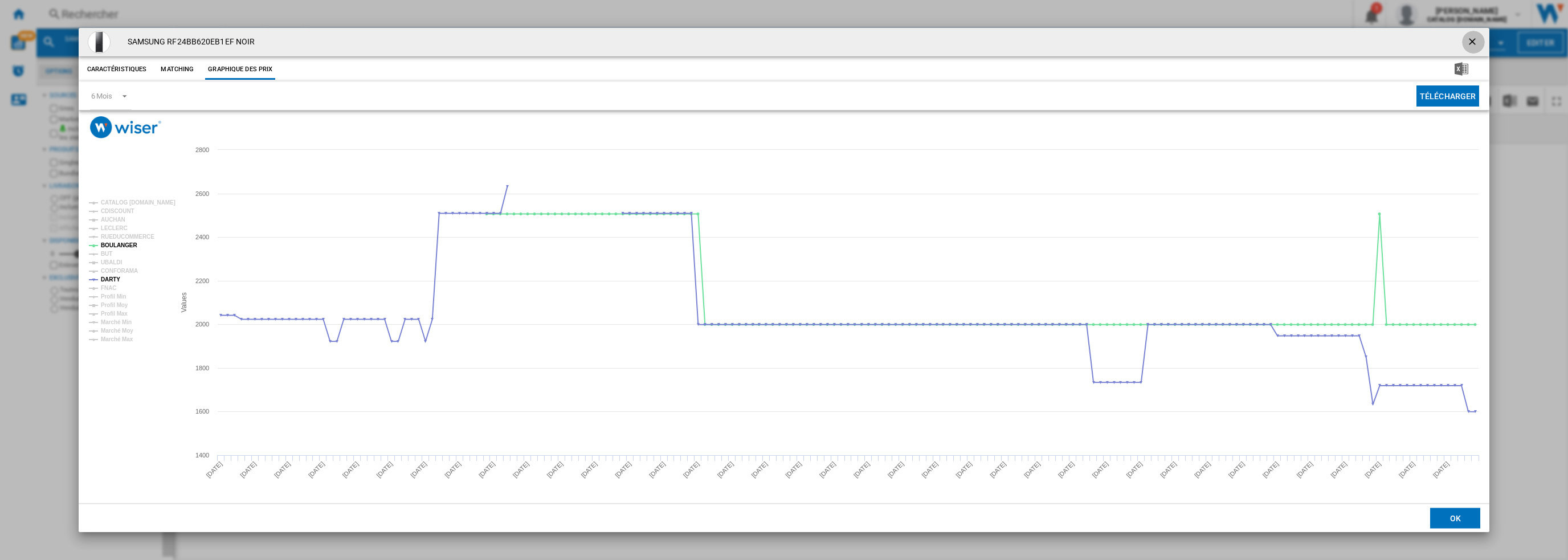
click at [1474, 45] on ng-md-icon "getI18NText('BUTTONS.CLOSE_DIALOG')" at bounding box center [1473, 42] width 14 height 14
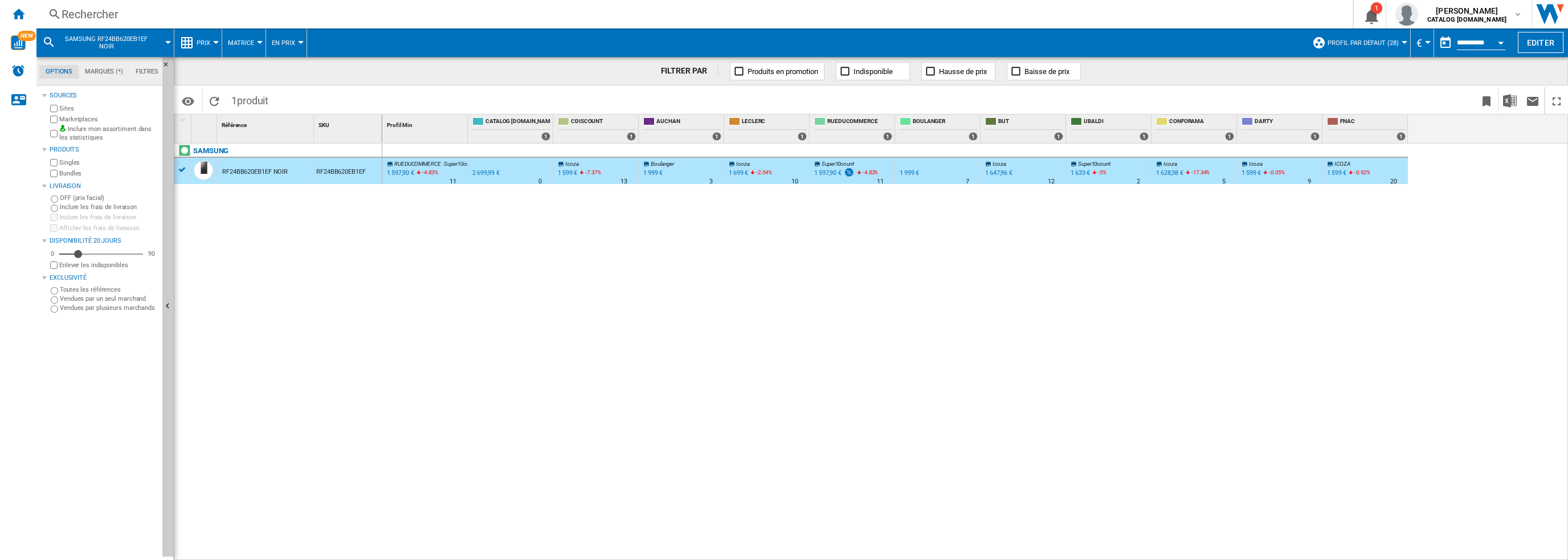
drag, startPoint x: 290, startPoint y: 23, endPoint x: 299, endPoint y: 21, distance: 9.2
click at [290, 23] on div "Rechercher Rechercher 0 1 [PERSON_NAME] CATALOG [DOMAIN_NAME] CATALOG [DOMAIN_N…" at bounding box center [802, 14] width 1532 height 28
click at [214, 15] on div "Rechercher" at bounding box center [692, 15] width 1262 height 16
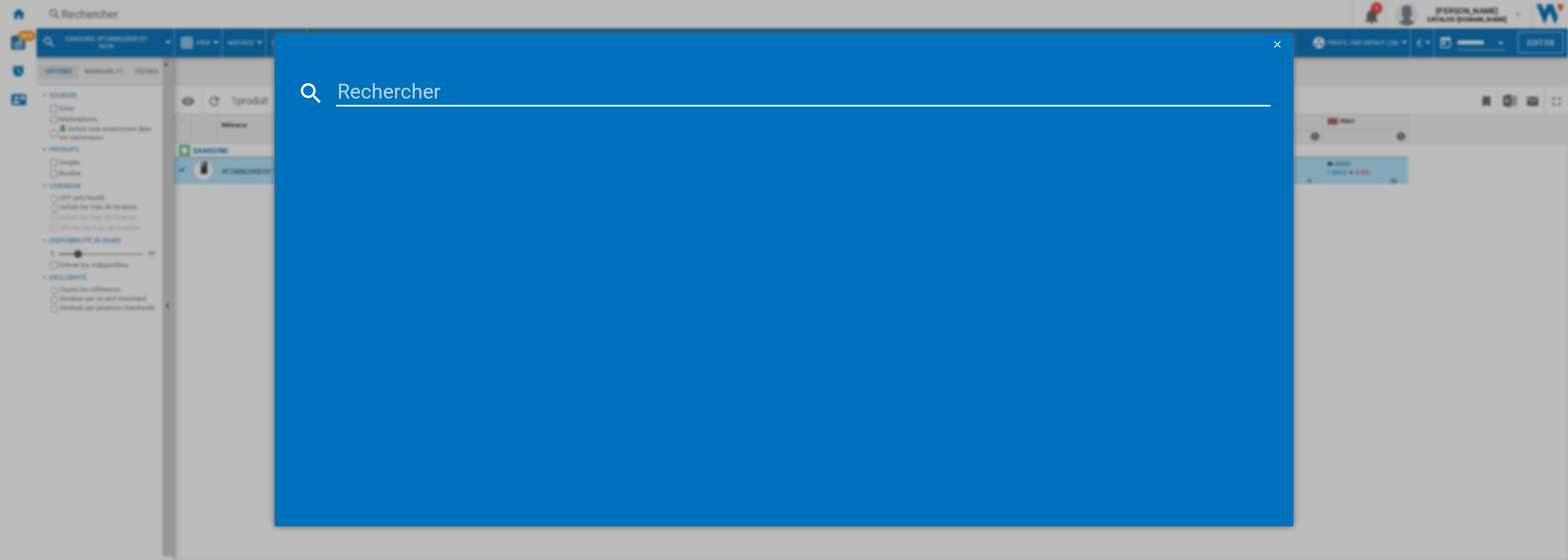
click at [408, 100] on input at bounding box center [803, 93] width 935 height 28
type input "RF24BB620ES9EF"
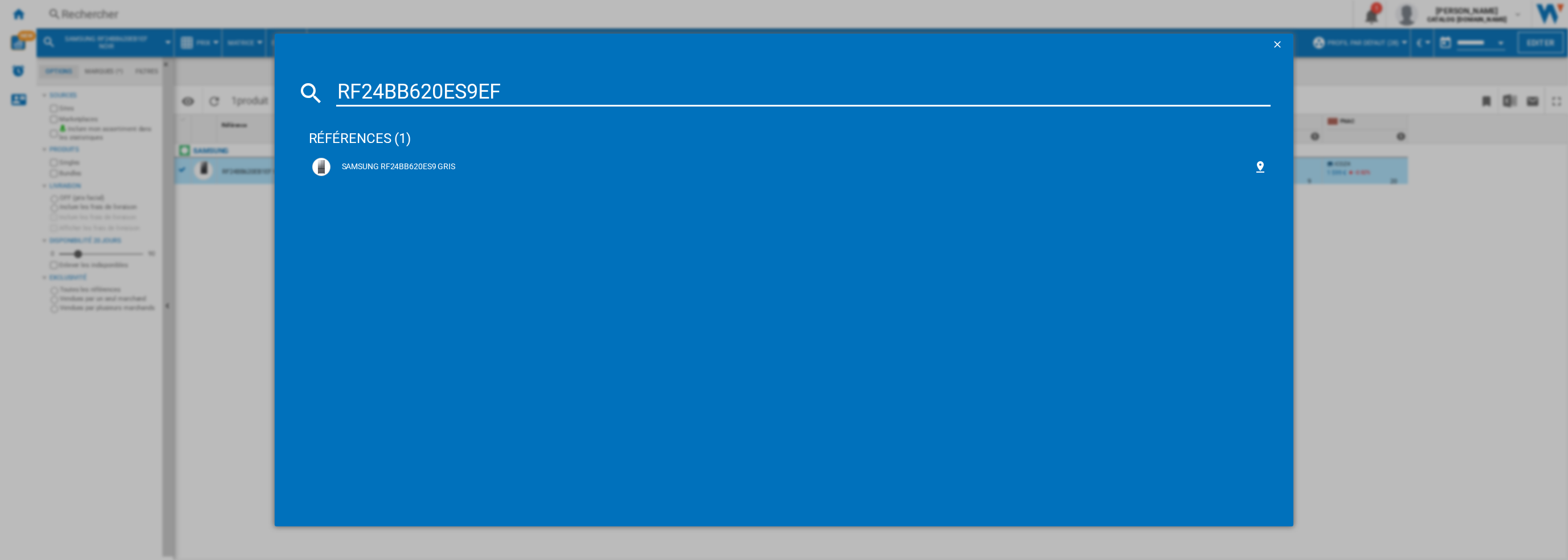
click at [406, 142] on div "références (1)" at bounding box center [789, 134] width 962 height 42
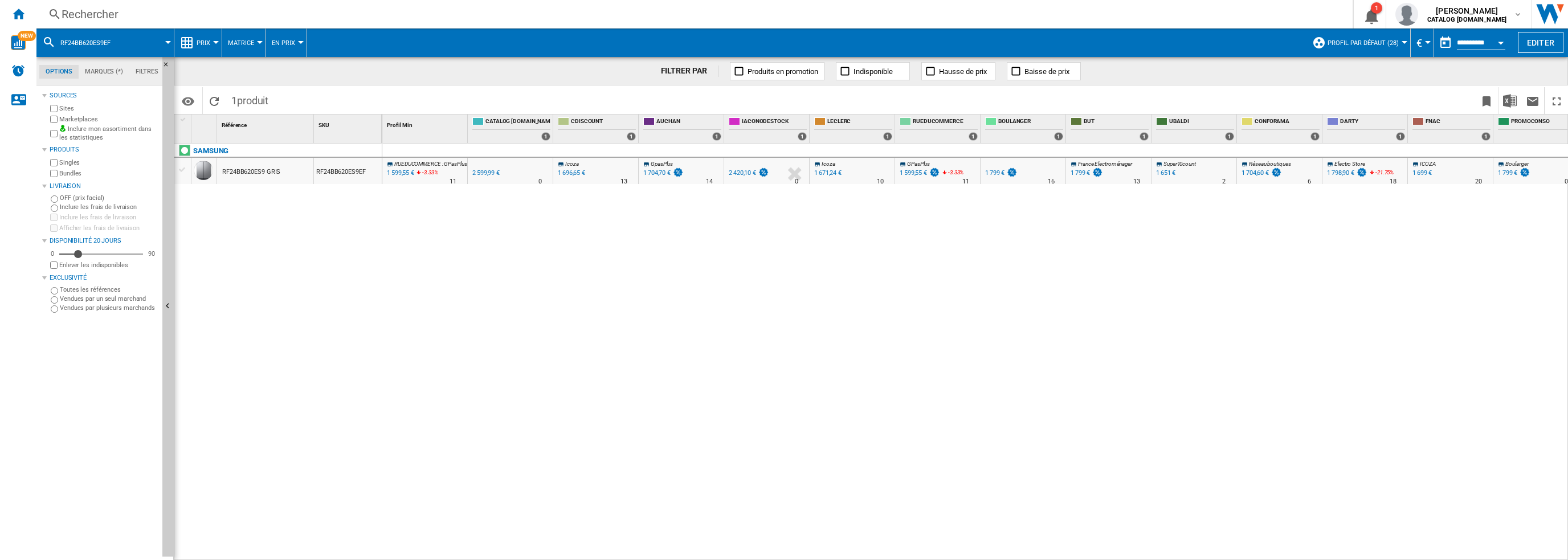
click at [273, 173] on div "RF24BB620ES9 GRIS" at bounding box center [251, 172] width 58 height 26
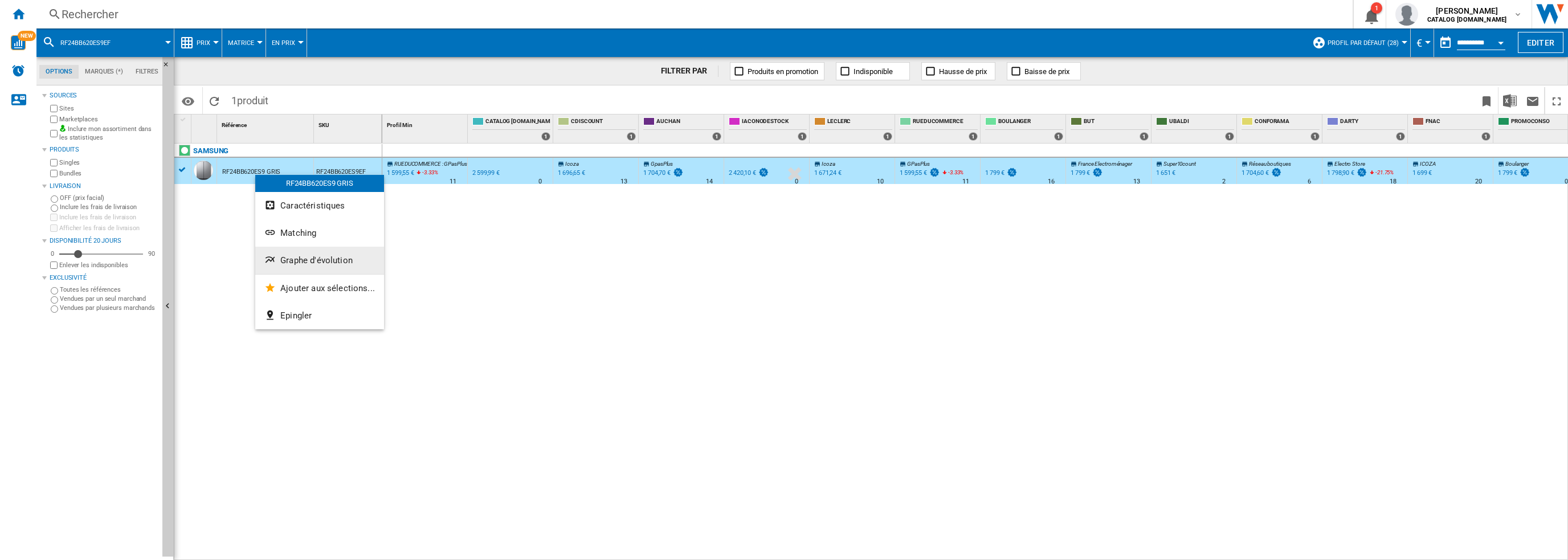
click at [304, 259] on span "Graphe d'évolution" at bounding box center [317, 260] width 73 height 10
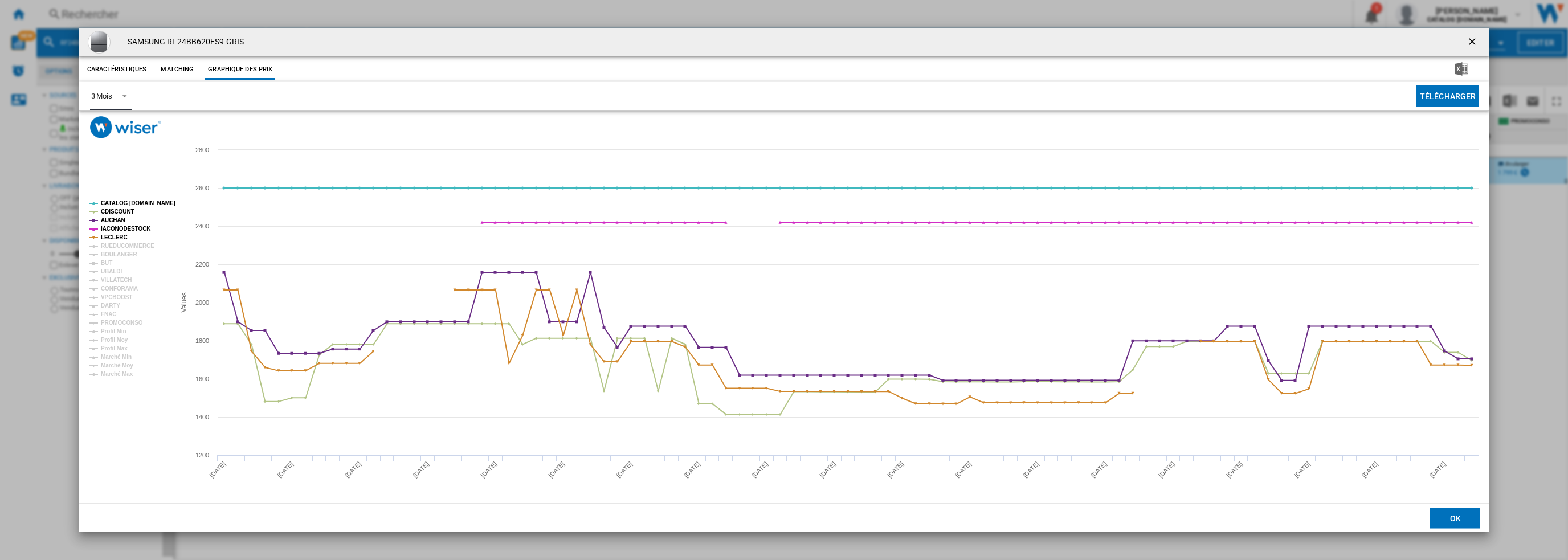
click at [103, 96] on div "3 Mois" at bounding box center [102, 96] width 21 height 9
click at [105, 125] on div "6 Mois" at bounding box center [101, 123] width 21 height 10
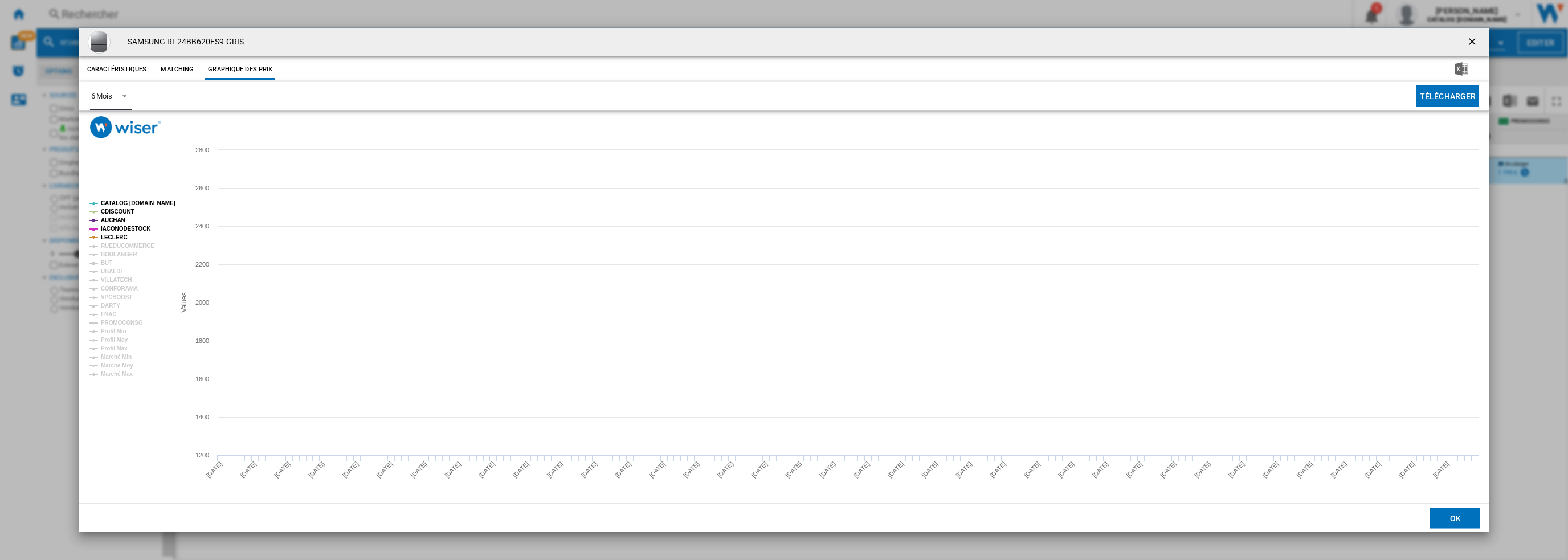
click at [126, 203] on tspan "CATALOG [DOMAIN_NAME]" at bounding box center [138, 203] width 75 height 7
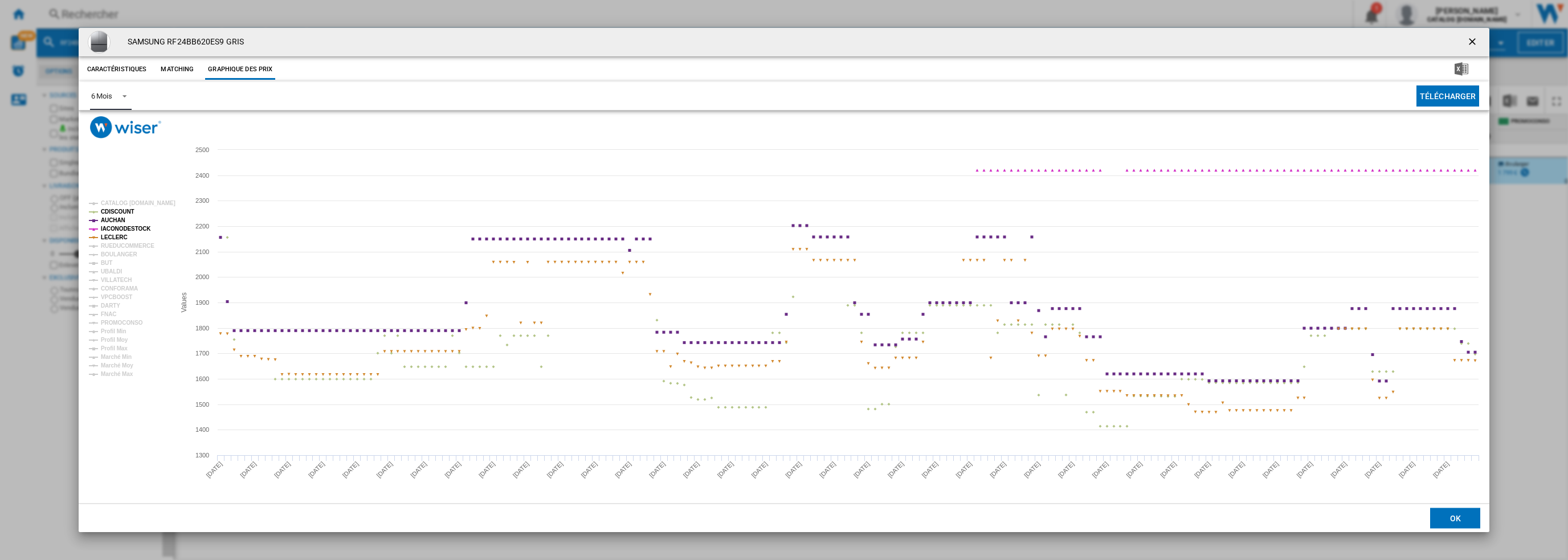
click at [123, 212] on tspan "CDISCOUNT" at bounding box center [118, 211] width 33 height 7
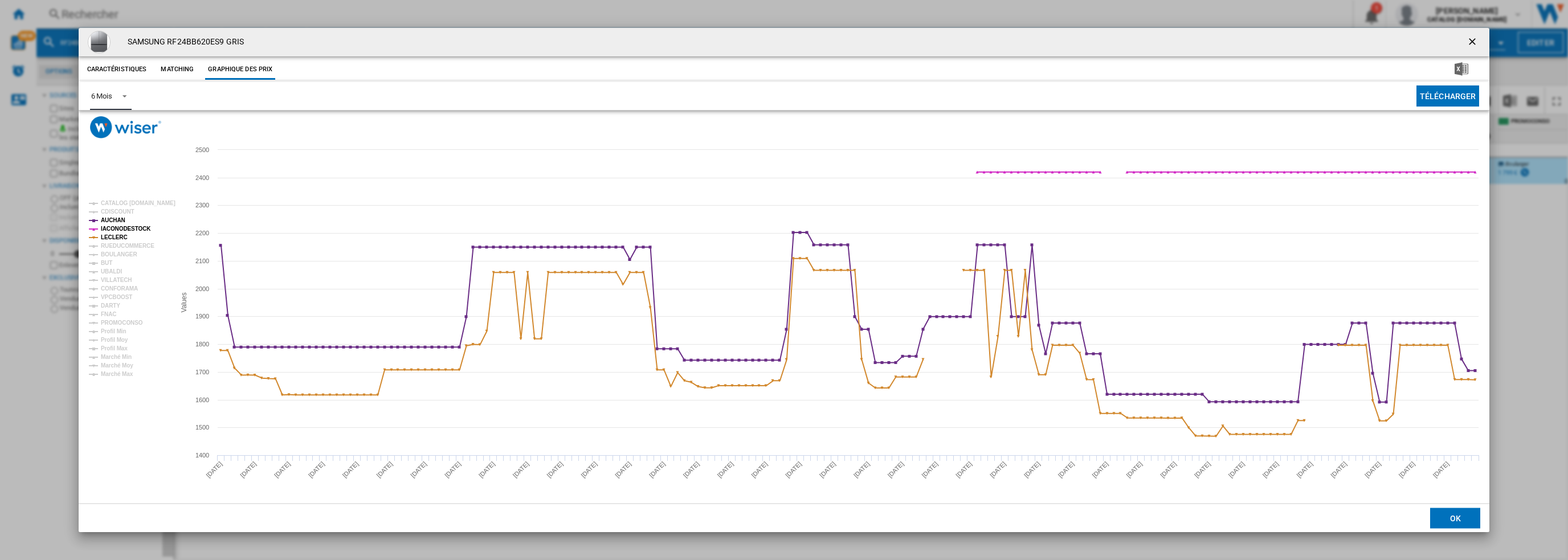
click at [121, 221] on tspan "AUCHAN" at bounding box center [113, 220] width 25 height 7
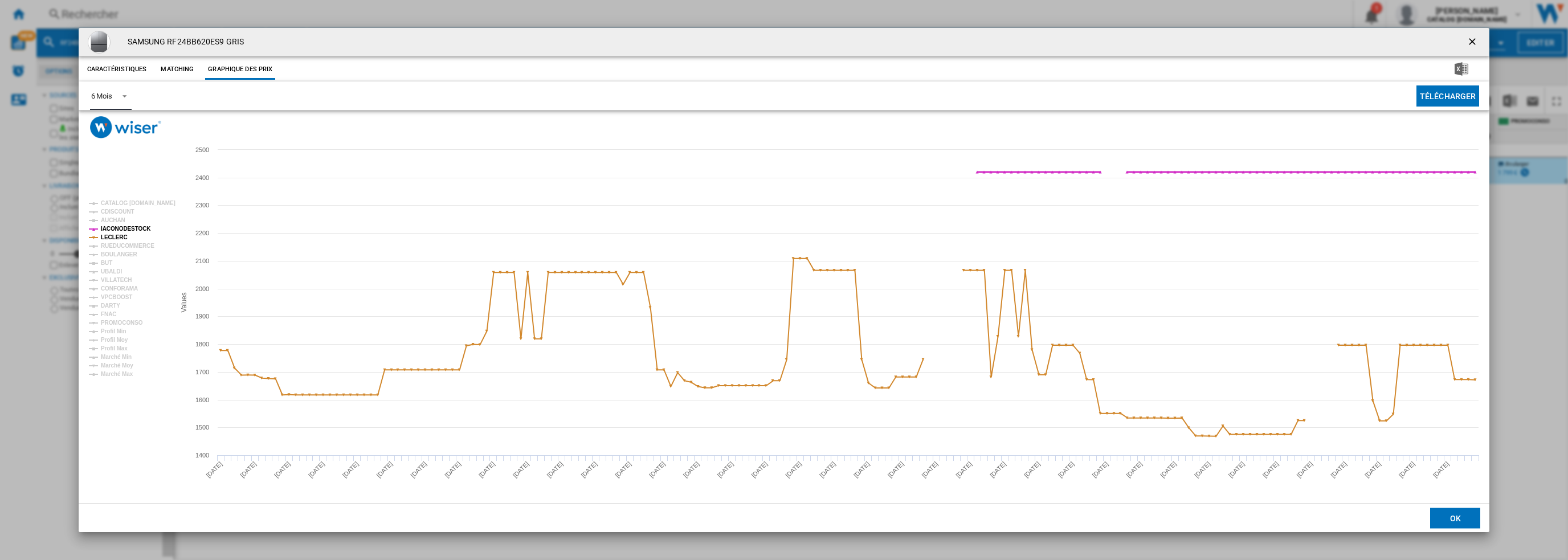
click at [129, 227] on tspan "IACONODESTOCK" at bounding box center [126, 229] width 50 height 7
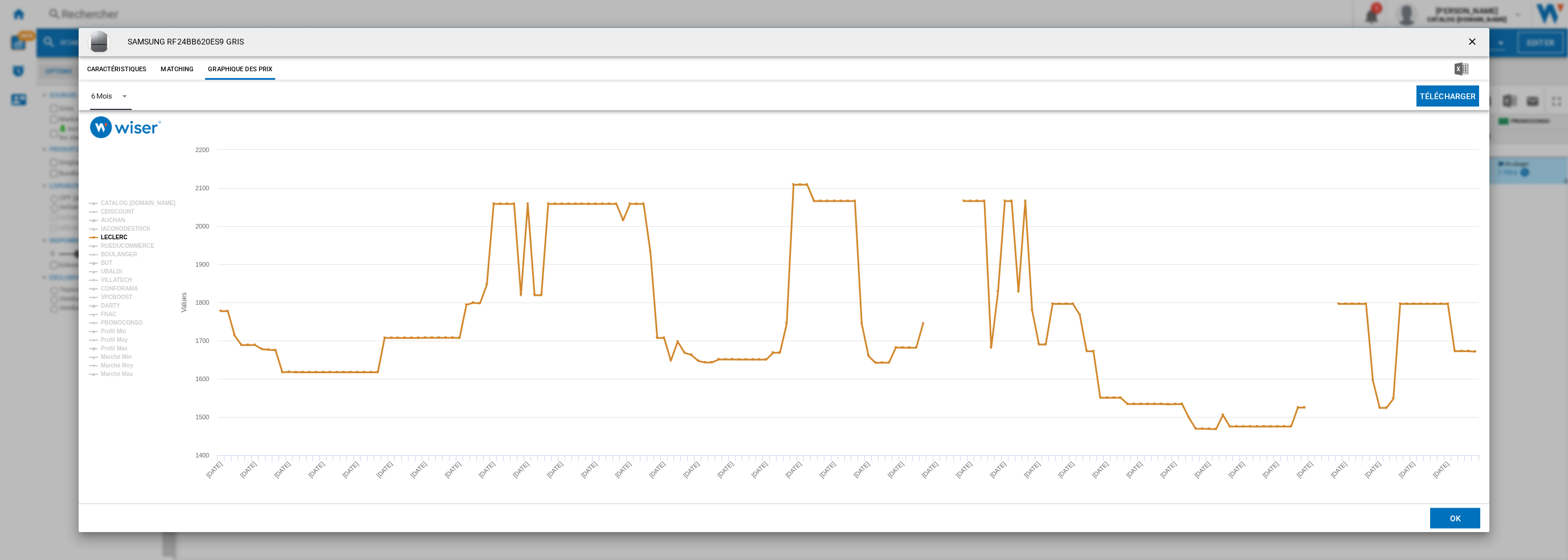
click at [121, 234] on tspan "LECLERC" at bounding box center [114, 237] width 27 height 7
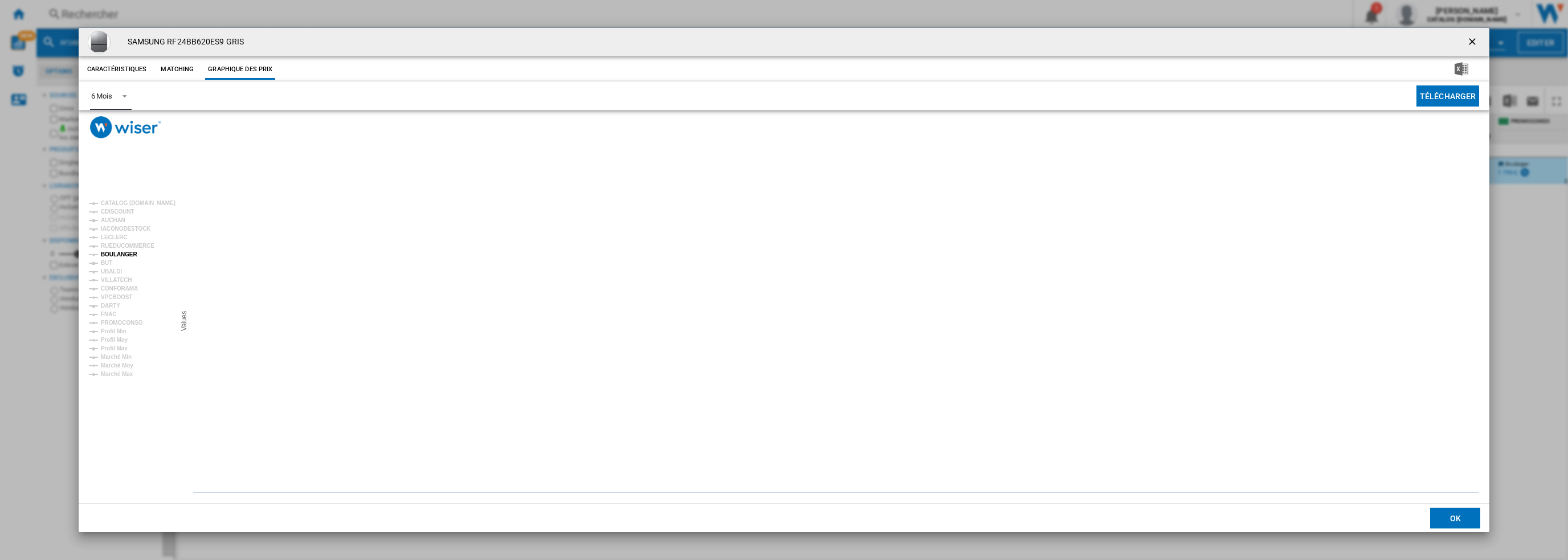
click at [121, 256] on tspan "BOULANGER" at bounding box center [119, 254] width 36 height 7
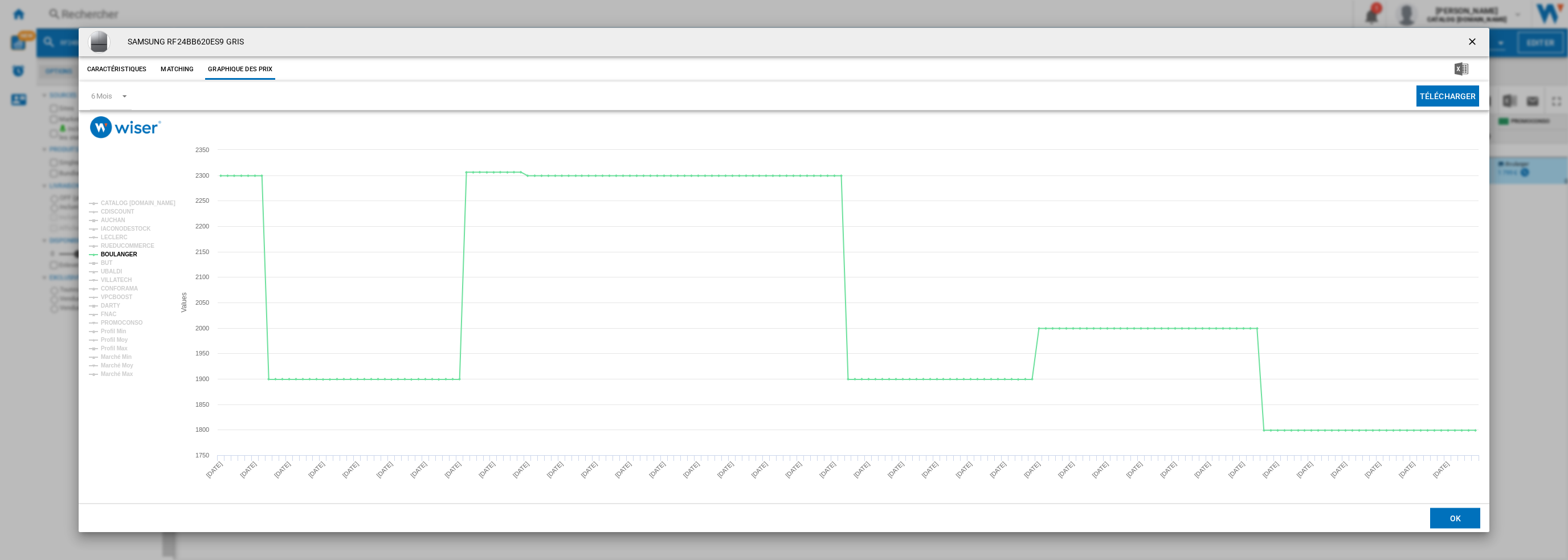
click at [1474, 44] on ng-md-icon "getI18NText('BUTTONS.CLOSE_DIALOG')" at bounding box center [1473, 42] width 14 height 14
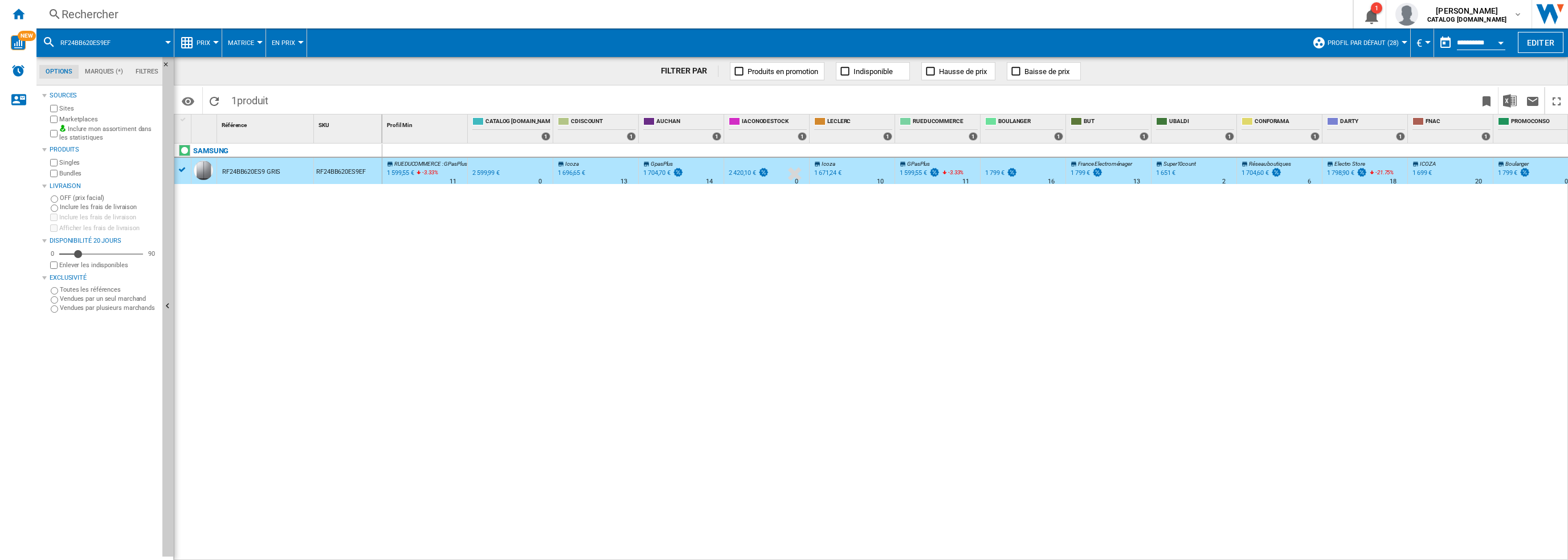
click at [324, 15] on div "Rechercher" at bounding box center [692, 15] width 1262 height 16
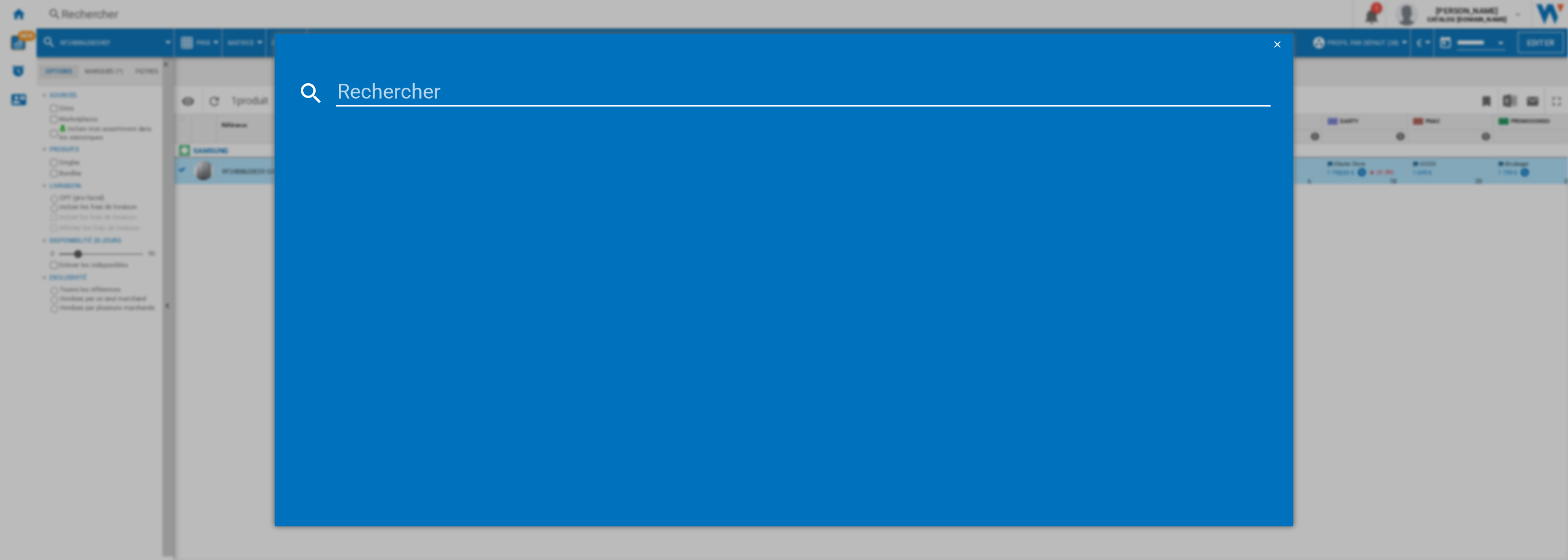
click at [399, 88] on input at bounding box center [803, 93] width 935 height 28
type input "RS80F64KEFEF"
click at [366, 163] on div "SAMSUNG RS80F64KEFEF" at bounding box center [792, 167] width 924 height 12
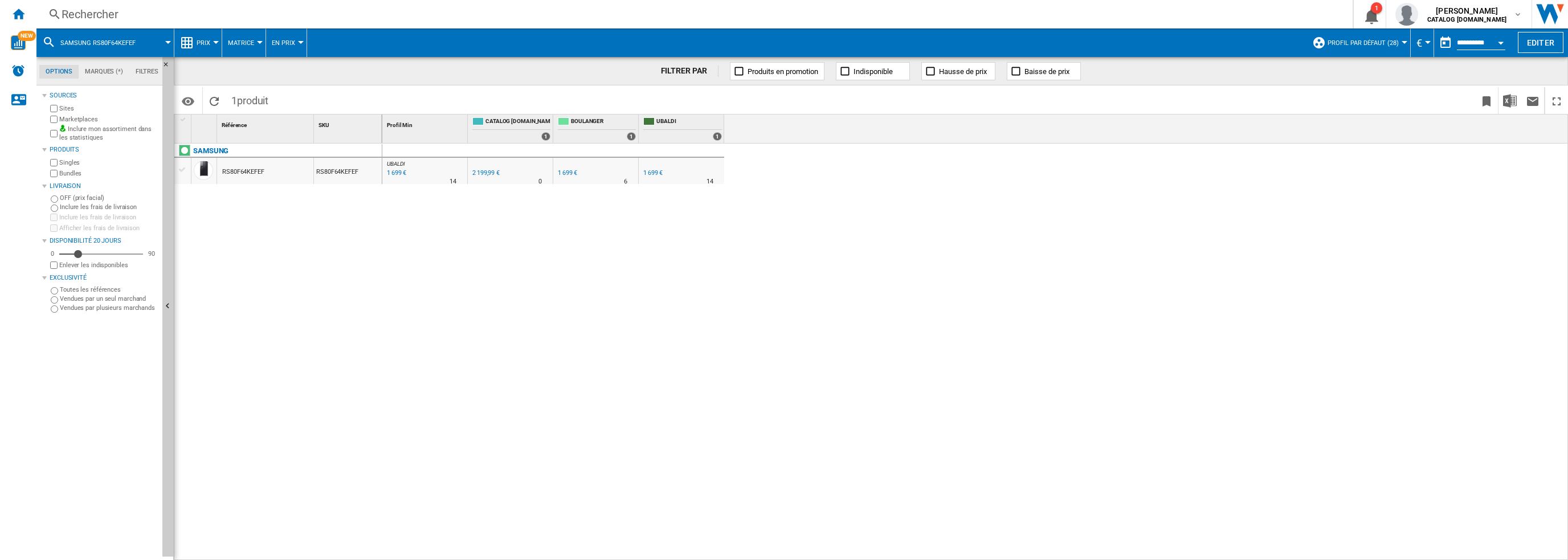
click at [248, 171] on div "RS80F64KEFEF" at bounding box center [243, 172] width 42 height 26
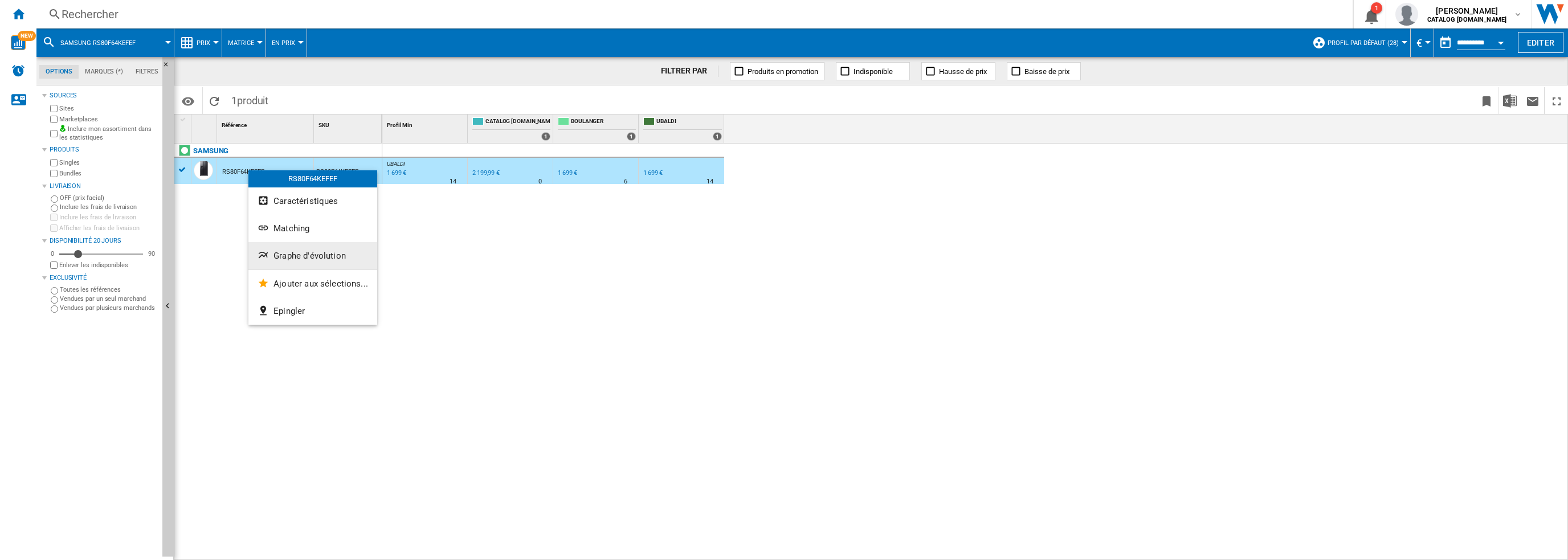
click at [309, 256] on span "Graphe d'évolution" at bounding box center [310, 256] width 73 height 10
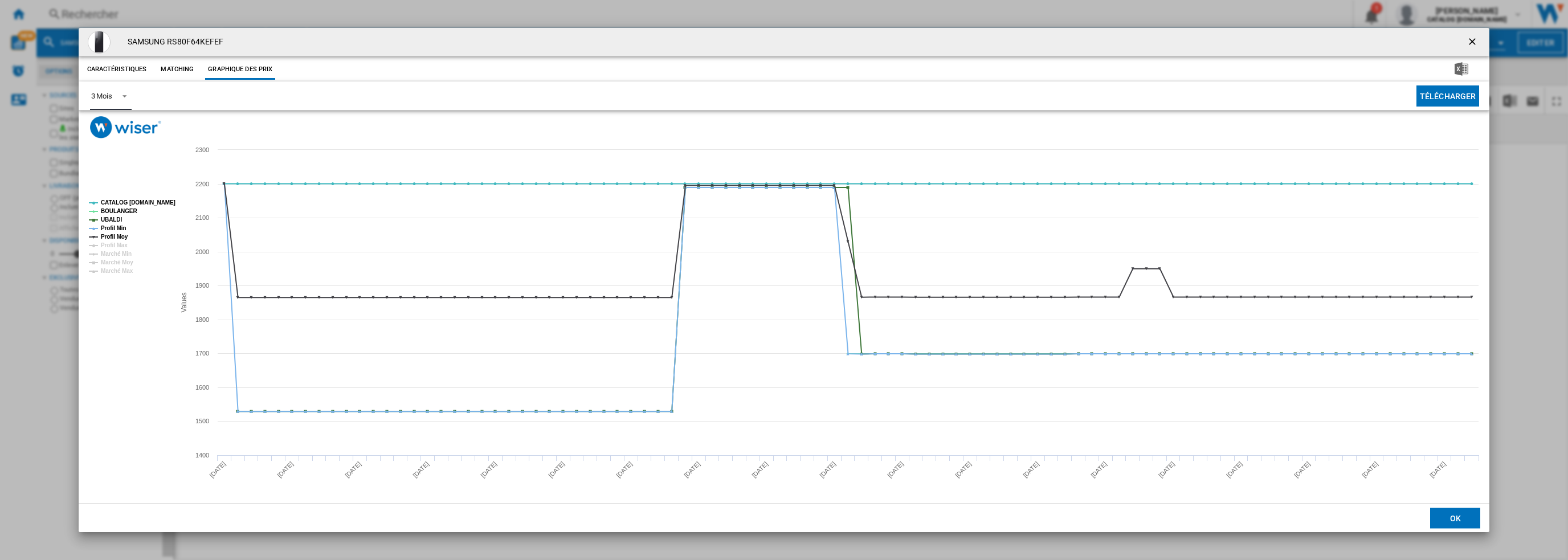
click at [99, 97] on div "3 Mois" at bounding box center [102, 96] width 21 height 9
click at [110, 127] on div "6 Mois" at bounding box center [101, 123] width 21 height 10
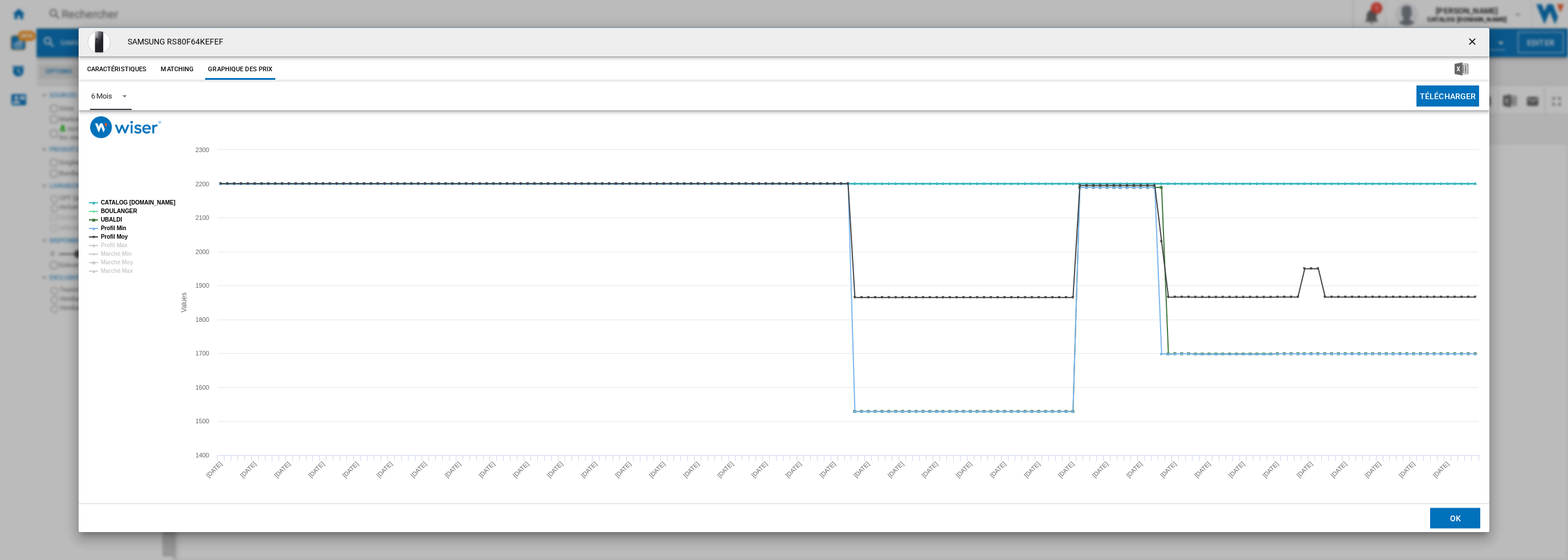
click at [125, 200] on tspan "CATALOG [DOMAIN_NAME]" at bounding box center [138, 203] width 75 height 7
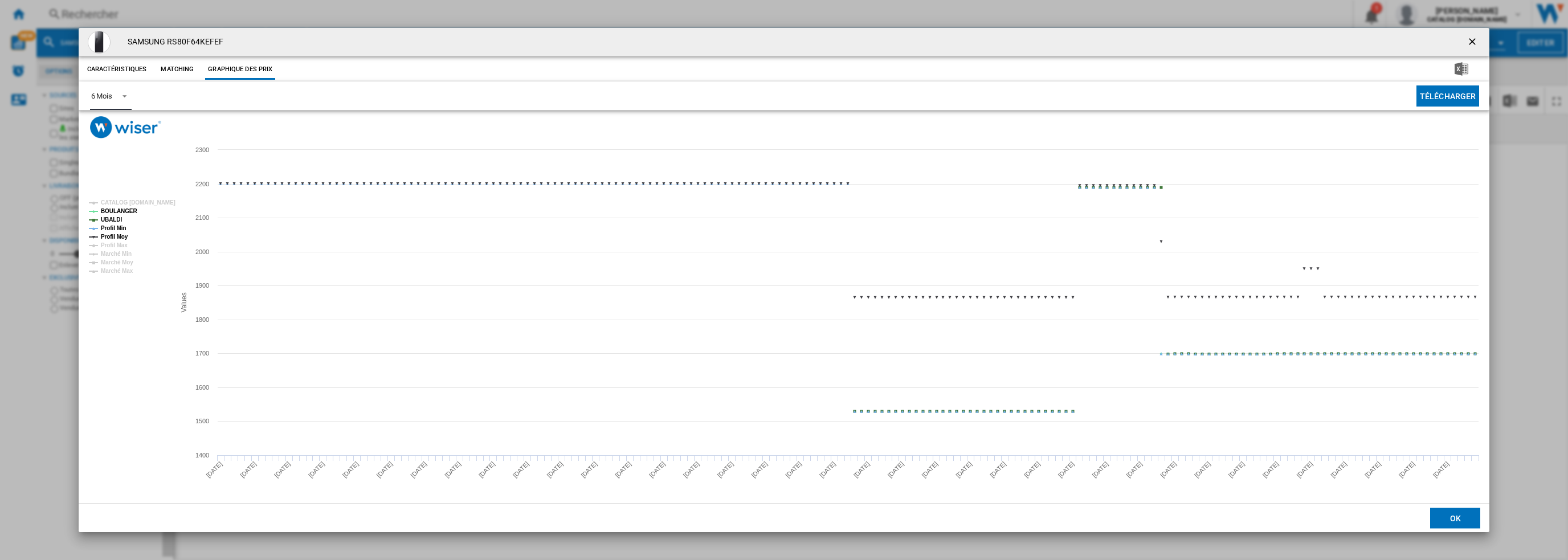
click at [110, 225] on tspan "Profil Min" at bounding box center [113, 228] width 25 height 7
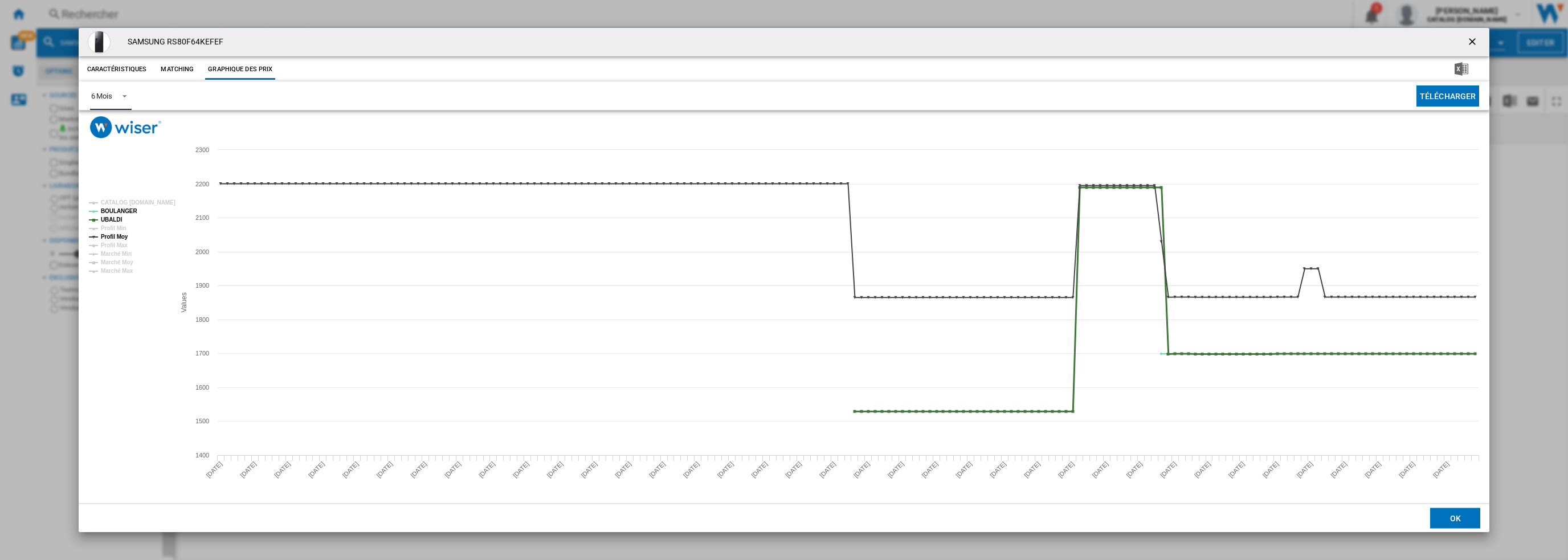
click at [112, 221] on tspan "UBALDI" at bounding box center [111, 219] width 21 height 7
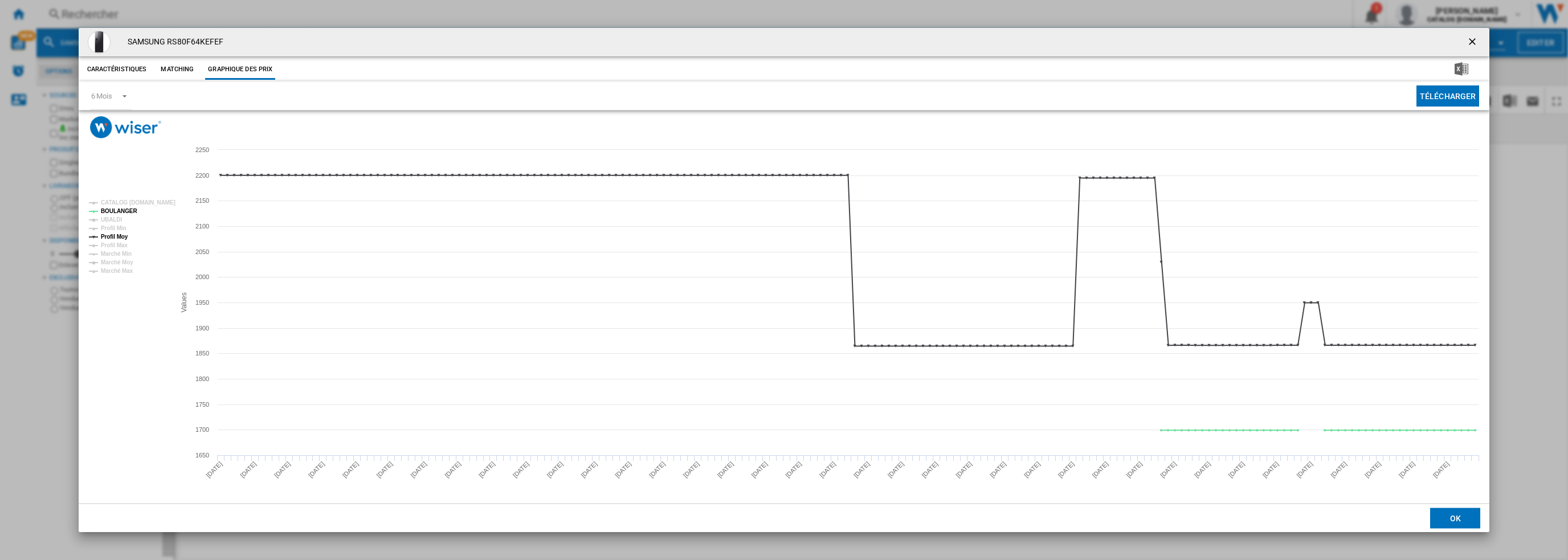
click at [1463, 44] on button "Product popup" at bounding box center [1473, 41] width 23 height 23
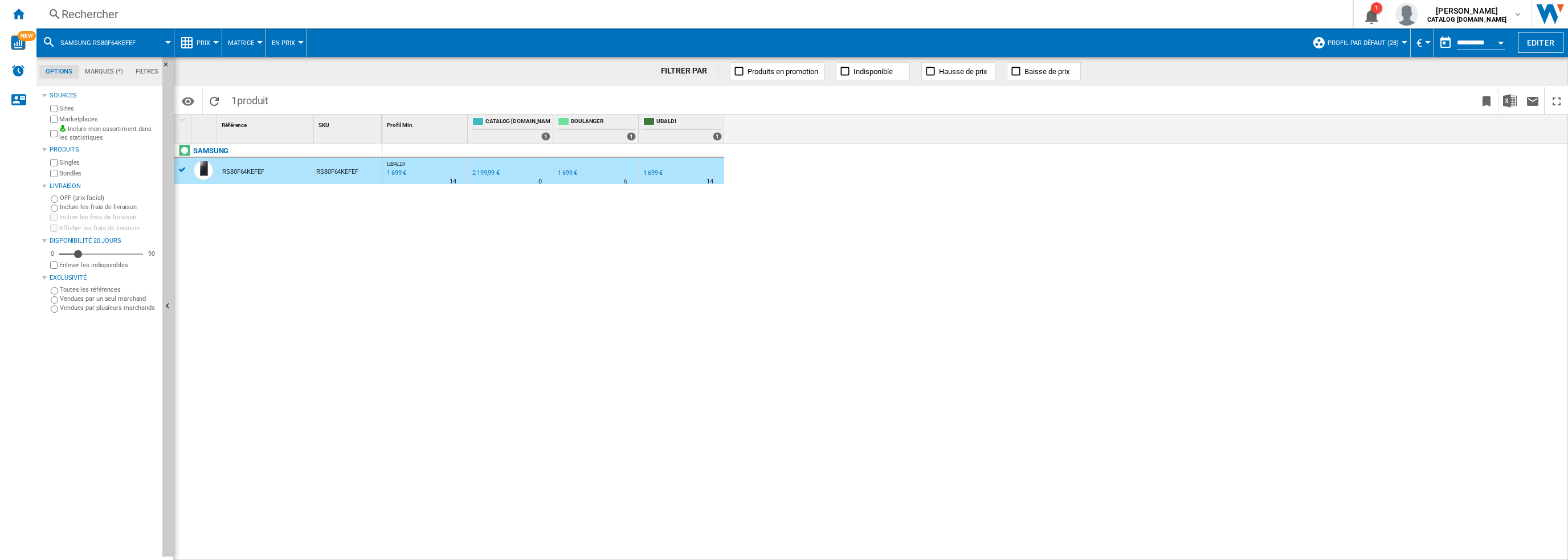
click at [378, 13] on div "Rechercher" at bounding box center [692, 15] width 1262 height 16
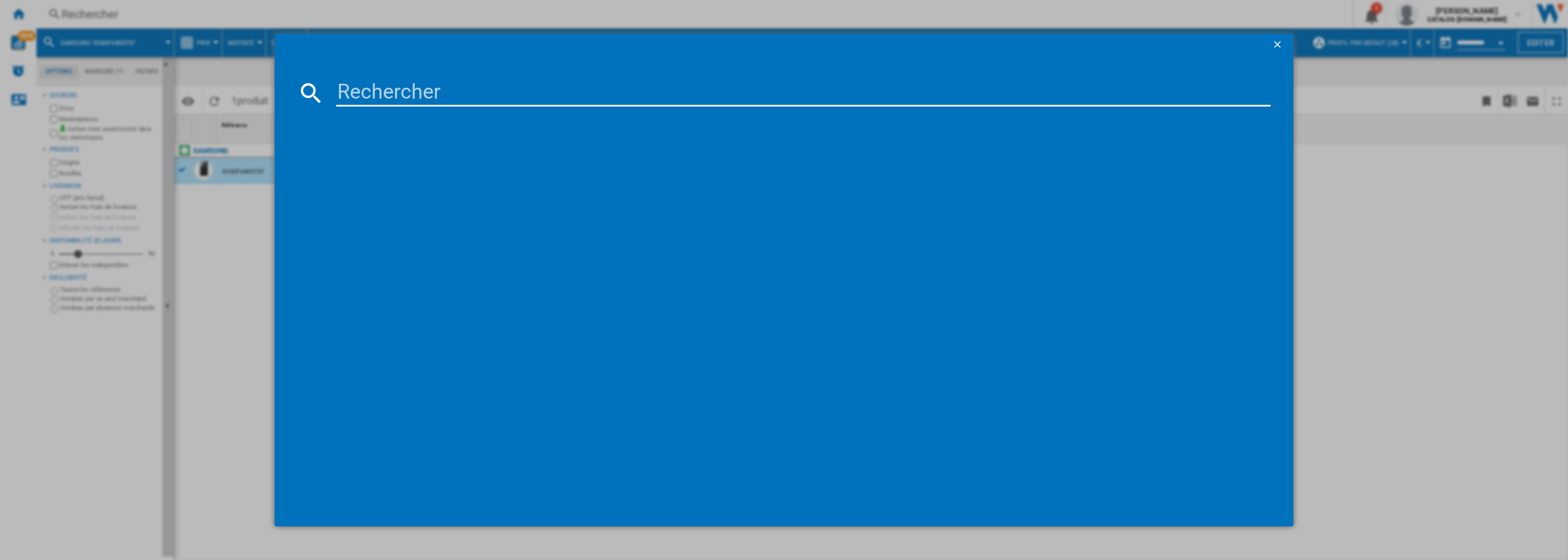
click at [423, 89] on input at bounding box center [803, 93] width 935 height 28
type input "WW80CGC04DABEF"
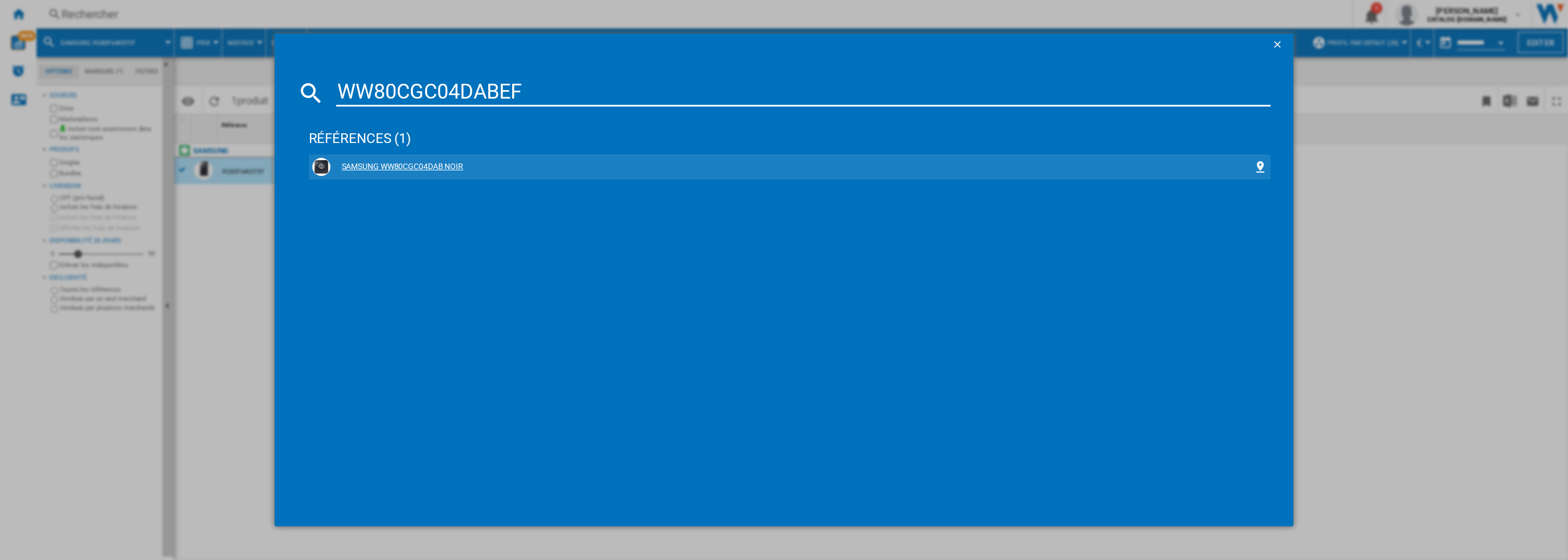
click at [385, 171] on div "SAMSUNG WW80CGC04DAB NOIR" at bounding box center [792, 167] width 924 height 12
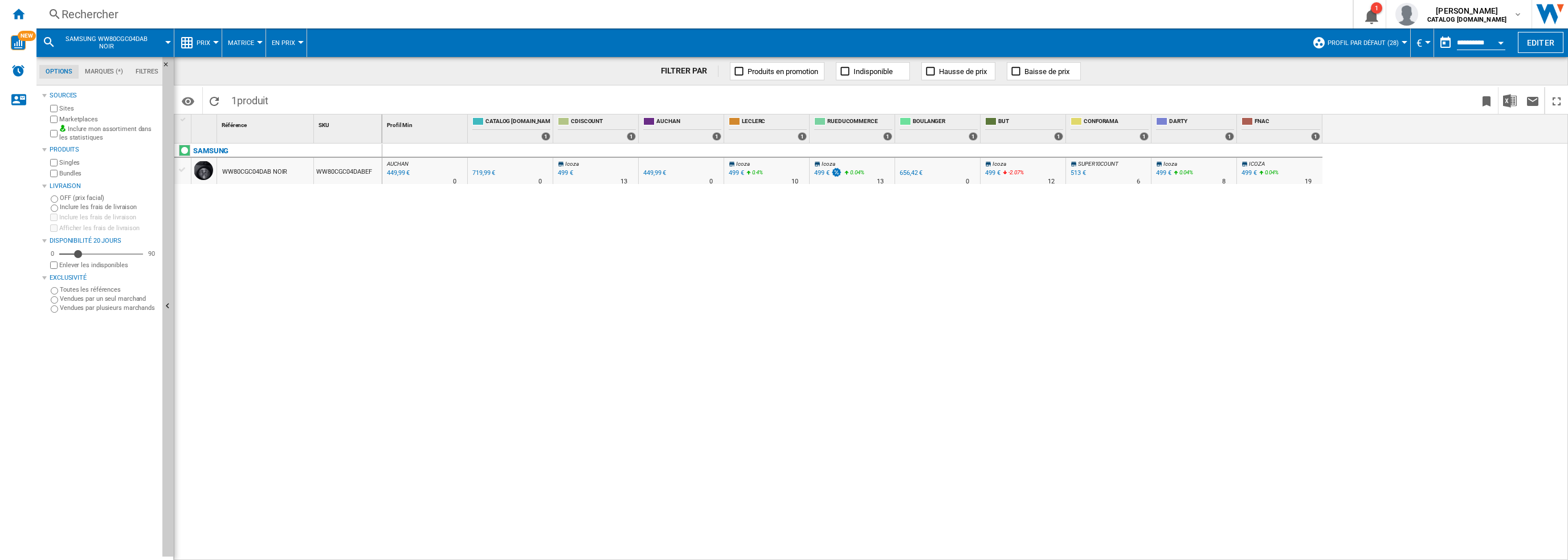
click at [251, 171] on div "WW80CGC04DAB NOIR" at bounding box center [254, 172] width 65 height 26
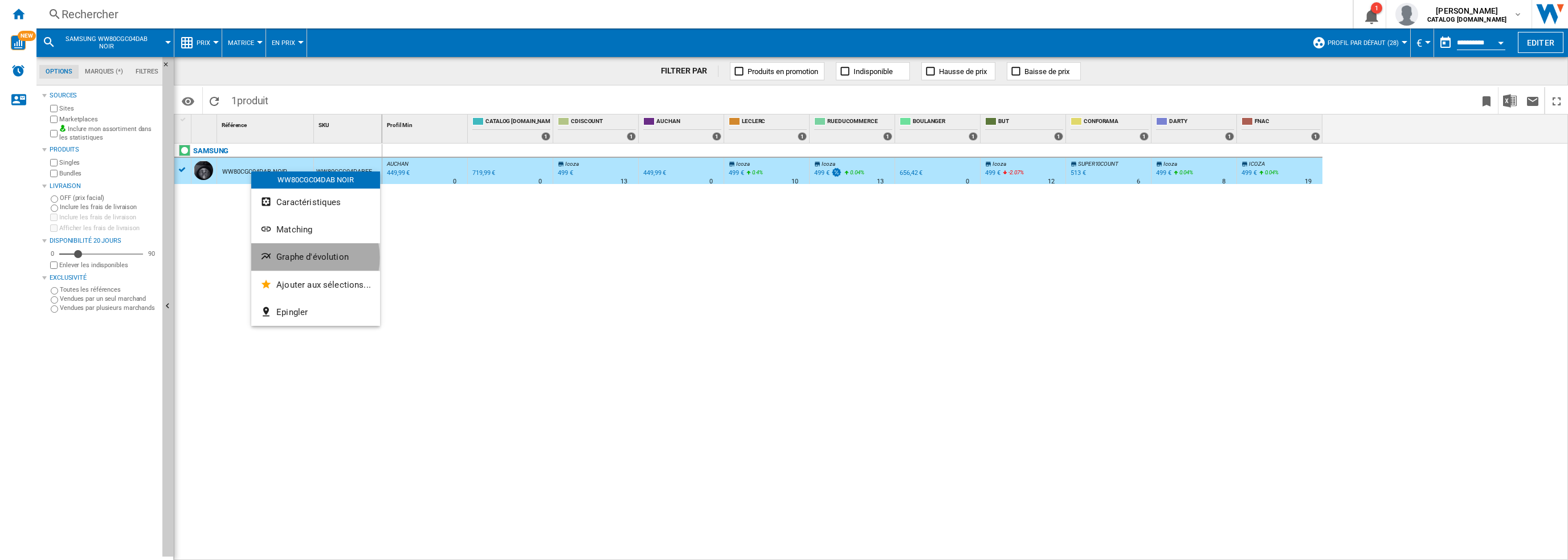
click at [305, 258] on span "Graphe d'évolution" at bounding box center [312, 257] width 73 height 10
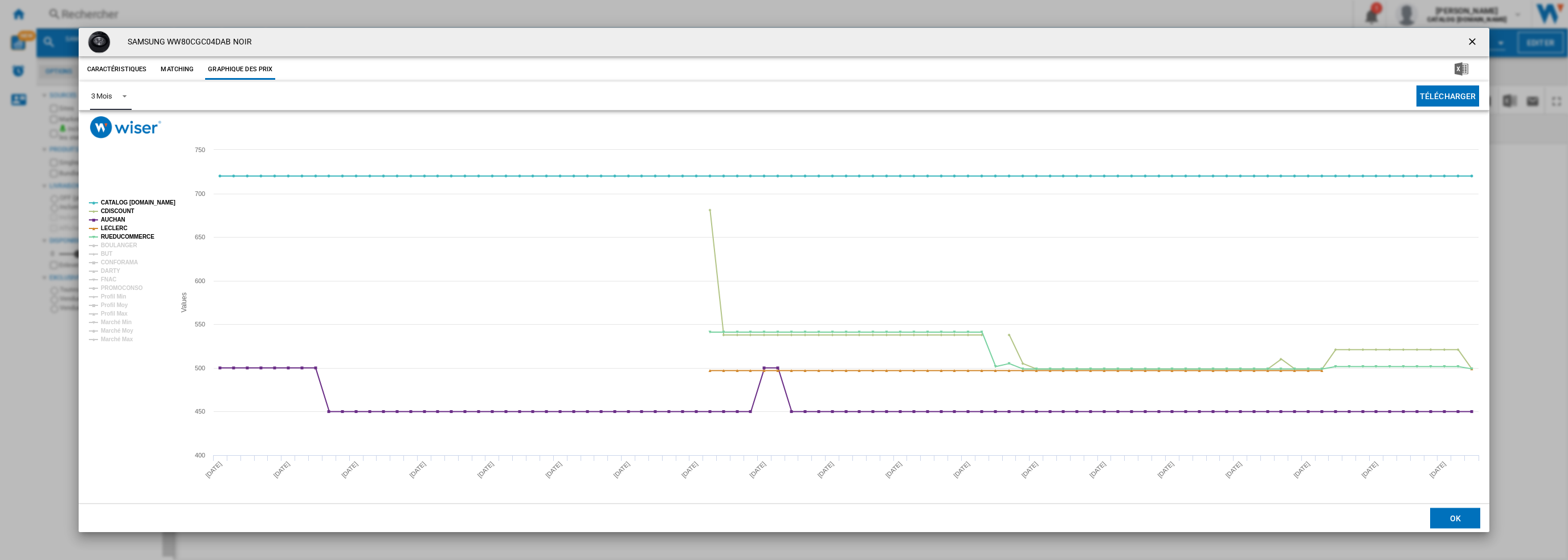
click at [107, 92] on div "3 Mois" at bounding box center [102, 96] width 21 height 9
click at [109, 127] on div "6 Mois" at bounding box center [101, 123] width 21 height 10
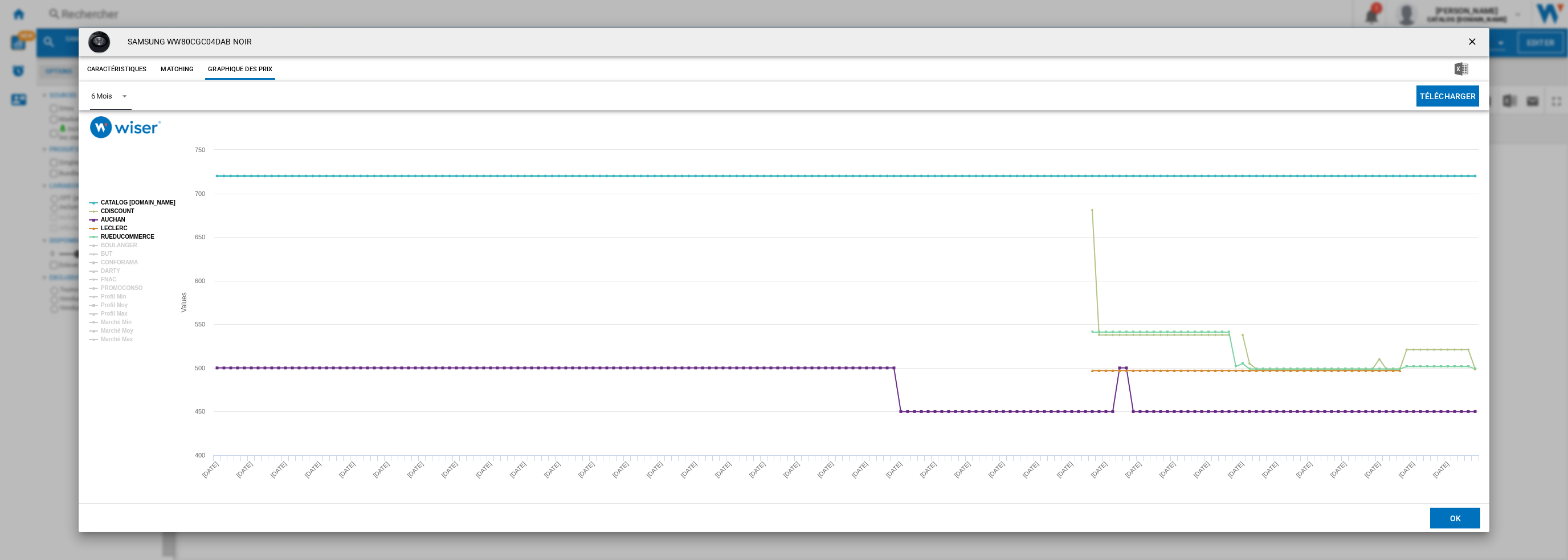
click at [129, 203] on tspan "CATALOG [DOMAIN_NAME]" at bounding box center [138, 203] width 75 height 7
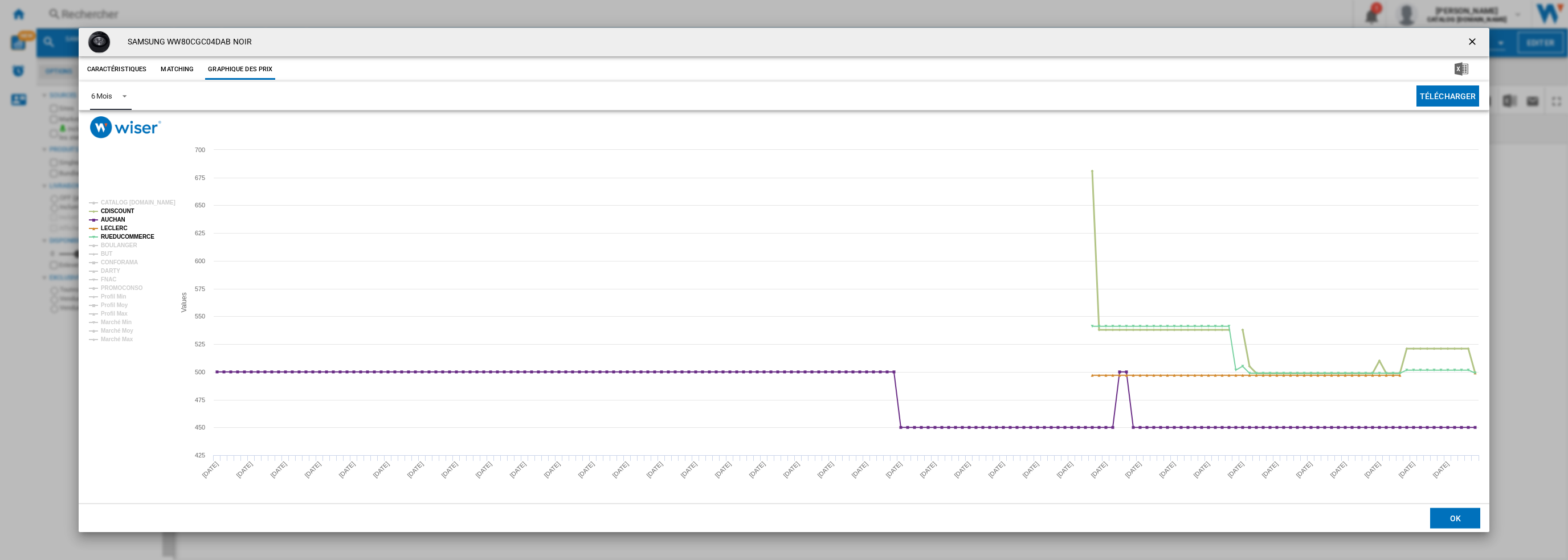
click at [121, 213] on tspan "CDISCOUNT" at bounding box center [118, 211] width 33 height 7
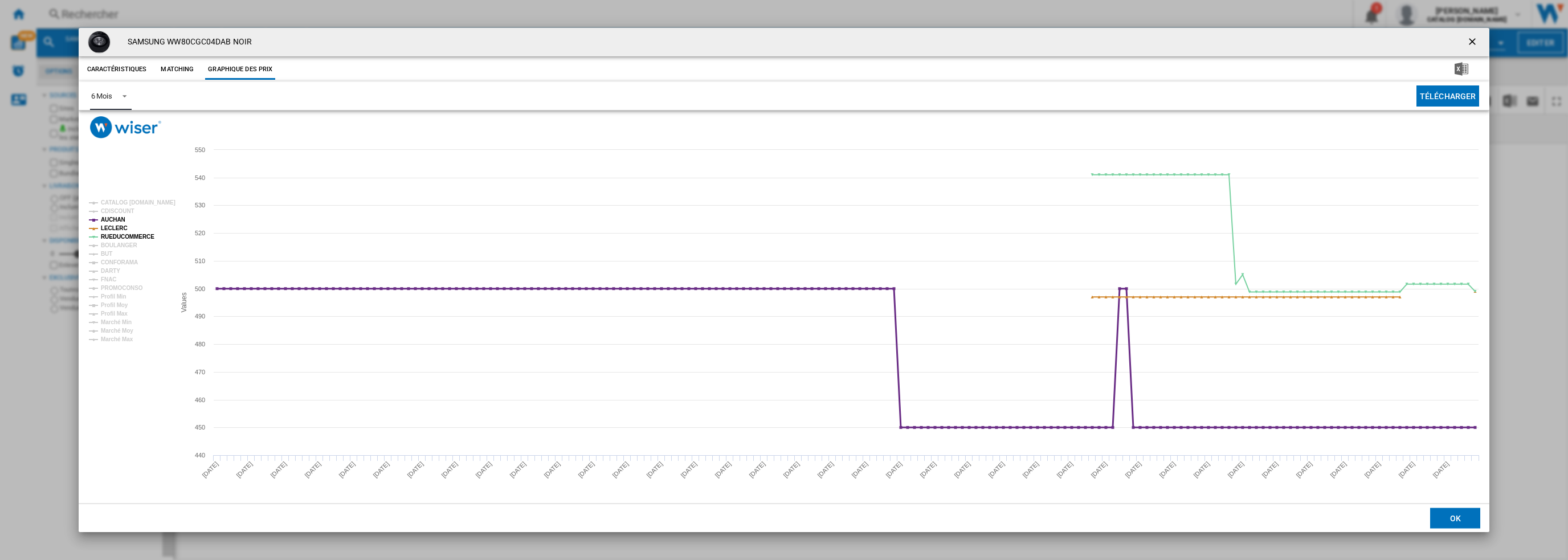
click at [116, 219] on tspan "AUCHAN" at bounding box center [113, 219] width 25 height 7
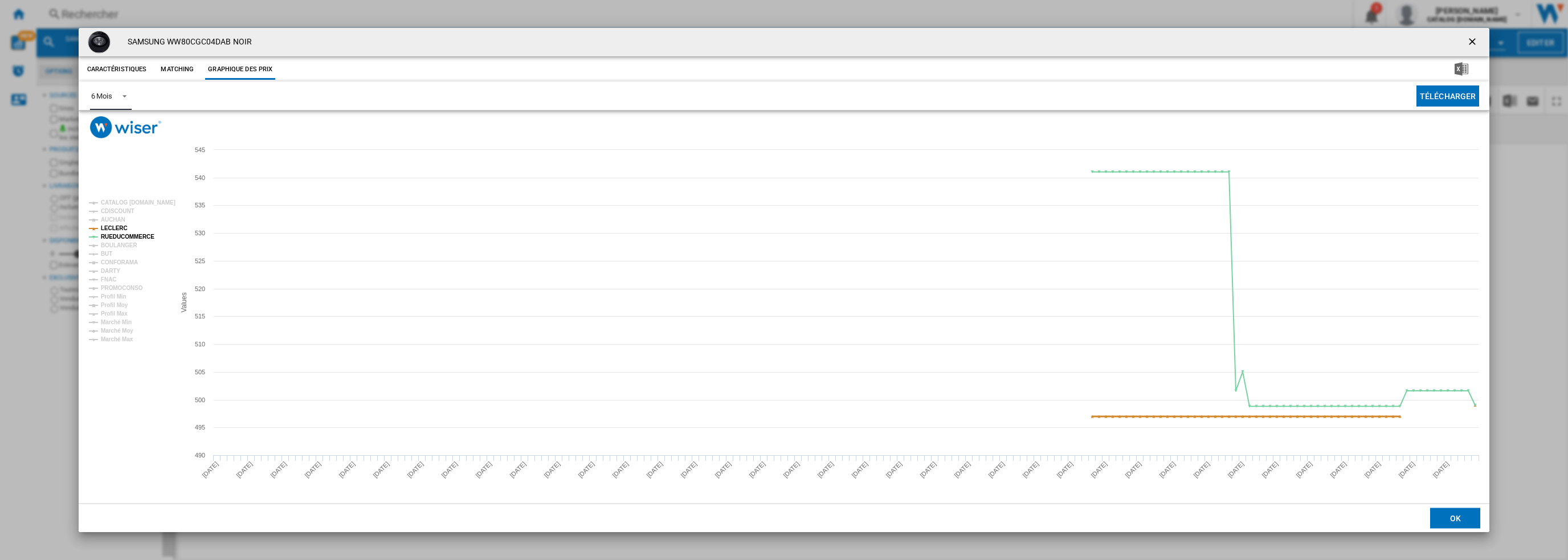
click at [118, 227] on tspan "LECLERC" at bounding box center [114, 228] width 27 height 7
click at [122, 238] on tspan "RUEDUCOMMERCE" at bounding box center [128, 237] width 54 height 7
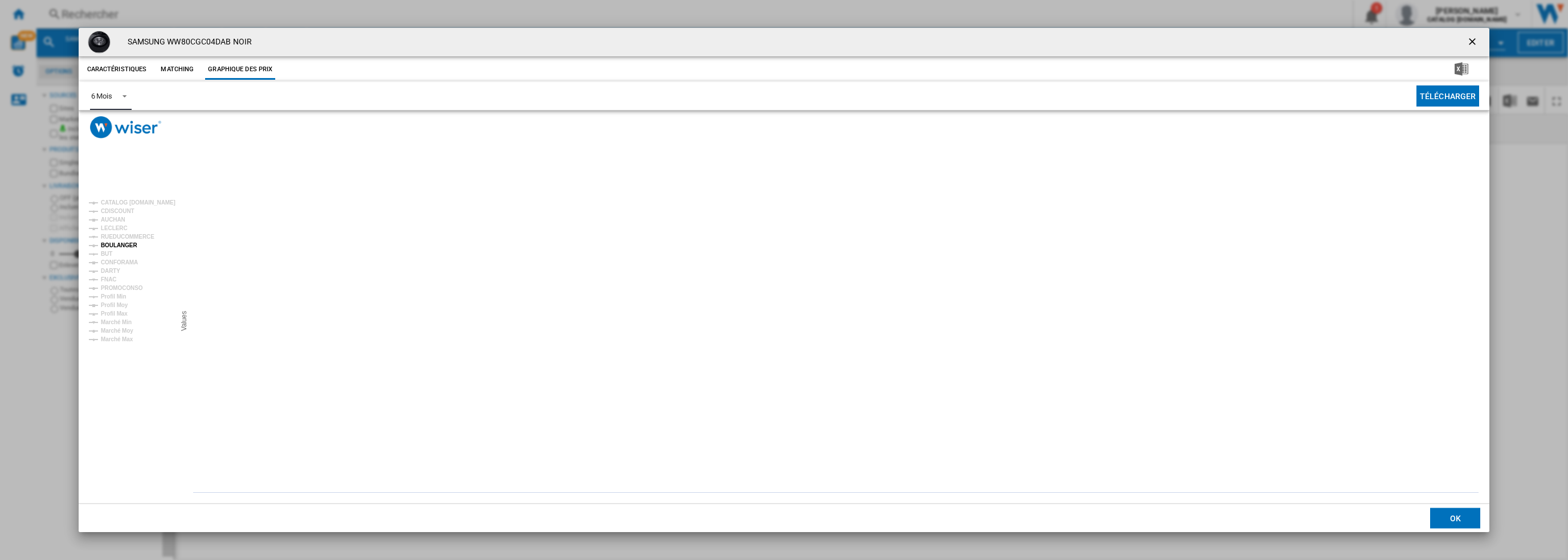
click at [123, 248] on tspan "BOULANGER" at bounding box center [119, 245] width 36 height 7
click at [115, 259] on tspan "CONFORAMA" at bounding box center [119, 262] width 37 height 7
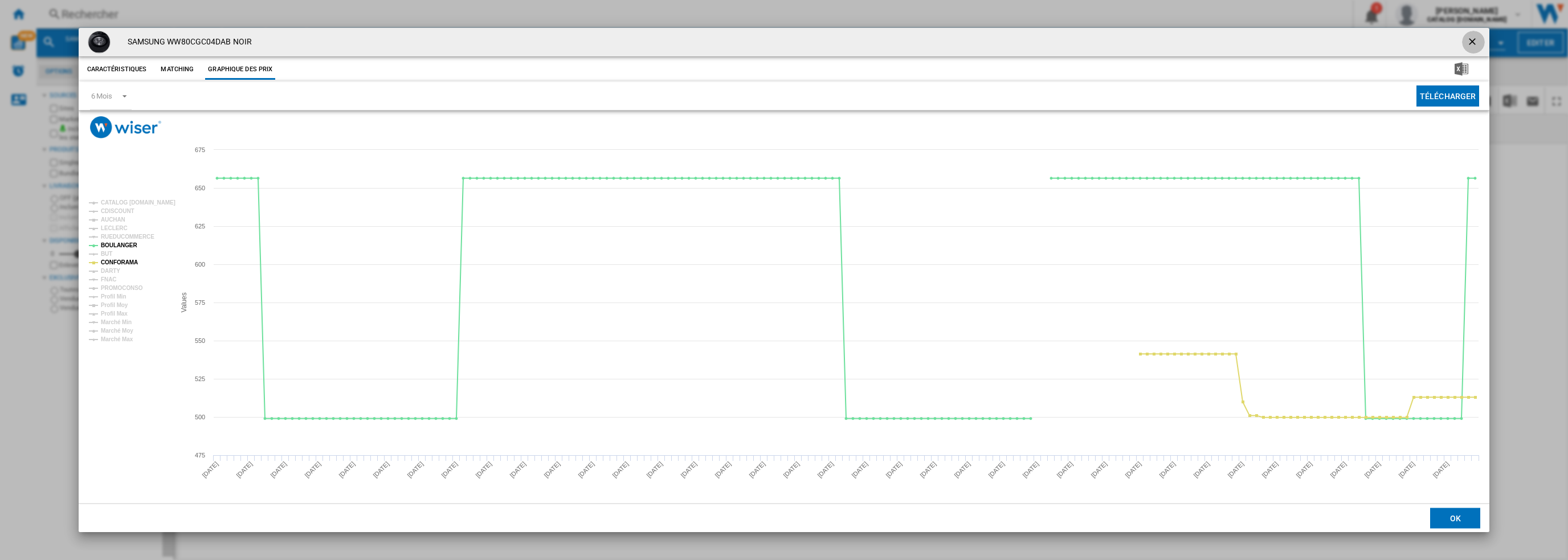
click at [1468, 45] on ng-md-icon "getI18NText('BUTTONS.CLOSE_DIALOG')" at bounding box center [1473, 42] width 14 height 14
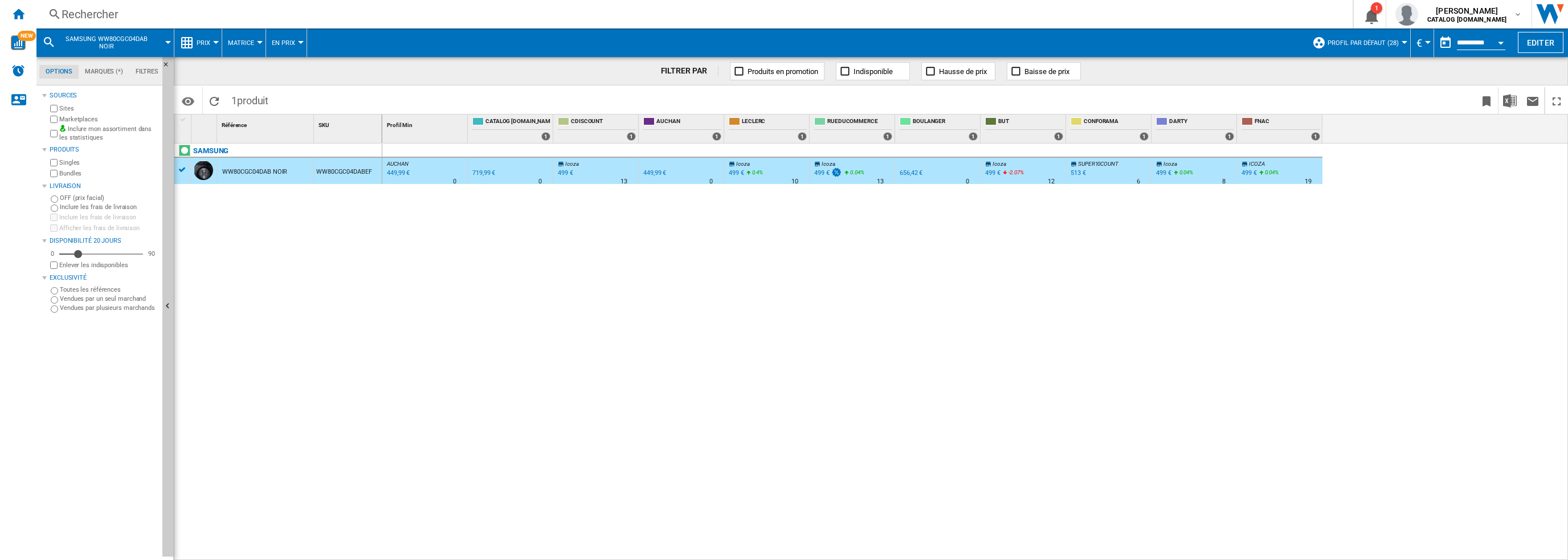
click at [442, 11] on div "Rechercher" at bounding box center [692, 15] width 1262 height 16
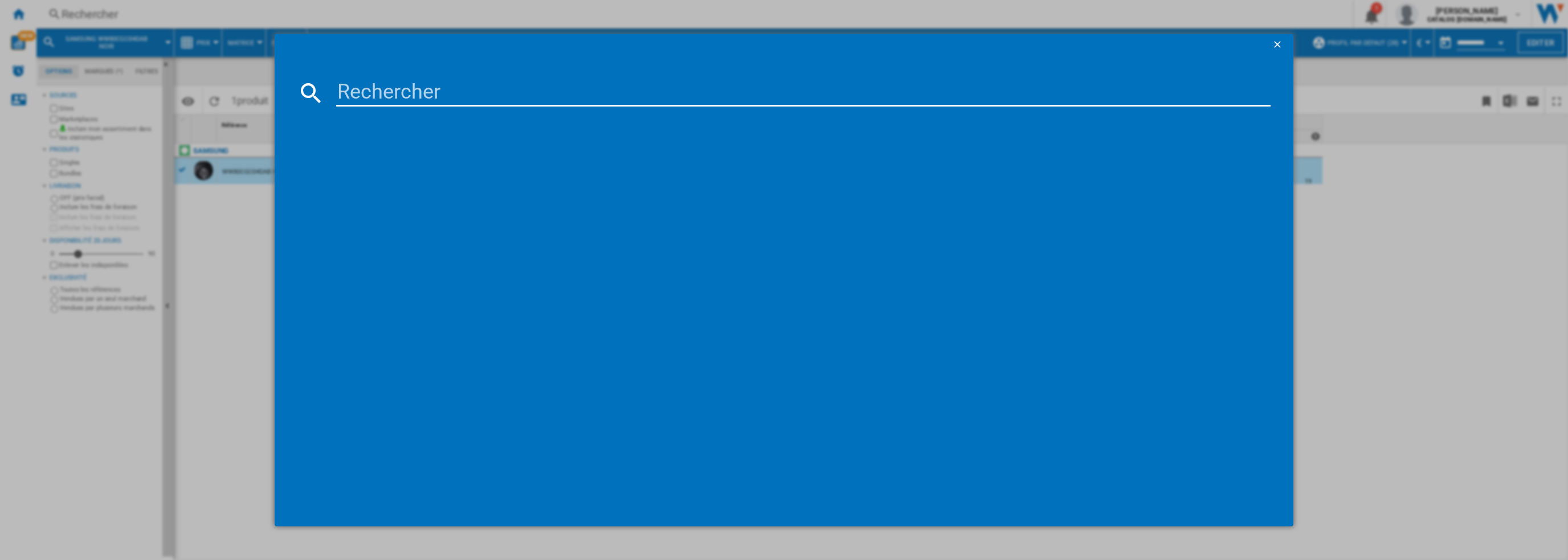
click at [498, 93] on input at bounding box center [803, 93] width 935 height 28
type input "WW11DG6B85LBU3"
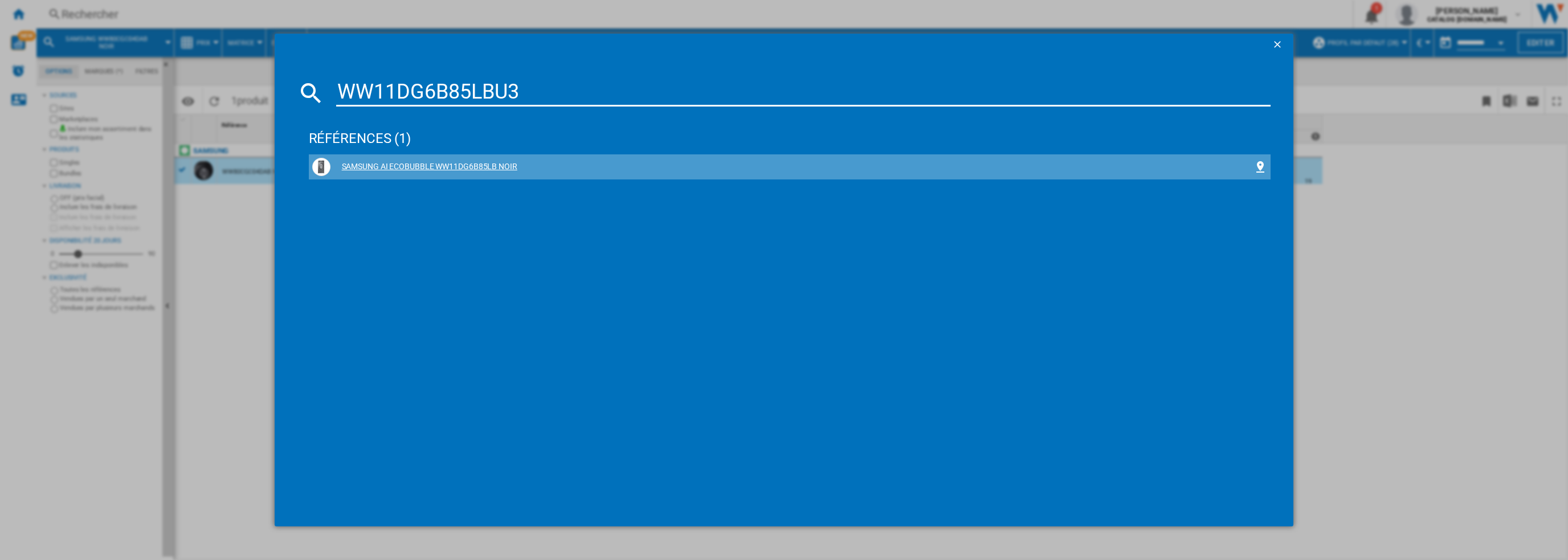
click at [389, 162] on div "SAMSUNG AI ECOBUBBLE WW11DG6B85LB NOIR" at bounding box center [792, 167] width 924 height 12
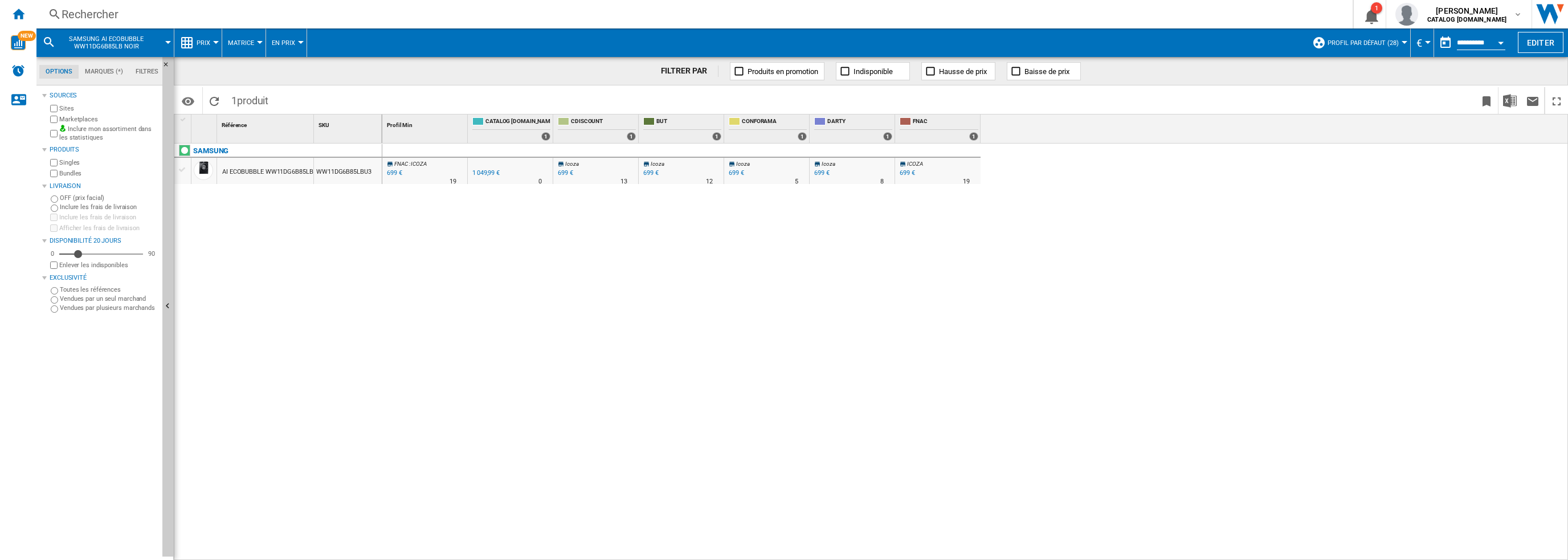
click at [260, 171] on div "AI ECOBUBBLE WW11DG6B85LB NOIR" at bounding box center [275, 172] width 107 height 26
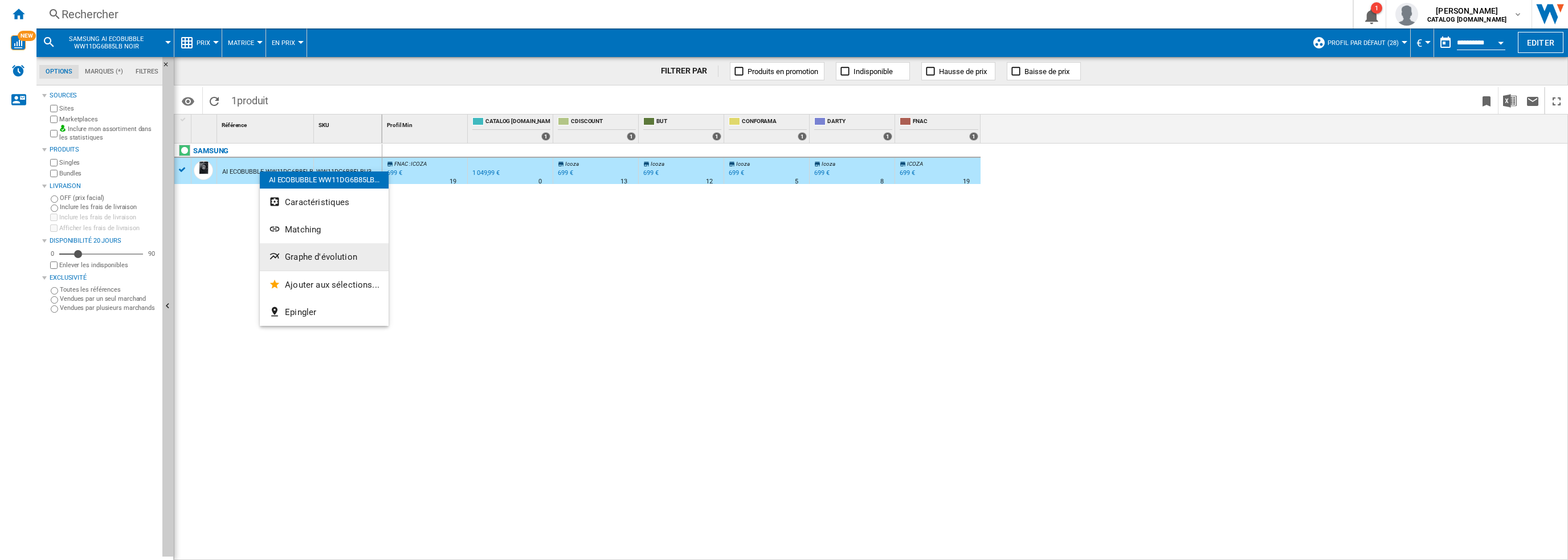
click at [334, 261] on span "Graphe d'évolution" at bounding box center [321, 257] width 73 height 10
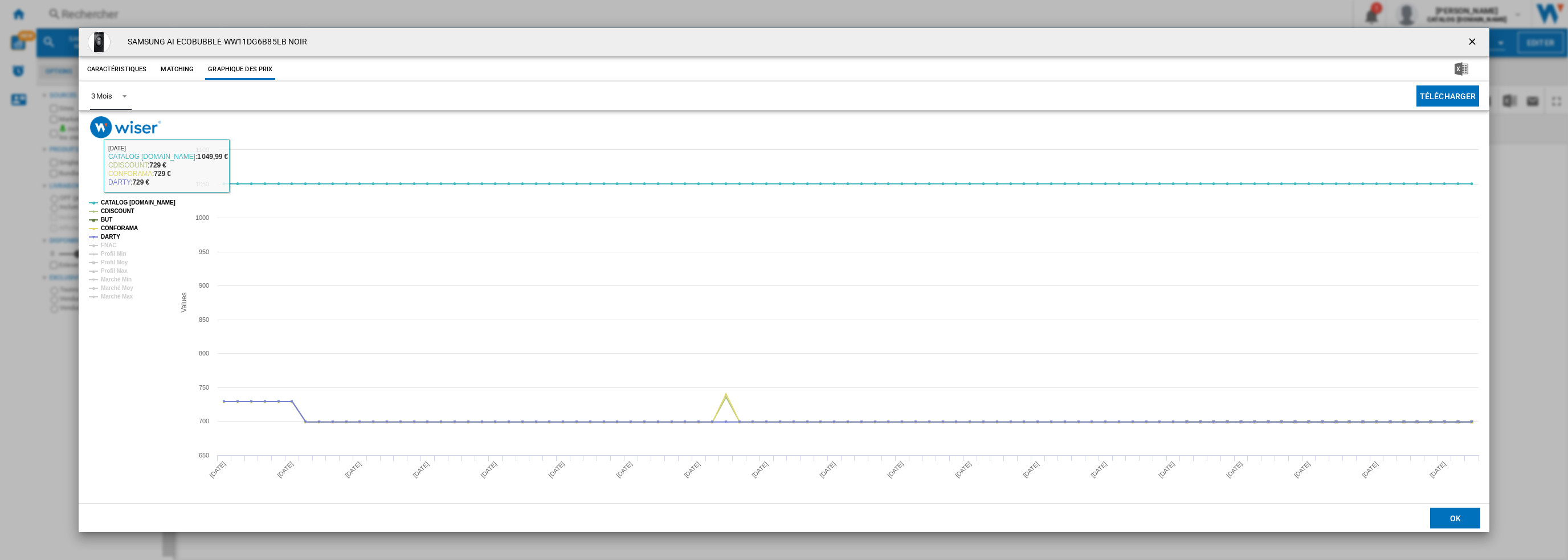
click at [116, 99] on span "Product popup" at bounding box center [121, 95] width 14 height 10
click at [125, 129] on md-option "6 Mois" at bounding box center [120, 123] width 78 height 28
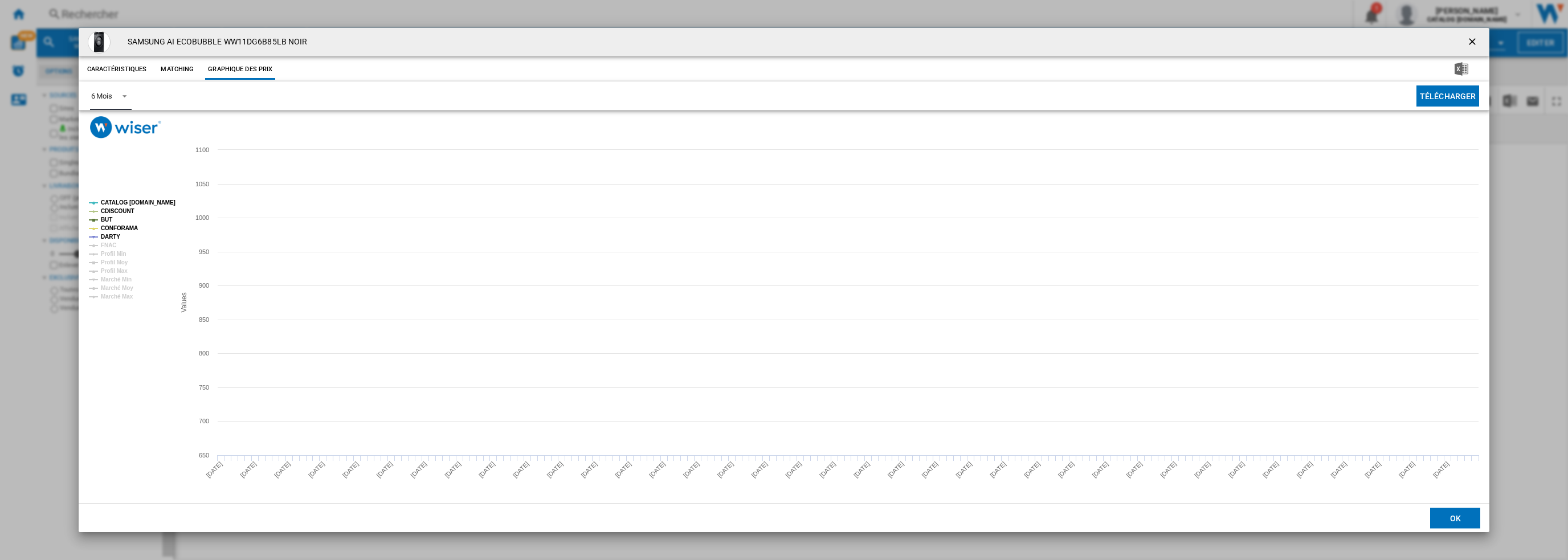
click at [126, 200] on tspan "CATALOG [DOMAIN_NAME]" at bounding box center [138, 203] width 75 height 7
click at [123, 210] on tspan "CDISCOUNT" at bounding box center [118, 211] width 33 height 7
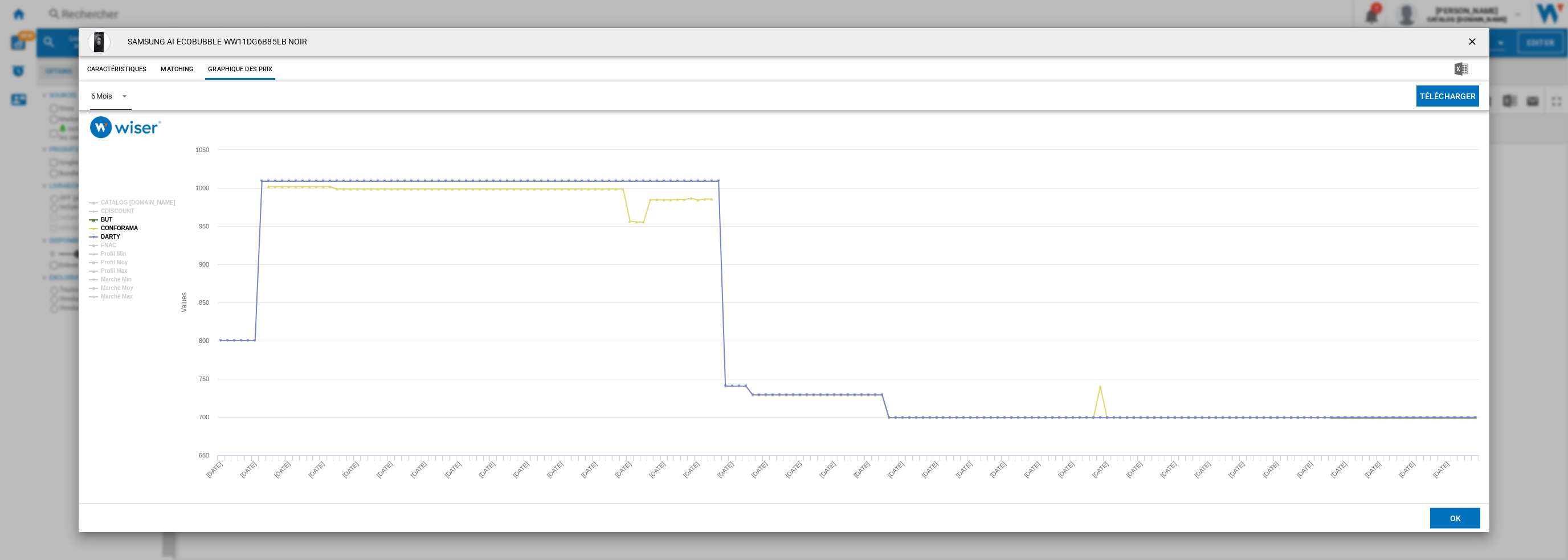
click at [106, 219] on tspan "BUT" at bounding box center [107, 219] width 12 height 7
click at [123, 230] on tspan "CONFORAMA" at bounding box center [119, 228] width 37 height 7
click at [1472, 42] on ng-md-icon "getI18NText('BUTTONS.CLOSE_DIALOG')" at bounding box center [1473, 42] width 14 height 14
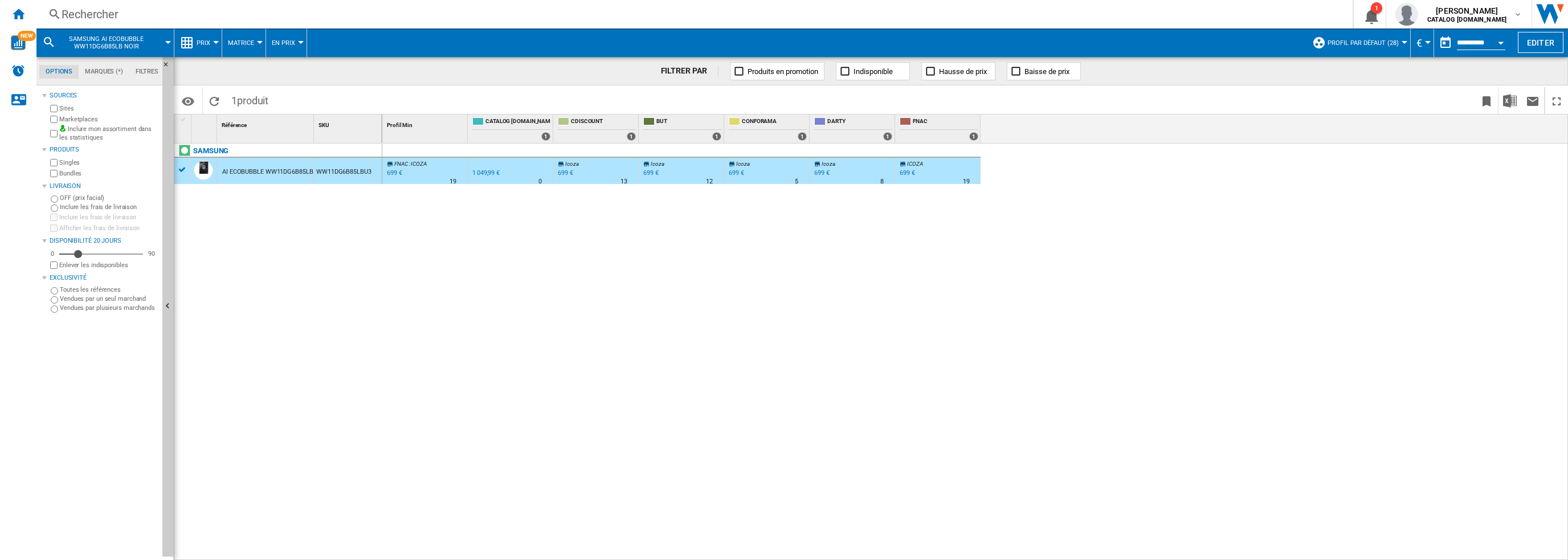
click at [247, 12] on div "Rechercher" at bounding box center [692, 15] width 1262 height 16
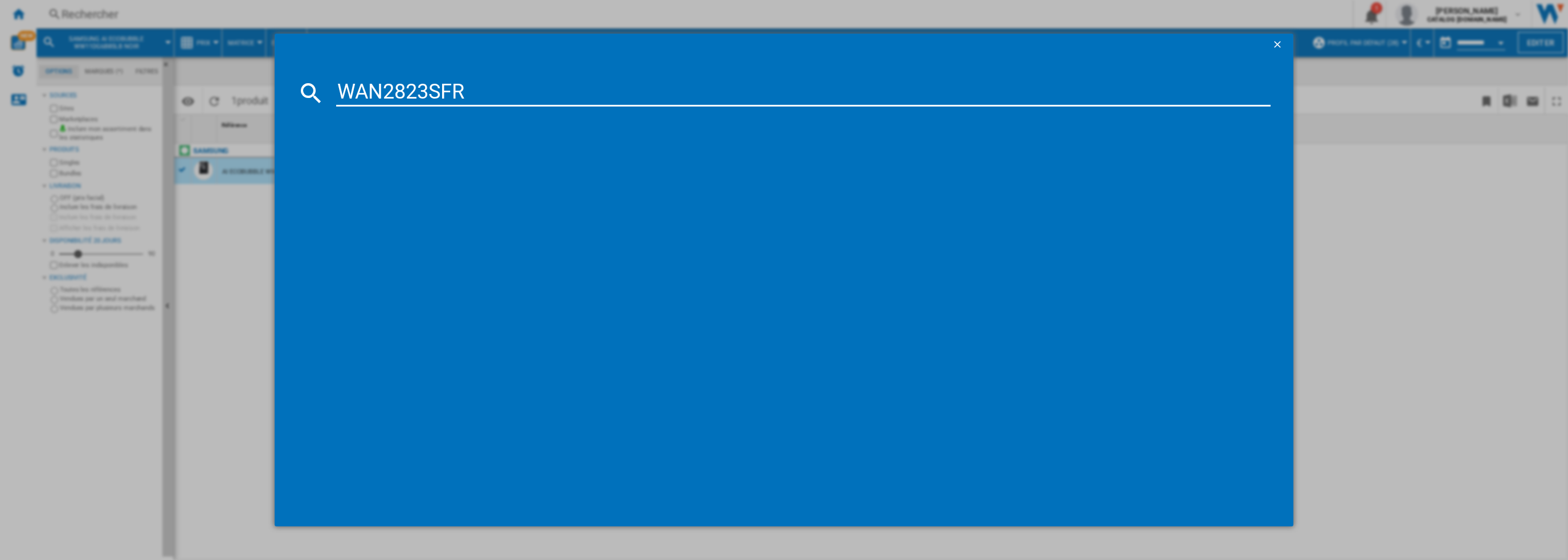
type input "WAN2823SFR"
click at [381, 163] on div "BOSCH SERIE4 WAN2823SFR NOIR" at bounding box center [792, 167] width 924 height 12
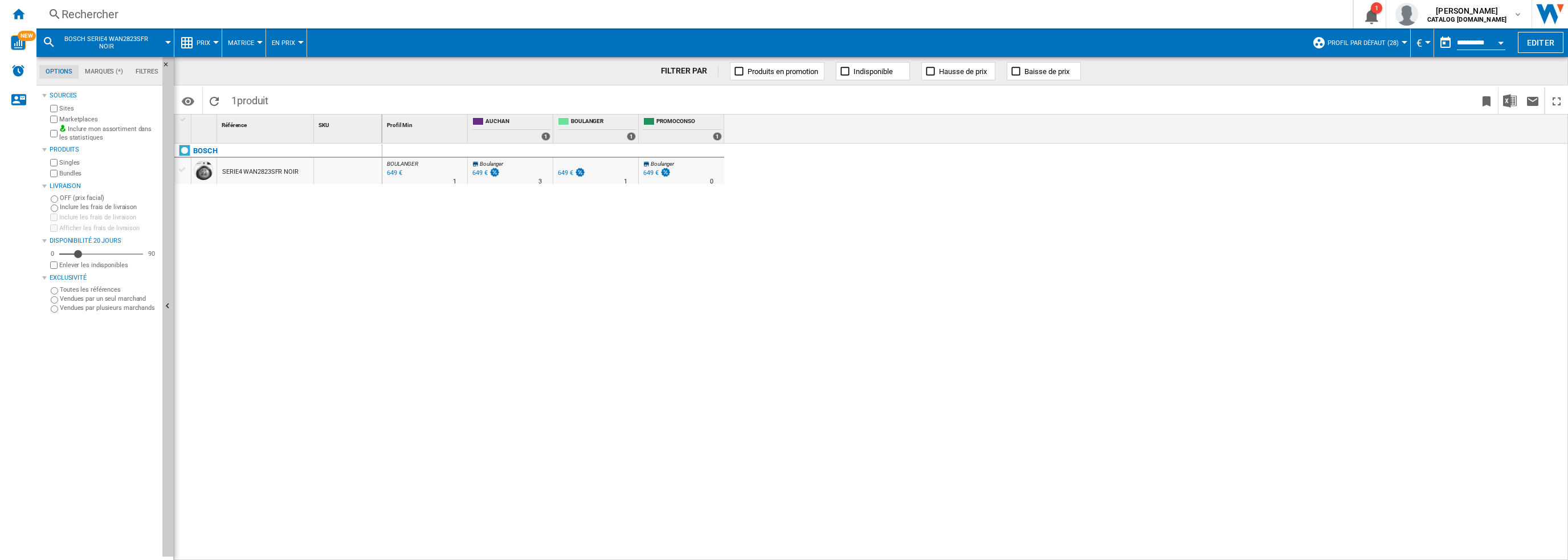
click at [247, 171] on div "SERIE4 WAN2823SFR NOIR" at bounding box center [260, 172] width 76 height 26
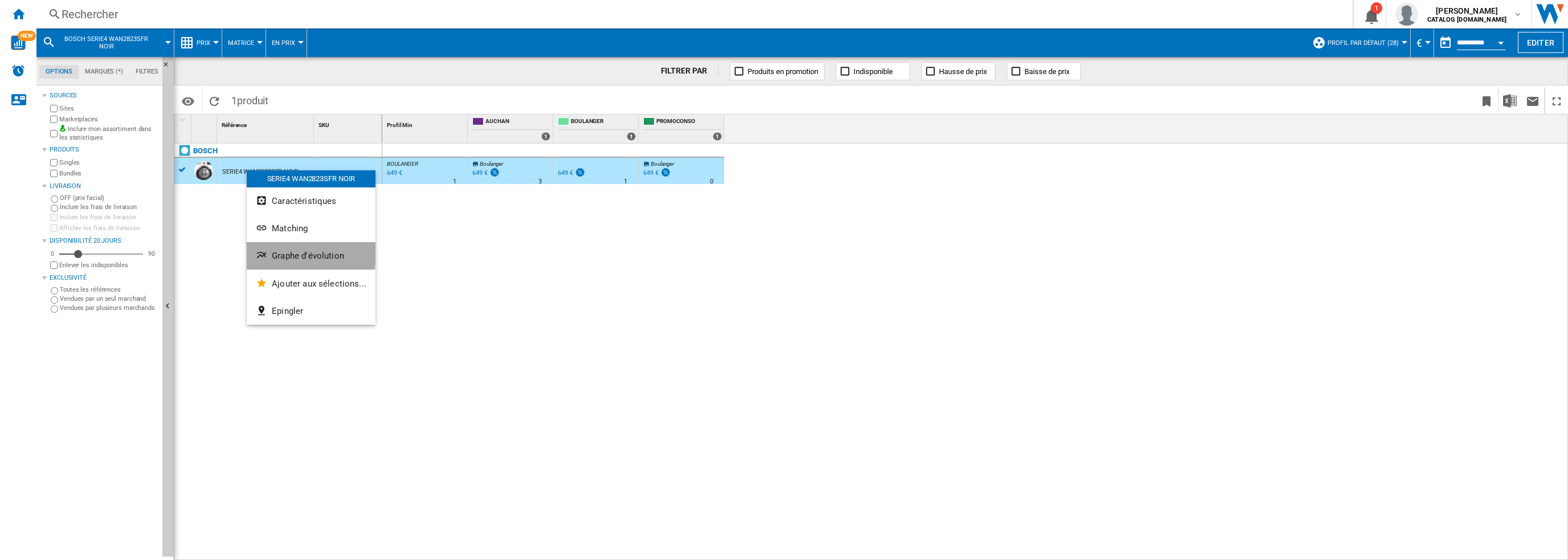
click at [306, 253] on span "Graphe d'évolution" at bounding box center [308, 256] width 73 height 10
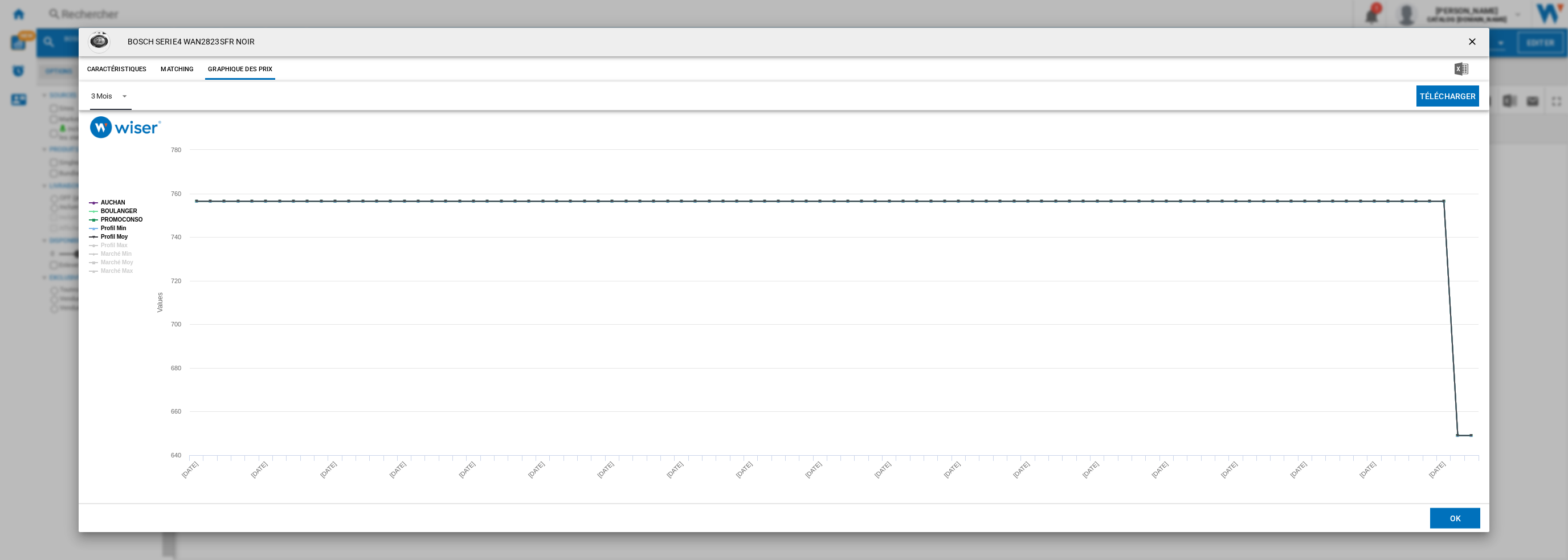
click at [105, 92] on div "3 Mois" at bounding box center [102, 96] width 21 height 9
click at [113, 124] on md-option "6 Mois" at bounding box center [120, 123] width 78 height 28
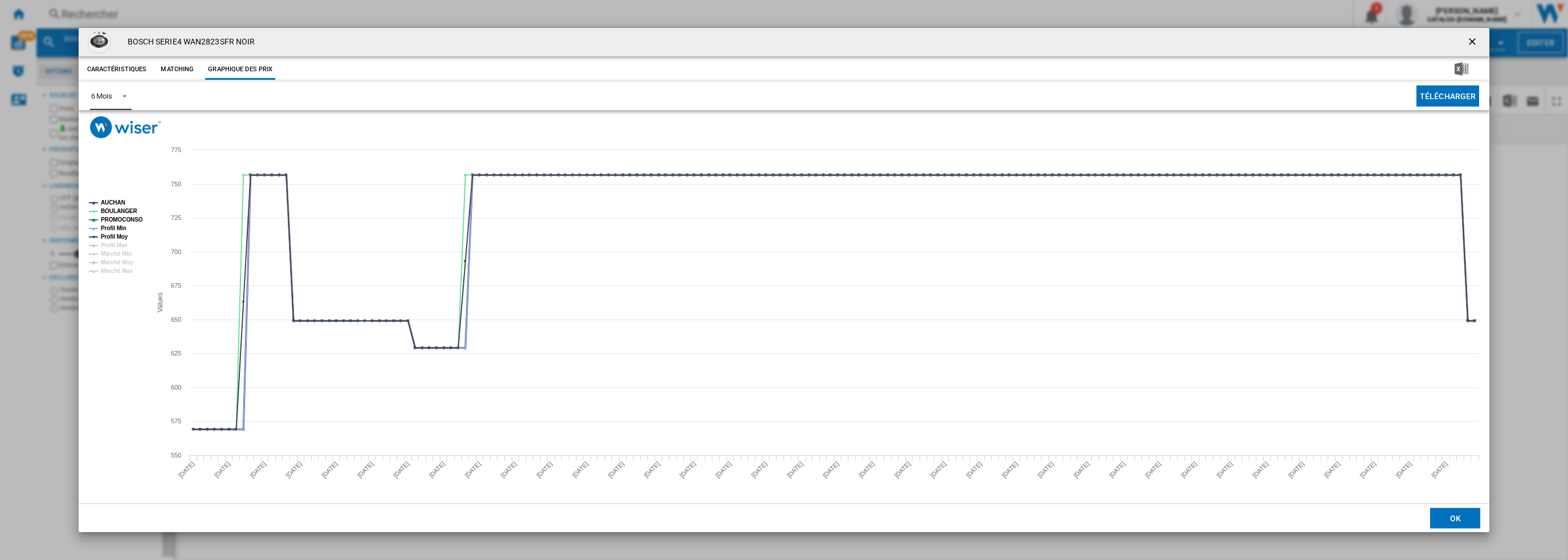
click at [113, 200] on tspan "AUCHAN" at bounding box center [113, 203] width 25 height 7
click at [120, 218] on tspan "PROMOCONSO" at bounding box center [122, 219] width 42 height 7
click at [116, 227] on tspan "Profil Min" at bounding box center [113, 228] width 25 height 7
click at [114, 234] on tspan "Profil Moy" at bounding box center [115, 237] width 28 height 7
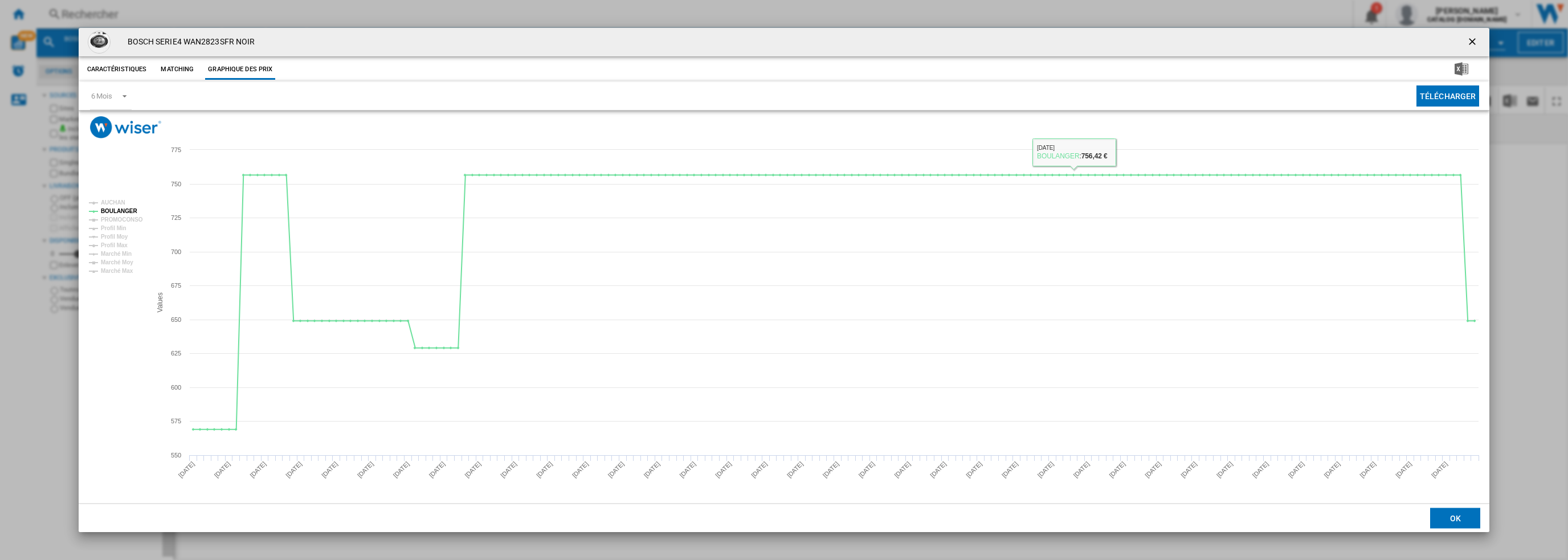
click at [1476, 41] on ng-md-icon "getI18NText('BUTTONS.CLOSE_DIALOG')" at bounding box center [1473, 42] width 14 height 14
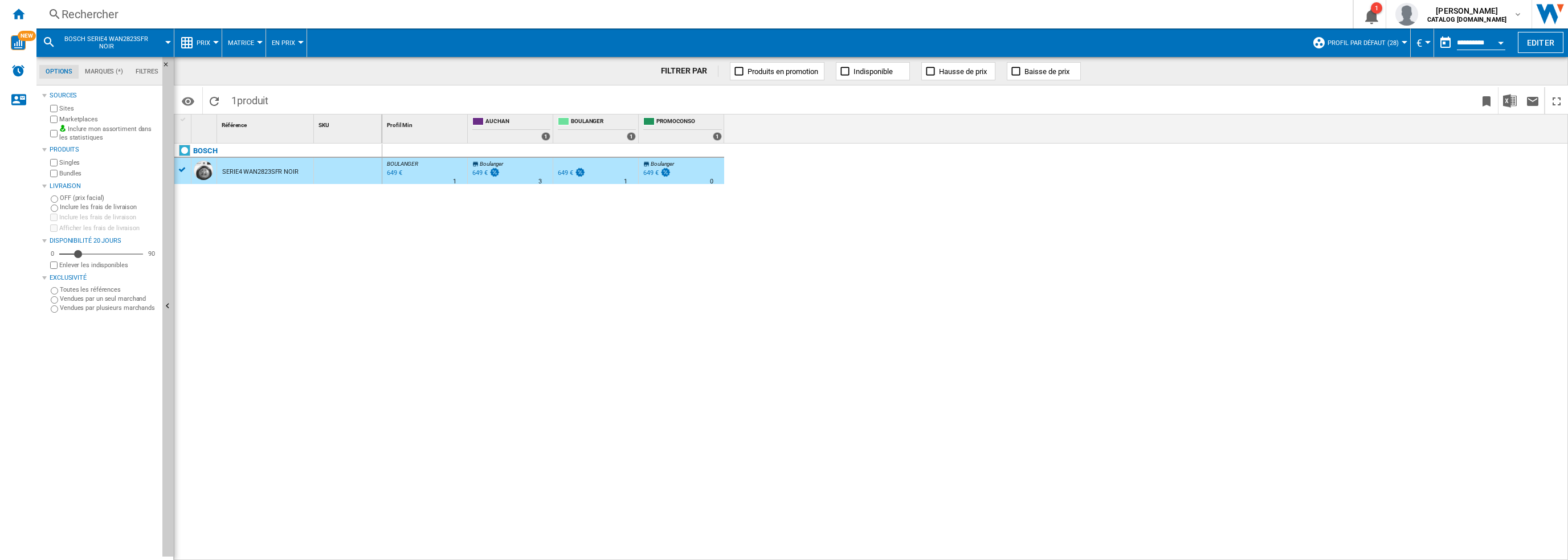
click at [691, 276] on div "[PERSON_NAME] : FR [PERSON_NAME] -1.0 % 649 € % N/A 1 [PERSON_NAME] : FR [PERSO…" at bounding box center [975, 352] width 1186 height 418
